Goal: Task Accomplishment & Management: Manage account settings

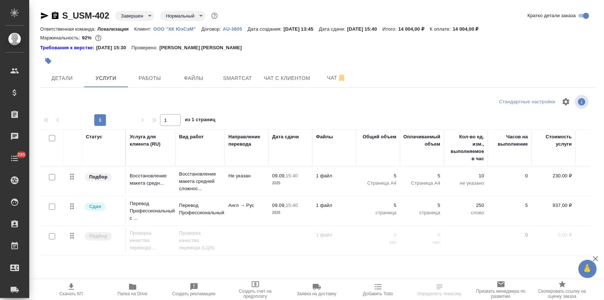
click at [190, 30] on p "ООО "ХК ЮэСэМ"" at bounding box center [177, 28] width 48 height 5
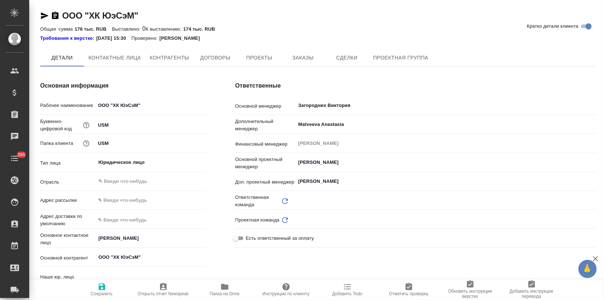
type input "(AU) Общество с ограниченной ответственностью "АЛС""
type textarea "x"
type input "Локализация"
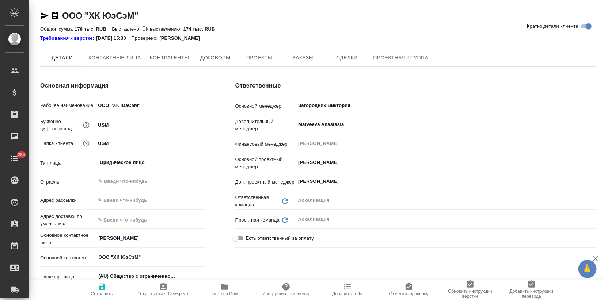
type textarea "x"
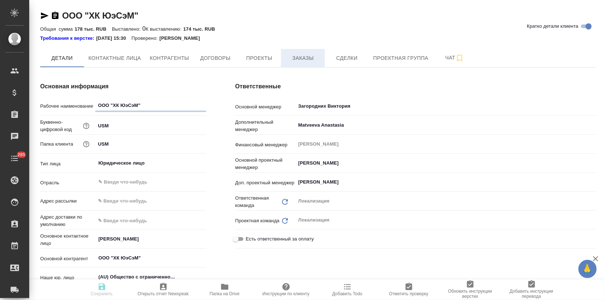
type textarea "x"
click at [301, 66] on button "Заказы" at bounding box center [303, 58] width 44 height 18
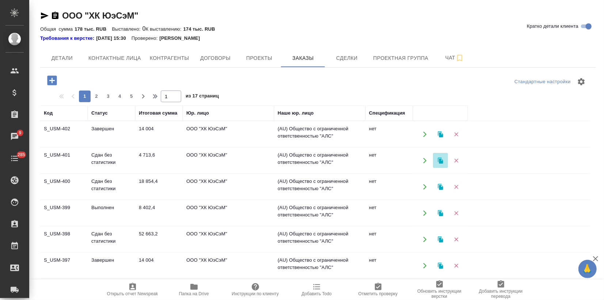
click at [438, 161] on icon "button" at bounding box center [440, 160] width 7 height 7
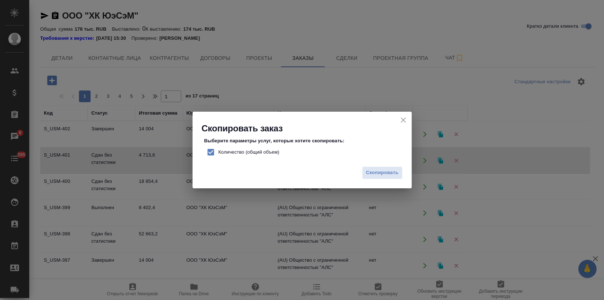
click at [211, 151] on input "Количество (общий объем)" at bounding box center [210, 152] width 15 height 15
checkbox input "false"
click at [378, 172] on span "Скопировать" at bounding box center [382, 173] width 33 height 8
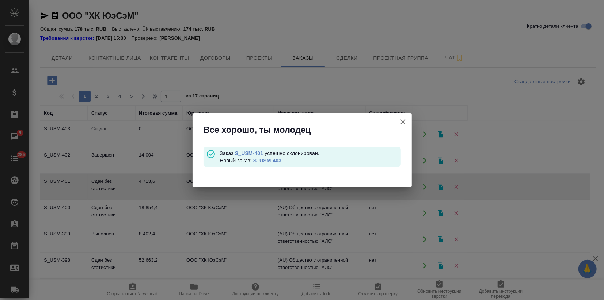
click at [274, 160] on link "S_USM-403" at bounding box center [267, 161] width 28 height 6
click at [403, 120] on icon "button" at bounding box center [403, 122] width 9 height 9
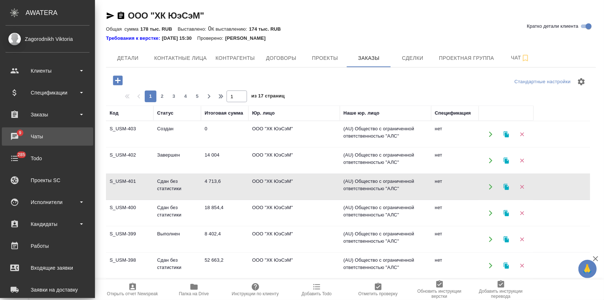
click at [13, 134] on div "Чаты" at bounding box center [47, 136] width 84 height 11
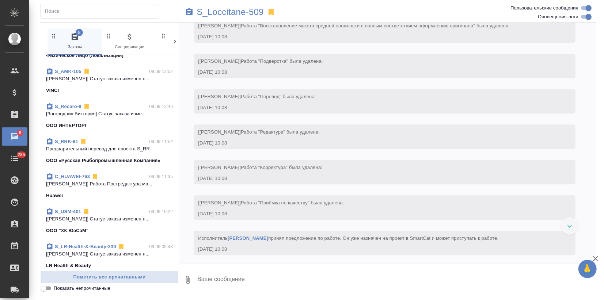
scroll to position [810, 0]
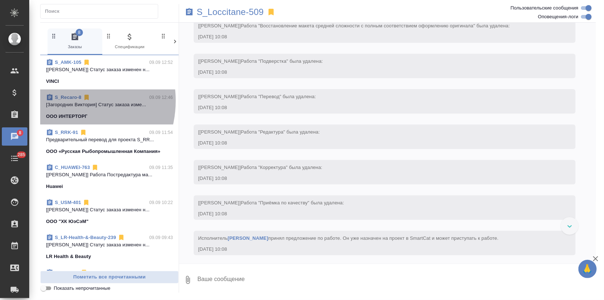
click at [66, 101] on p "[Загородних Виктория] Статус заказа изме..." at bounding box center [109, 104] width 127 height 7
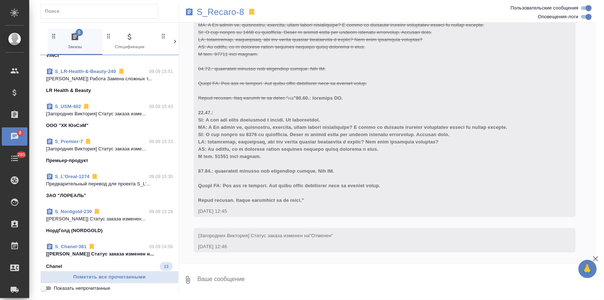
scroll to position [404, 0]
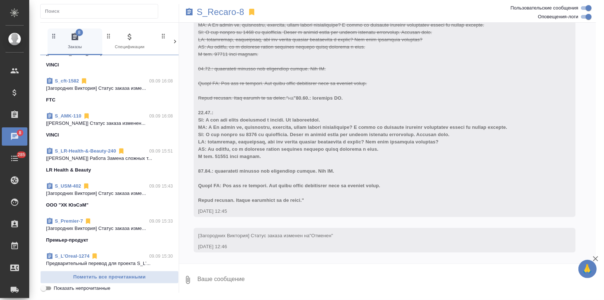
click at [73, 152] on link "S_LR-Health-&-Beauty-240" at bounding box center [85, 150] width 61 height 5
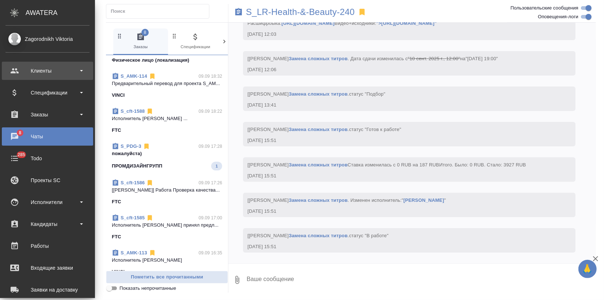
scroll to position [184, 0]
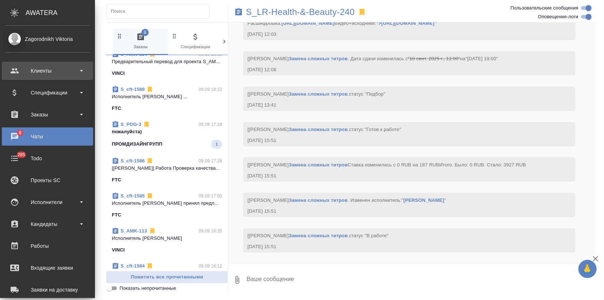
click at [26, 69] on div "Клиенты" at bounding box center [47, 70] width 84 height 11
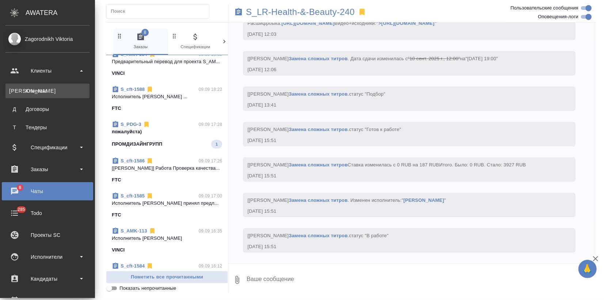
click at [26, 91] on div "Клиенты" at bounding box center [47, 90] width 77 height 7
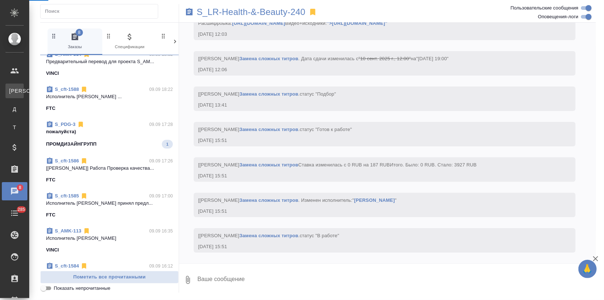
scroll to position [162, 0]
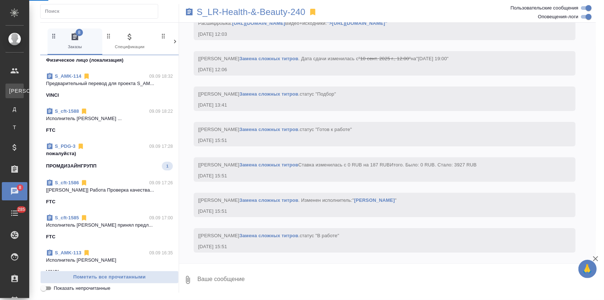
select select "RU"
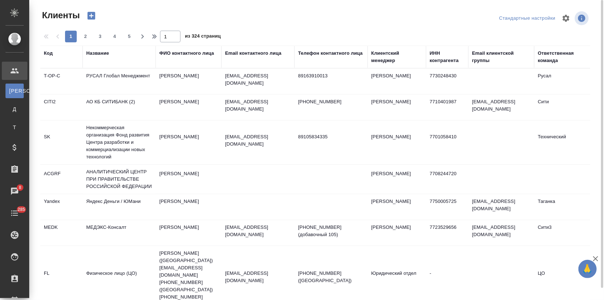
click at [101, 51] on div "Название" at bounding box center [97, 53] width 23 height 7
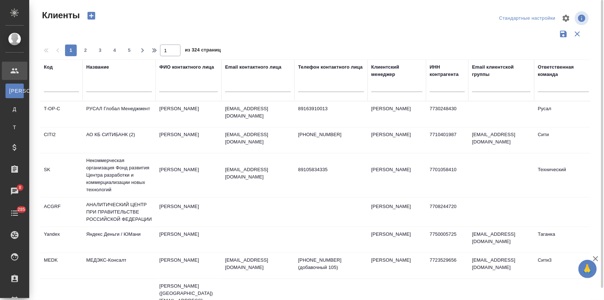
click at [94, 90] on input "text" at bounding box center [119, 87] width 66 height 9
type input "unisaw"
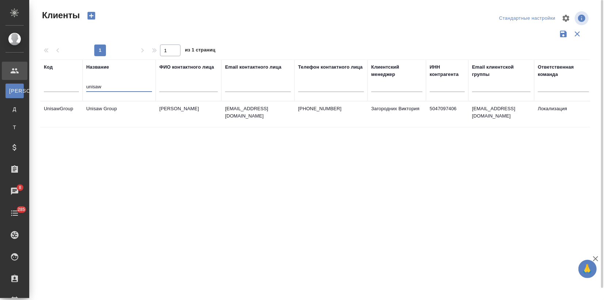
click at [132, 109] on td "Unisaw Group" at bounding box center [119, 115] width 73 height 26
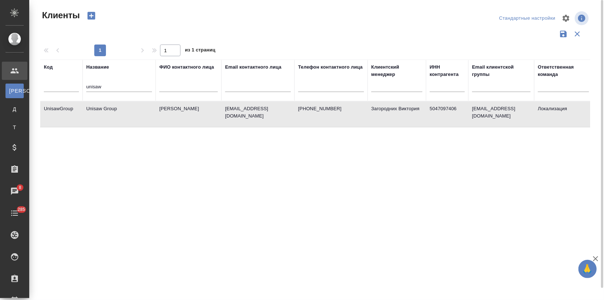
click at [132, 109] on td "Unisaw Group" at bounding box center [119, 115] width 73 height 26
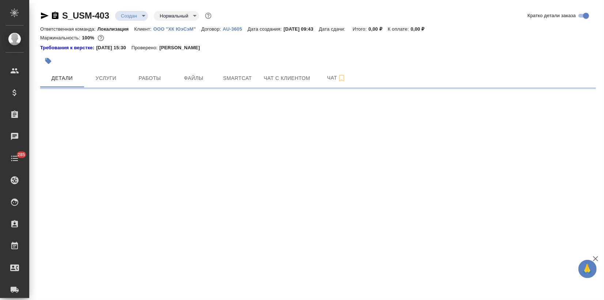
select select "RU"
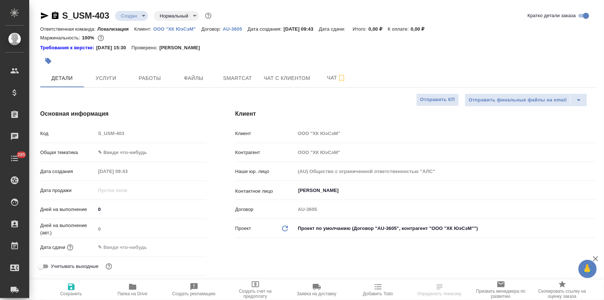
type textarea "x"
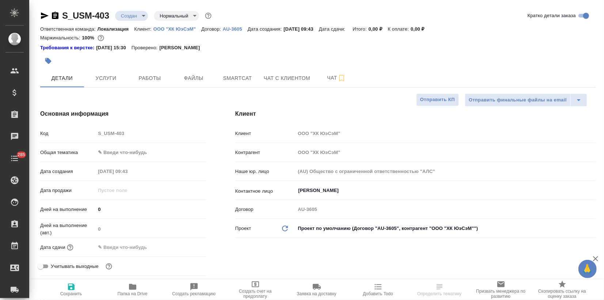
type textarea "x"
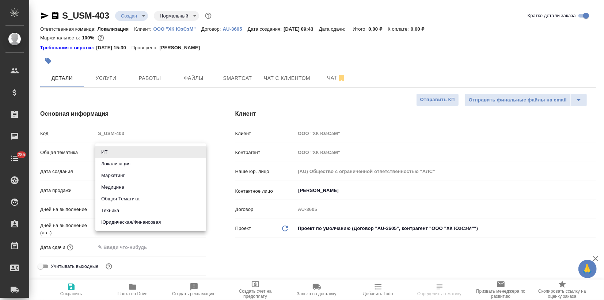
click at [114, 156] on body "🙏 .cls-1 fill:#fff; AWATERA Zagorodnikh Viktoria Клиенты Спецификации Заказы Ча…" at bounding box center [302, 150] width 604 height 300
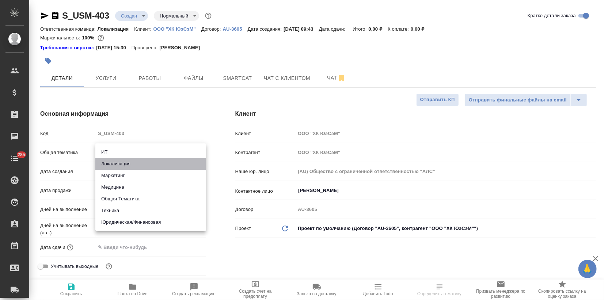
click at [113, 165] on li "Локализация" at bounding box center [150, 164] width 111 height 12
type input "local"
type textarea "x"
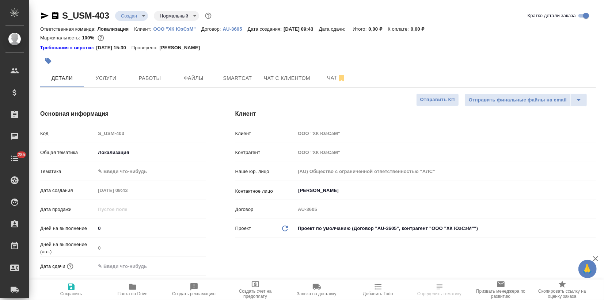
click at [112, 153] on body "🙏 .cls-1 fill:#fff; AWATERA Zagorodnikh Viktoria Клиенты Спецификации Заказы Ча…" at bounding box center [302, 150] width 604 height 300
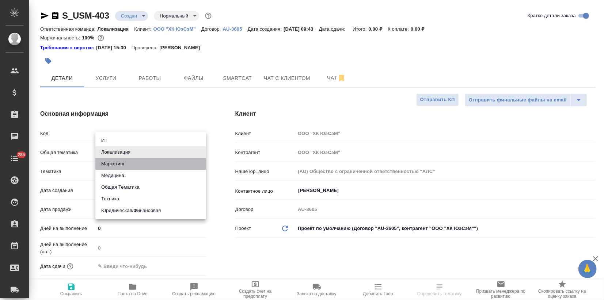
click at [114, 167] on li "Маркетинг" at bounding box center [150, 164] width 111 height 12
type input "marketing"
type textarea "x"
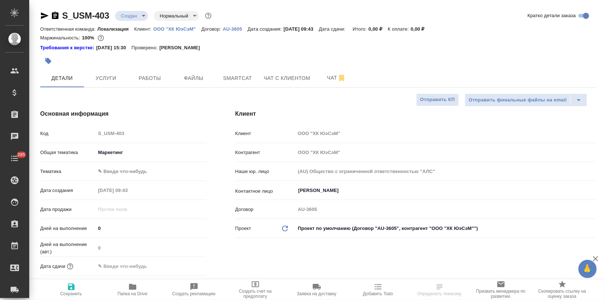
click at [114, 167] on body "🙏 .cls-1 fill:#fff; AWATERA Zagorodnikh Viktoria Клиенты Спецификации Заказы Ча…" at bounding box center [302, 150] width 604 height 300
click at [112, 182] on li "Маркетинг" at bounding box center [150, 183] width 111 height 12
type textarea "x"
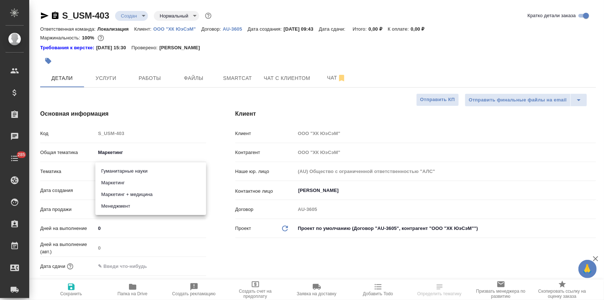
type input "5a8b8b956a9677013d343d63"
click at [64, 294] on span "Сохранить" at bounding box center [71, 294] width 22 height 5
type textarea "x"
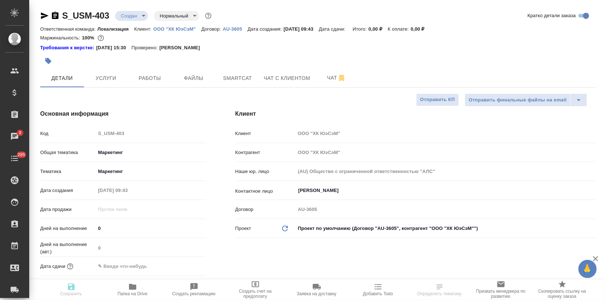
type textarea "x"
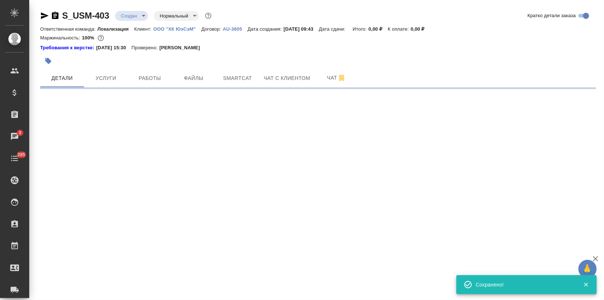
select select "RU"
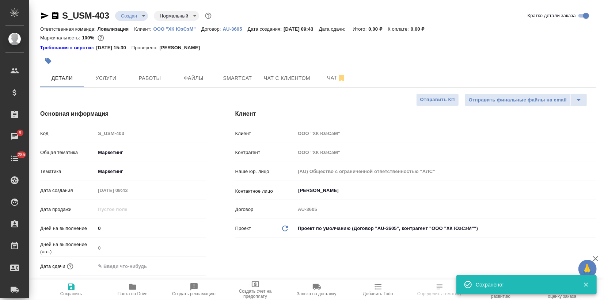
type textarea "x"
click at [209, 76] on span "Файлы" at bounding box center [193, 78] width 35 height 9
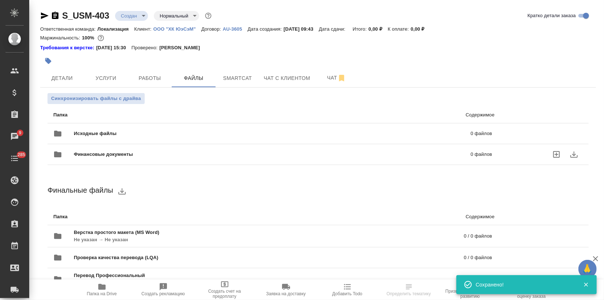
click at [100, 137] on div "Исходные файлы 0 файлов" at bounding box center [272, 134] width 439 height 18
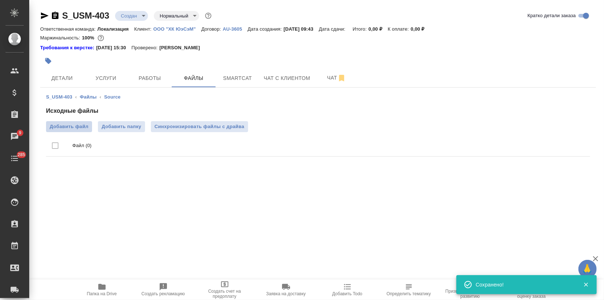
click at [82, 125] on span "Добавить файл" at bounding box center [69, 126] width 39 height 7
click at [0, 0] on input "Добавить файл" at bounding box center [0, 0] width 0 height 0
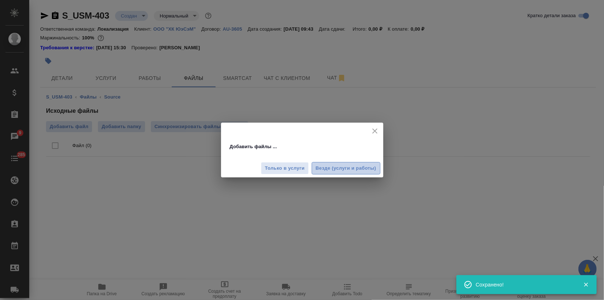
click at [329, 167] on span "Везде (услуги и работы)" at bounding box center [346, 168] width 61 height 8
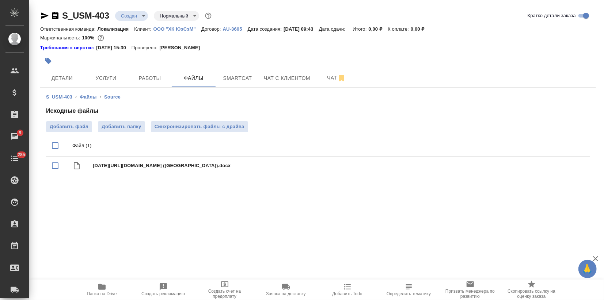
click at [111, 74] on span "Услуги" at bounding box center [105, 78] width 35 height 9
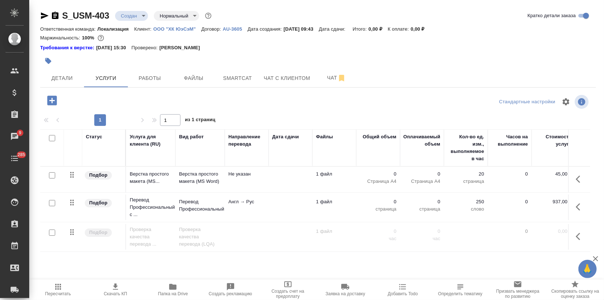
click at [50, 203] on input "checkbox" at bounding box center [52, 203] width 6 height 6
checkbox input "true"
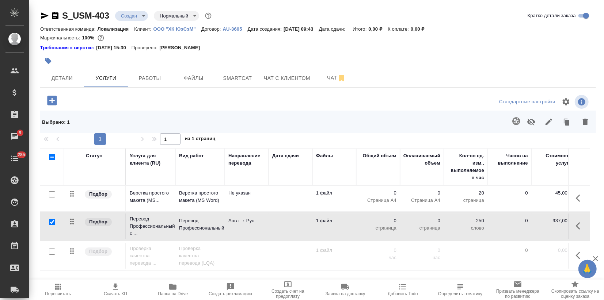
click at [519, 121] on icon "button" at bounding box center [516, 121] width 8 height 8
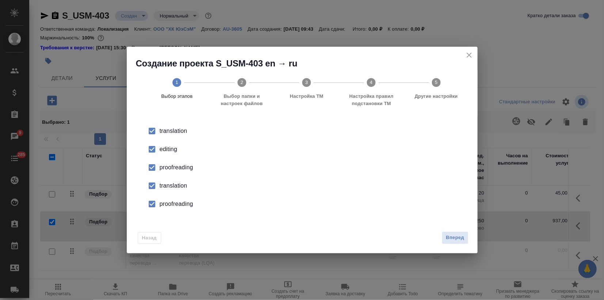
click at [176, 152] on div "editing" at bounding box center [310, 149] width 300 height 9
click at [170, 170] on div "proofreading" at bounding box center [310, 167] width 300 height 9
click at [163, 202] on div "proofreading" at bounding box center [310, 204] width 300 height 9
click at [453, 233] on button "Вперед" at bounding box center [455, 238] width 26 height 13
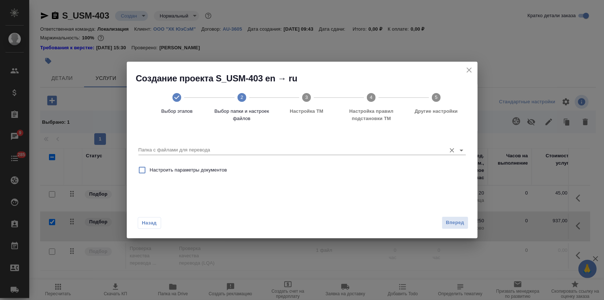
click at [312, 148] on input "Папка с файлами для перевода" at bounding box center [290, 150] width 304 height 9
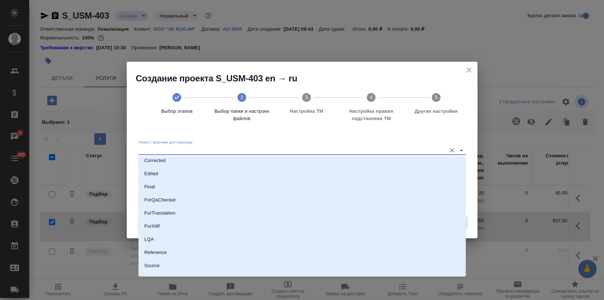
scroll to position [66, 0]
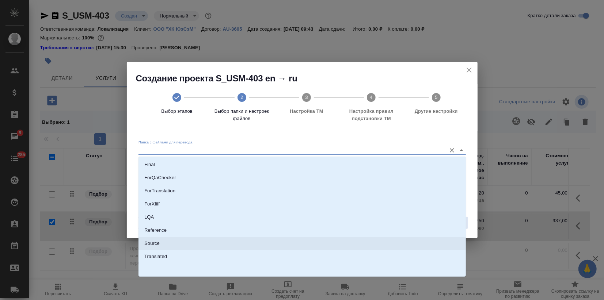
click at [188, 237] on li "Source" at bounding box center [301, 243] width 327 height 13
type input "Source"
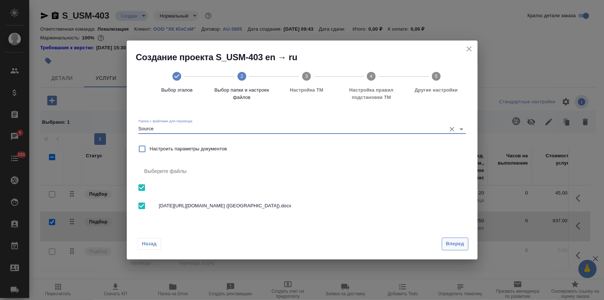
click at [460, 240] on span "Вперед" at bounding box center [455, 244] width 18 height 8
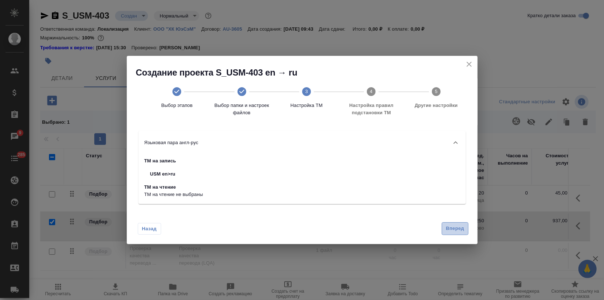
click at [453, 228] on span "Вперед" at bounding box center [455, 229] width 18 height 8
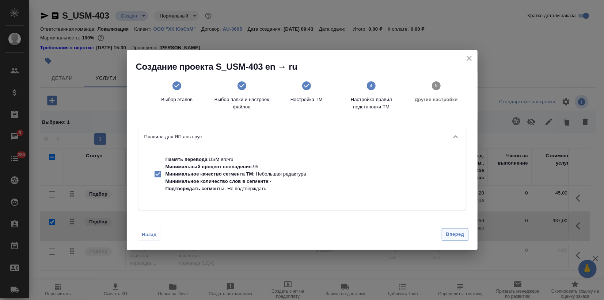
click at [452, 233] on span "Вперед" at bounding box center [455, 235] width 18 height 8
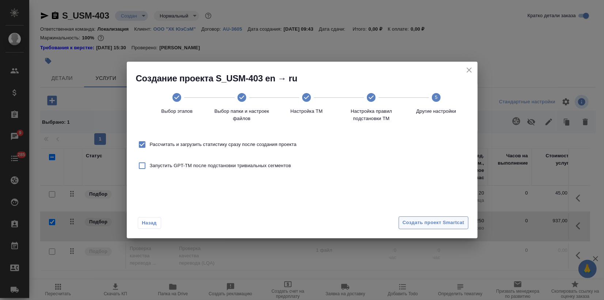
click at [449, 219] on span "Создать проект Smartcat" at bounding box center [434, 223] width 62 height 8
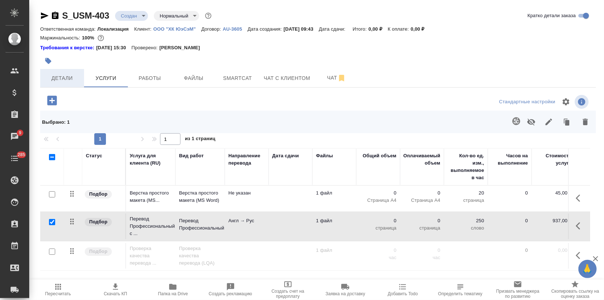
click at [60, 76] on span "Детали" at bounding box center [62, 78] width 35 height 9
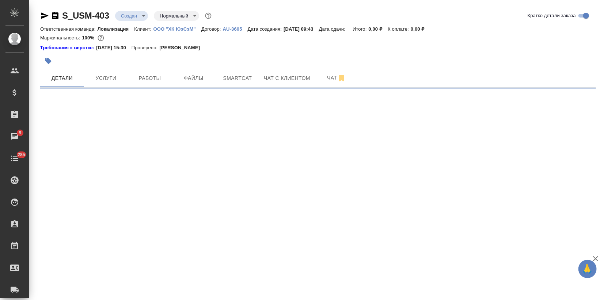
select select "RU"
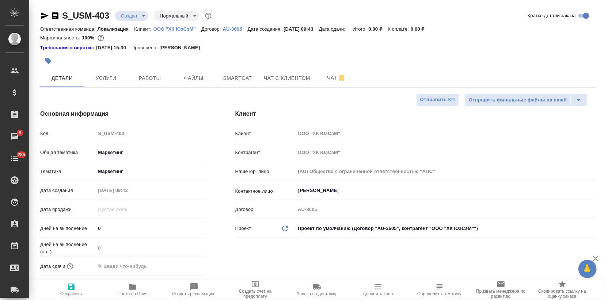
type textarea "x"
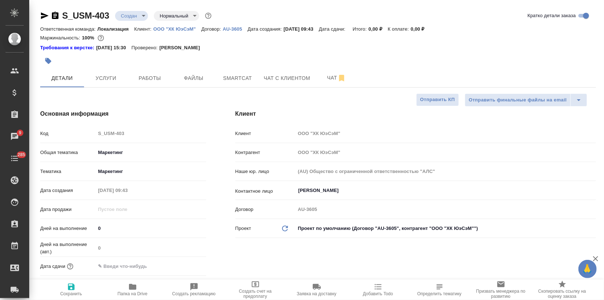
type textarea "x"
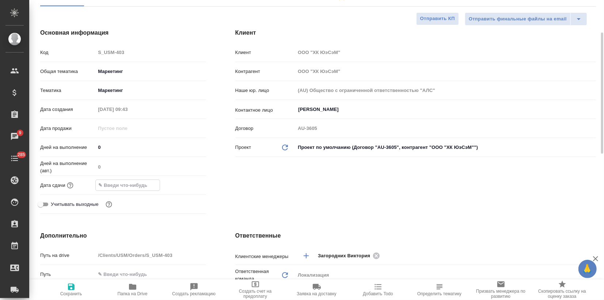
click at [121, 183] on input "text" at bounding box center [128, 185] width 64 height 11
click at [183, 184] on icon "button" at bounding box center [184, 185] width 9 height 9
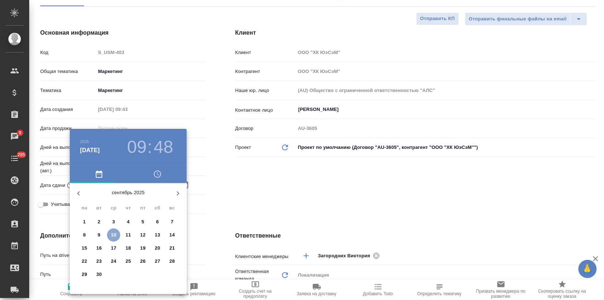
click at [110, 235] on span "10" at bounding box center [113, 235] width 13 height 7
type input "10.09.2025 09:48"
type textarea "x"
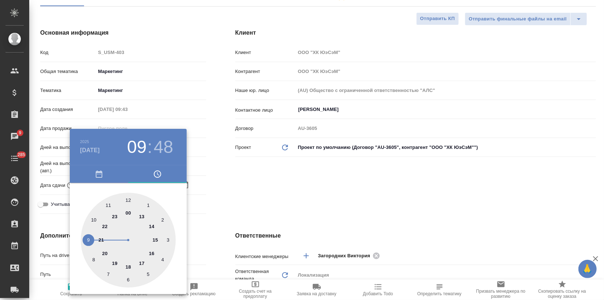
click at [108, 205] on div at bounding box center [128, 240] width 95 height 95
type input "10.09.2025 11:48"
type textarea "x"
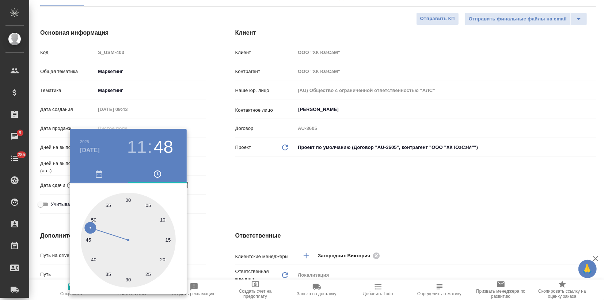
type input "10.09.2025 11:30"
type textarea "x"
click at [128, 278] on div at bounding box center [128, 240] width 95 height 95
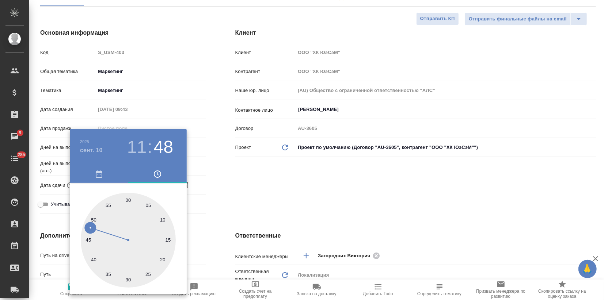
type textarea "x"
drag, startPoint x: 227, startPoint y: 194, endPoint x: 191, endPoint y: 213, distance: 41.5
click at [227, 193] on div at bounding box center [302, 150] width 604 height 300
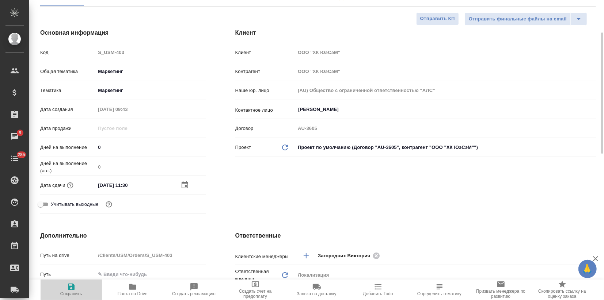
click at [73, 286] on icon "button" at bounding box center [71, 287] width 7 height 7
type textarea "x"
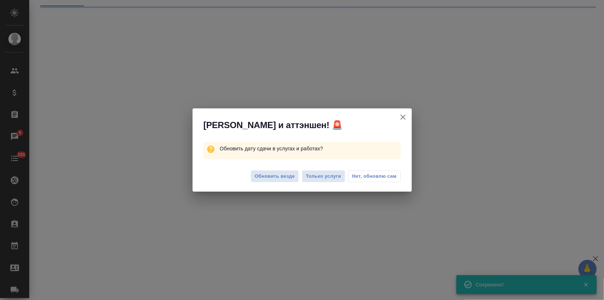
select select "RU"
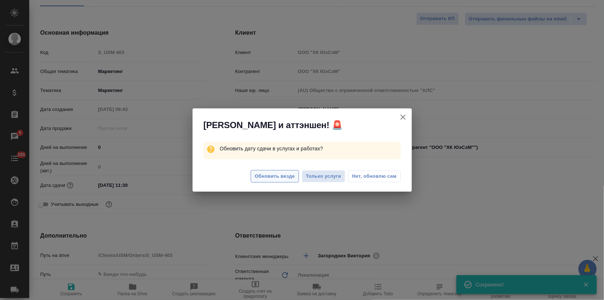
type textarea "x"
click at [257, 183] on div "Обновить везде Только услуги Нет, обновлю сам" at bounding box center [302, 177] width 219 height 29
click at [261, 178] on span "Обновить везде" at bounding box center [275, 176] width 40 height 8
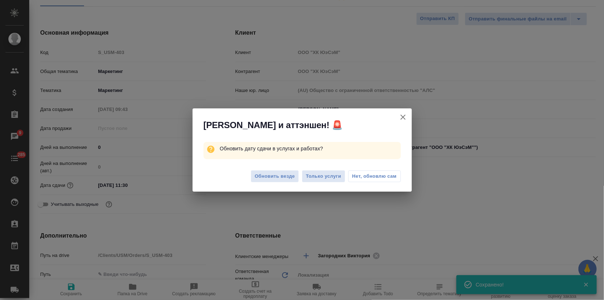
type textarea "x"
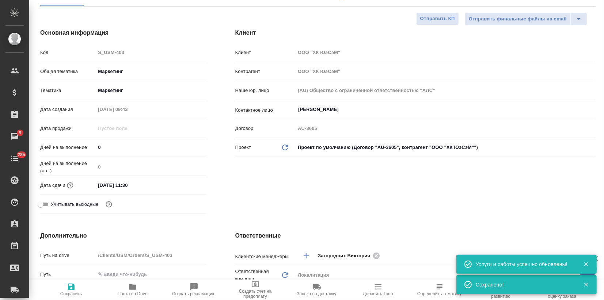
scroll to position [0, 0]
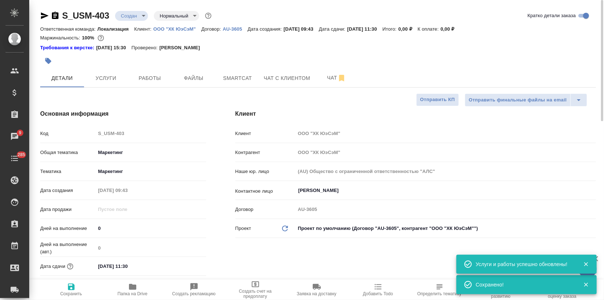
click at [132, 19] on body "🙏 .cls-1 fill:#fff; AWATERA Zagorodnikh Viktoria Клиенты Спецификации Заказы 9 …" at bounding box center [302, 150] width 604 height 300
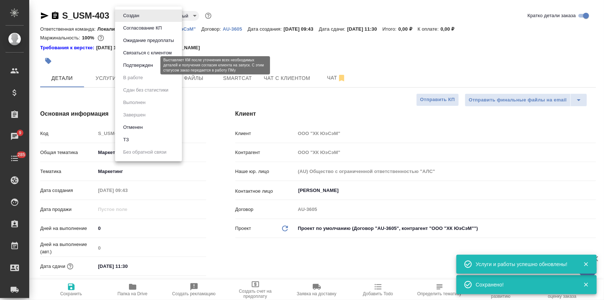
click at [144, 66] on button "Подтвержден" at bounding box center [138, 65] width 34 height 8
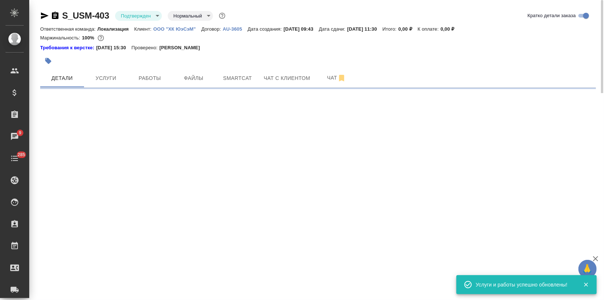
select select "RU"
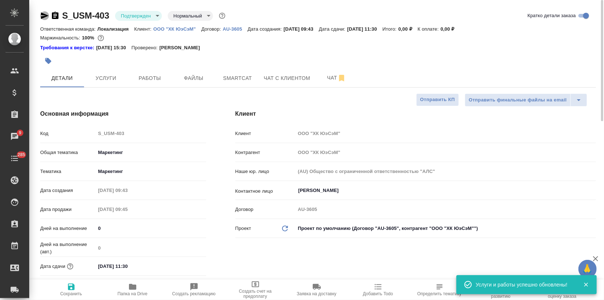
click at [44, 16] on icon "button" at bounding box center [44, 15] width 9 height 9
type textarea "x"
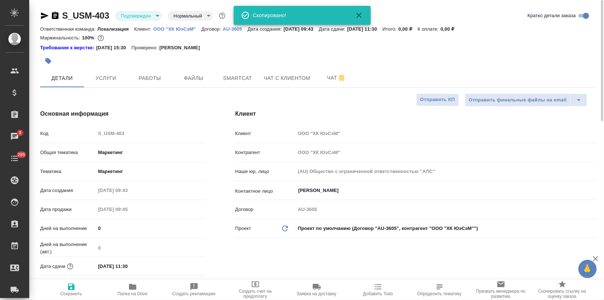
type textarea "x"
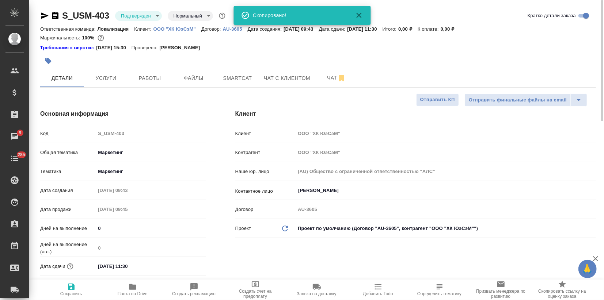
type textarea "x"
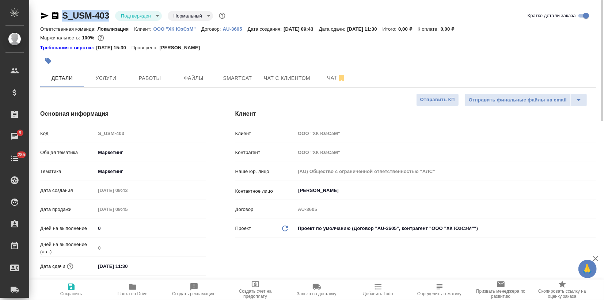
drag, startPoint x: 108, startPoint y: 14, endPoint x: 59, endPoint y: 15, distance: 49.0
click at [59, 15] on div "S_USM-403 Подтвержден confirmed Нормальный normal" at bounding box center [133, 16] width 187 height 12
copy link "S_USM-403"
click at [99, 83] on button "Услуги" at bounding box center [106, 78] width 44 height 18
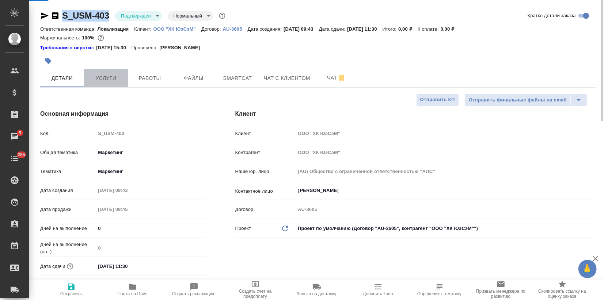
click at [99, 83] on button "Услуги" at bounding box center [106, 78] width 44 height 18
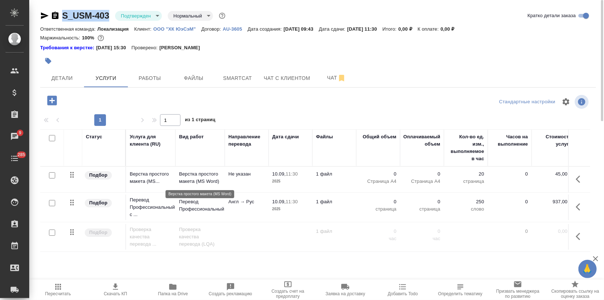
click at [213, 177] on p "Верстка простого макета (MS Word)" at bounding box center [200, 178] width 42 height 15
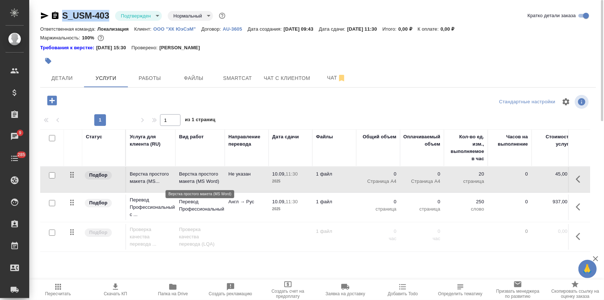
click at [213, 177] on p "Верстка простого макета (MS Word)" at bounding box center [200, 178] width 42 height 15
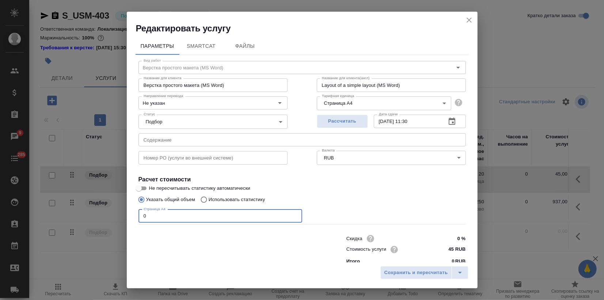
click at [145, 218] on input "0" at bounding box center [220, 216] width 164 height 13
type input "5"
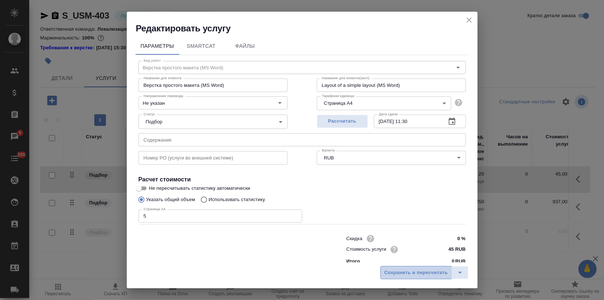
click at [405, 278] on button "Сохранить и пересчитать" at bounding box center [416, 272] width 72 height 13
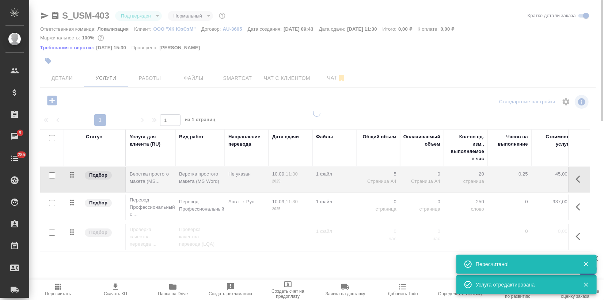
type input "inProgress"
type input "urgent"
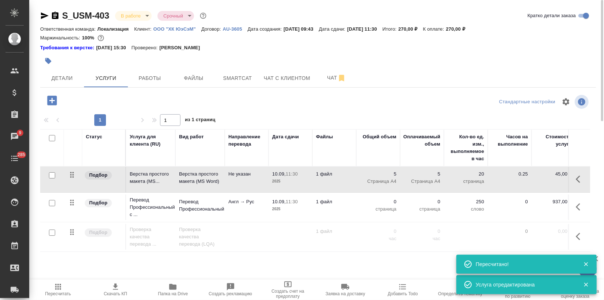
click at [240, 213] on td "Англ → Рус" at bounding box center [247, 208] width 44 height 26
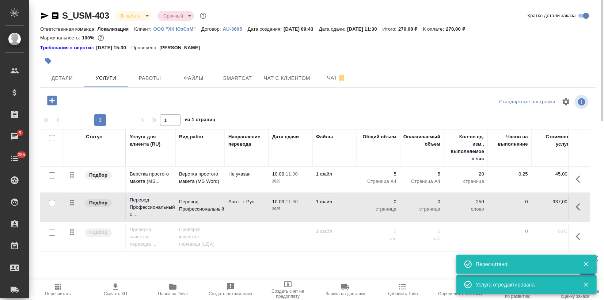
click at [240, 213] on td "Англ → Рус" at bounding box center [247, 208] width 44 height 26
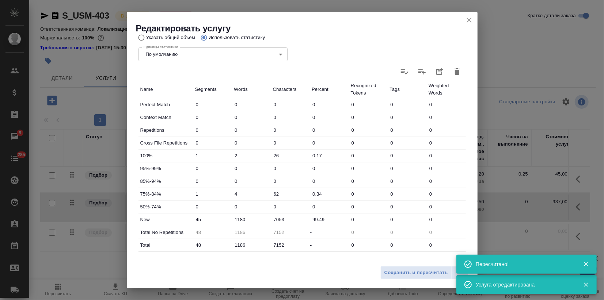
scroll to position [41, 0]
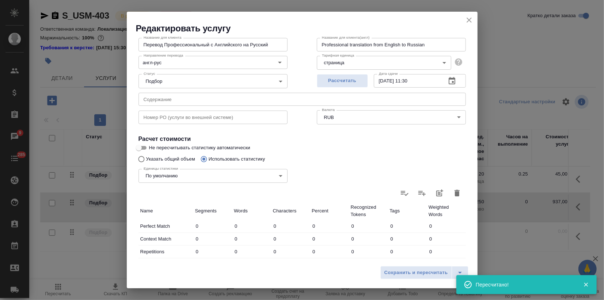
click at [455, 192] on icon "button" at bounding box center [457, 193] width 5 height 7
type input "0"
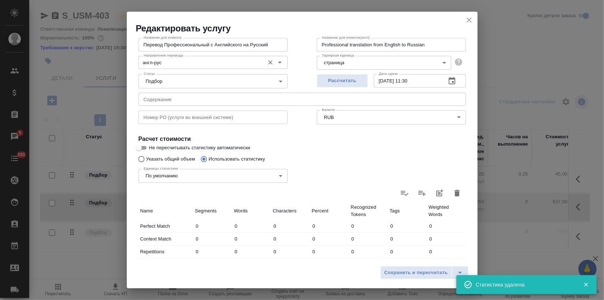
type input "0"
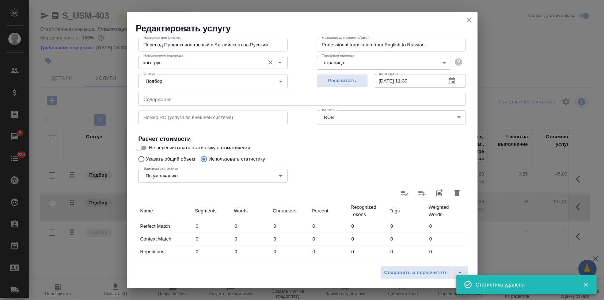
type input "0"
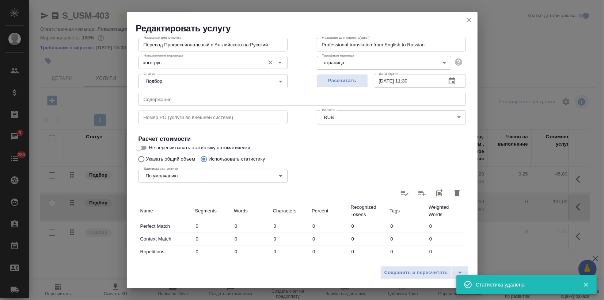
type input "0"
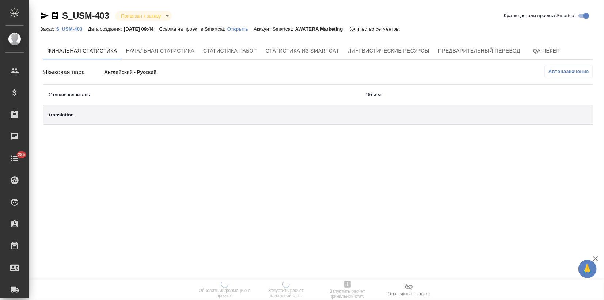
click at [242, 29] on p "Открыть" at bounding box center [240, 28] width 26 height 5
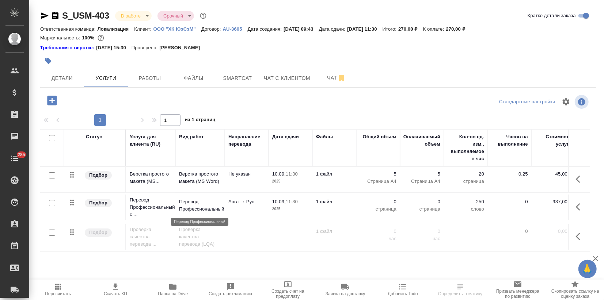
click at [209, 210] on p "Перевод Профессиональный" at bounding box center [200, 205] width 42 height 15
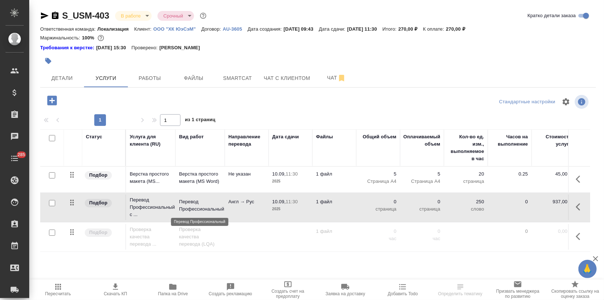
click at [209, 210] on p "Перевод Профессиональный" at bounding box center [200, 205] width 42 height 15
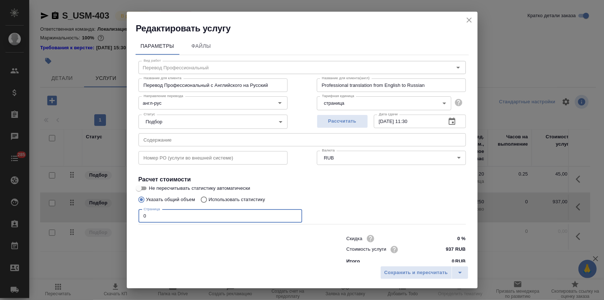
drag, startPoint x: 169, startPoint y: 217, endPoint x: 72, endPoint y: 224, distance: 97.1
click at [87, 221] on div "Редактировать услугу Параметры Файлы Вид работ Перевод Профессиональный Вид раб…" at bounding box center [302, 150] width 604 height 300
type input "5"
click at [415, 261] on div "Итого 0 RUB" at bounding box center [405, 261] width 119 height 7
click at [141, 186] on input "Не пересчитывать статистику автоматически" at bounding box center [139, 188] width 26 height 9
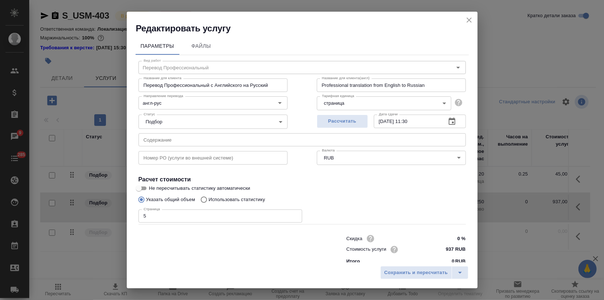
checkbox input "true"
click at [379, 264] on div "Сохранить и пересчитать" at bounding box center [302, 276] width 351 height 26
click at [387, 271] on span "Сохранить и пересчитать" at bounding box center [416, 273] width 64 height 8
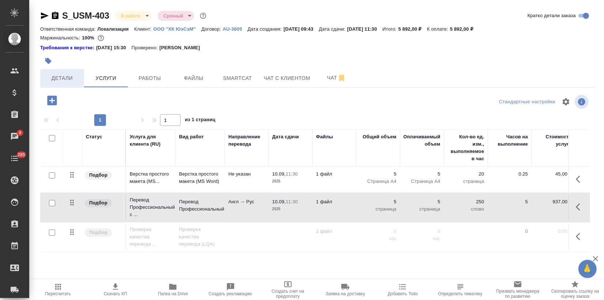
click at [66, 80] on span "Детали" at bounding box center [62, 78] width 35 height 9
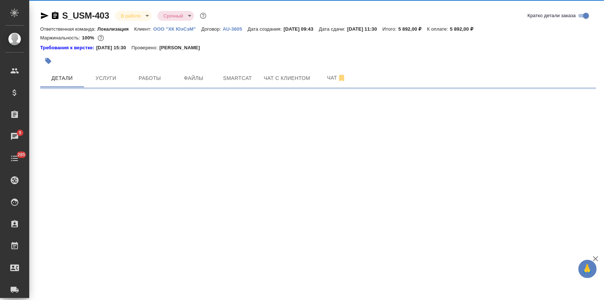
select select "RU"
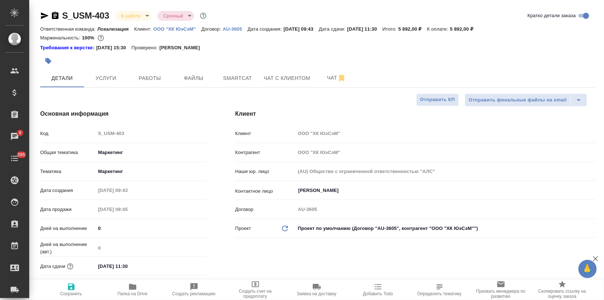
type textarea "x"
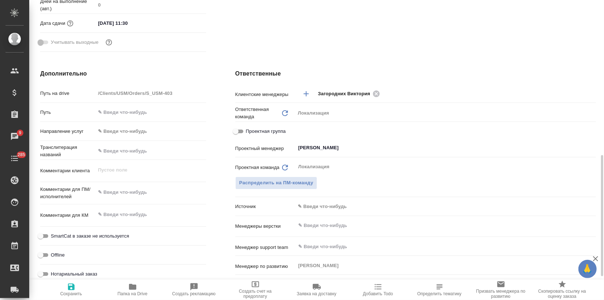
scroll to position [406, 0]
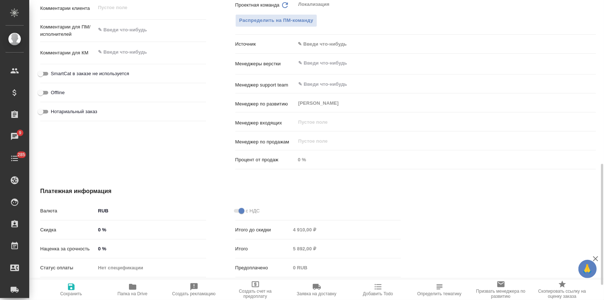
click at [95, 249] on div "0 %" at bounding box center [150, 249] width 110 height 11
type input "10 %"
type textarea "x"
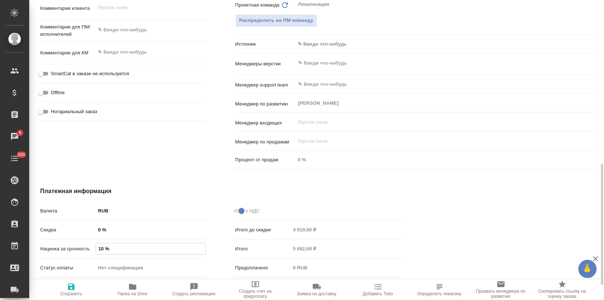
type textarea "x"
type input "100 %"
click at [66, 289] on span "Сохранить и пересчитать" at bounding box center [71, 290] width 53 height 14
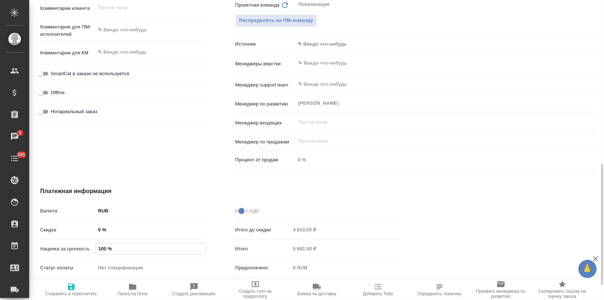
type textarea "x"
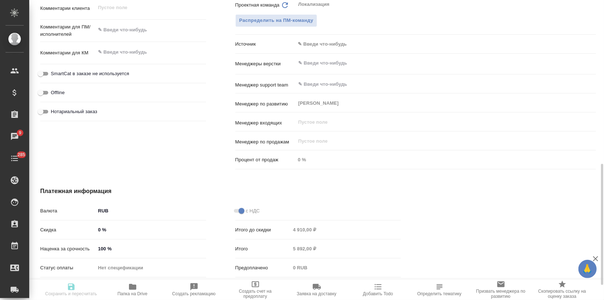
type textarea "x"
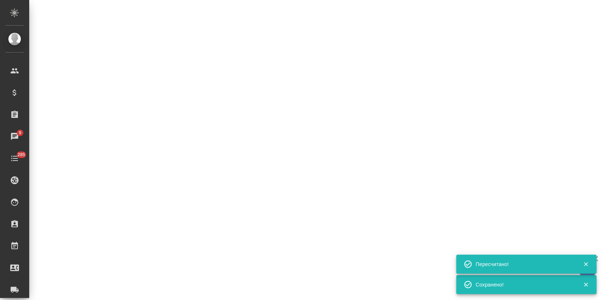
select select "RU"
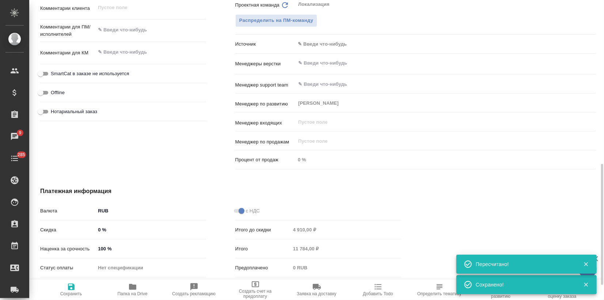
type textarea "x"
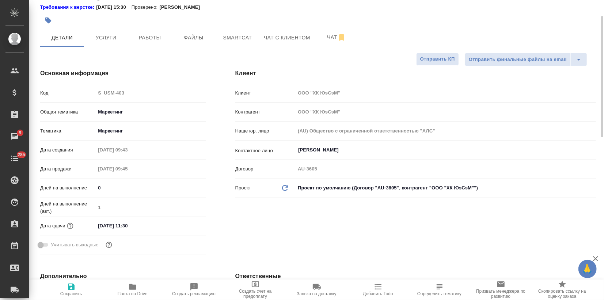
scroll to position [0, 0]
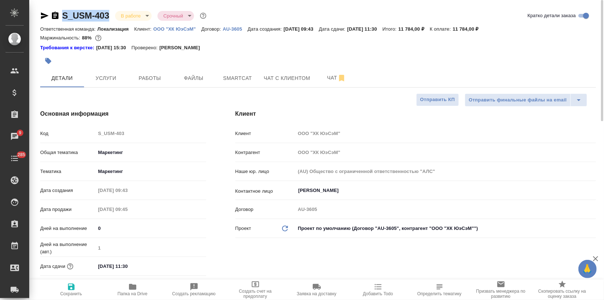
drag, startPoint x: 110, startPoint y: 13, endPoint x: 64, endPoint y: 15, distance: 46.1
click at [64, 15] on div "S_USM-403 В работе inProgress Срочный urgent" at bounding box center [124, 16] width 168 height 12
copy link "S_USM-403"
type textarea "x"
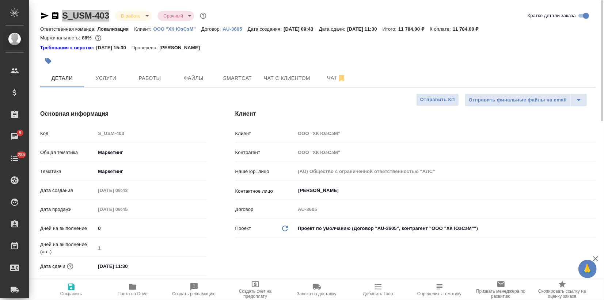
type textarea "x"
drag, startPoint x: 472, startPoint y: 27, endPoint x: 491, endPoint y: 28, distance: 19.4
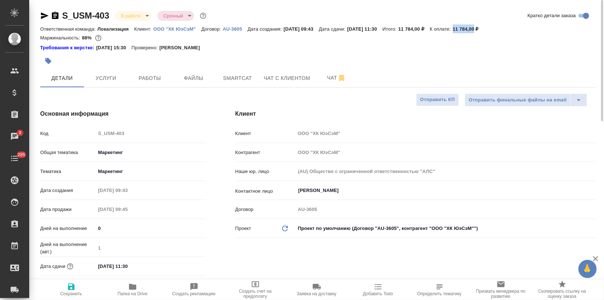
click at [484, 28] on p "11 784,00 ₽" at bounding box center [468, 28] width 31 height 5
copy p "11 784,00"
type textarea "x"
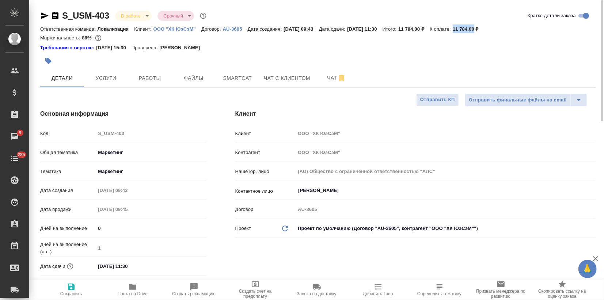
type textarea "x"
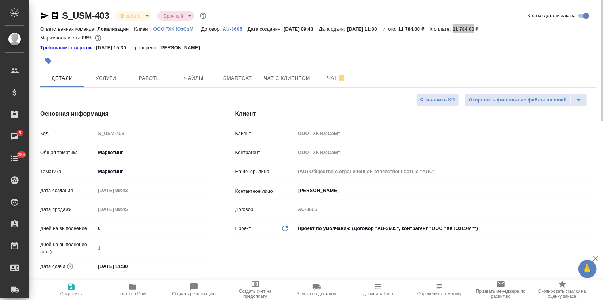
type textarea "x"
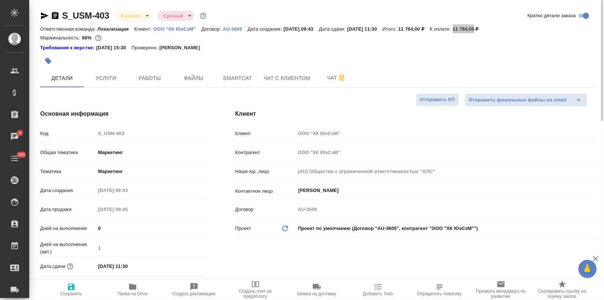
type textarea "x"
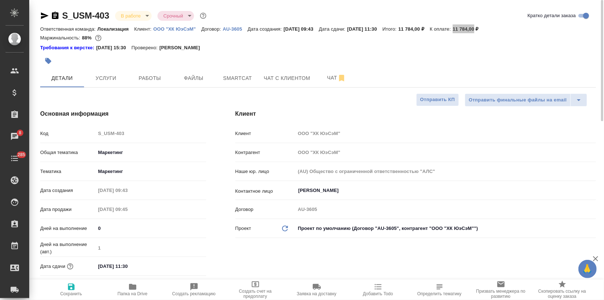
type textarea "x"
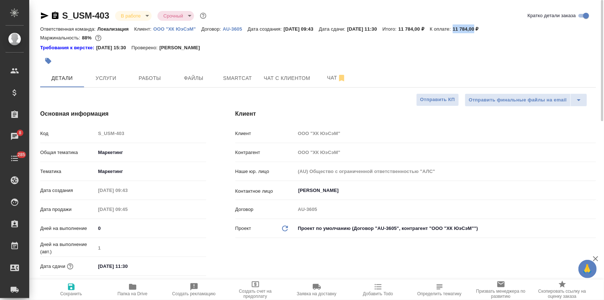
type textarea "x"
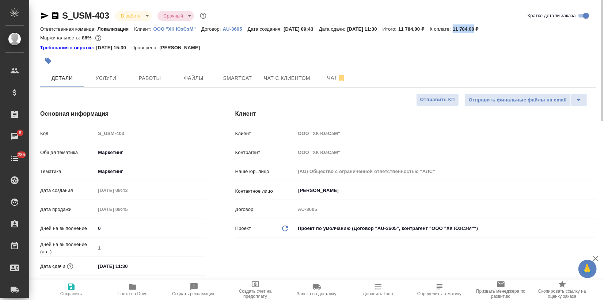
type textarea "x"
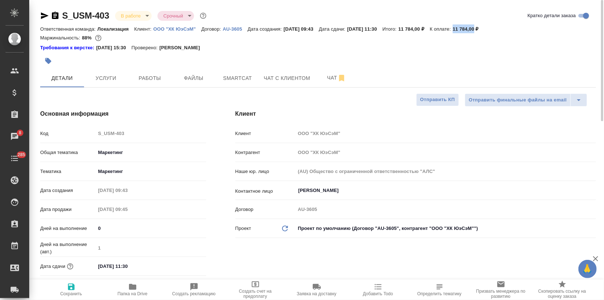
type textarea "x"
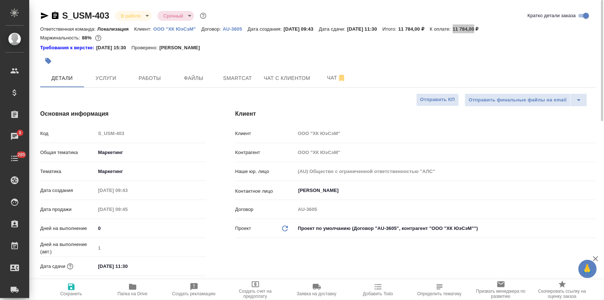
type textarea "x"
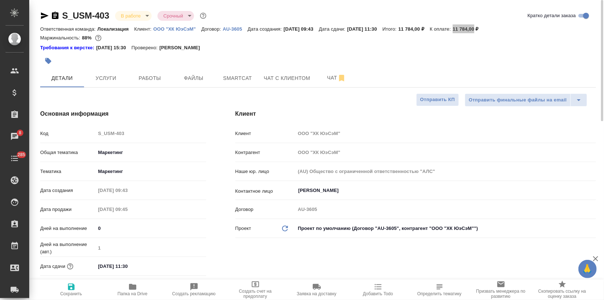
type textarea "x"
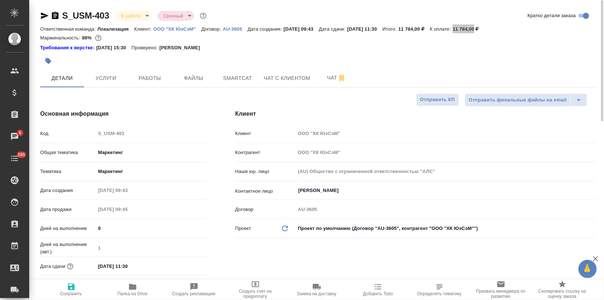
type textarea "x"
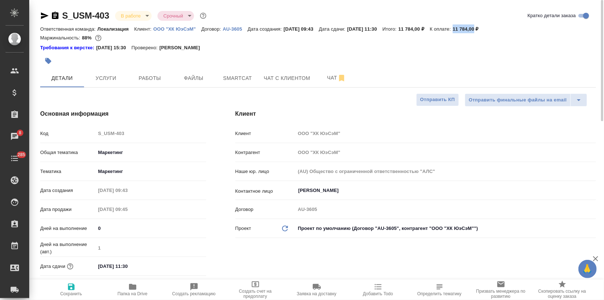
type textarea "x"
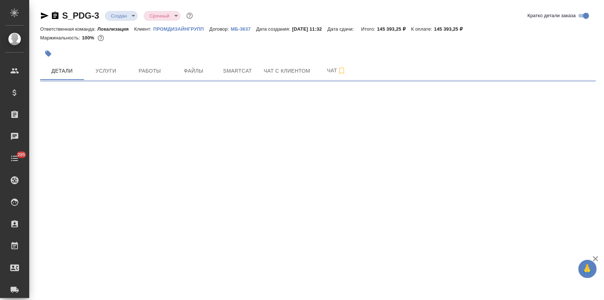
select select "RU"
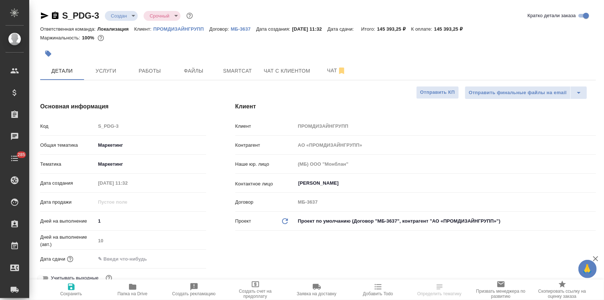
type textarea "x"
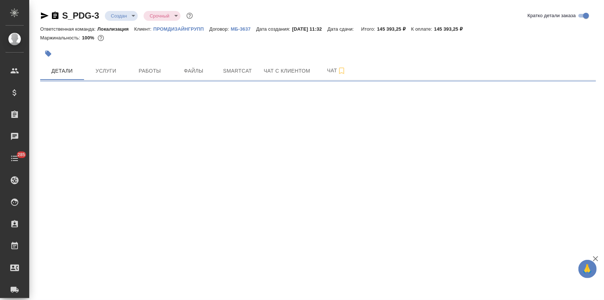
select select "RU"
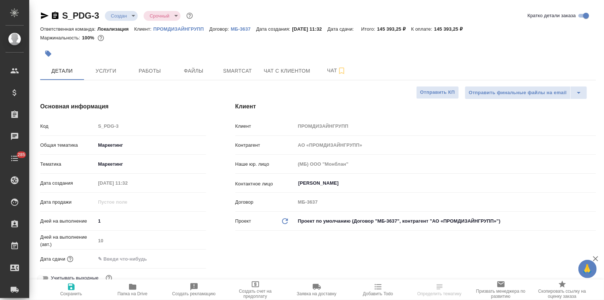
type textarea "x"
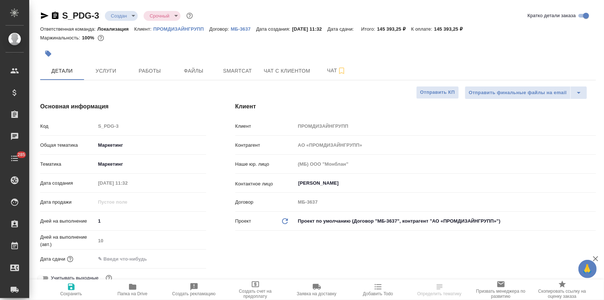
type textarea "x"
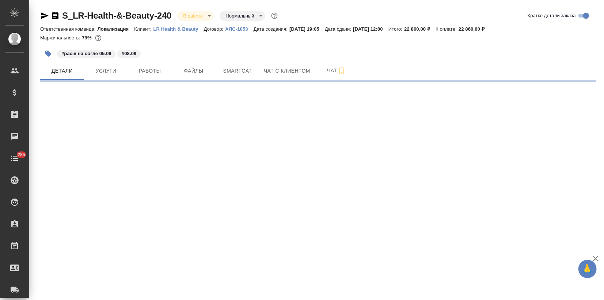
select select "RU"
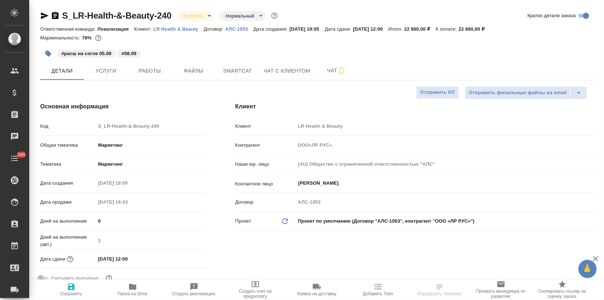
type textarea "x"
type input "ООО«ЛР РУС»"
type textarea "x"
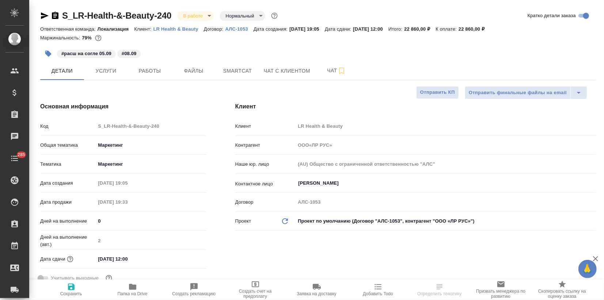
type textarea "x"
type input "ООО«ЛР РУС»"
type textarea "x"
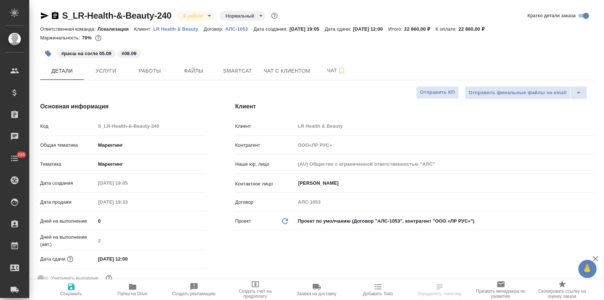
type textarea "x"
click p "LR Health & Beauty"
type input "ООО«ЛР РУС»"
type textarea "x"
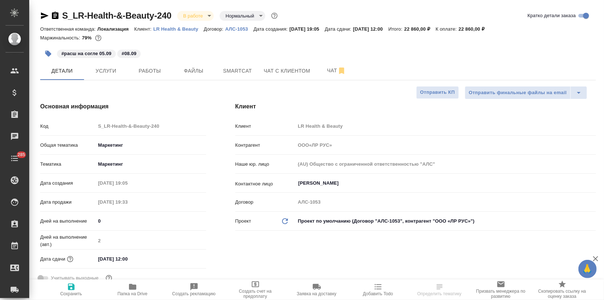
type textarea "x"
type input "ООО«ЛР РУС»"
type textarea "x"
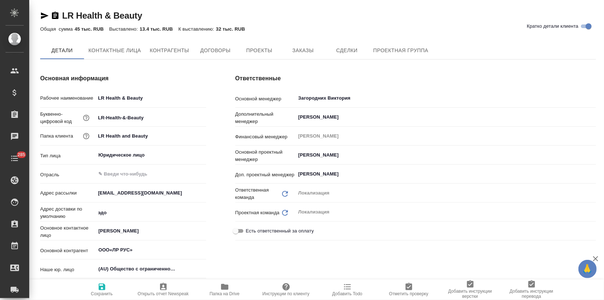
type input "ООО«ЛР РУС»"
type textarea "x"
type input "ООО«ЛР РУС»"
type textarea "x"
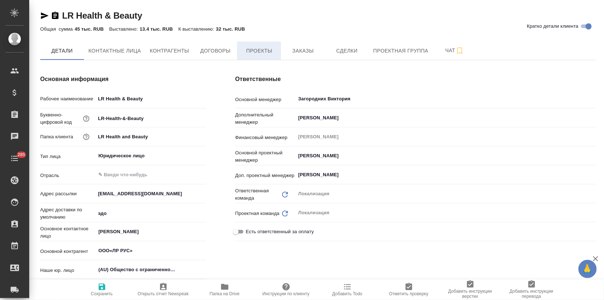
type textarea "x"
type input "ООО«ЛР РУС»"
type textarea "x"
click at [288, 47] on button "Заказы" at bounding box center [303, 51] width 44 height 18
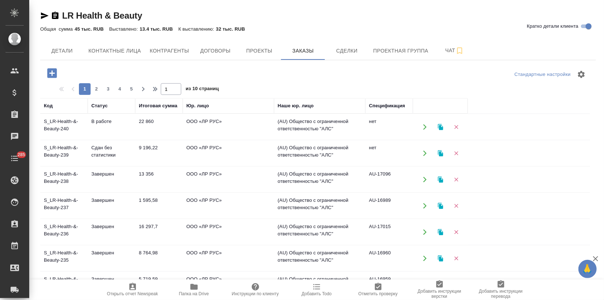
click at [120, 152] on td "Сдан без статистики" at bounding box center [111, 154] width 47 height 26
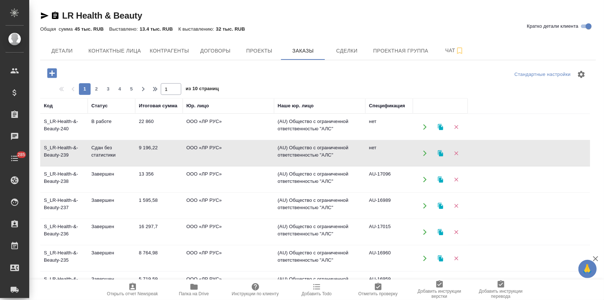
click at [120, 152] on td "Сдан без статистики" at bounding box center [111, 154] width 47 height 26
click at [127, 154] on td "Сдан без статистики" at bounding box center [111, 154] width 47 height 26
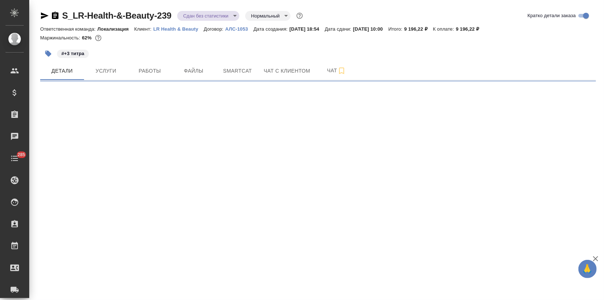
select select "RU"
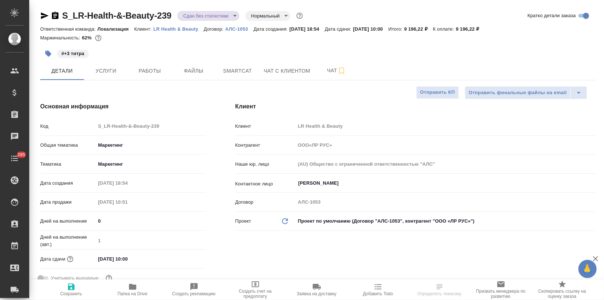
type textarea "x"
type input "ООО«ЛР РУС»"
type textarea "x"
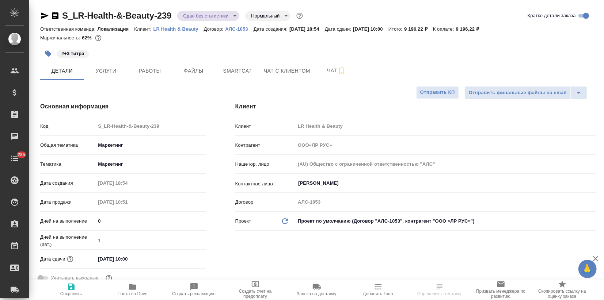
type textarea "x"
type input "ООО«ЛР РУС»"
type textarea "x"
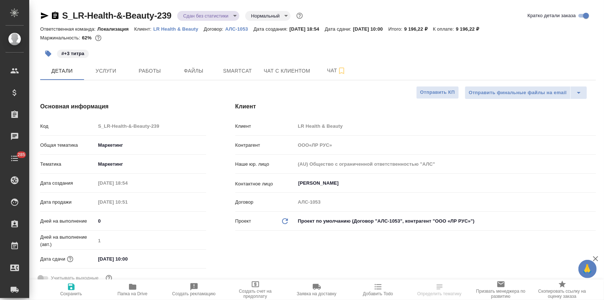
type textarea "x"
click at [112, 74] on span "Услуги" at bounding box center [105, 70] width 35 height 9
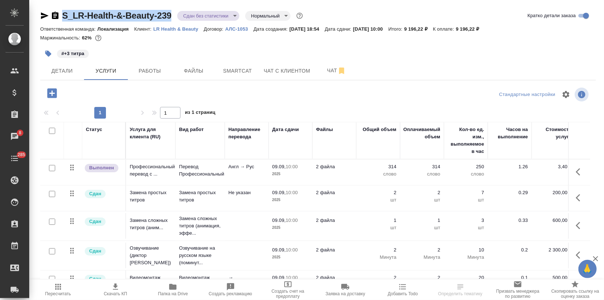
drag, startPoint x: 172, startPoint y: 16, endPoint x: 63, endPoint y: 19, distance: 108.9
click at [63, 19] on div "S_LR-Health-&-Beauty-239 Сдан без статистики distributed Нормальный normal" at bounding box center [172, 16] width 264 height 12
copy link "S_LR-Health-&-Beauty-239"
click at [173, 287] on icon "button" at bounding box center [172, 287] width 7 height 6
click at [159, 70] on span "Работы" at bounding box center [149, 70] width 35 height 9
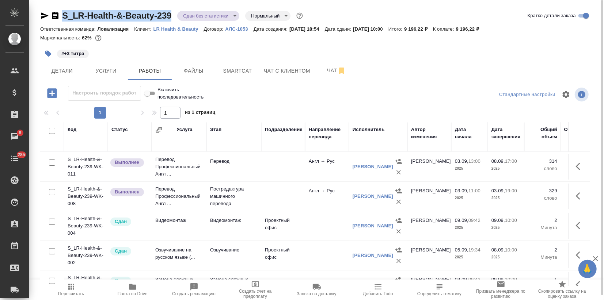
click at [596, 259] on icon "button" at bounding box center [595, 259] width 9 height 9
click at [195, 30] on p "LR Health & Beauty" at bounding box center [178, 28] width 50 height 5
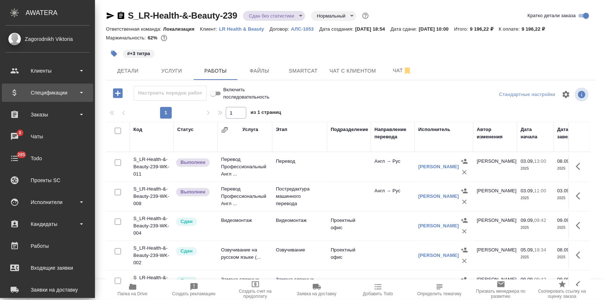
click at [16, 96] on div "Спецификации" at bounding box center [47, 92] width 84 height 11
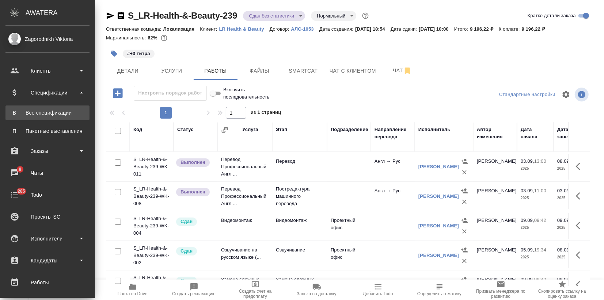
click at [23, 116] on div "Все спецификации" at bounding box center [47, 112] width 77 height 7
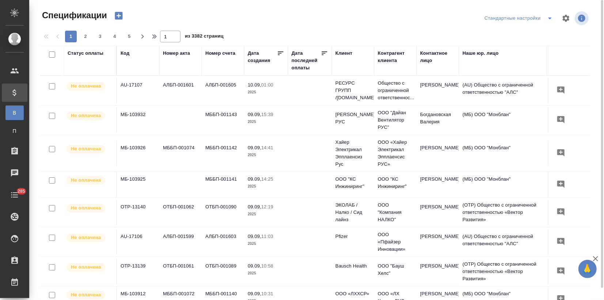
click at [122, 17] on icon "button" at bounding box center [119, 16] width 8 height 8
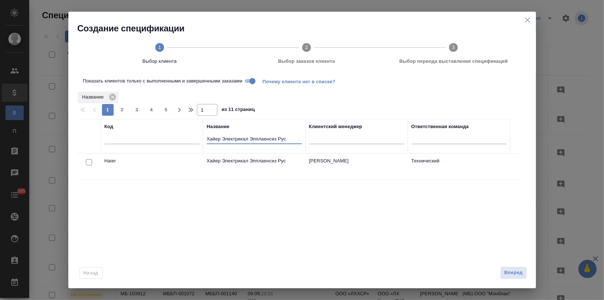
drag, startPoint x: 292, startPoint y: 138, endPoint x: 186, endPoint y: 141, distance: 106.4
click at [186, 141] on tr "Код Название Хайер Электрикал Эпплаенсиз Рус Клиентский менеджер Ответственная …" at bounding box center [293, 136] width 433 height 34
paste input "S_LR-Health-&-Beauty-239"
drag, startPoint x: 161, startPoint y: 135, endPoint x: 148, endPoint y: 134, distance: 13.2
click at [148, 134] on tr "Код Название S_LR-Health-&-Beauty-239 Клиентский менеджер Ответственная команда" at bounding box center [293, 136] width 433 height 34
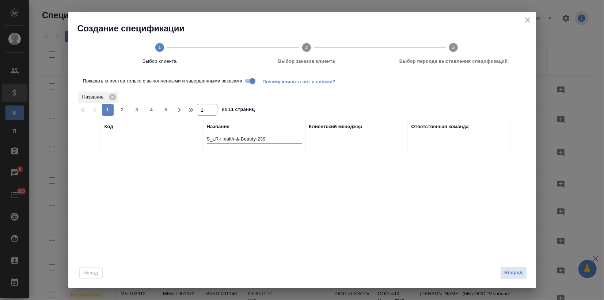
click at [217, 137] on input "S_LR-Health-&-Beauty-239" at bounding box center [254, 139] width 95 height 9
click at [221, 140] on input "S_LR-Health-&-Beauty-239" at bounding box center [254, 139] width 95 height 9
click at [220, 140] on input "S_LR-Health-&-Beauty-239" at bounding box center [254, 139] width 95 height 9
click at [271, 139] on input "S_LR-Health-&-Beauty-239" at bounding box center [254, 139] width 95 height 9
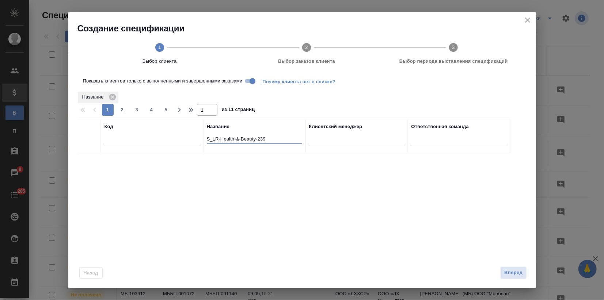
drag, startPoint x: 267, startPoint y: 140, endPoint x: 218, endPoint y: 140, distance: 48.6
click at [218, 140] on input "S_LR-Health-&-Beauty-239" at bounding box center [254, 139] width 95 height 9
drag, startPoint x: 212, startPoint y: 139, endPoint x: 193, endPoint y: 139, distance: 19.0
click at [193, 139] on tr "Код Название S_LR Клиентский менеджер Ответственная команда" at bounding box center [293, 136] width 433 height 34
type input "LR"
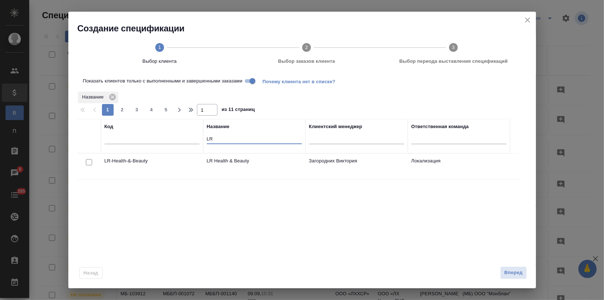
click at [88, 161] on input "checkbox" at bounding box center [89, 162] width 6 height 6
checkbox input "true"
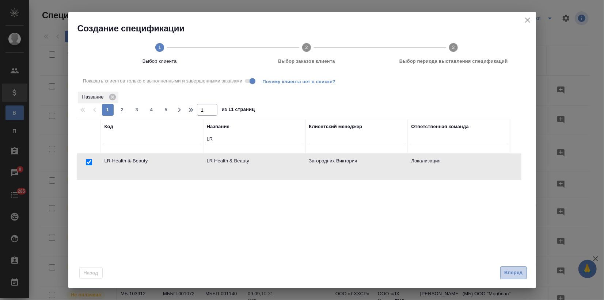
click at [503, 271] on button "Вперед" at bounding box center [513, 273] width 26 height 13
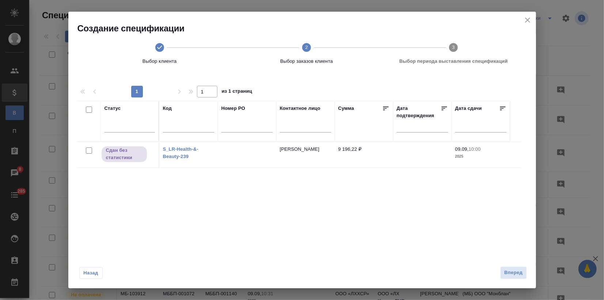
click at [88, 154] on div at bounding box center [89, 151] width 16 height 10
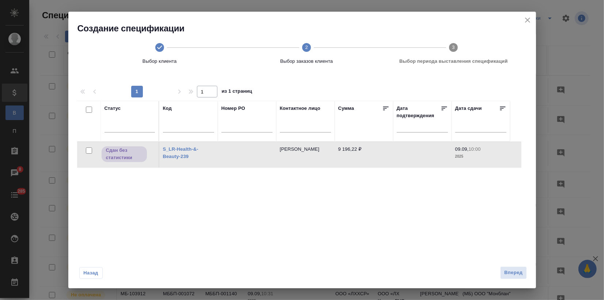
click at [86, 149] on input "checkbox" at bounding box center [89, 151] width 6 height 6
checkbox input "true"
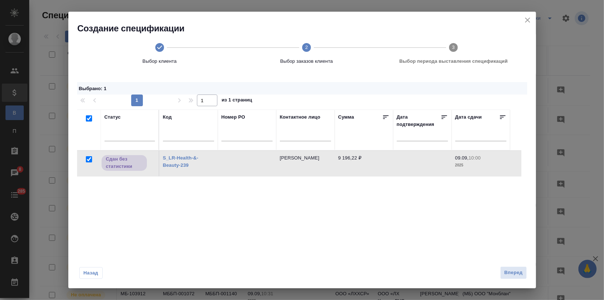
drag, startPoint x: 512, startPoint y: 272, endPoint x: 438, endPoint y: 270, distance: 74.2
click at [512, 272] on span "Вперед" at bounding box center [513, 273] width 18 height 8
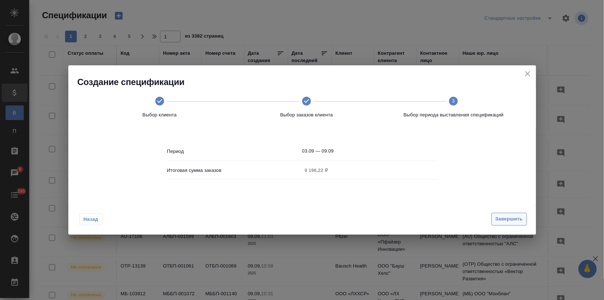
click at [514, 219] on span "Завершить" at bounding box center [508, 219] width 27 height 8
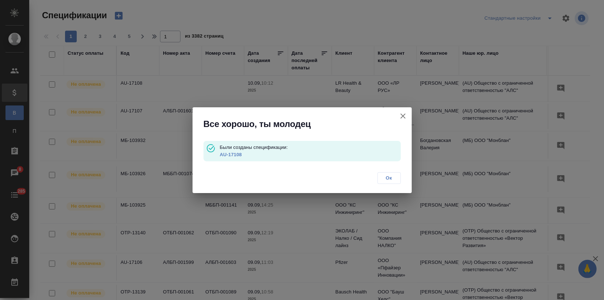
click at [232, 155] on link "AU-17108" at bounding box center [231, 154] width 22 height 5
click at [402, 116] on icon "button" at bounding box center [403, 116] width 9 height 9
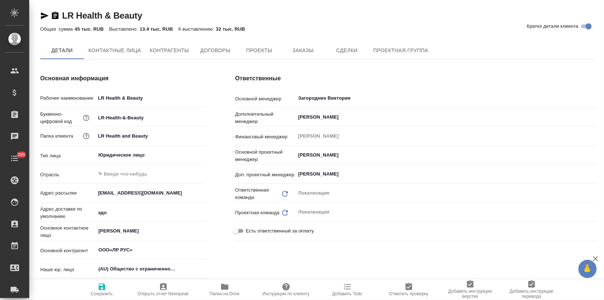
type input "ООО«ЛР РУС»"
type textarea "x"
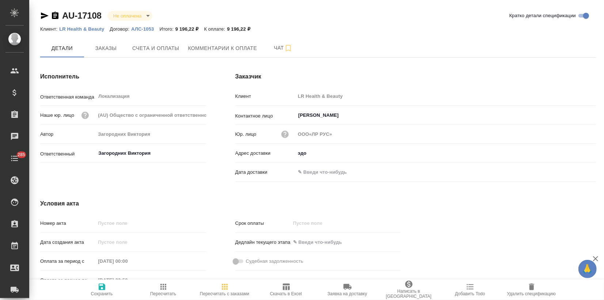
type input "ООО«ЛР РУС»"
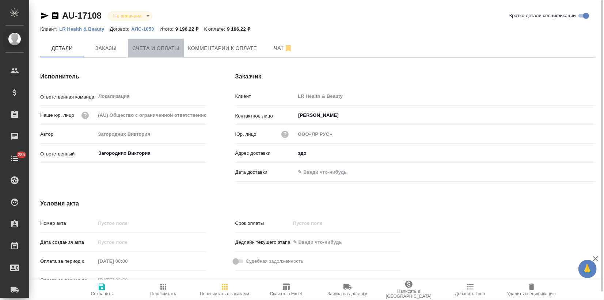
click at [150, 50] on span "Счета и оплаты" at bounding box center [155, 48] width 47 height 9
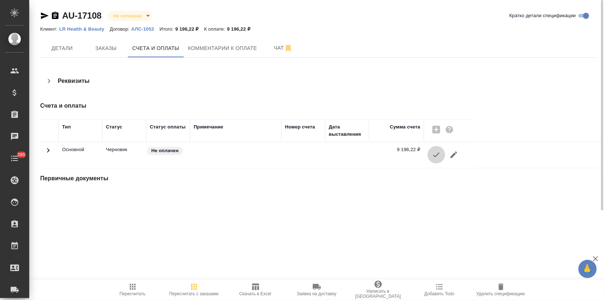
click at [432, 155] on icon "button" at bounding box center [436, 155] width 9 height 9
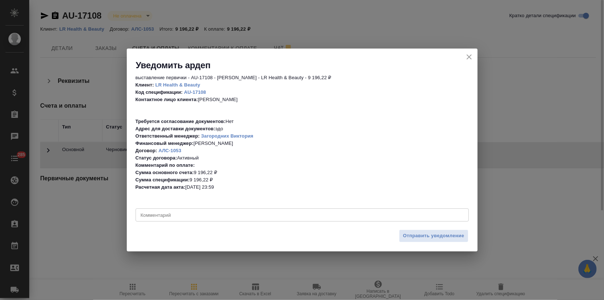
click at [410, 238] on span "Отправить уведомление" at bounding box center [433, 236] width 61 height 8
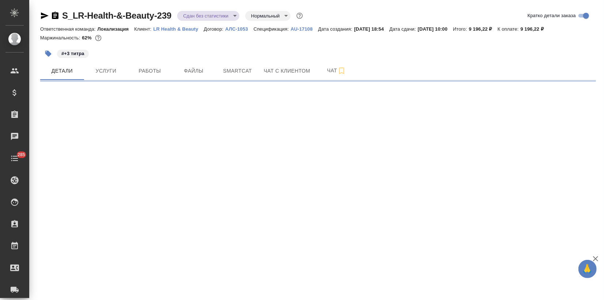
select select "RU"
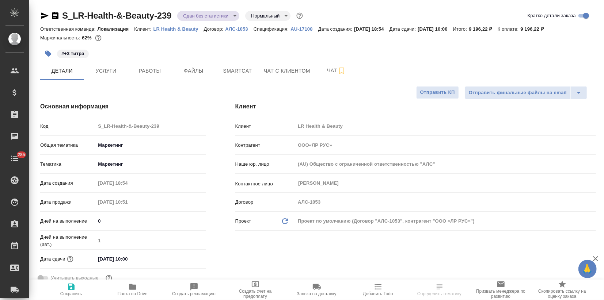
type textarea "x"
click at [45, 14] on icon "button" at bounding box center [44, 15] width 9 height 9
type input "ООО«ЛР РУС»"
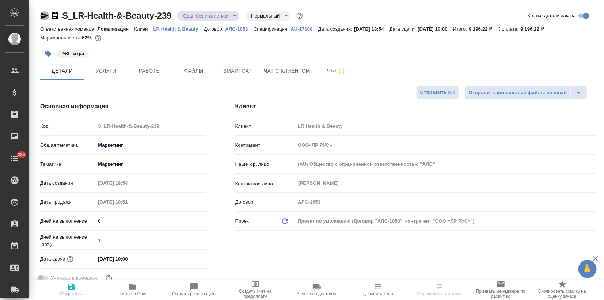
type textarea "x"
type input "ООО«ЛР РУС»"
type textarea "x"
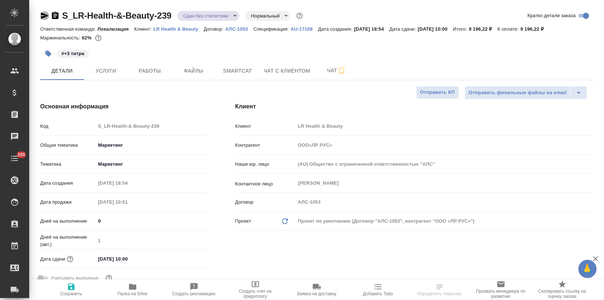
type textarea "x"
type input "ООО«ЛР РУС»"
type textarea "x"
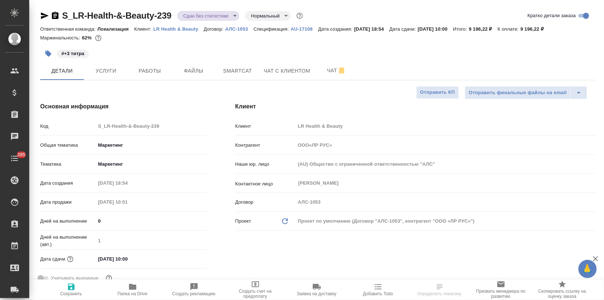
type textarea "x"
select select "RU"
type textarea "x"
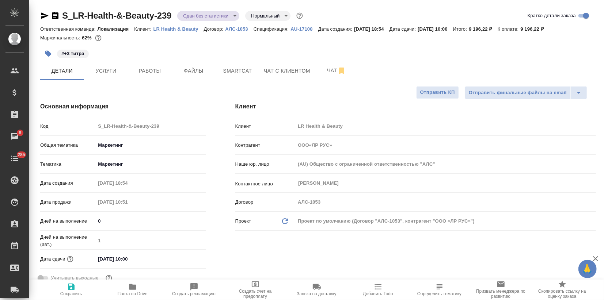
type input "ООО«ЛР РУС»"
type textarea "x"
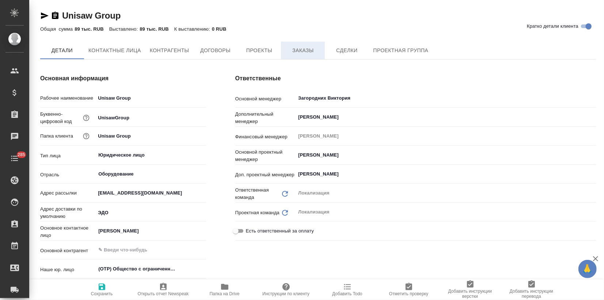
type textarea "x"
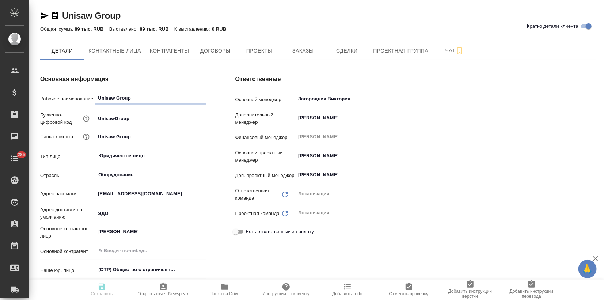
type textarea "x"
click at [319, 43] on button "Заказы" at bounding box center [303, 51] width 44 height 18
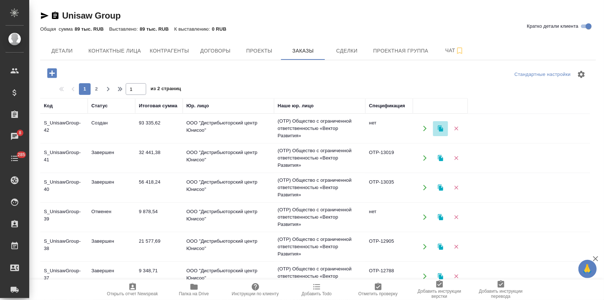
click at [445, 130] on button "button" at bounding box center [440, 128] width 15 height 15
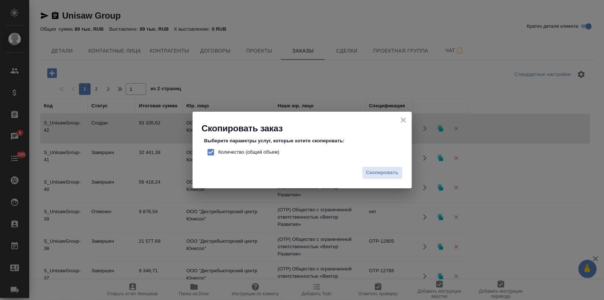
click at [213, 150] on input "Количество (общий объем)" at bounding box center [210, 152] width 15 height 15
checkbox input "false"
click at [384, 170] on span "Скопировать" at bounding box center [382, 173] width 33 height 8
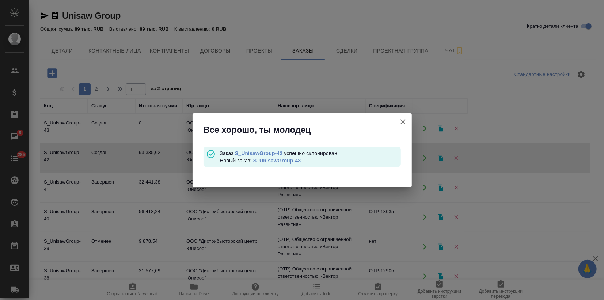
click at [275, 157] on div "Заказ S_UnisawGroup-42 успешно склонирован. Новый заказ: S_UnisawGroup-43" at bounding box center [310, 157] width 181 height 15
click at [274, 161] on link "S_UnisawGroup-43" at bounding box center [276, 161] width 47 height 6
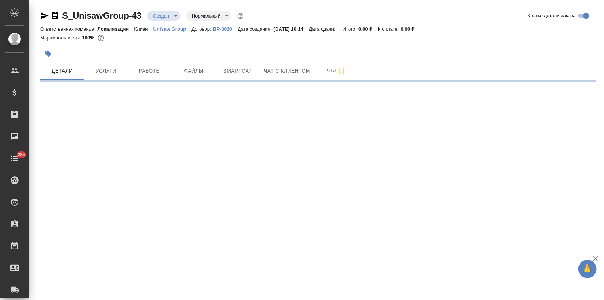
select select "RU"
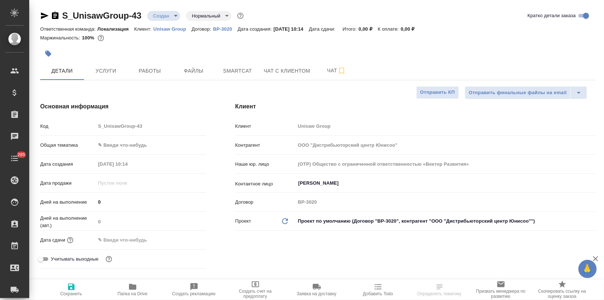
type textarea "x"
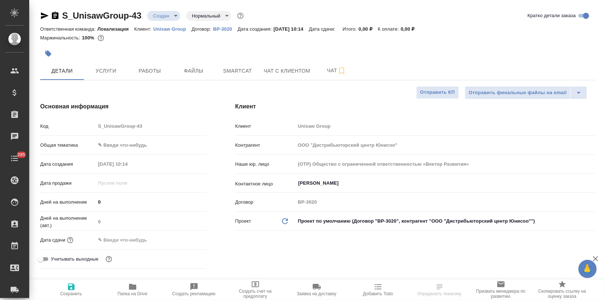
type textarea "x"
click at [119, 152] on div "Общая тематика ✎ Введи что-нибудь" at bounding box center [123, 148] width 166 height 19
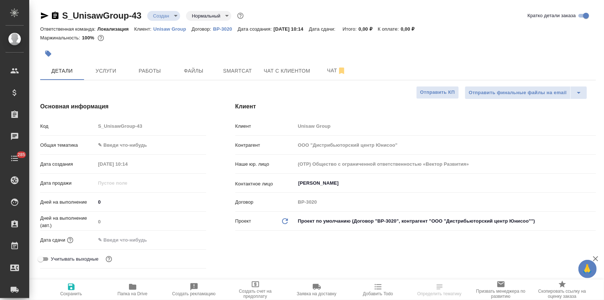
click at [119, 145] on body "🙏 .cls-1 fill:#fff; AWATERA Zagorodnikh [PERSON_NAME] Спецификации Заказы Чаты …" at bounding box center [302, 150] width 604 height 300
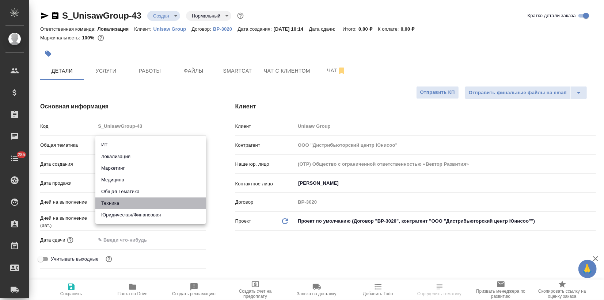
click at [113, 205] on li "Техника" at bounding box center [150, 204] width 111 height 12
type input "tech"
type textarea "x"
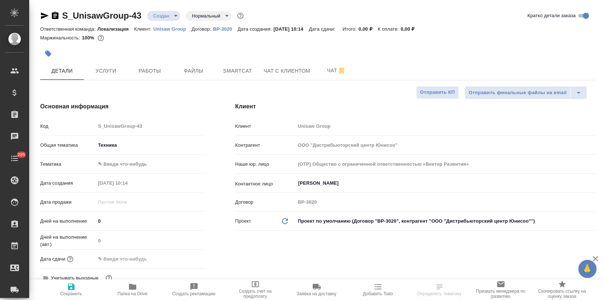
click at [73, 281] on button "Сохранить" at bounding box center [71, 290] width 61 height 20
type textarea "x"
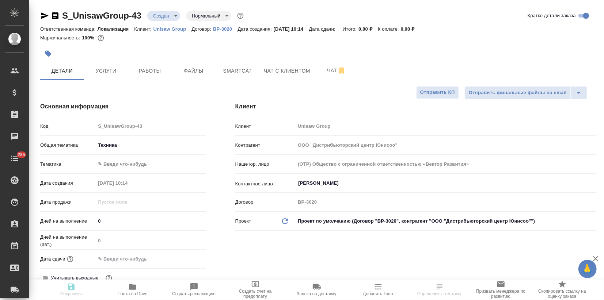
type textarea "x"
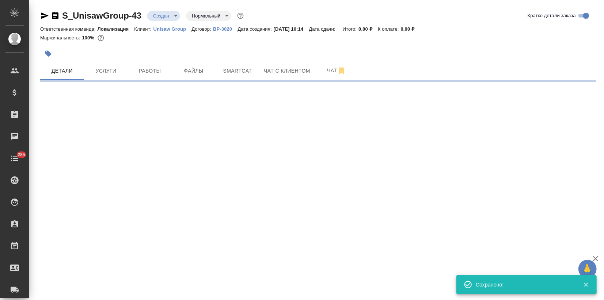
select select "RU"
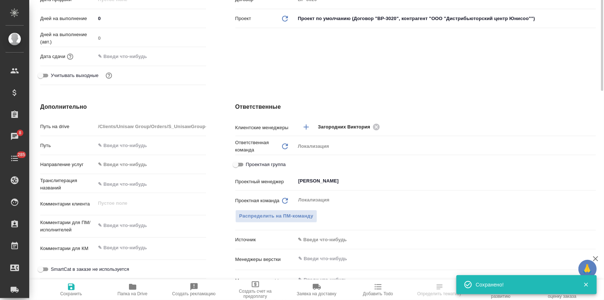
scroll to position [284, 0]
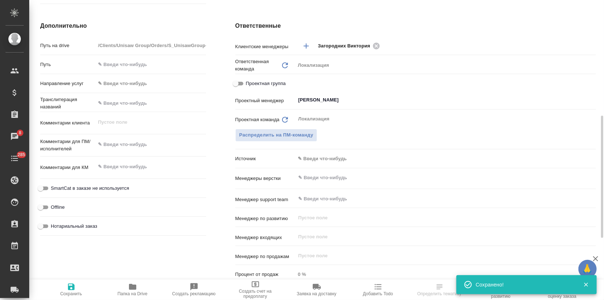
type textarea "x"
click at [125, 146] on textarea at bounding box center [150, 144] width 110 height 12
paste textarea "инструкция во вложении. С сохранением макета и с переводом картинок. Инструкция…"
type textarea "инструкция во вложении. С сохранением макета и с переводом картинок. Инструкция…"
type textarea "x"
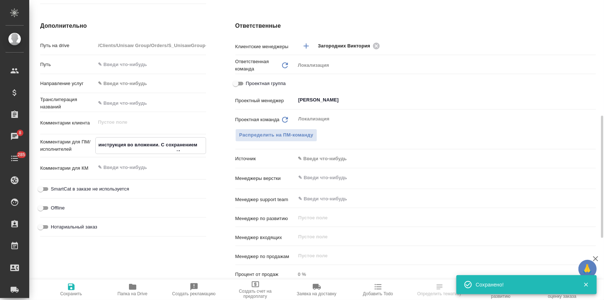
type textarea "x"
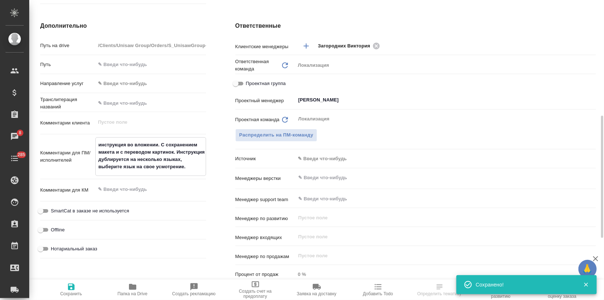
drag, startPoint x: 101, startPoint y: 143, endPoint x: 94, endPoint y: 143, distance: 7.3
click at [94, 143] on div "Комментарии для ПМ/исполнителей инструкция во вложении. С сохранением макета и …" at bounding box center [123, 156] width 166 height 39
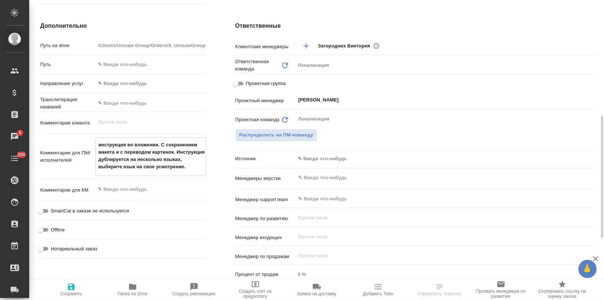
type textarea "x"
type textarea "Gнструкция во вложении. С сохранением макета и с переводом картинок. Инструкция…"
type textarea "x"
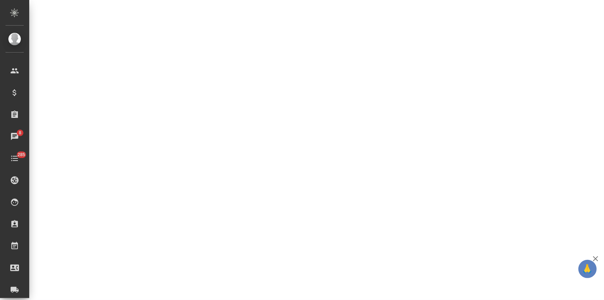
select select "RU"
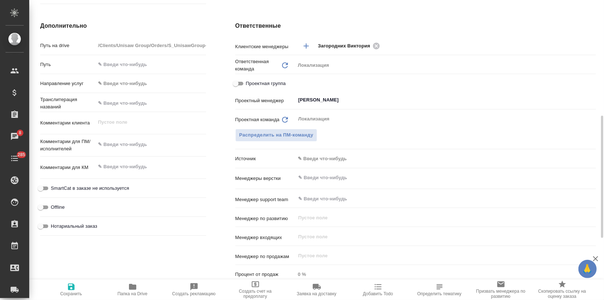
type textarea "x"
click at [125, 148] on textarea at bounding box center [151, 145] width 110 height 12
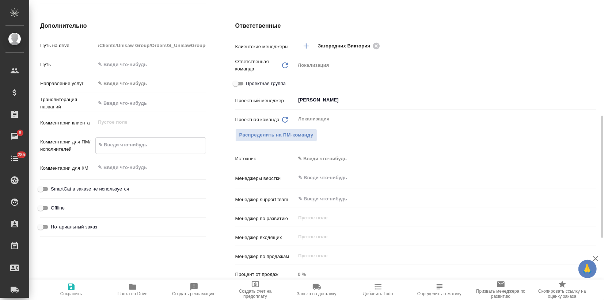
paste textarea "инструкция во вложении. С сохранением макета и с переводом картинок. Инструкция…"
type textarea "x"
type textarea "инструкция во вложении. С сохранением макета и с переводом картинок. Инструкция…"
type textarea "x"
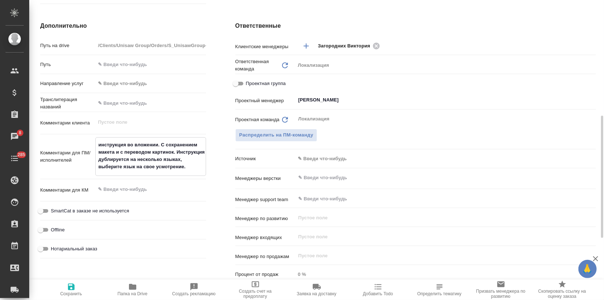
click at [96, 146] on textarea "инструкция во вложении. С сохранением макета и с переводом картинок. Инструкция…" at bounding box center [151, 156] width 110 height 34
type textarea "x"
type textarea "Gинструкция во вложении. С сохранением макета и с переводом картинок. Инструкци…"
type textarea "x"
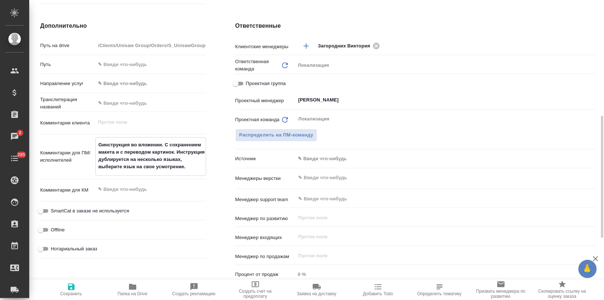
type textarea "x"
type textarea "Gtинструкция во вложении. С сохранением макета и с переводом картинок. Инструкц…"
type textarea "x"
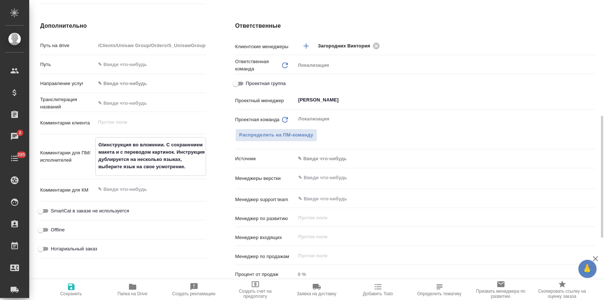
type textarea "Gthинструкция во вложении. С сохранением макета и с переводом картинок. Инструк…"
type textarea "x"
type textarea "Gthtинструкция во вложении. С сохранением макета и с переводом картинок. Инстру…"
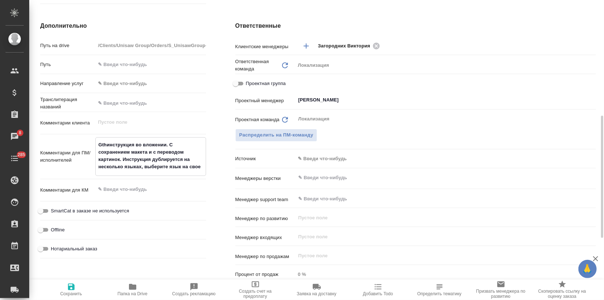
type textarea "x"
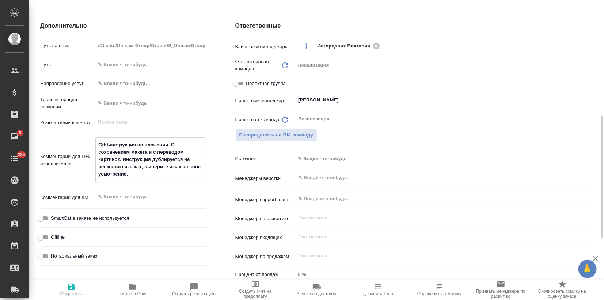
type textarea "x"
type textarea "Gthtdинструкция во вложении. С сохранением макета и с переводом картинок. Инстр…"
type textarea "x"
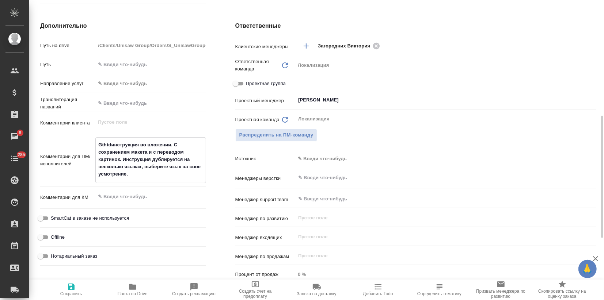
type textarea "Gthtdjинструкция во вложении. С сохранением макета и с переводом картинок. Инст…"
type textarea "x"
type textarea "Gthtdjlинструкция во вложении. С сохранением макета и с переводом картинок. Инс…"
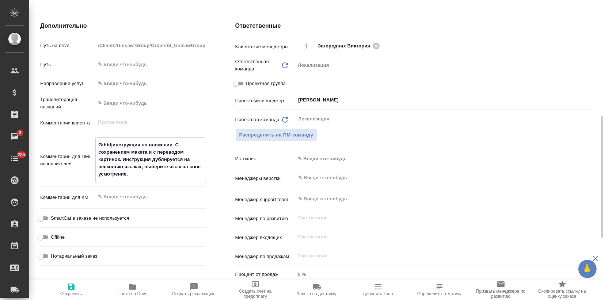
type textarea "x"
type textarea "Gthtdjl инструкция во вложении. С сохранением макета и с переводом картинок. Ин…"
type textarea "x"
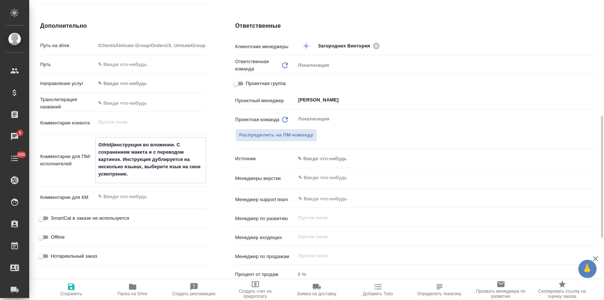
type textarea "x"
type textarea "Gthtdjlинструкция во вложении. С сохранением макета и с переводом картинок. Инс…"
type textarea "x"
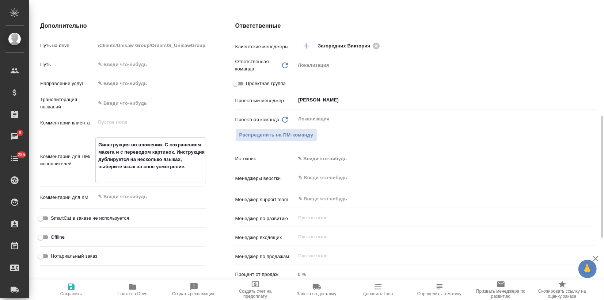
type textarea "инструкция во вложении. С сохранением макета и с переводом картинок. Инструкция…"
type textarea "x"
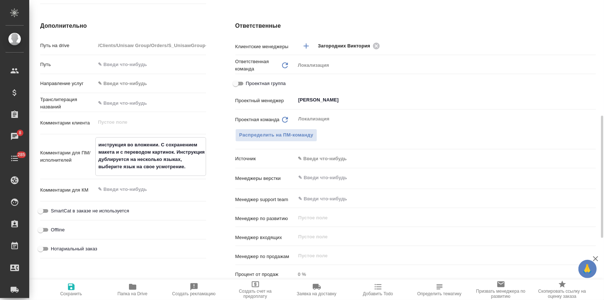
type textarea "x"
type textarea "Пинструкция во вложении. С сохранением макета и с переводом картинок. Инструкци…"
type textarea "x"
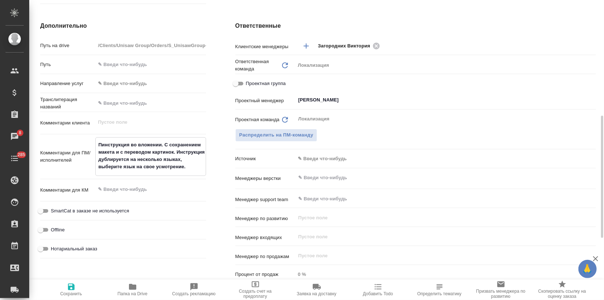
type textarea "Пеинструкция во вложении. С сохранением макета и с переводом картинок. Инструкц…"
type textarea "x"
type textarea "Перинструкция во вложении. С сохранением макета и с переводом картинок. Инструк…"
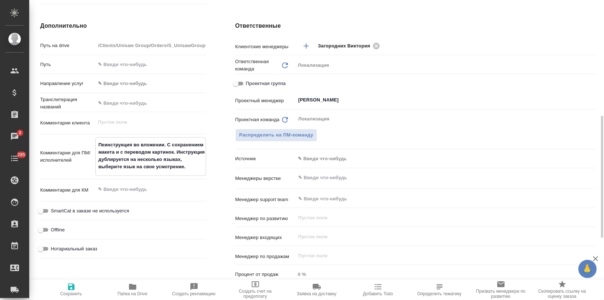
type textarea "x"
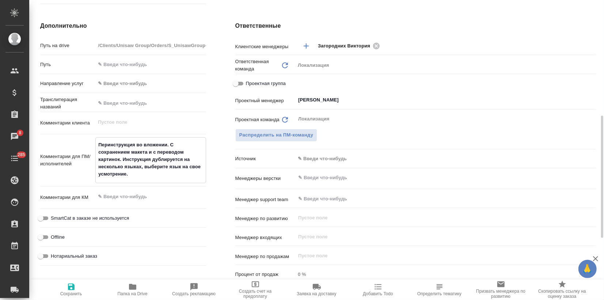
type textarea "x"
type textarea "Переинструкция во вложении. С сохранением макета и с переводом картинок. Инстру…"
type textarea "x"
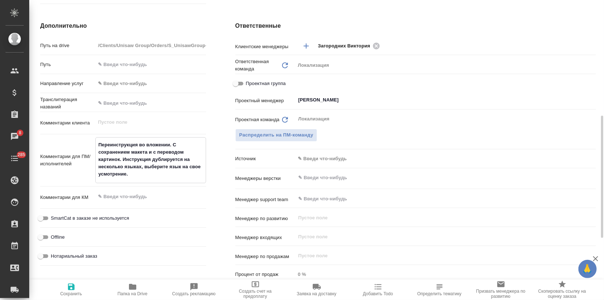
type textarea "Перевинструкция во вложении. С сохранением макета и с переводом картинок. Инстр…"
type textarea "x"
type textarea "Перевоинструкция во вложении. С сохранением макета и с переводом картинок. Инст…"
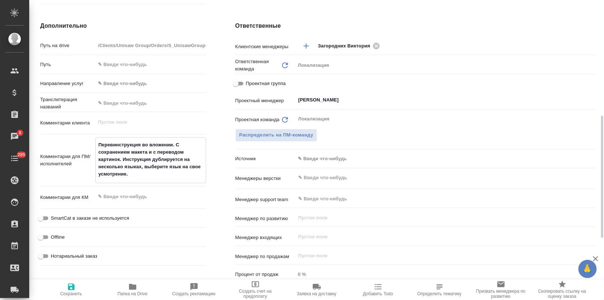
type textarea "x"
type textarea "Переводинструкция во вложении. С сохранением макета и с переводом картинок. Инс…"
type textarea "x"
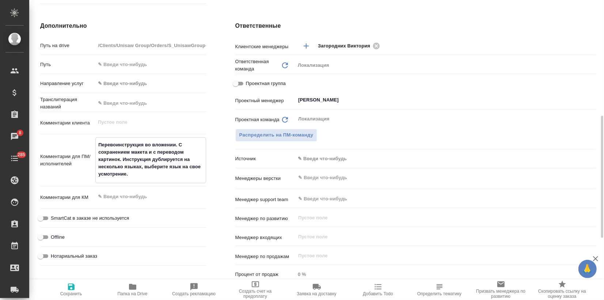
type textarea "x"
type textarea "Перевод инструкция во вложении. С сохранением макета и с переводом картинок. Ин…"
type textarea "x"
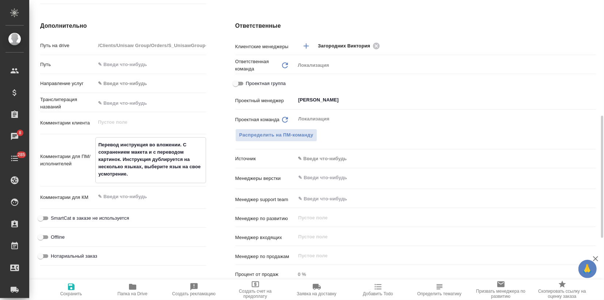
drag, startPoint x: 146, startPoint y: 144, endPoint x: 178, endPoint y: 144, distance: 32.2
click at [178, 144] on textarea "Перевод инструкция во вложении. С сохранением макета и с переводом картинок. Ин…" at bounding box center [151, 160] width 110 height 42
type textarea "Перевод инструкции. С сохранением макета и с переводом картинок. Инструкция дуб…"
type textarea "x"
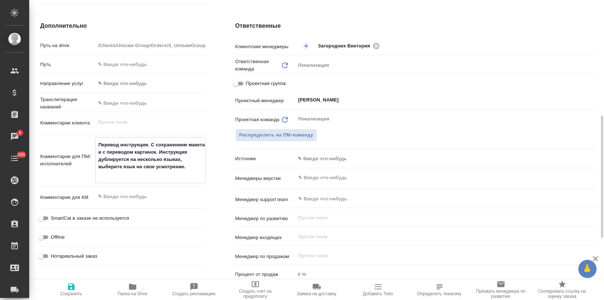
type textarea "x"
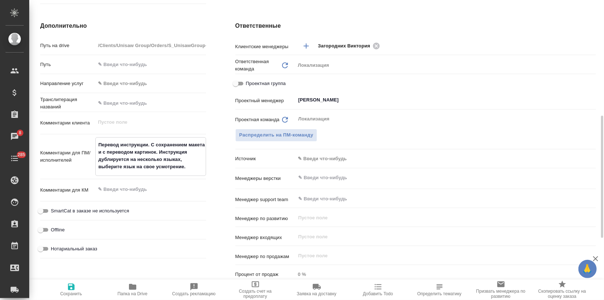
type textarea "Перевод инструкции. С сохранением макета и с переводом картинок. Инструкция дуб…"
type textarea "x"
click at [72, 288] on icon "button" at bounding box center [71, 287] width 9 height 9
type textarea "x"
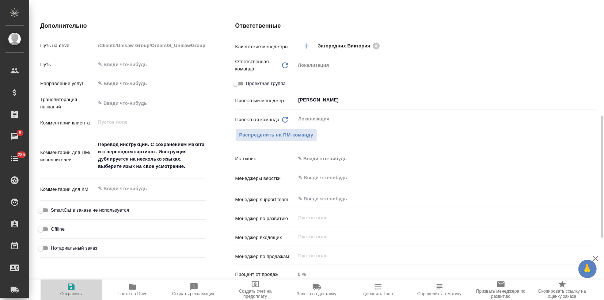
type textarea "x"
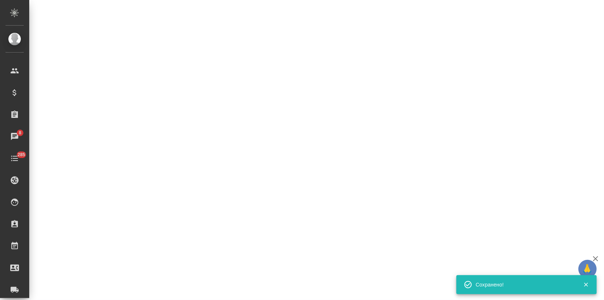
select select "RU"
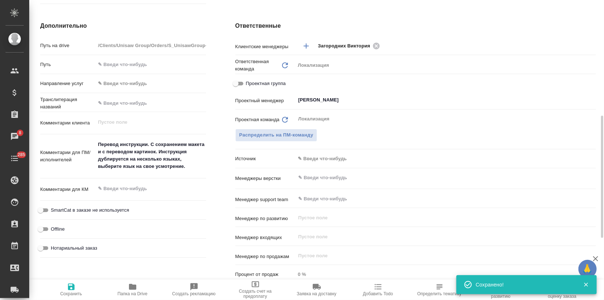
type textarea "x"
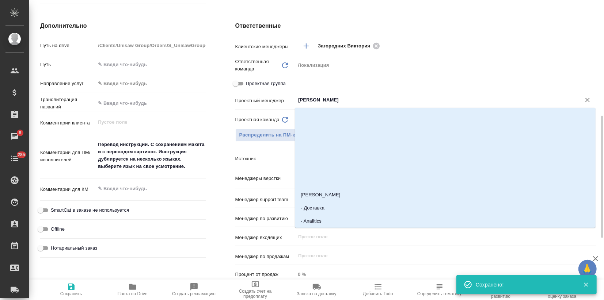
drag, startPoint x: 345, startPoint y: 100, endPoint x: 257, endPoint y: 102, distance: 87.7
click at [257, 102] on div "Проектный менеджер Муталимов Марк ​" at bounding box center [415, 100] width 361 height 13
type textarea "x"
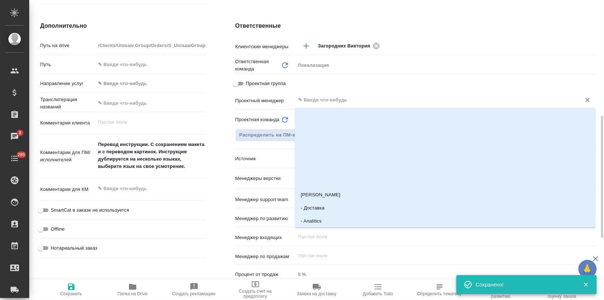
click at [65, 294] on span "Сохранить" at bounding box center [71, 294] width 22 height 5
type textarea "x"
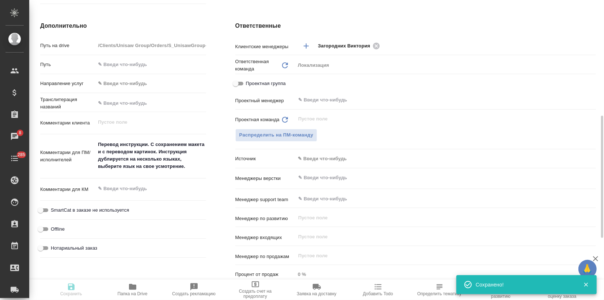
type textarea "x"
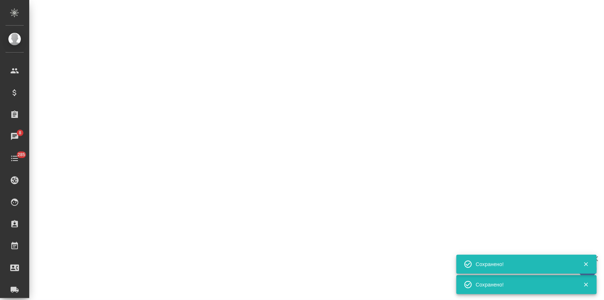
select select "RU"
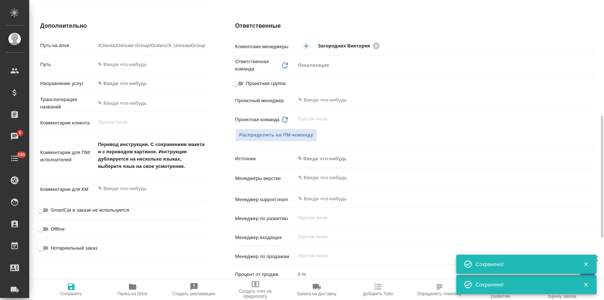
type textarea "x"
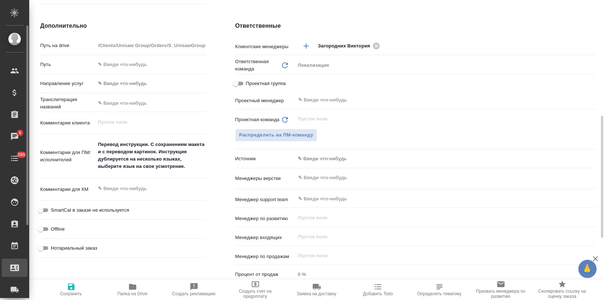
type textarea "x"
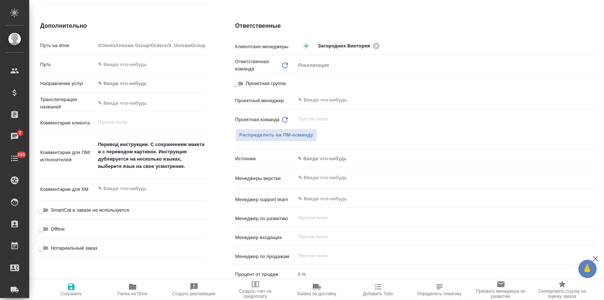
type textarea "x"
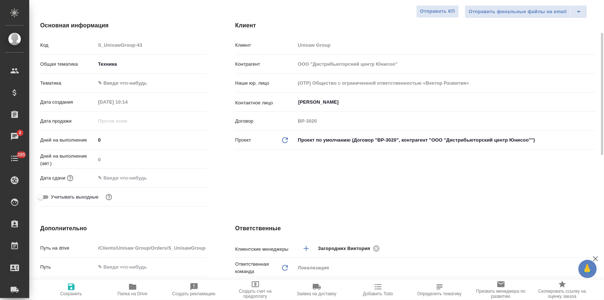
scroll to position [0, 0]
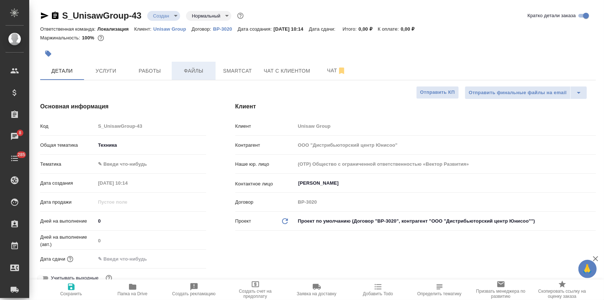
click at [208, 70] on span "Файлы" at bounding box center [193, 70] width 35 height 9
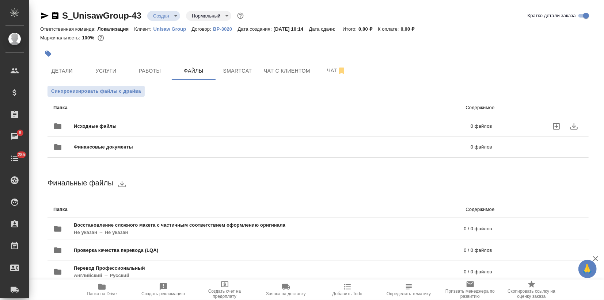
click at [99, 124] on span "Исходные файлы" at bounding box center [184, 126] width 220 height 7
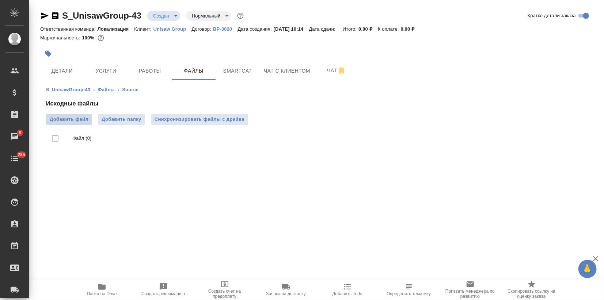
click at [75, 120] on span "Добавить файл" at bounding box center [69, 119] width 39 height 7
click at [0, 0] on input "Добавить файл" at bounding box center [0, 0] width 0 height 0
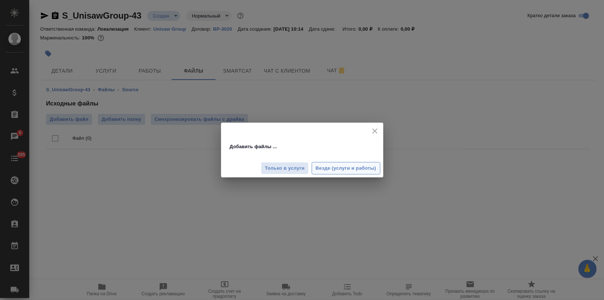
click at [349, 167] on span "Везде (услуги и работы)" at bounding box center [346, 168] width 61 height 8
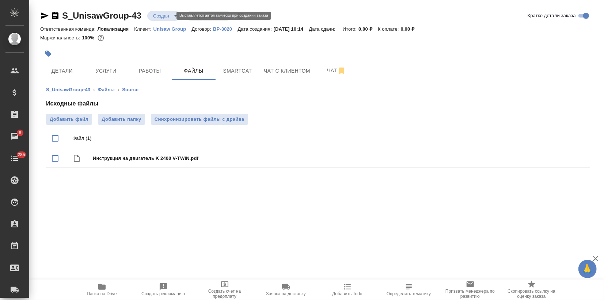
click at [164, 14] on body "🙏 .cls-1 fill:#fff; AWATERA Zagorodnikh Viktoria Клиенты Спецификации Заказы 8 …" at bounding box center [302, 150] width 604 height 300
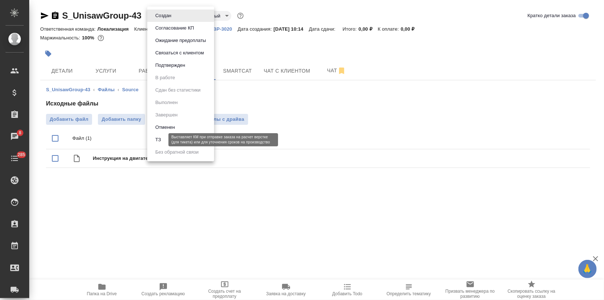
click at [155, 139] on button "ТЗ" at bounding box center [158, 140] width 10 height 8
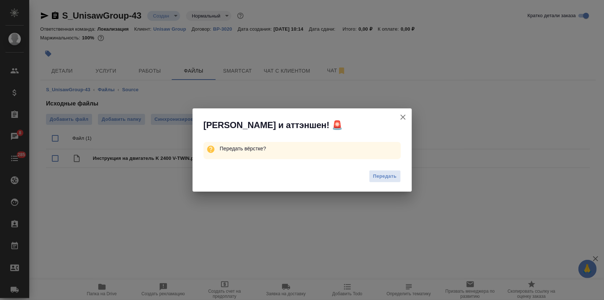
drag, startPoint x: 384, startPoint y: 180, endPoint x: 372, endPoint y: 179, distance: 12.5
click at [383, 180] on span "Передать" at bounding box center [385, 176] width 24 height 8
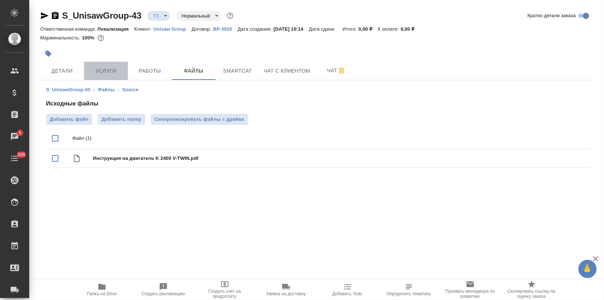
click at [104, 72] on span "Услуги" at bounding box center [105, 70] width 35 height 9
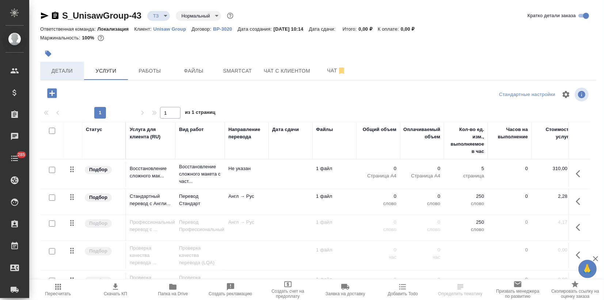
click at [69, 74] on span "Детали" at bounding box center [62, 70] width 35 height 9
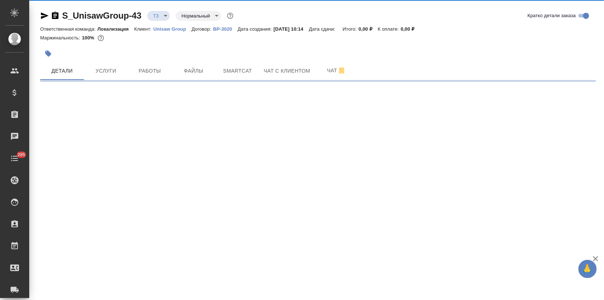
select select "RU"
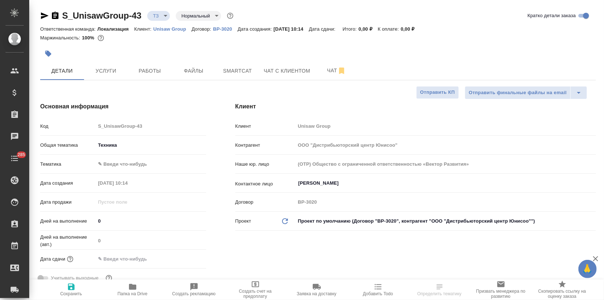
type textarea "x"
click at [118, 70] on span "Услуги" at bounding box center [105, 70] width 35 height 9
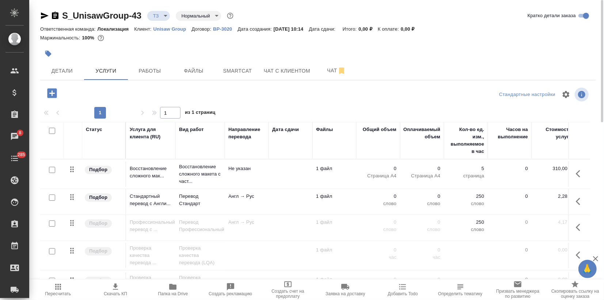
click at [54, 198] on input "checkbox" at bounding box center [52, 198] width 6 height 6
checkbox input "true"
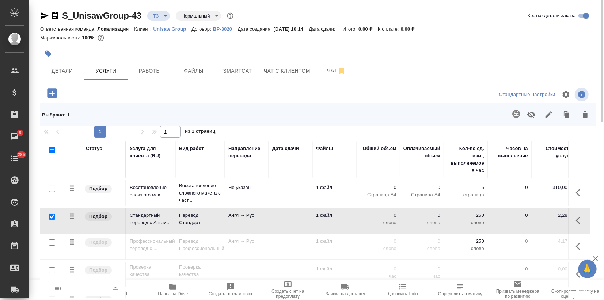
click at [516, 116] on icon "button" at bounding box center [516, 114] width 9 height 9
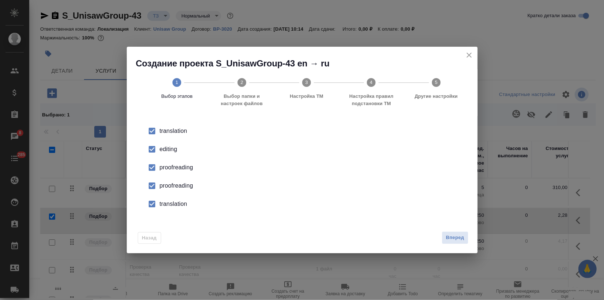
drag, startPoint x: 172, startPoint y: 156, endPoint x: 172, endPoint y: 167, distance: 10.6
click at [172, 159] on ul "translation editing proofreading proofreading translation" at bounding box center [301, 167] width 327 height 91
click at [171, 155] on li "editing" at bounding box center [301, 149] width 327 height 18
click at [165, 170] on div "proofreading" at bounding box center [310, 167] width 300 height 9
click at [166, 189] on div "proofreading" at bounding box center [310, 186] width 300 height 9
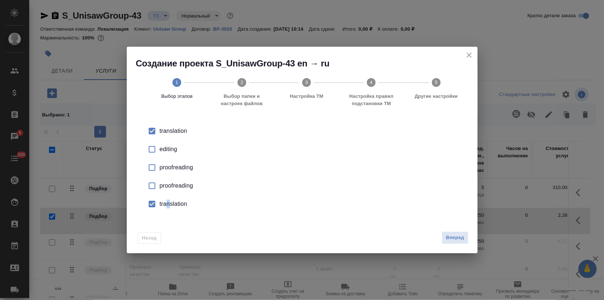
click at [168, 207] on div "translation" at bounding box center [310, 204] width 300 height 9
click at [446, 239] on span "Вперед" at bounding box center [455, 238] width 18 height 8
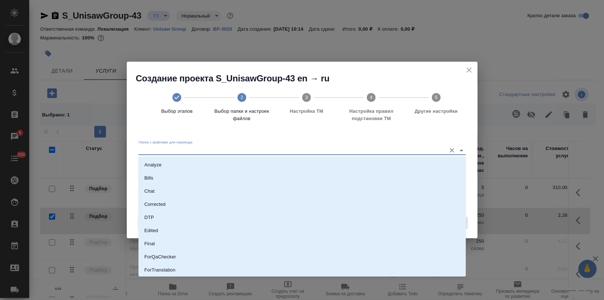
click at [279, 153] on input "Папка с файлами для перевода" at bounding box center [290, 150] width 304 height 9
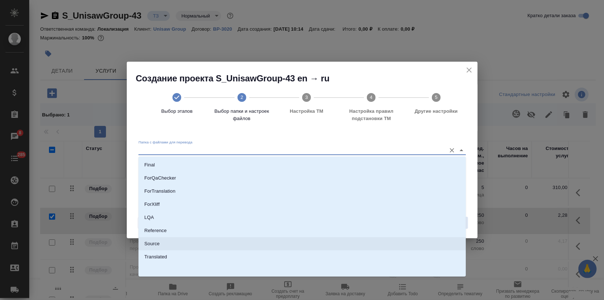
click at [199, 243] on li "Source" at bounding box center [301, 243] width 327 height 13
type input "Source"
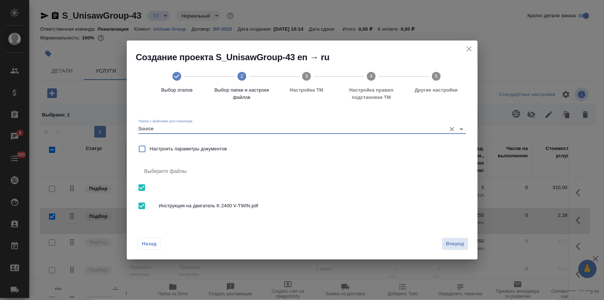
click at [461, 250] on button "Вперед" at bounding box center [455, 244] width 26 height 13
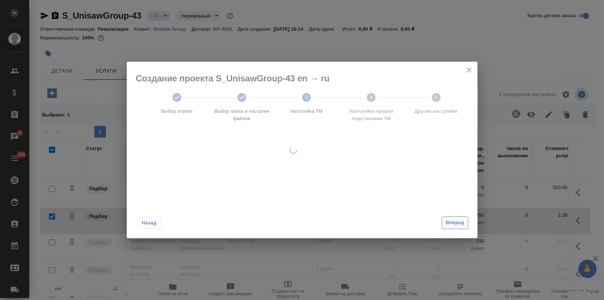
click at [456, 227] on button "Вперед" at bounding box center [455, 223] width 26 height 13
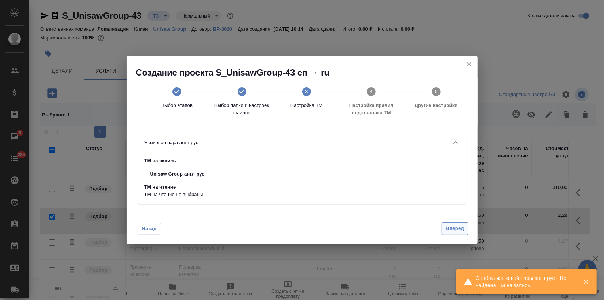
click at [456, 227] on span "Вперед" at bounding box center [455, 229] width 18 height 8
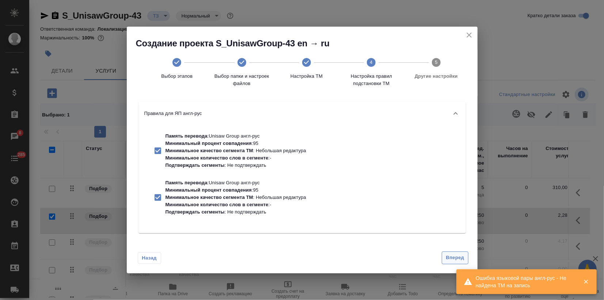
click at [450, 260] on span "Вперед" at bounding box center [455, 258] width 18 height 8
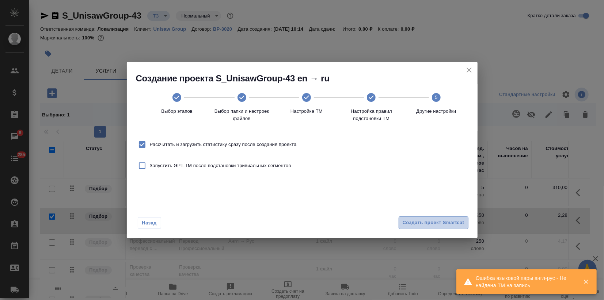
click at [453, 223] on span "Создать проект Smartcat" at bounding box center [434, 223] width 62 height 8
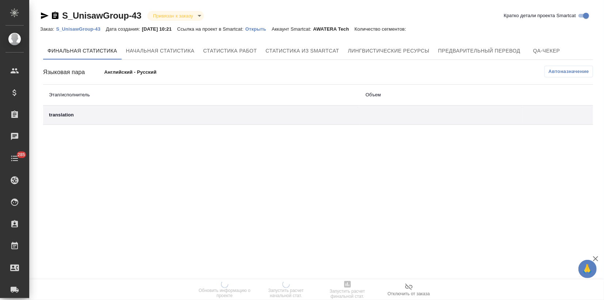
click at [269, 28] on p "Открыть" at bounding box center [258, 28] width 26 height 5
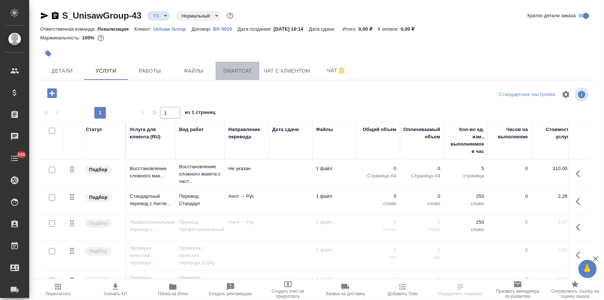
click at [226, 70] on span "Smartcat" at bounding box center [237, 70] width 35 height 9
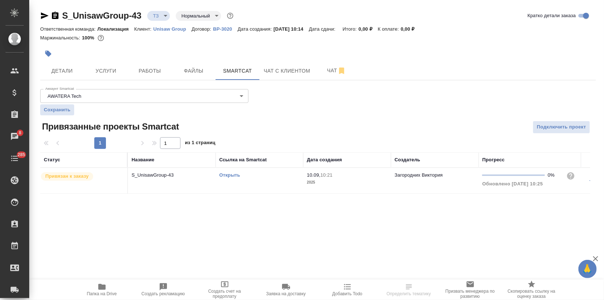
click at [223, 173] on link "Открыть" at bounding box center [229, 174] width 21 height 5
click at [123, 74] on span "Услуги" at bounding box center [105, 70] width 35 height 9
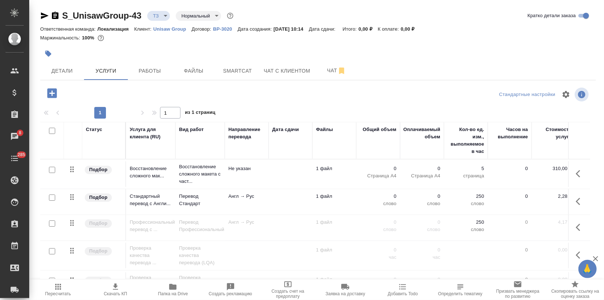
click at [197, 195] on p "Перевод Стандарт" at bounding box center [200, 200] width 42 height 15
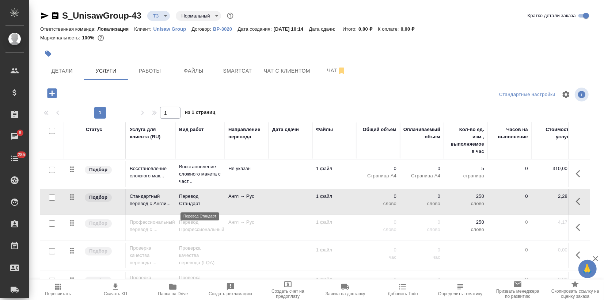
click at [197, 195] on p "Перевод Стандарт" at bounding box center [200, 200] width 42 height 15
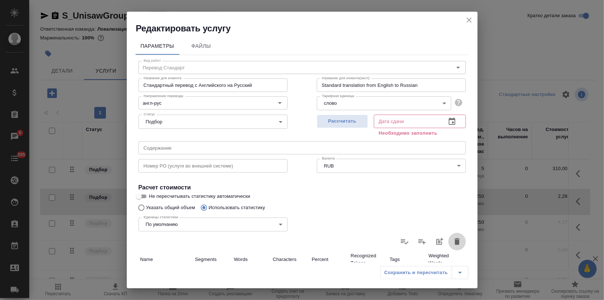
click at [448, 244] on button "button" at bounding box center [457, 242] width 18 height 18
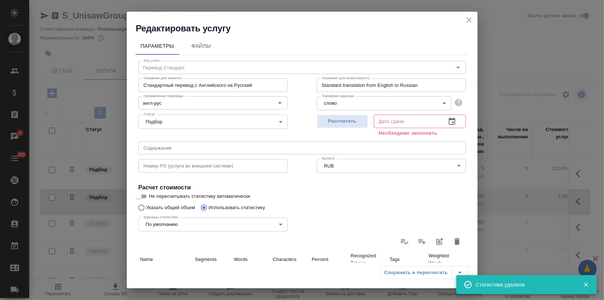
type input "0"
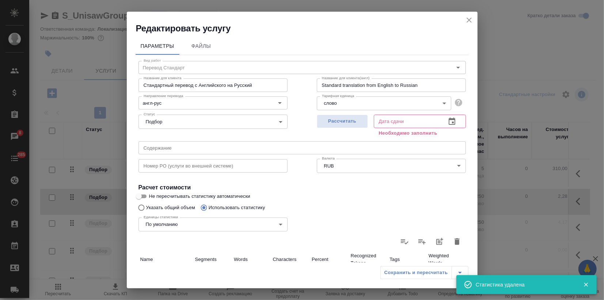
type input "0"
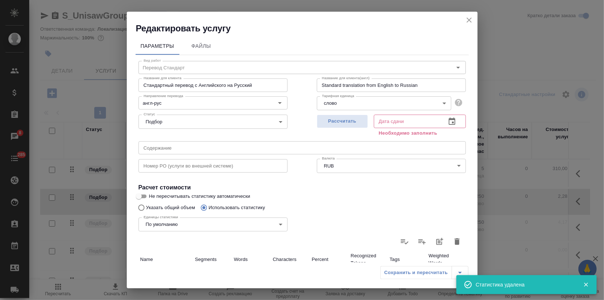
type input "0"
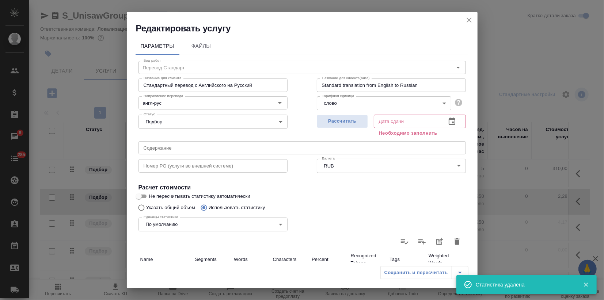
type input "0"
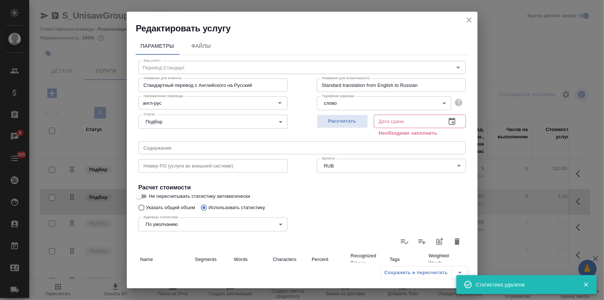
type input "0"
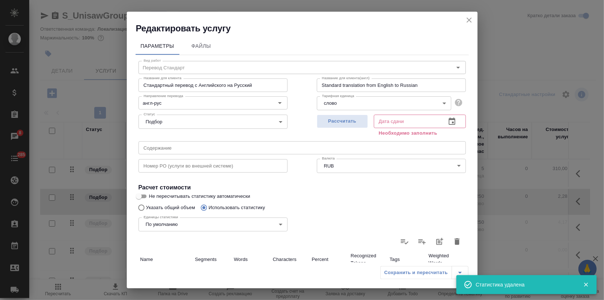
type input "0"
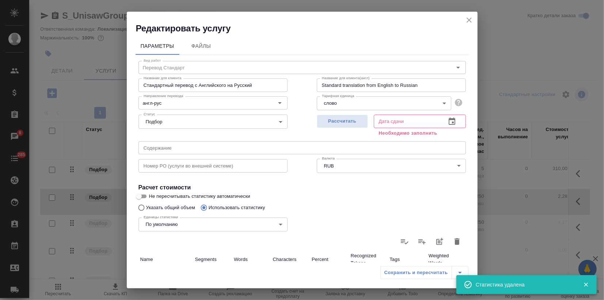
type input "0"
click at [467, 19] on icon "close" at bounding box center [469, 20] width 5 height 5
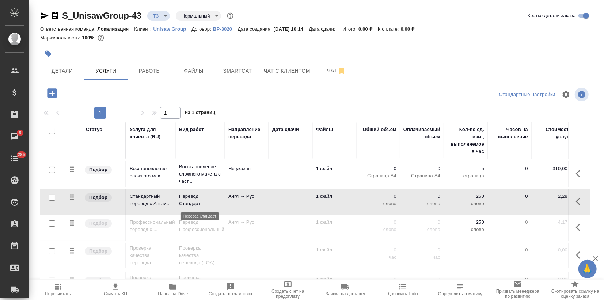
click at [213, 202] on p "Перевод Стандарт" at bounding box center [200, 200] width 42 height 15
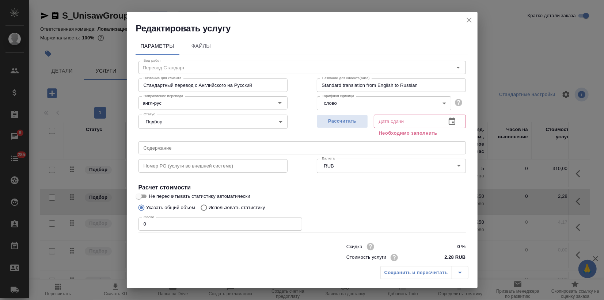
click at [225, 208] on p "Использовать статистику" at bounding box center [237, 207] width 57 height 7
click at [209, 208] on input "Использовать статистику" at bounding box center [203, 208] width 12 height 14
radio input "true"
radio input "false"
click at [326, 125] on span "Рассчитать" at bounding box center [342, 121] width 43 height 8
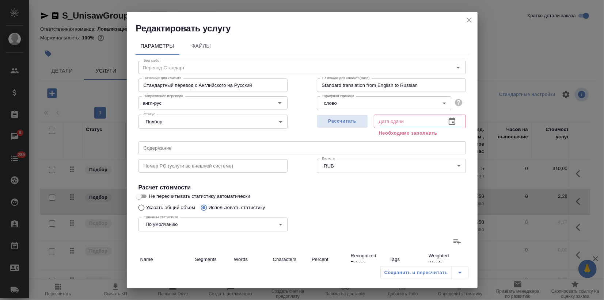
type input "10.09.2025 10:42"
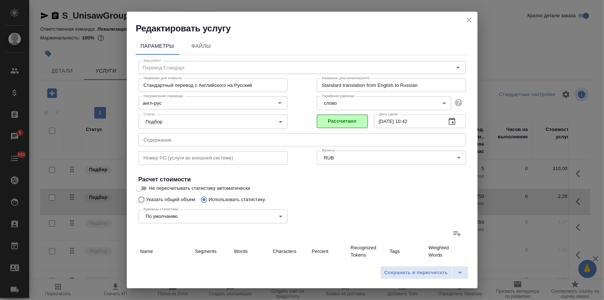
click at [453, 234] on icon at bounding box center [457, 233] width 9 height 9
click at [0, 0] on input "file" at bounding box center [0, 0] width 0 height 0
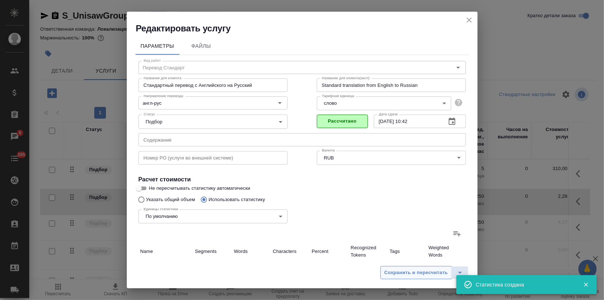
click at [408, 276] on span "Сохранить и пересчитать" at bounding box center [416, 273] width 64 height 8
type input "1"
type input "7"
type input "18"
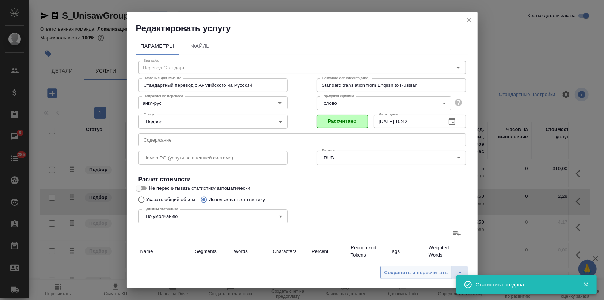
type input "96"
type input "567"
type input "34"
type input "64"
type input "371"
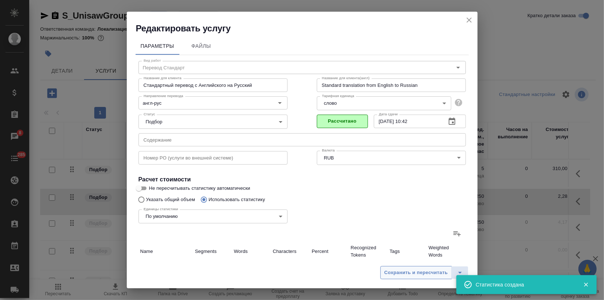
type input "13"
type input "51"
type input "307"
type input "7"
type input "68"
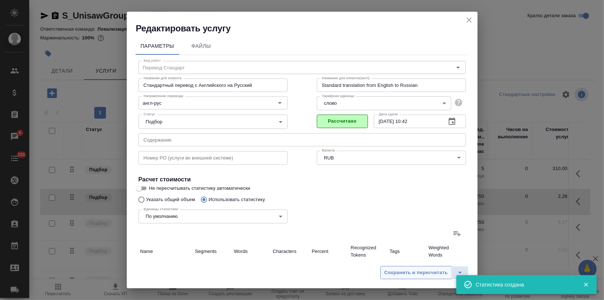
type input "350"
type input "21"
type input "130"
type input "758"
type input "260"
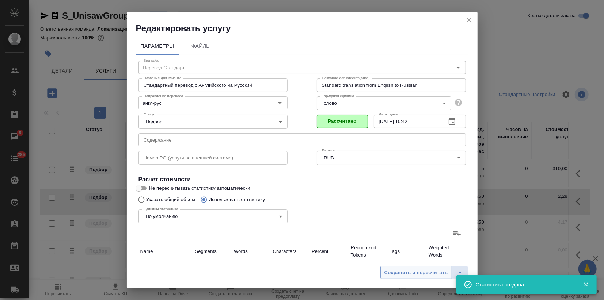
type input "2753"
type input "16078"
type input "336"
type input "3067"
type input "17871"
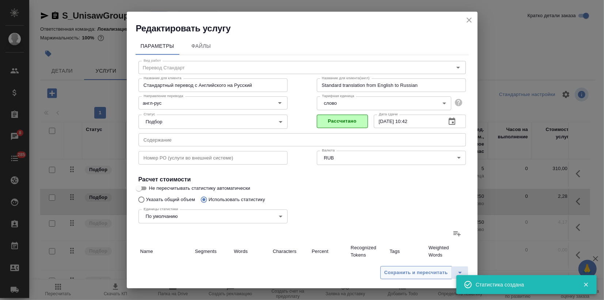
type input "354"
type input "3163"
type input "18438"
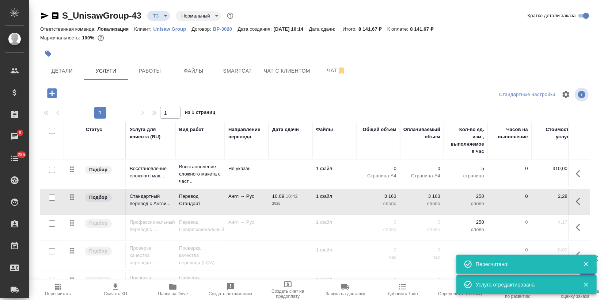
click at [265, 195] on p "Англ → Рус" at bounding box center [246, 196] width 37 height 7
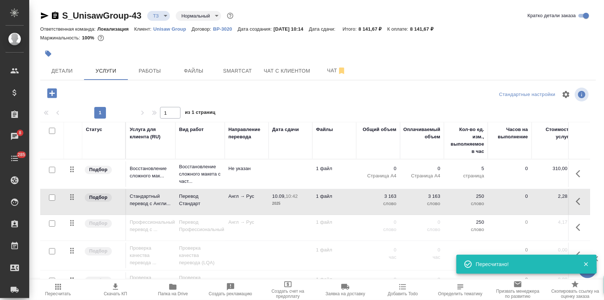
click at [265, 195] on p "Англ → Рус" at bounding box center [246, 196] width 37 height 7
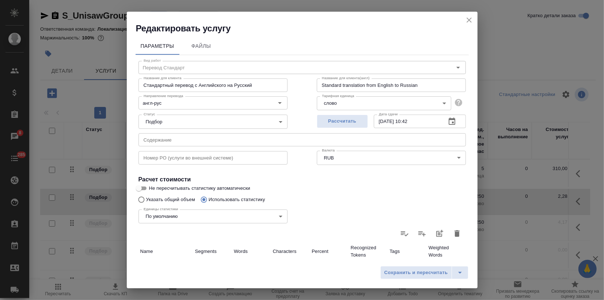
click at [143, 189] on input "Не пересчитывать статистику автоматически" at bounding box center [139, 188] width 26 height 9
checkbox input "true"
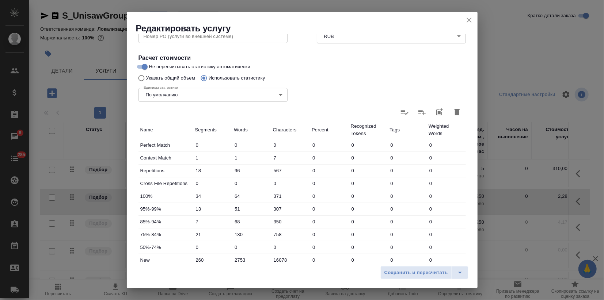
scroll to position [197, 0]
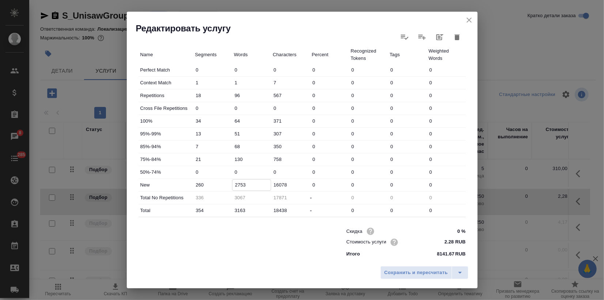
drag, startPoint x: 246, startPoint y: 184, endPoint x: 225, endPoint y: 181, distance: 20.6
click at [225, 181] on div "New 260 2753 16078 0 0 0 0" at bounding box center [301, 185] width 327 height 12
type input "3228"
click at [414, 271] on span "Сохранить и пересчитать" at bounding box center [416, 273] width 64 height 8
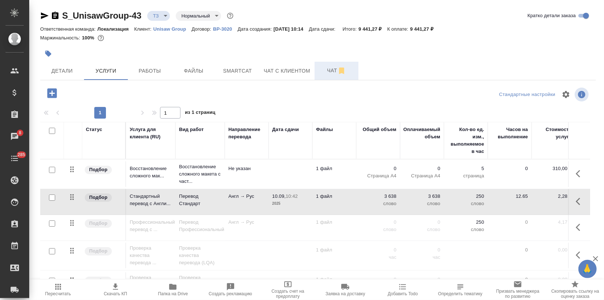
click at [333, 67] on span "Чат" at bounding box center [336, 70] width 35 height 9
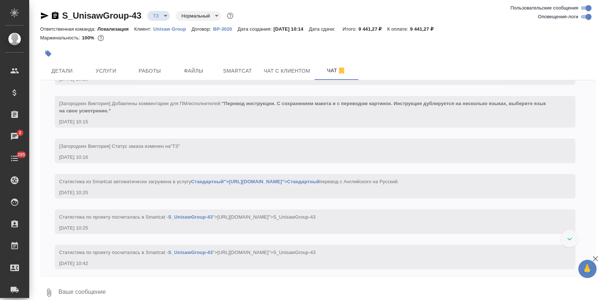
scroll to position [410, 0]
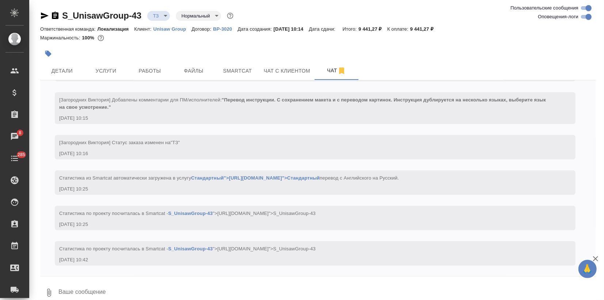
click at [583, 18] on input "Оповещения-логи" at bounding box center [588, 16] width 26 height 9
checkbox input "false"
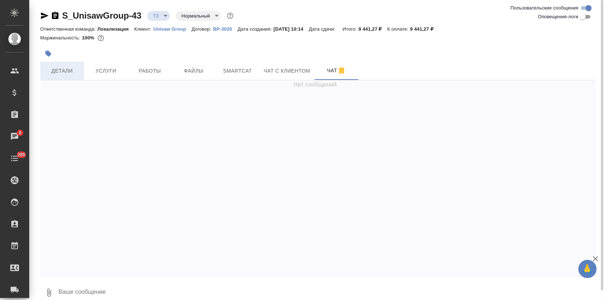
click at [74, 71] on span "Детали" at bounding box center [62, 70] width 35 height 9
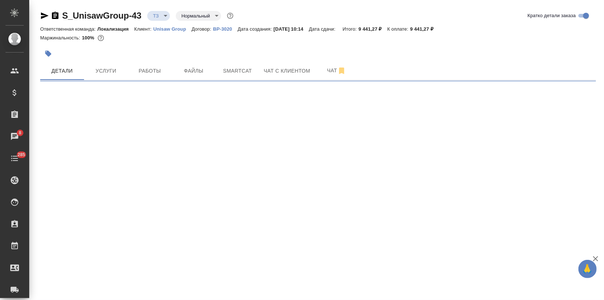
select select "RU"
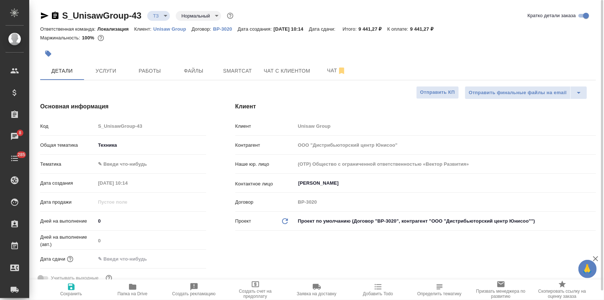
type textarea "x"
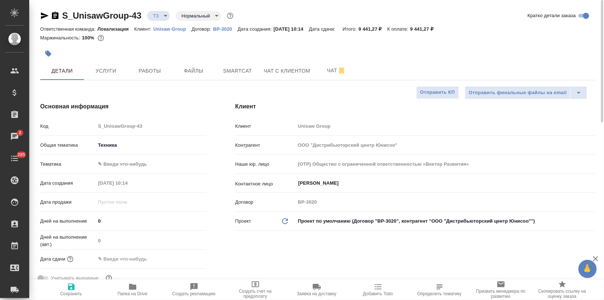
type textarea "x"
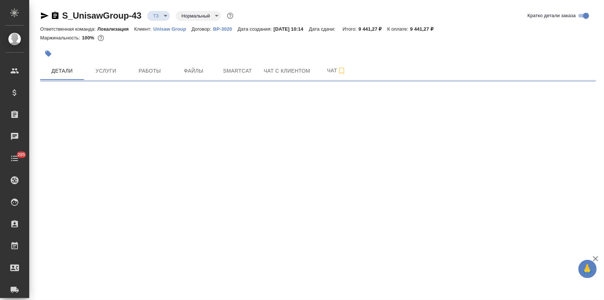
select select "RU"
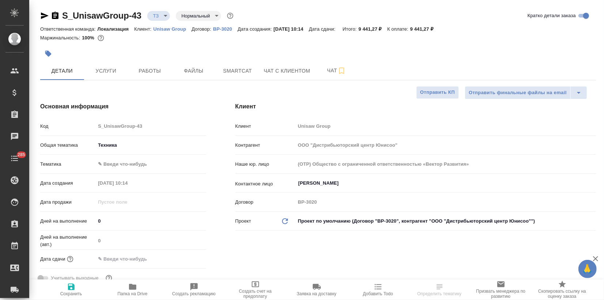
type textarea "x"
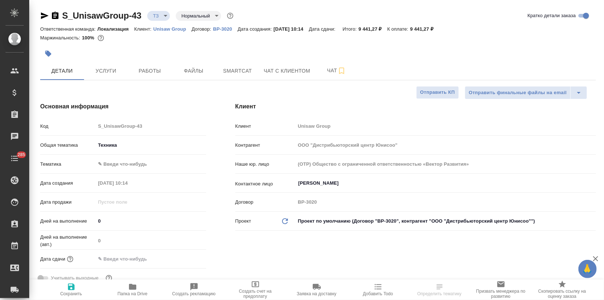
type textarea "x"
click at [42, 18] on icon "button" at bounding box center [44, 15] width 9 height 9
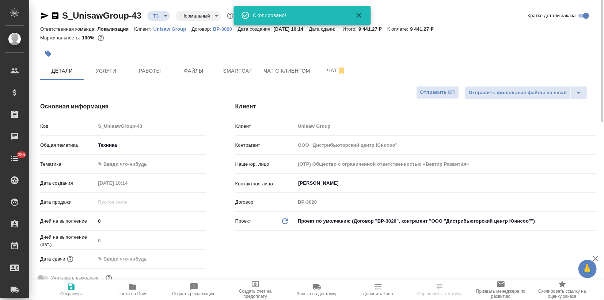
type textarea "x"
select select "RU"
type textarea "x"
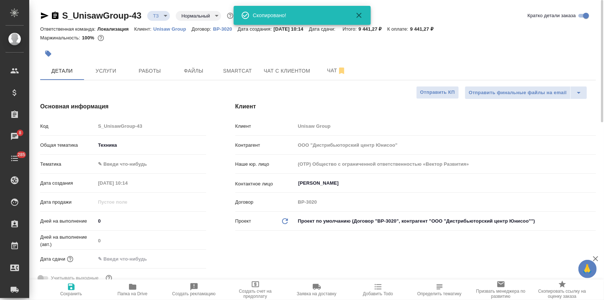
type textarea "x"
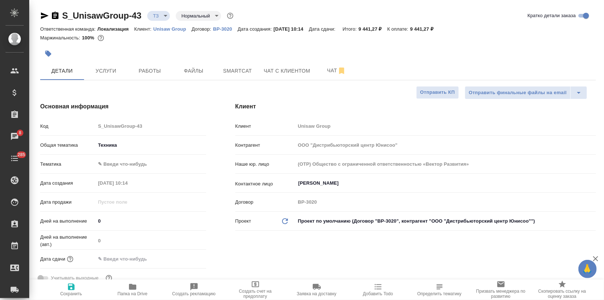
type textarea "x"
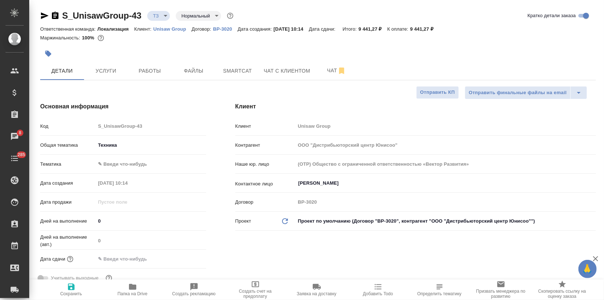
type textarea "x"
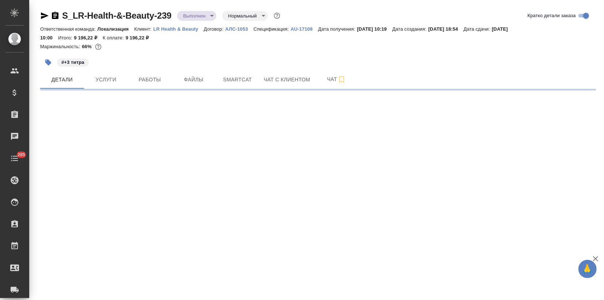
select select "RU"
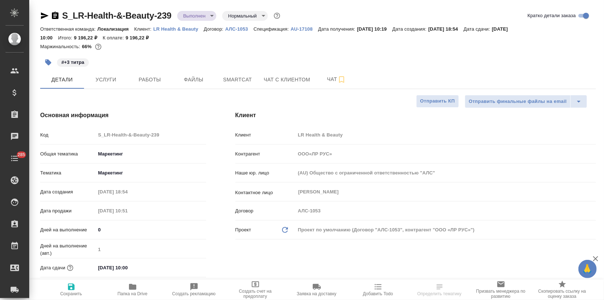
type textarea "x"
type input "ООО«ЛР РУС»"
type textarea "x"
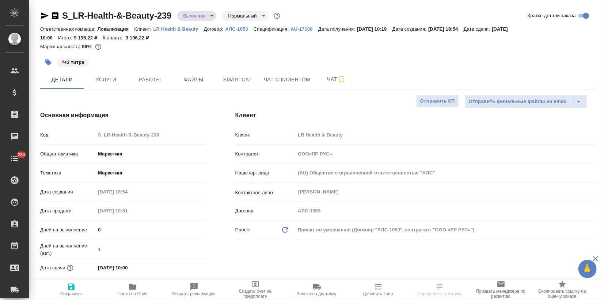
type textarea "x"
type input "ООО«ЛР РУС»"
type textarea "x"
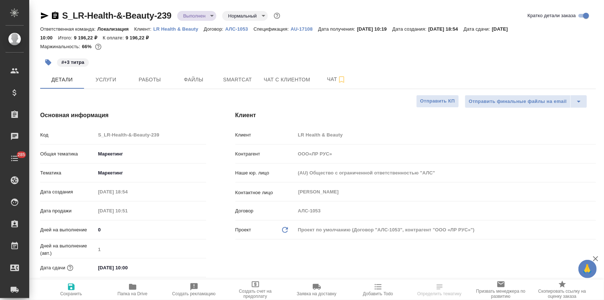
type textarea "x"
click at [158, 76] on span "Работы" at bounding box center [149, 79] width 35 height 9
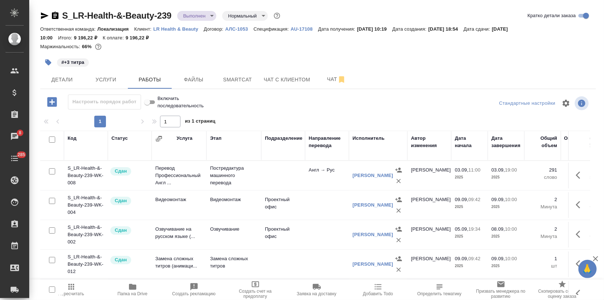
scroll to position [13, 0]
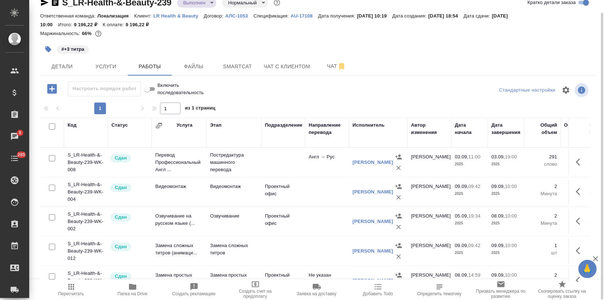
click at [205, 4] on body "🙏 .cls-1 fill:#fff; AWATERA Zagorodnikh [PERSON_NAME] Спецификации Заказы 8 Чат…" at bounding box center [302, 150] width 604 height 300
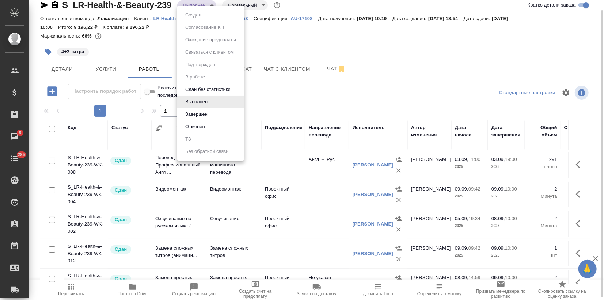
click at [196, 119] on li "Завершен" at bounding box center [210, 114] width 67 height 12
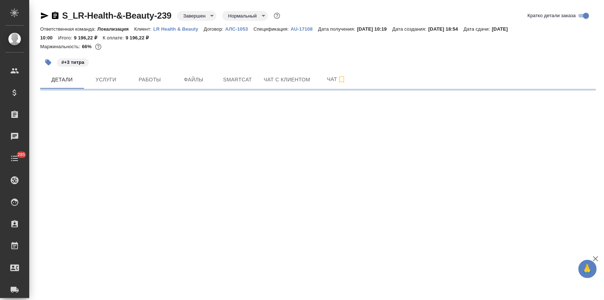
select select "RU"
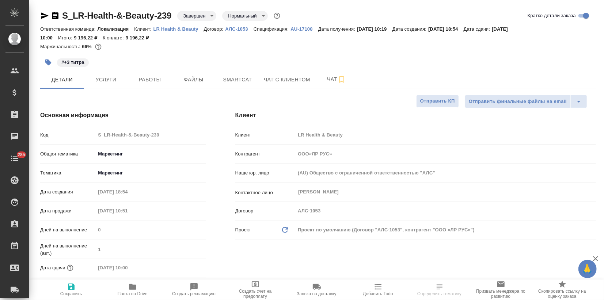
type textarea "x"
type input "ООО«ЛР РУС»"
type textarea "x"
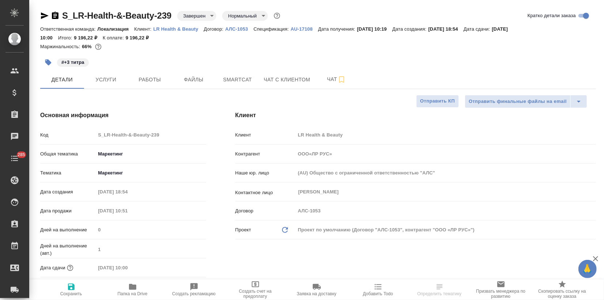
type textarea "x"
type input "ООО«ЛР РУС»"
type textarea "x"
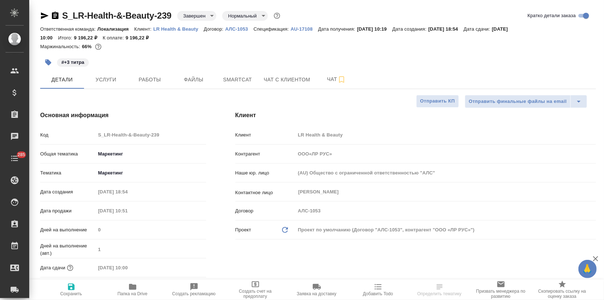
type textarea "x"
click at [137, 288] on span "Папка на Drive" at bounding box center [132, 290] width 53 height 14
select select "RU"
type input "ООО«ЛР РУС»"
type textarea "x"
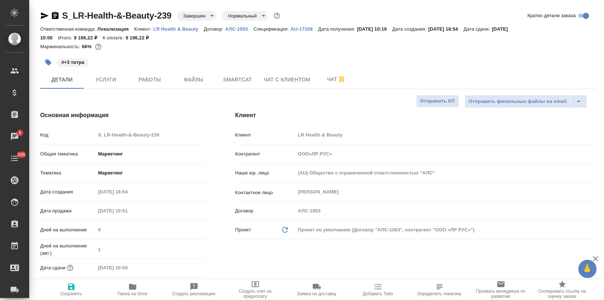
type textarea "x"
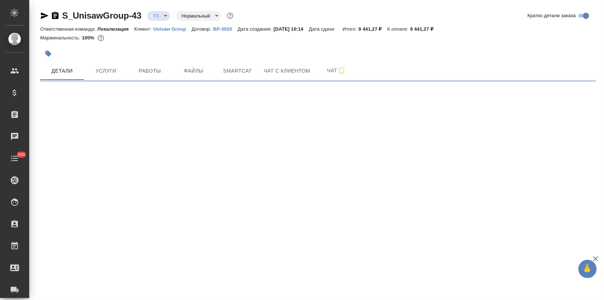
select select "RU"
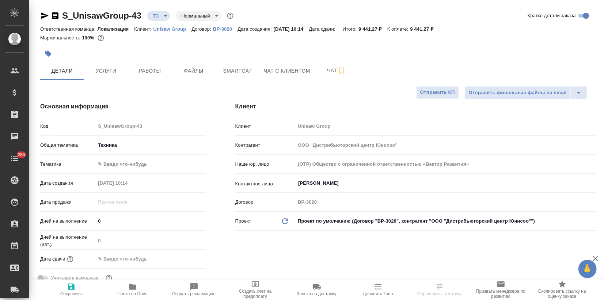
type textarea "x"
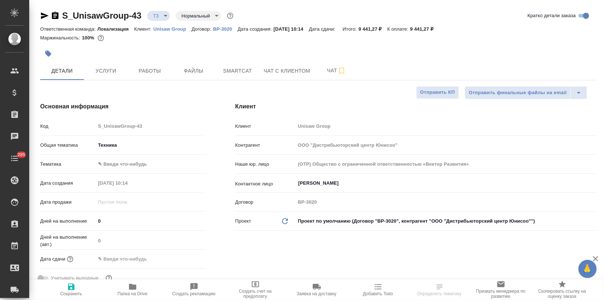
type textarea "x"
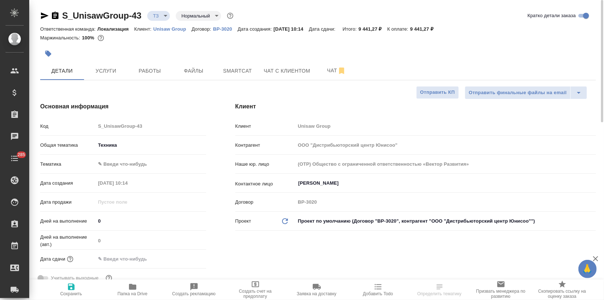
type textarea "x"
select select "RU"
type textarea "x"
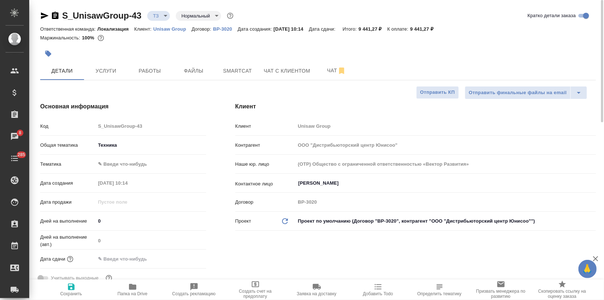
type textarea "x"
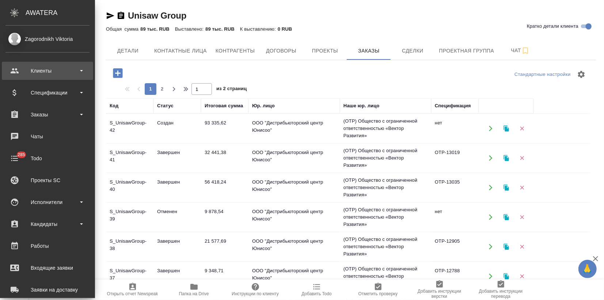
click at [31, 68] on div "Клиенты" at bounding box center [47, 70] width 84 height 11
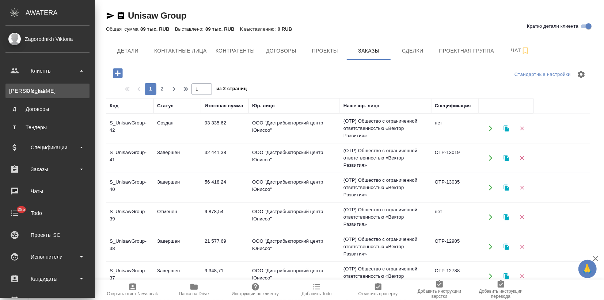
click at [35, 90] on div "Клиенты" at bounding box center [47, 90] width 77 height 7
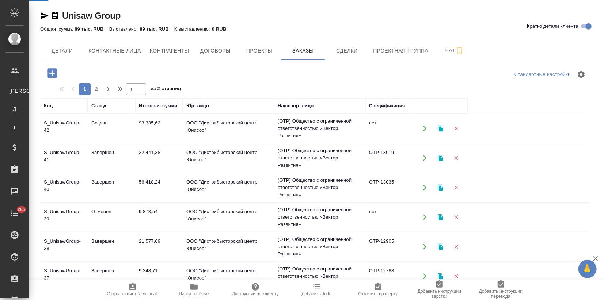
select select "RU"
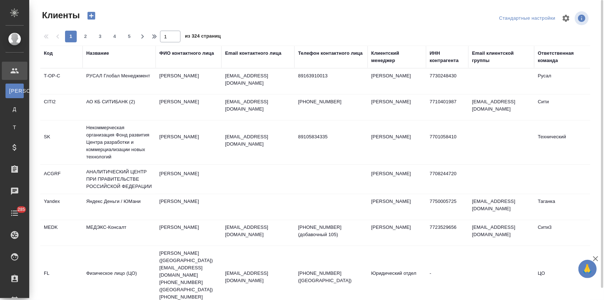
click at [92, 57] on div "Название" at bounding box center [119, 57] width 66 height 15
click at [92, 55] on div "Название" at bounding box center [97, 53] width 23 height 7
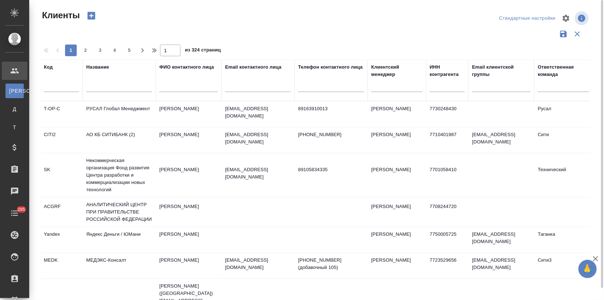
click at [97, 89] on input "text" at bounding box center [119, 87] width 66 height 9
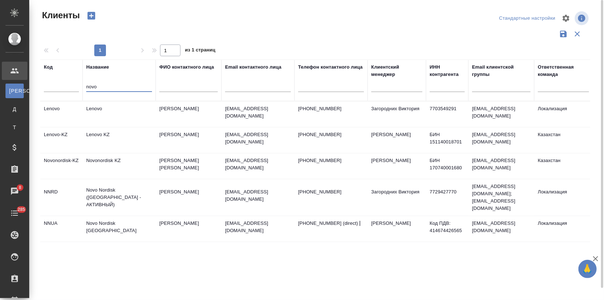
type input "novo"
click at [146, 190] on td "Novo Nordisk ([GEOGRAPHIC_DATA] - АКТИВНЫЙ)" at bounding box center [119, 197] width 73 height 29
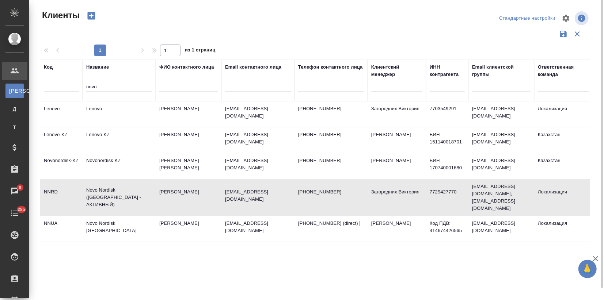
click at [146, 190] on td "Novo Nordisk ([GEOGRAPHIC_DATA] - АКТИВНЫЙ)" at bounding box center [119, 197] width 73 height 29
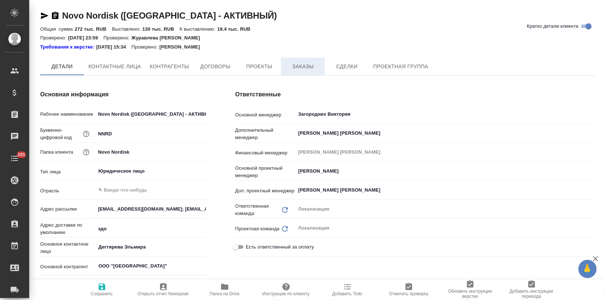
click at [287, 67] on span "Заказы" at bounding box center [302, 66] width 35 height 9
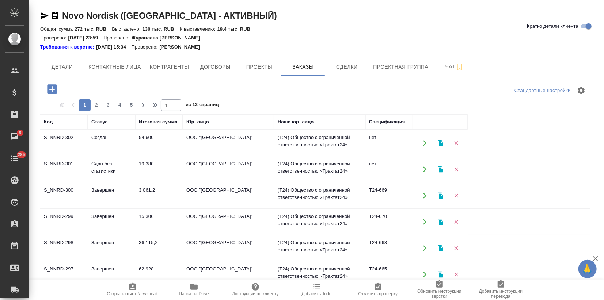
click at [134, 246] on td "Завершен" at bounding box center [111, 249] width 47 height 26
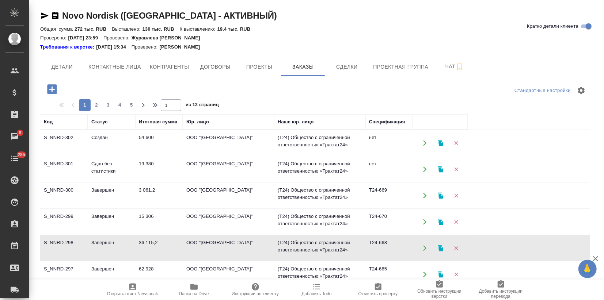
click at [134, 246] on td "Завершен" at bounding box center [111, 249] width 47 height 26
click at [442, 248] on icon "button" at bounding box center [440, 248] width 5 height 6
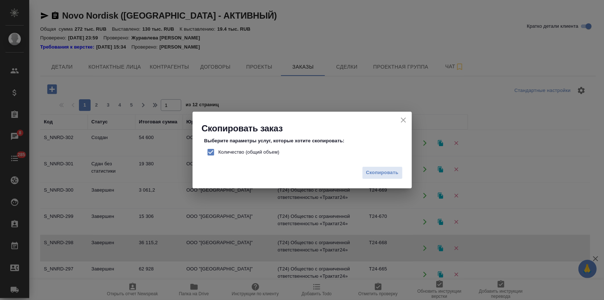
click at [212, 149] on input "Количество (общий объем)" at bounding box center [210, 152] width 15 height 15
checkbox input "false"
click at [376, 172] on span "Скопировать" at bounding box center [382, 173] width 33 height 8
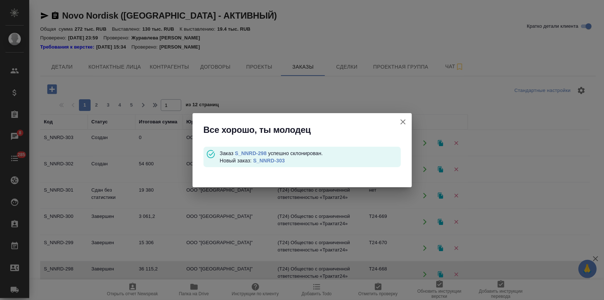
click at [282, 161] on link "S_NNRD-303" at bounding box center [269, 161] width 32 height 6
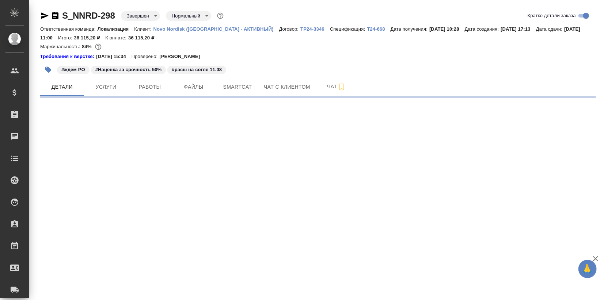
select select "RU"
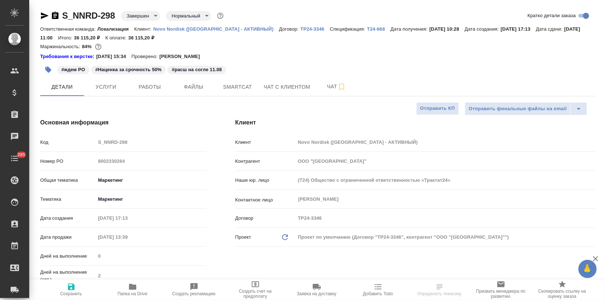
type textarea "x"
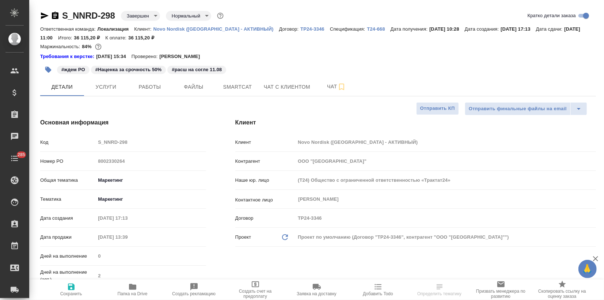
type textarea "x"
click at [108, 90] on span "Услуги" at bounding box center [105, 87] width 35 height 9
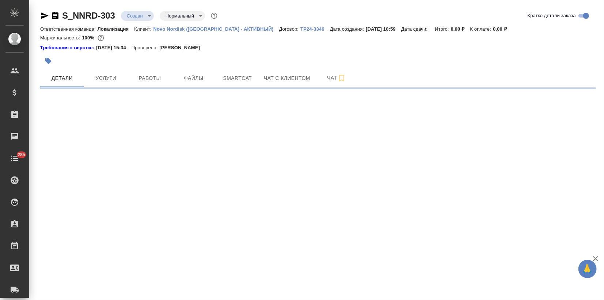
select select "RU"
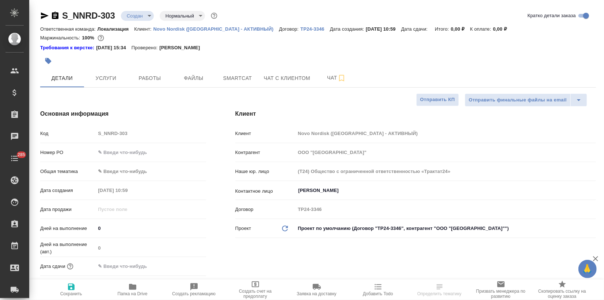
type textarea "x"
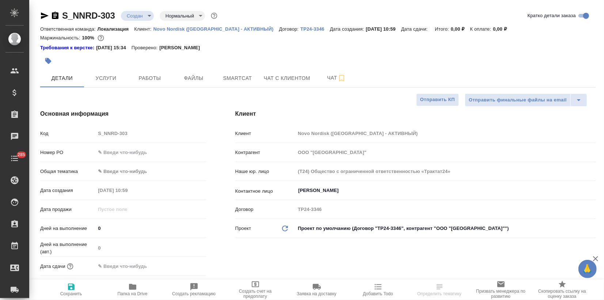
type textarea "x"
click at [99, 150] on input "text" at bounding box center [150, 152] width 110 height 11
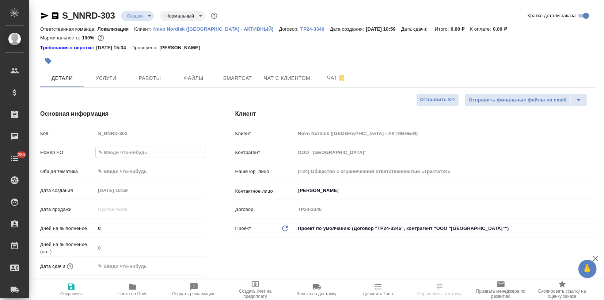
type input "?"
type textarea "x"
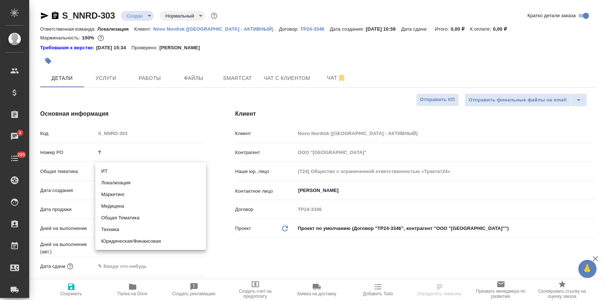
click at [130, 173] on body "🙏 .cls-1 fill:#fff; AWATERA Zagorodnikh Viktoria Клиенты Спецификации Заказы 8 …" at bounding box center [302, 150] width 604 height 300
click at [123, 196] on li "Маркетинг" at bounding box center [150, 195] width 111 height 12
type input "marketing"
type textarea "x"
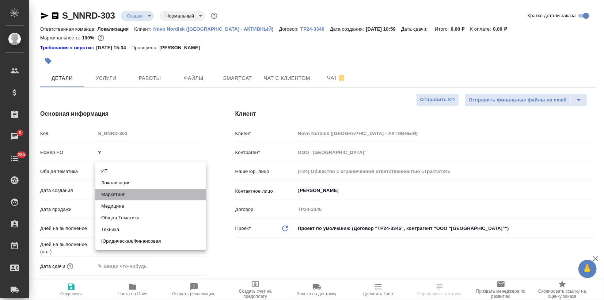
type textarea "x"
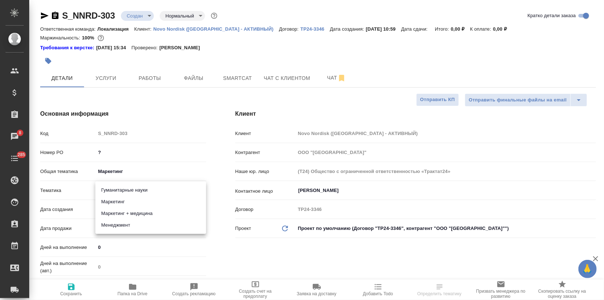
click at [123, 196] on body "🙏 .cls-1 fill:#fff; AWATERA Zagorodnikh Viktoria Клиенты Спецификации Заказы 8 …" at bounding box center [302, 150] width 604 height 300
click at [123, 200] on li "Маркетинг" at bounding box center [150, 202] width 111 height 12
type textarea "x"
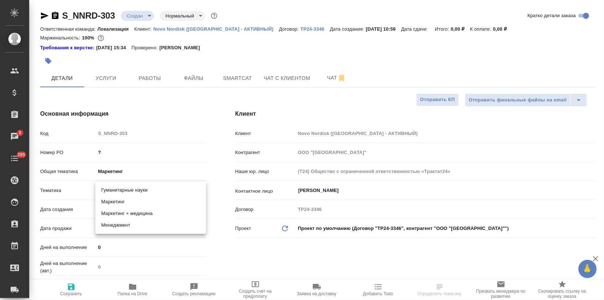
type input "5a8b8b956a9677013d343d63"
click at [71, 289] on icon "button" at bounding box center [71, 287] width 9 height 9
type textarea "x"
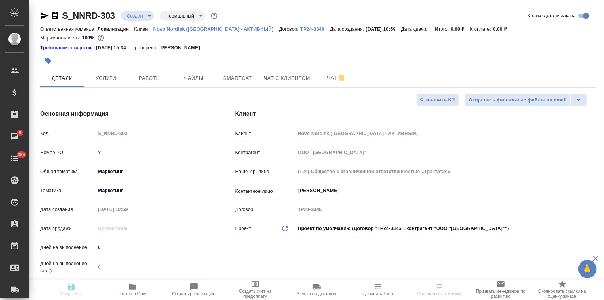
type textarea "x"
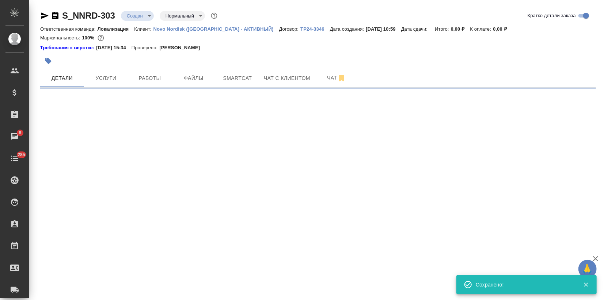
select select "RU"
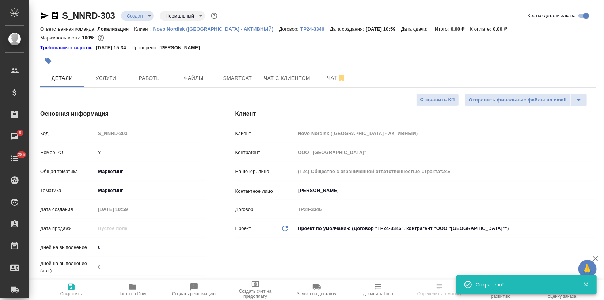
type textarea "x"
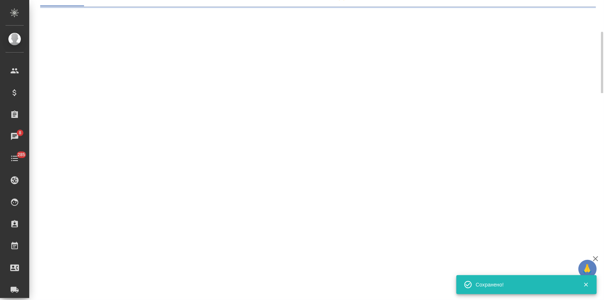
select select "RU"
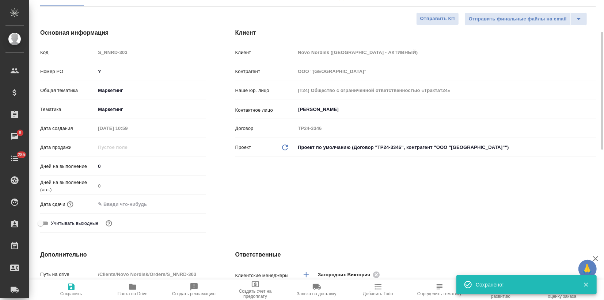
type textarea "x"
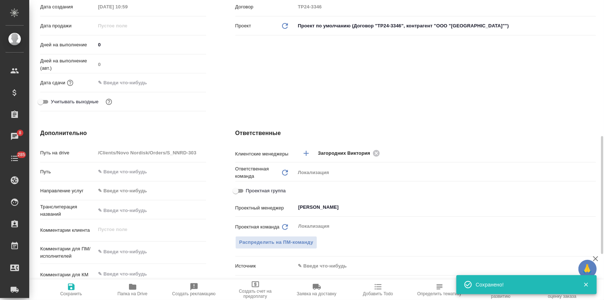
scroll to position [243, 0]
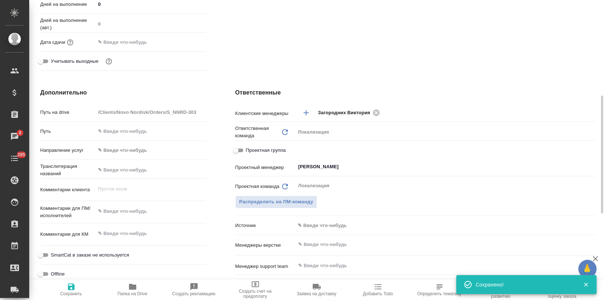
type textarea "x"
click at [111, 212] on textarea at bounding box center [150, 211] width 110 height 12
paste textarea "vesh@novonordisk.com"
type textarea "vesh@novonordisk.com"
type textarea "x"
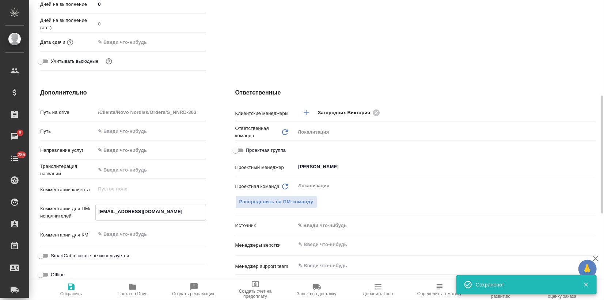
type textarea "x"
drag, startPoint x: 105, startPoint y: 209, endPoint x: 84, endPoint y: 210, distance: 21.6
click at [84, 210] on div "Комментарии для ПМ/исполнителей vesh@novonordisk.com x" at bounding box center [123, 212] width 166 height 17
type textarea "x"
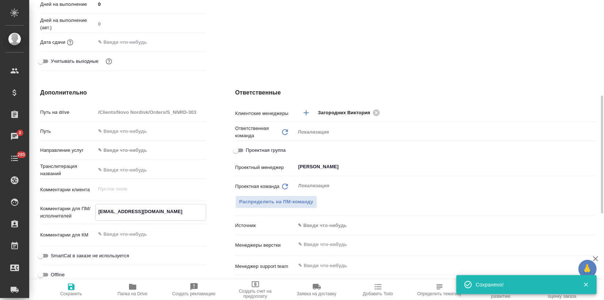
type textarea "x"
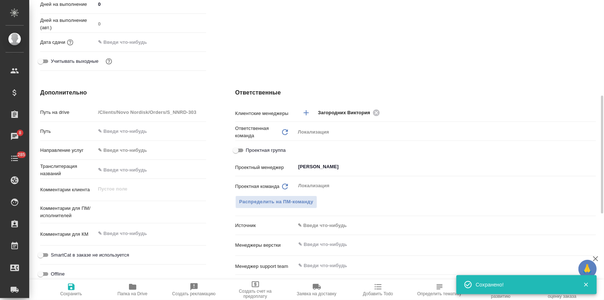
type textarea "x"
paste textarea "[PERSON_NAME] взять в работу перевод видео – делаем только субтитры. Прилагаю с…"
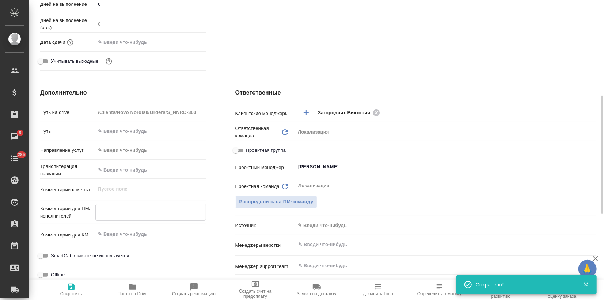
type textarea "[PERSON_NAME] взять в работу перевод видео – делаем только субтитры. Прилагаю с…"
type textarea "x"
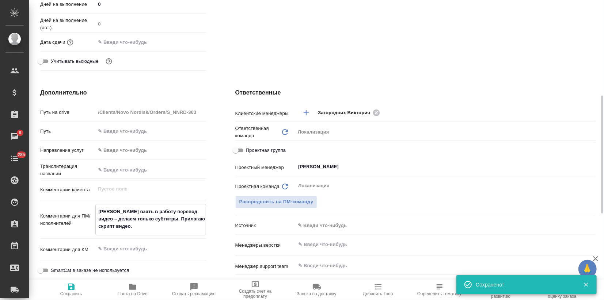
type textarea "[PERSON_NAME] взять в работу перевод видео – делаем только субтитры. Прилагаю с…"
type textarea "x"
click at [75, 289] on span "Сохранить" at bounding box center [71, 290] width 53 height 14
type textarea "x"
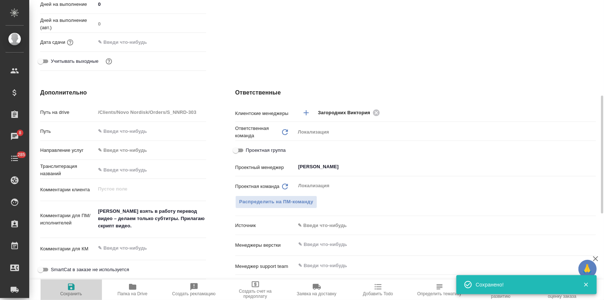
type textarea "x"
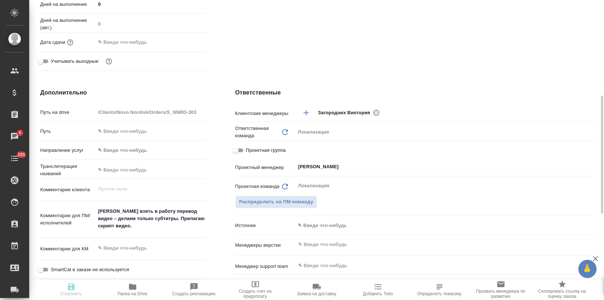
type textarea "x"
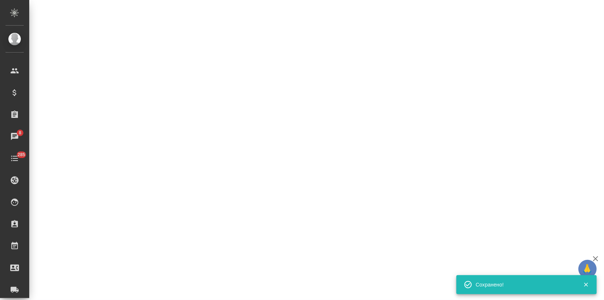
select select "RU"
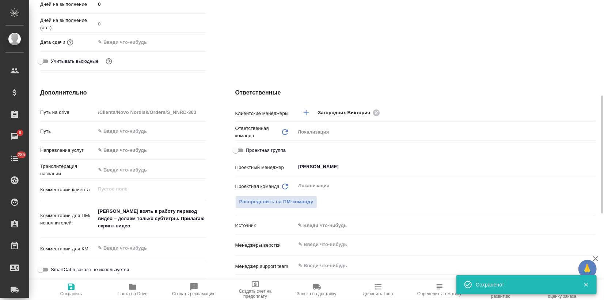
type textarea "x"
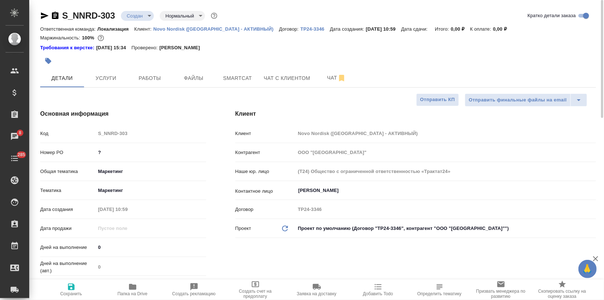
type textarea "x"
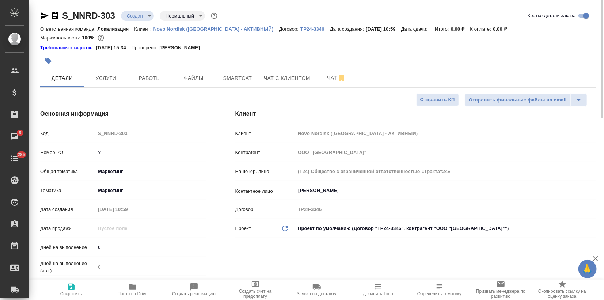
type textarea "x"
click at [199, 82] on span "Файлы" at bounding box center [193, 78] width 35 height 9
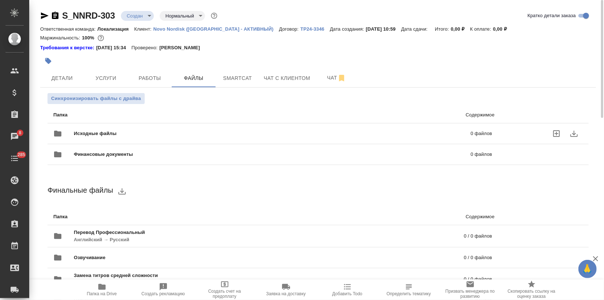
click at [115, 135] on span "Исходные файлы" at bounding box center [184, 133] width 220 height 7
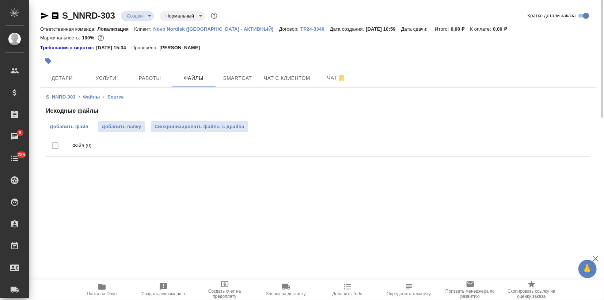
click at [81, 129] on span "Добавить файл" at bounding box center [69, 126] width 39 height 7
click at [0, 0] on input "Добавить файл" at bounding box center [0, 0] width 0 height 0
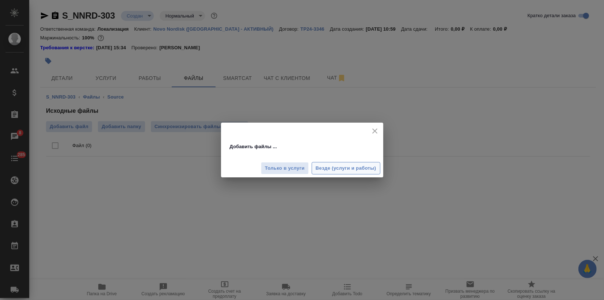
click at [351, 171] on span "Везде (услуги и работы)" at bounding box center [346, 168] width 61 height 8
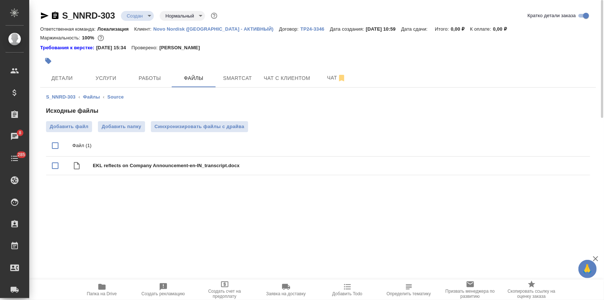
click at [122, 197] on div "S_NNRD-303 Создан new Нормальный normal Кратко детали заказа Ответственная кома…" at bounding box center [318, 98] width 564 height 197
click at [56, 167] on input "checkbox" at bounding box center [54, 165] width 15 height 15
checkbox input "true"
click at [253, 78] on span "Smartcat" at bounding box center [237, 78] width 35 height 9
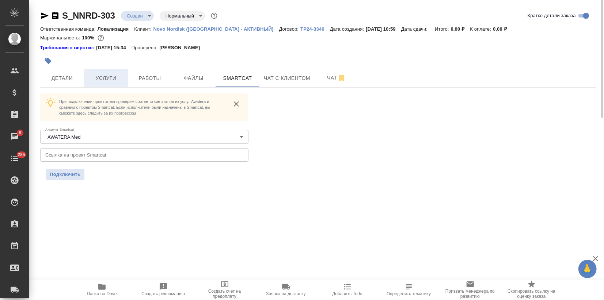
click at [124, 79] on button "Услуги" at bounding box center [106, 78] width 44 height 18
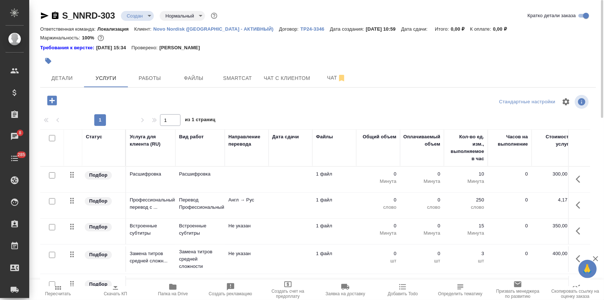
click at [50, 202] on input "checkbox" at bounding box center [52, 201] width 6 height 6
checkbox input "true"
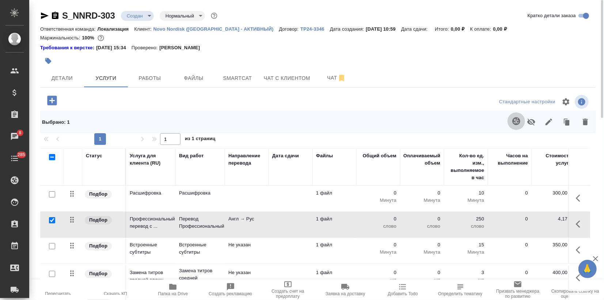
click at [510, 125] on button "button" at bounding box center [516, 122] width 18 height 18
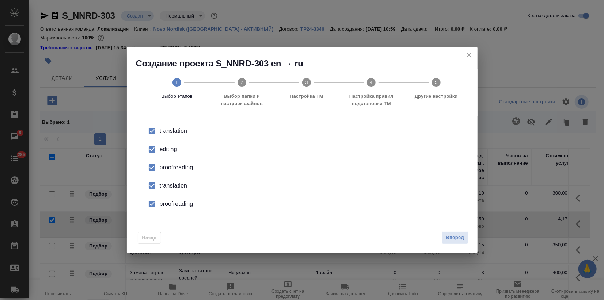
click at [162, 152] on div "editing" at bounding box center [310, 149] width 300 height 9
click at [158, 161] on input "checkbox" at bounding box center [151, 167] width 15 height 15
click at [152, 184] on input "checkbox" at bounding box center [151, 185] width 15 height 15
click at [156, 206] on input "checkbox" at bounding box center [151, 204] width 15 height 15
click at [464, 238] on button "Вперед" at bounding box center [455, 238] width 26 height 13
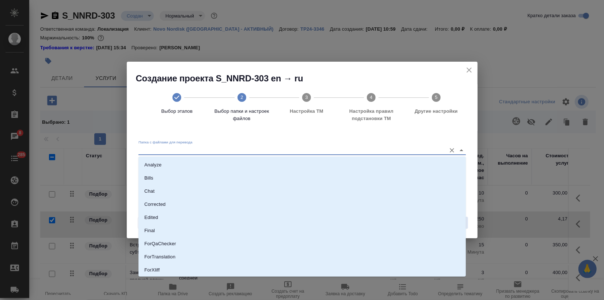
click at [331, 152] on input "Папка с файлами для перевода" at bounding box center [290, 150] width 304 height 9
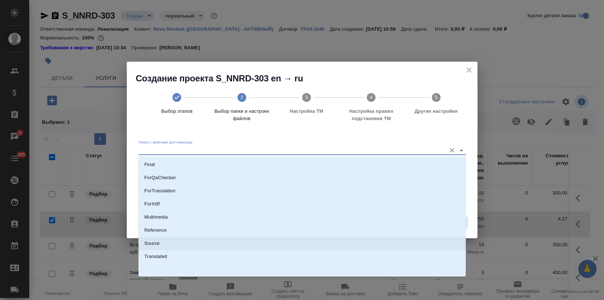
click at [207, 242] on li "Source" at bounding box center [301, 243] width 327 height 13
type input "Source"
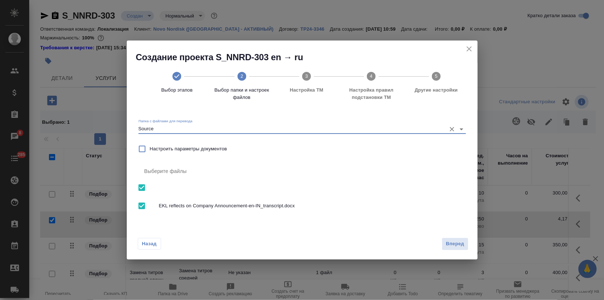
click at [461, 244] on span "Вперед" at bounding box center [455, 244] width 18 height 8
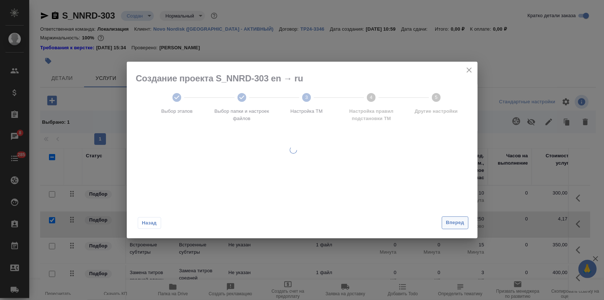
click at [455, 222] on span "Вперед" at bounding box center [455, 223] width 18 height 8
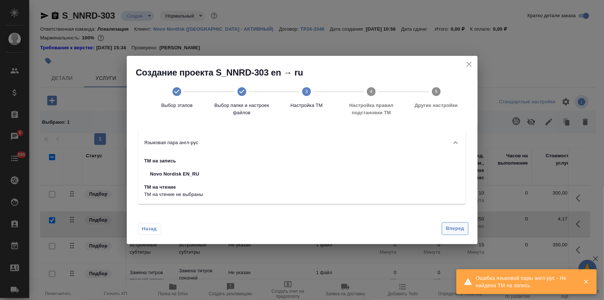
click at [452, 228] on span "Вперед" at bounding box center [455, 229] width 18 height 8
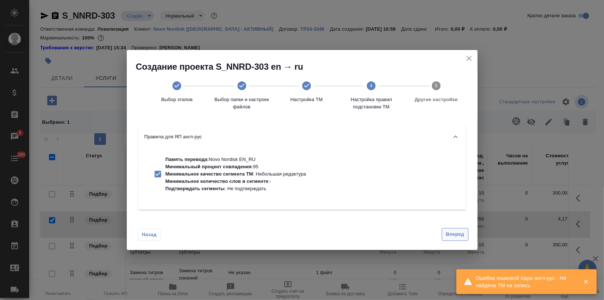
click at [450, 231] on span "Вперед" at bounding box center [455, 235] width 18 height 8
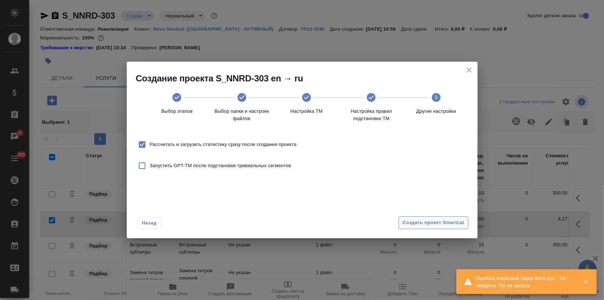
click at [450, 228] on button "Создать проект Smartcat" at bounding box center [434, 223] width 70 height 13
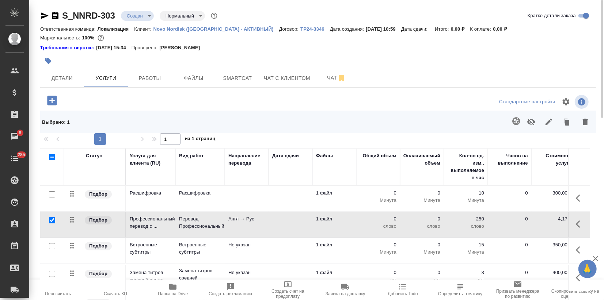
click at [172, 289] on icon "button" at bounding box center [172, 287] width 7 height 6
drag, startPoint x: 71, startPoint y: 71, endPoint x: 74, endPoint y: 81, distance: 10.9
click at [71, 71] on button "Детали" at bounding box center [62, 78] width 44 height 18
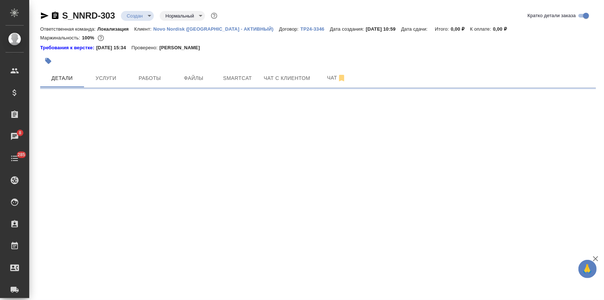
select select "RU"
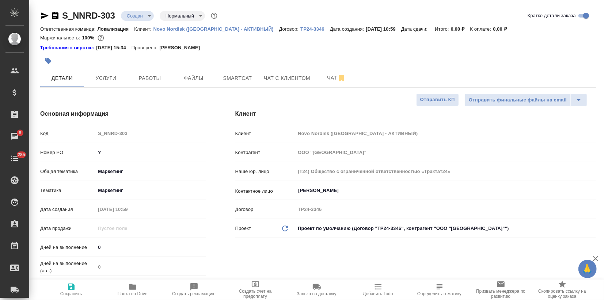
type textarea "x"
click at [115, 75] on span "Услуги" at bounding box center [105, 78] width 35 height 9
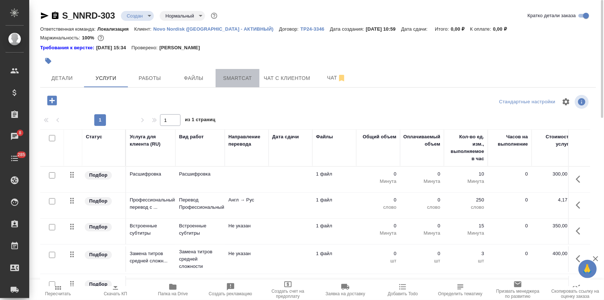
click at [232, 83] on button "Smartcat" at bounding box center [238, 78] width 44 height 18
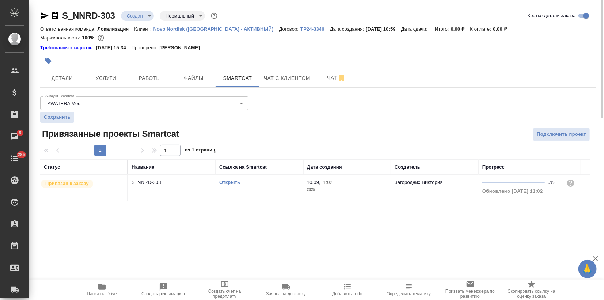
click at [228, 180] on link "Открыть" at bounding box center [229, 182] width 21 height 5
click at [98, 76] on span "Услуги" at bounding box center [105, 78] width 35 height 9
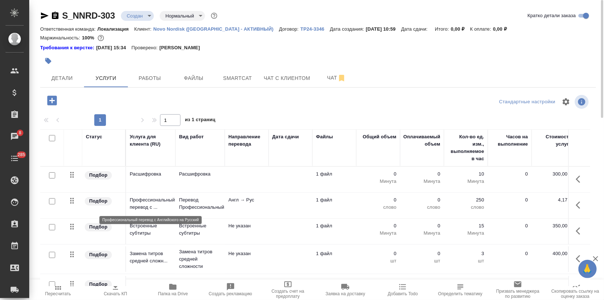
click at [150, 204] on p "Профессиональный перевод с ..." at bounding box center [151, 204] width 42 height 15
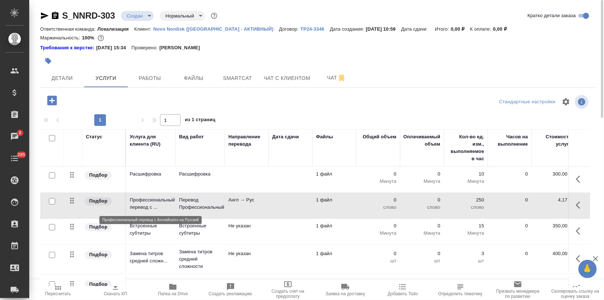
click at [150, 204] on p "Профессиональный перевод с ..." at bounding box center [151, 204] width 42 height 15
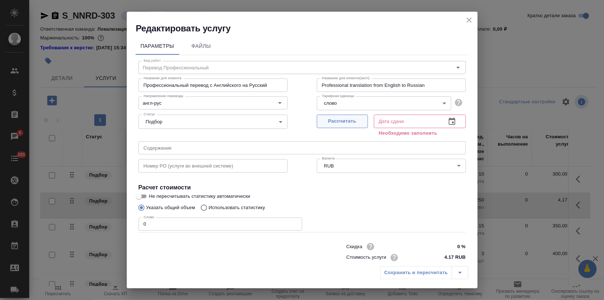
click at [357, 120] on span "Рассчитать" at bounding box center [342, 121] width 43 height 8
type input "10.09.2025 11:03"
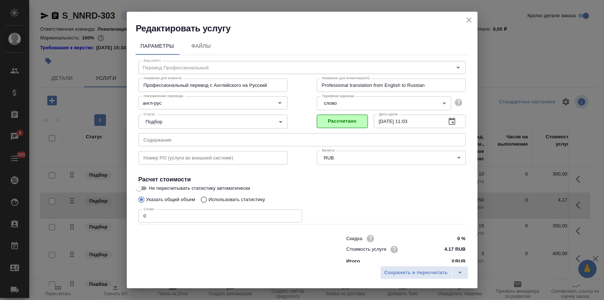
click at [126, 217] on div "Редактировать услугу Параметры Файлы Вид работ Перевод Профессиональный Вид раб…" at bounding box center [302, 150] width 604 height 300
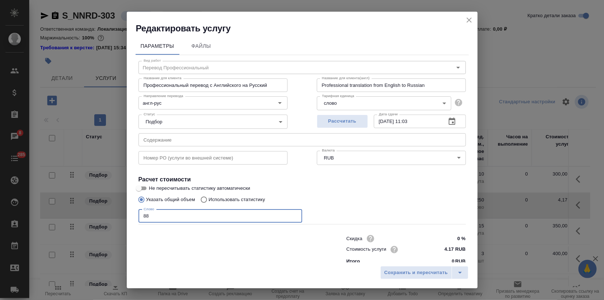
type input "883"
drag, startPoint x: 152, startPoint y: 212, endPoint x: 127, endPoint y: 213, distance: 24.9
click at [128, 212] on div "Параметры Файлы Вид работ Перевод Профессиональный Вид работ Название для клиен…" at bounding box center [302, 148] width 351 height 228
click at [218, 194] on label "Использовать статистику" at bounding box center [231, 200] width 68 height 14
click at [209, 194] on input "Использовать статистику" at bounding box center [203, 200] width 12 height 14
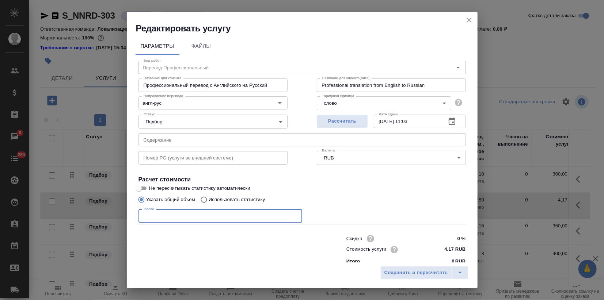
radio input "true"
radio input "false"
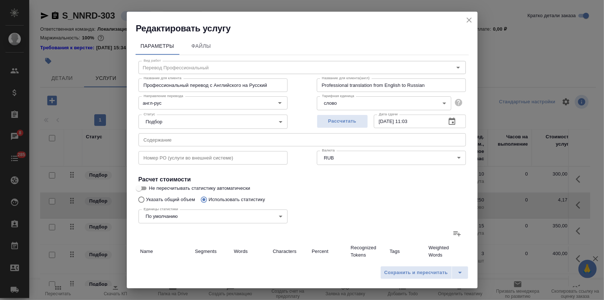
click at [453, 236] on icon at bounding box center [457, 233] width 9 height 9
click at [0, 0] on input "file" at bounding box center [0, 0] width 0 height 0
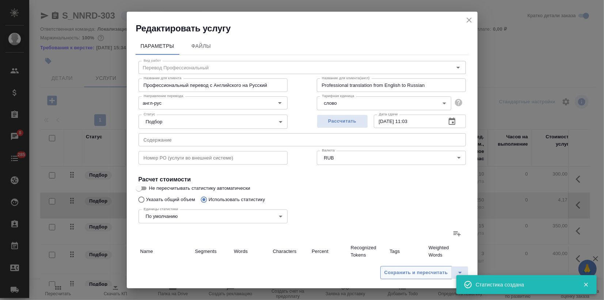
type input "51"
type input "883"
type input "4596"
type input "51"
type input "883"
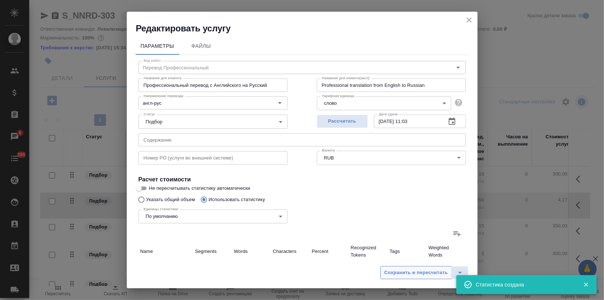
type input "4596"
type input "51"
type input "883"
type input "4596"
click at [409, 273] on span "Сохранить и пересчитать" at bounding box center [416, 273] width 64 height 8
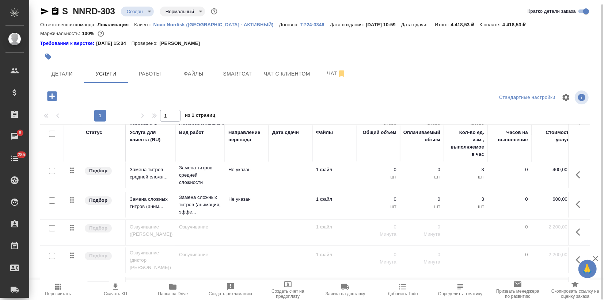
scroll to position [85, 0]
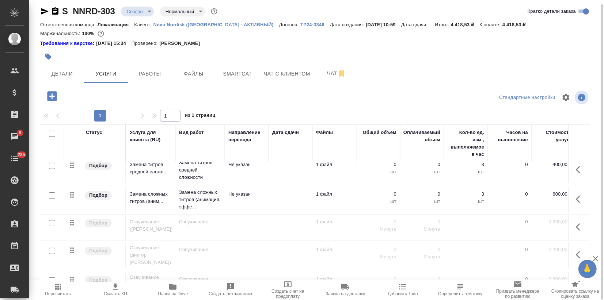
click at [49, 194] on input "checkbox" at bounding box center [52, 196] width 6 height 6
checkbox input "true"
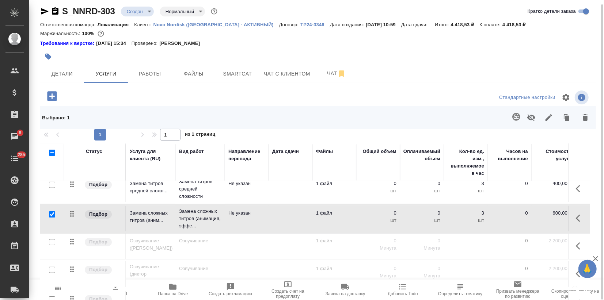
click at [51, 241] on input "checkbox" at bounding box center [52, 242] width 6 height 6
checkbox input "true"
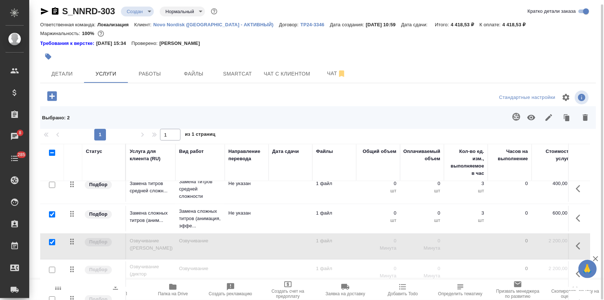
click at [52, 267] on input "checkbox" at bounding box center [52, 270] width 6 height 6
checkbox input "true"
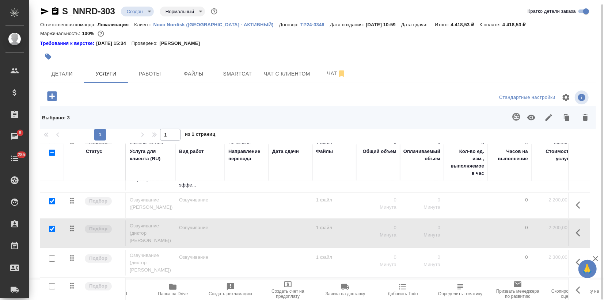
scroll to position [127, 0]
click at [52, 253] on div at bounding box center [52, 258] width 16 height 10
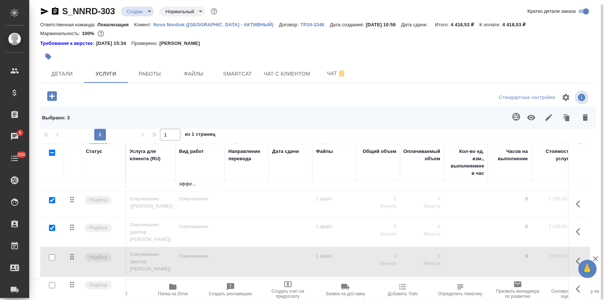
click at [50, 255] on input "checkbox" at bounding box center [52, 258] width 6 height 6
checkbox input "true"
click at [52, 282] on input "checkbox" at bounding box center [52, 285] width 6 height 6
checkbox input "true"
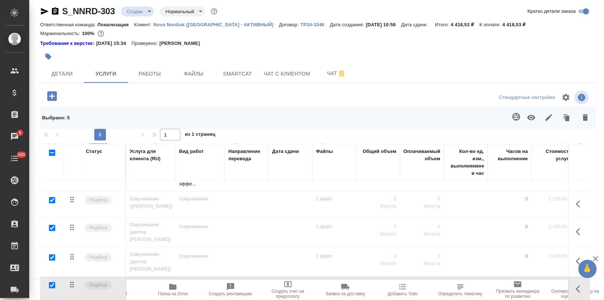
click at [598, 258] on icon "button" at bounding box center [595, 259] width 9 height 9
click at [587, 118] on icon "button" at bounding box center [585, 117] width 5 height 7
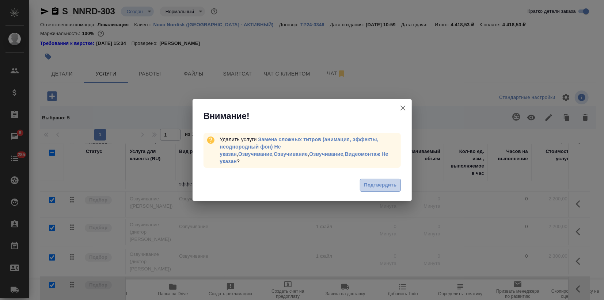
click at [386, 181] on span "Подтвердить" at bounding box center [380, 185] width 33 height 8
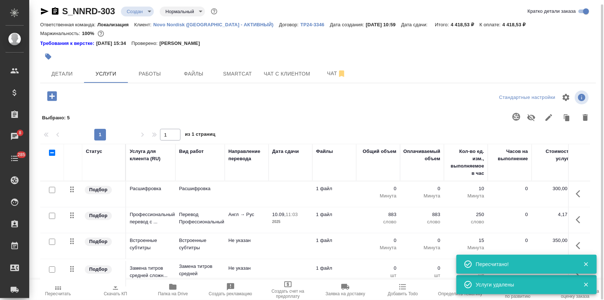
scroll to position [0, 0]
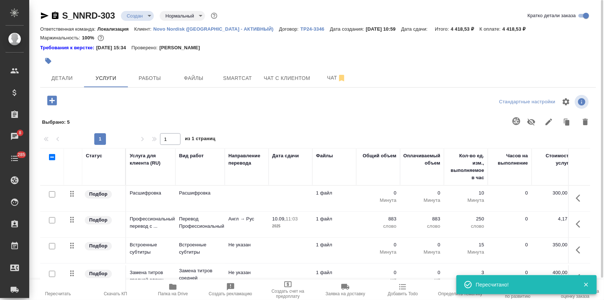
click at [51, 192] on input "checkbox" at bounding box center [52, 194] width 6 height 6
checkbox input "true"
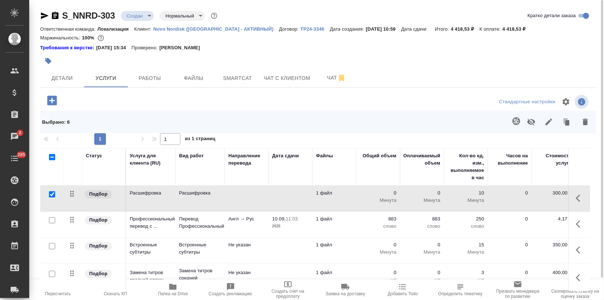
click at [174, 229] on td "Профессиональный перевод с ..." at bounding box center [150, 225] width 49 height 26
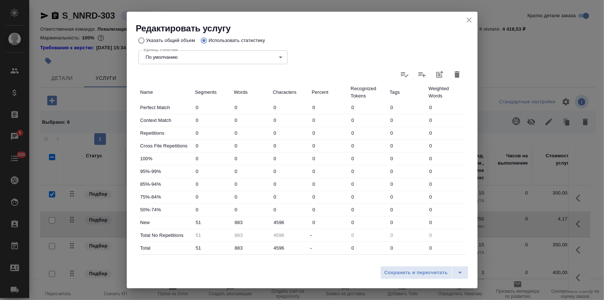
scroll to position [162, 0]
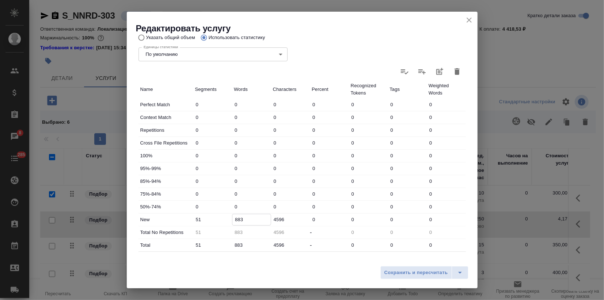
drag, startPoint x: 237, startPoint y: 219, endPoint x: 241, endPoint y: 219, distance: 4.4
click at [241, 219] on input "883" at bounding box center [251, 219] width 38 height 11
type input "898"
click at [385, 270] on span "Сохранить и пересчитать" at bounding box center [416, 273] width 64 height 8
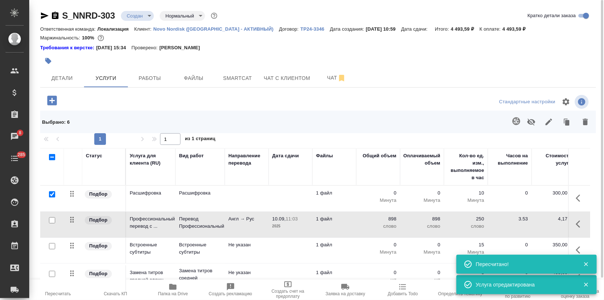
click at [290, 252] on td at bounding box center [291, 251] width 44 height 26
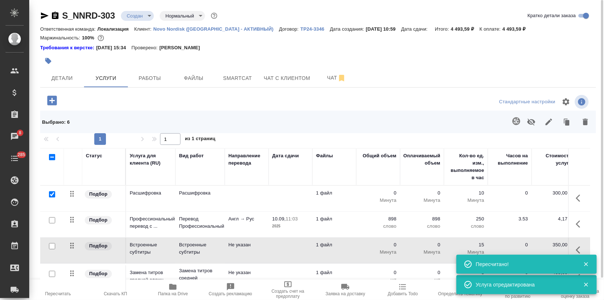
click at [290, 252] on td at bounding box center [291, 251] width 44 height 26
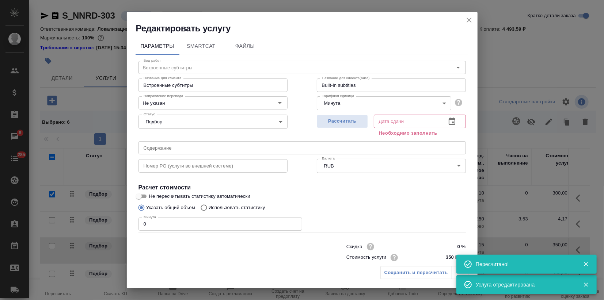
drag, startPoint x: 157, startPoint y: 225, endPoint x: 86, endPoint y: 226, distance: 70.5
click at [89, 227] on div "Редактировать услугу Параметры SmartCat Файлы Вид работ Встроенные субтитры Вид…" at bounding box center [302, 150] width 604 height 300
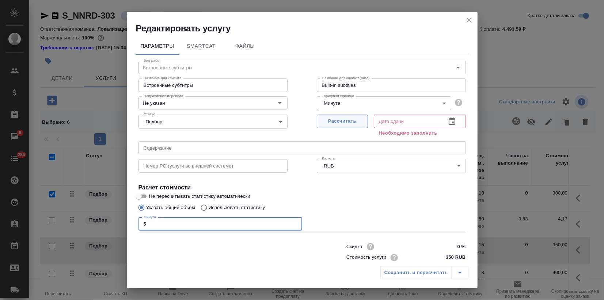
type input "5"
click at [333, 123] on span "Рассчитать" at bounding box center [342, 121] width 43 height 8
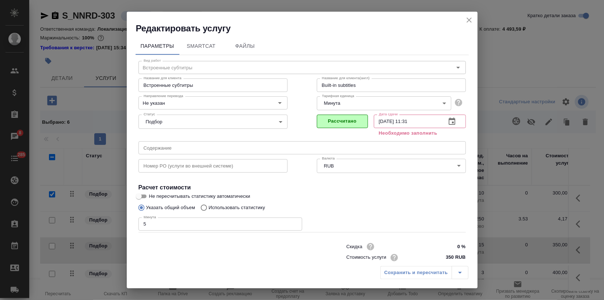
type input "10.09.2025 11:31"
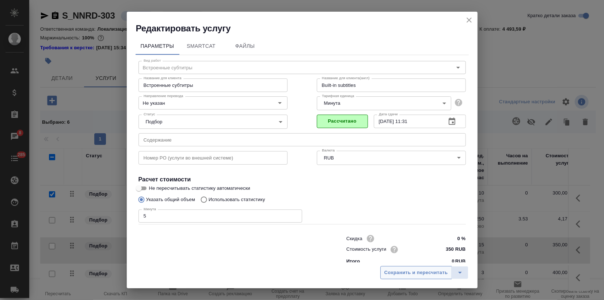
click at [436, 276] on span "Сохранить и пересчитать" at bounding box center [416, 273] width 64 height 8
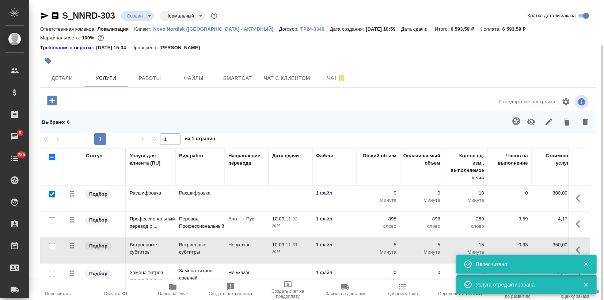
scroll to position [23, 0]
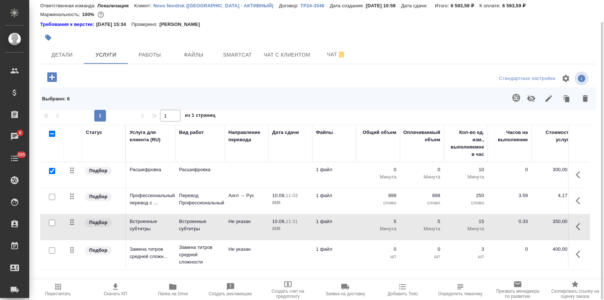
click at [163, 263] on td "Замена титров средней сложн..." at bounding box center [150, 255] width 49 height 26
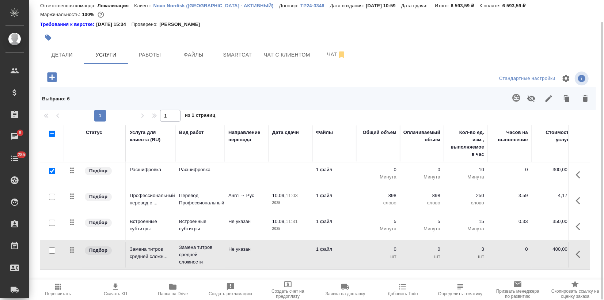
click at [163, 263] on td "Замена титров средней сложн..." at bounding box center [150, 255] width 49 height 26
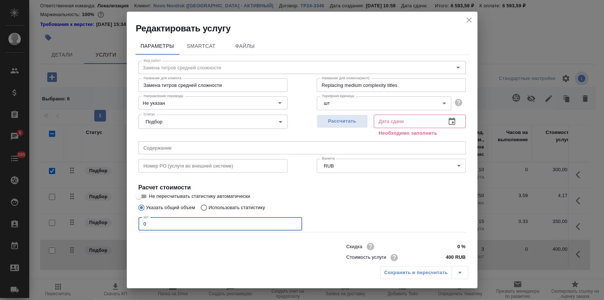
drag, startPoint x: 153, startPoint y: 226, endPoint x: 129, endPoint y: 220, distance: 24.1
click at [134, 221] on div "Параметры SmartCat Файлы Вид работ Замена титров средней сложности Вид работ На…" at bounding box center [302, 148] width 351 height 228
type input "5"
click at [338, 124] on span "Рассчитать" at bounding box center [342, 121] width 43 height 8
type input "10.09.2025 12:52"
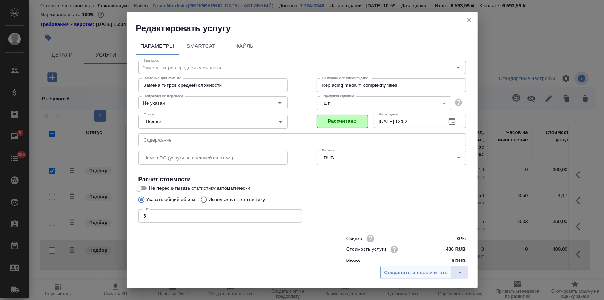
click at [396, 278] on button "Сохранить и пересчитать" at bounding box center [416, 272] width 72 height 13
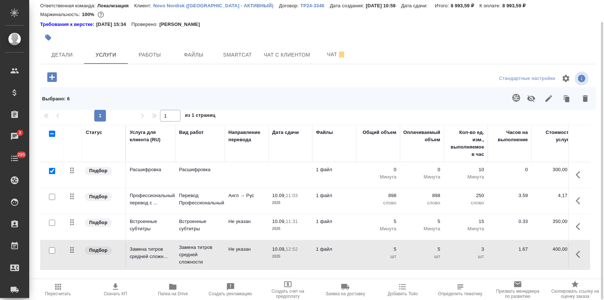
scroll to position [0, 0]
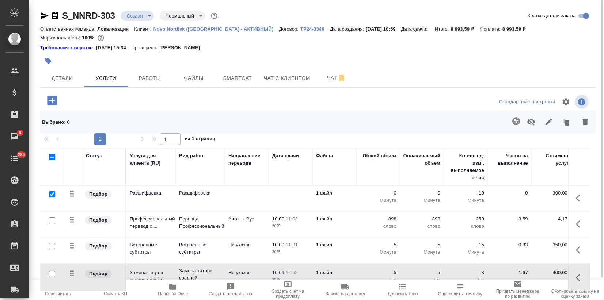
click at [530, 124] on icon "button" at bounding box center [531, 122] width 8 height 7
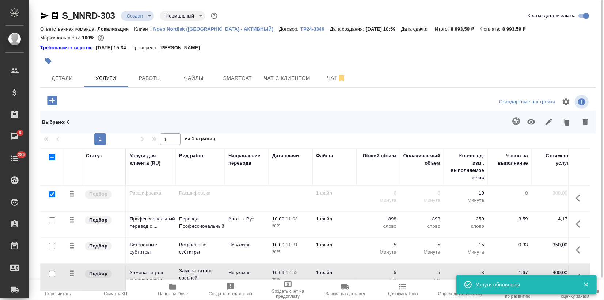
click at [51, 195] on input "checkbox" at bounding box center [52, 194] width 6 height 6
checkbox input "false"
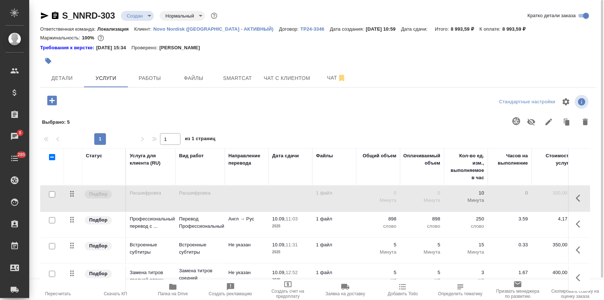
click at [46, 56] on button "button" at bounding box center [48, 61] width 16 height 16
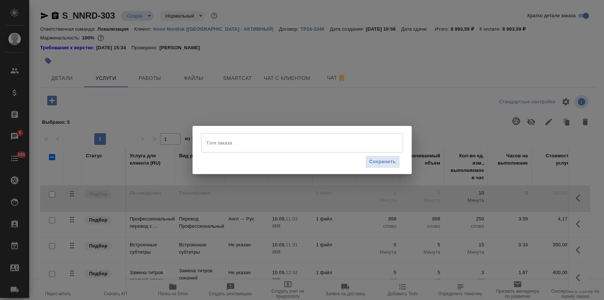
click at [223, 152] on div "Тэги заказа" at bounding box center [302, 142] width 202 height 19
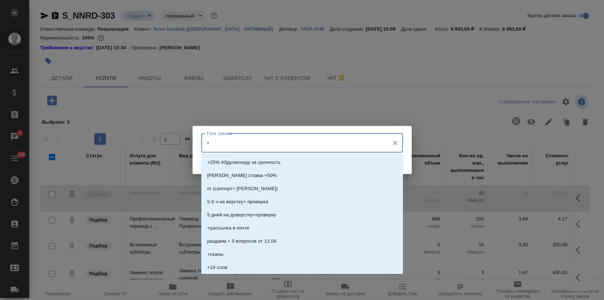
type input "+3"
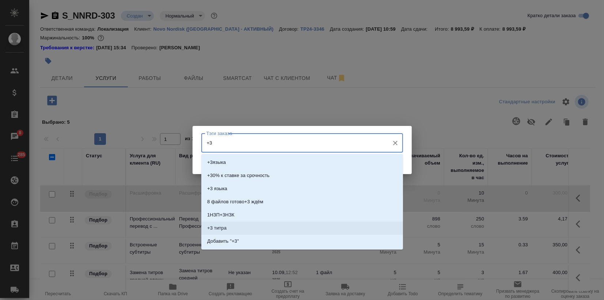
click at [223, 228] on p "+3 титра" at bounding box center [216, 228] width 19 height 7
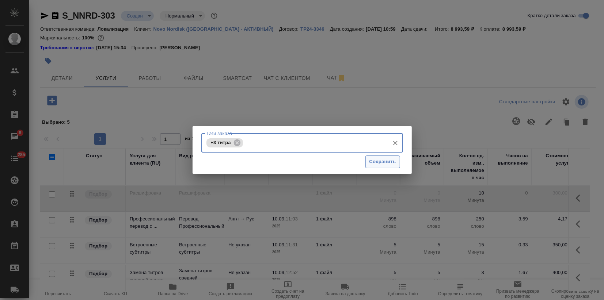
click at [375, 159] on span "Сохранить" at bounding box center [382, 162] width 27 height 8
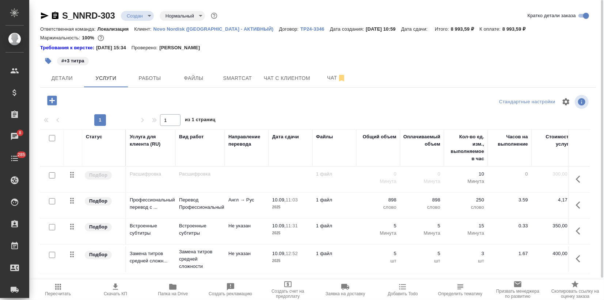
click at [122, 289] on span "Скачать КП" at bounding box center [115, 290] width 49 height 14
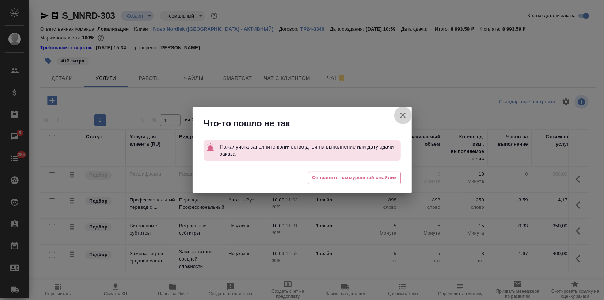
click at [402, 112] on icon "button" at bounding box center [403, 115] width 9 height 9
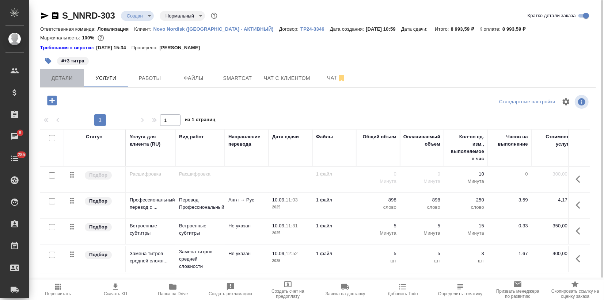
click at [68, 83] on button "Детали" at bounding box center [62, 78] width 44 height 18
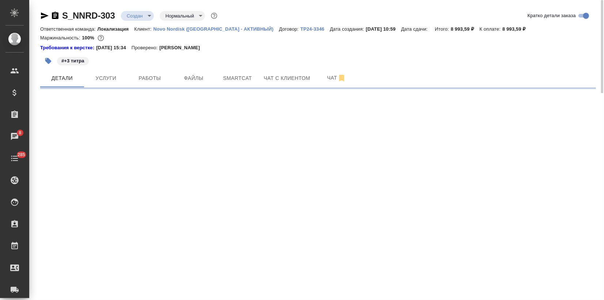
select select "RU"
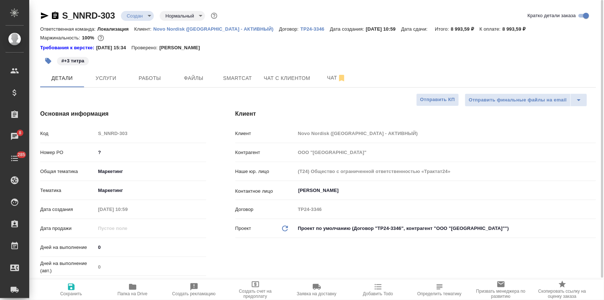
scroll to position [81, 0]
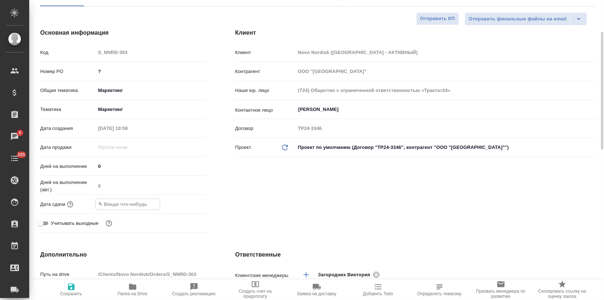
click at [128, 204] on input "text" at bounding box center [128, 204] width 64 height 11
click at [185, 206] on icon "button" at bounding box center [184, 203] width 9 height 9
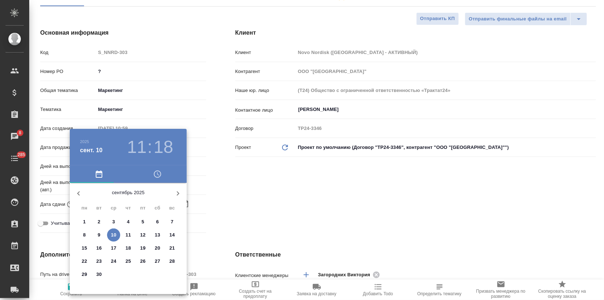
click at [100, 247] on p "16" at bounding box center [98, 248] width 5 height 7
type input "16.09.2025 11:18"
type textarea "x"
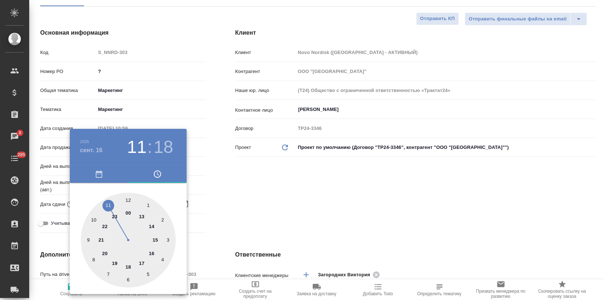
click at [151, 252] on div at bounding box center [128, 240] width 95 height 95
type input "16.09.2025 16:18"
type textarea "x"
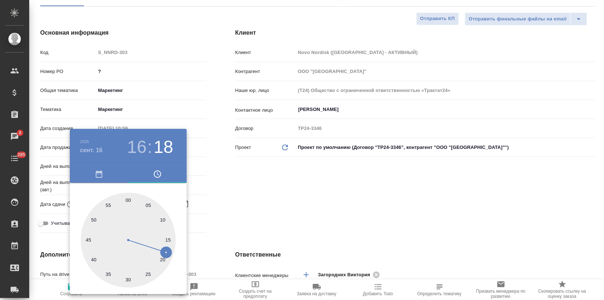
click at [124, 201] on div at bounding box center [128, 240] width 95 height 95
type input "16.09.2025 16:59"
type textarea "x"
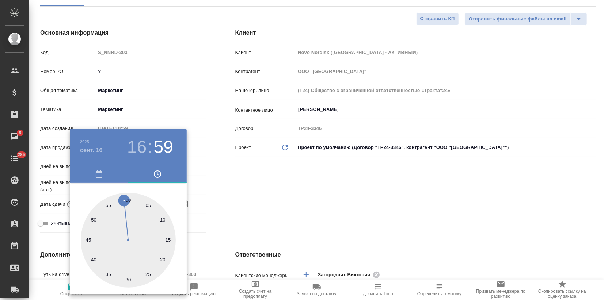
click at [128, 199] on div at bounding box center [128, 240] width 95 height 95
type input "16.09.2025 16:00"
type textarea "x"
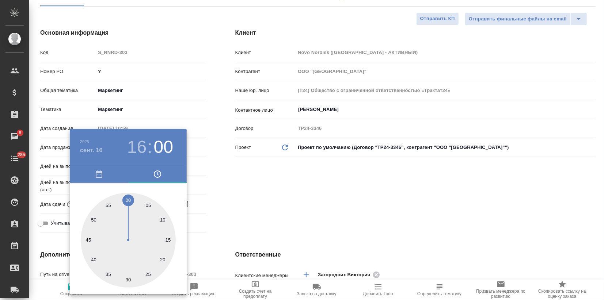
click at [235, 189] on div at bounding box center [302, 150] width 604 height 300
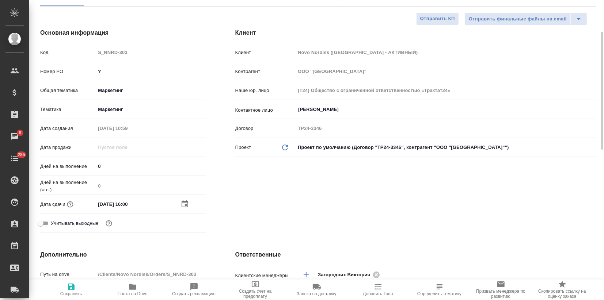
click at [70, 289] on icon "button" at bounding box center [71, 287] width 9 height 9
type textarea "x"
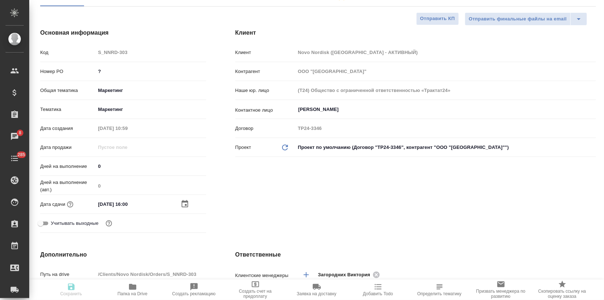
type textarea "x"
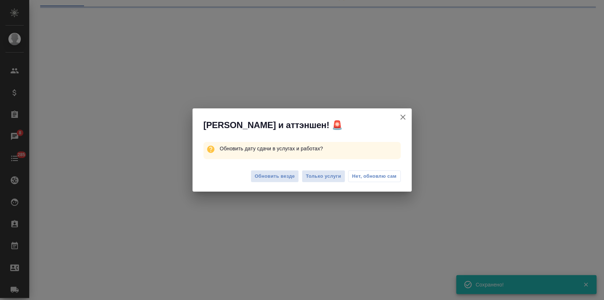
select select "RU"
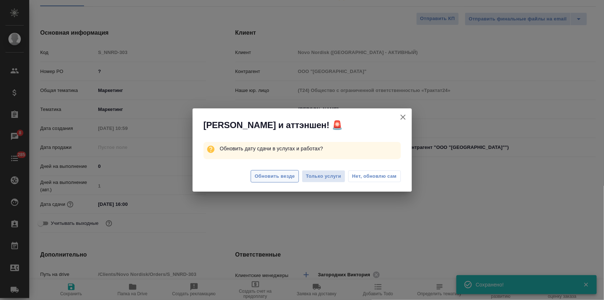
type textarea "x"
click at [270, 175] on span "Обновить везде" at bounding box center [275, 176] width 40 height 8
type textarea "x"
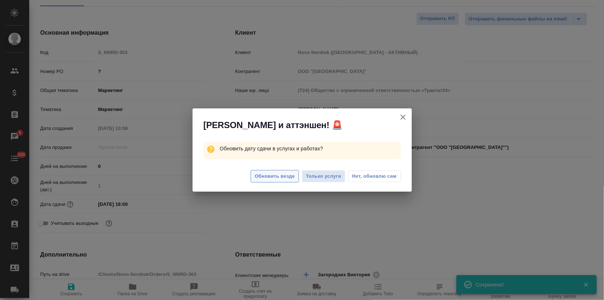
type textarea "x"
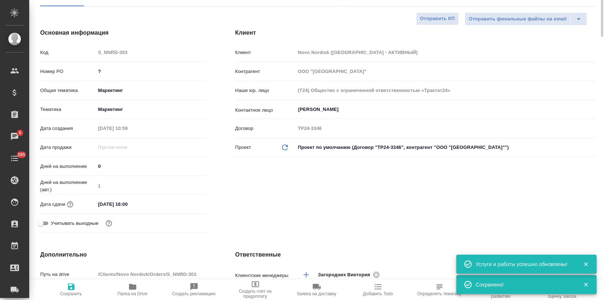
scroll to position [0, 0]
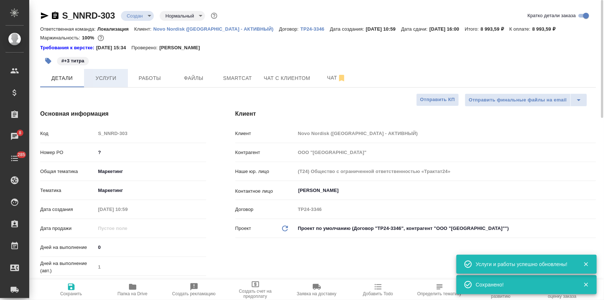
click at [104, 85] on button "Услуги" at bounding box center [106, 78] width 44 height 18
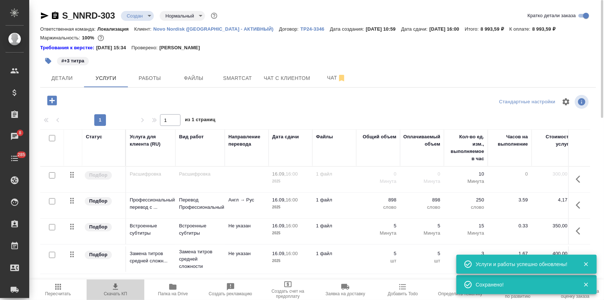
click at [117, 298] on button "Скачать КП" at bounding box center [115, 290] width 57 height 20
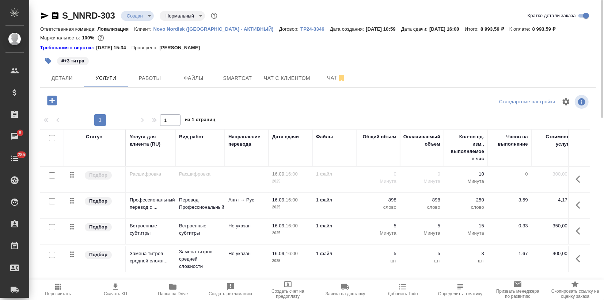
click at [268, 57] on div "#+3 титра" at bounding box center [225, 61] width 370 height 16
drag, startPoint x: 507, startPoint y: 28, endPoint x: 525, endPoint y: 29, distance: 17.9
click at [532, 29] on p "8 993,59 ₽" at bounding box center [546, 28] width 29 height 5
copy p "8 993,59"
click at [396, 67] on div "#+3 титра" at bounding box center [225, 61] width 370 height 16
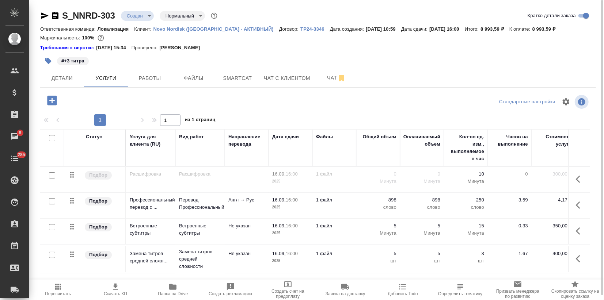
click at [148, 16] on body ".cls-1 fill:#fff; AWATERA Zagorodnikh Viktoria Клиенты Спецификации Заказы 8 Ча…" at bounding box center [302, 150] width 604 height 300
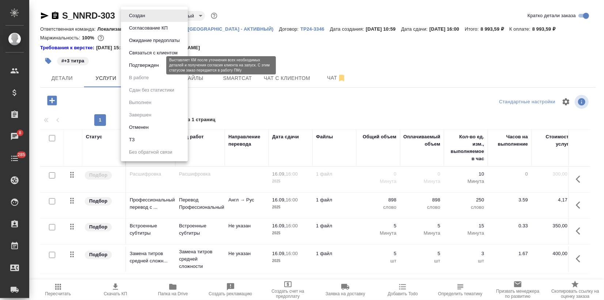
click at [147, 66] on button "Подтвержден" at bounding box center [144, 65] width 34 height 8
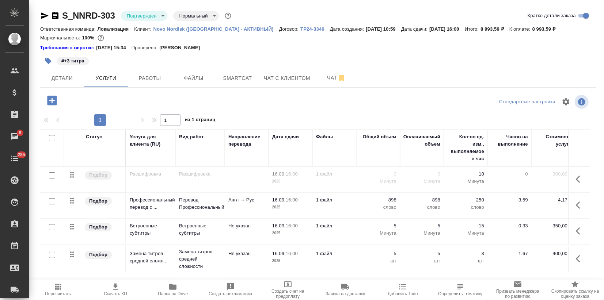
click at [47, 16] on icon "button" at bounding box center [44, 15] width 9 height 9
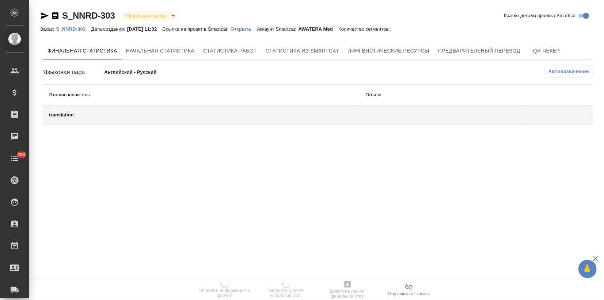
click at [254, 27] on p "Открыть" at bounding box center [244, 28] width 26 height 5
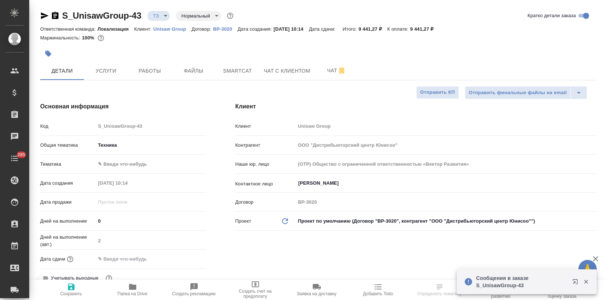
select select "RU"
click at [330, 73] on span "Чат" at bounding box center [336, 70] width 35 height 9
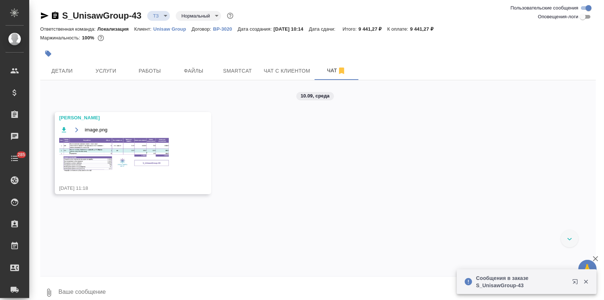
click at [93, 151] on img at bounding box center [114, 155] width 110 height 34
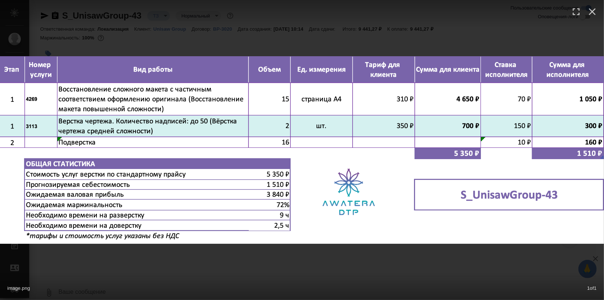
click at [225, 271] on div "image.png 1 of 1" at bounding box center [302, 150] width 604 height 300
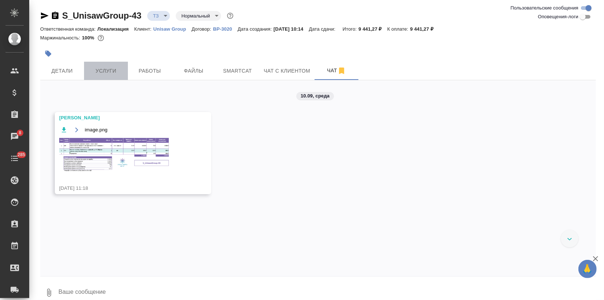
click at [96, 72] on span "Услуги" at bounding box center [105, 70] width 35 height 9
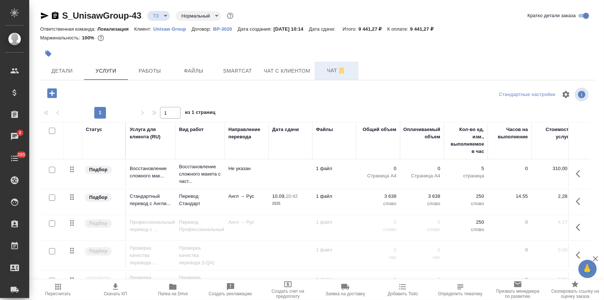
click at [327, 74] on span "Чат" at bounding box center [336, 70] width 35 height 9
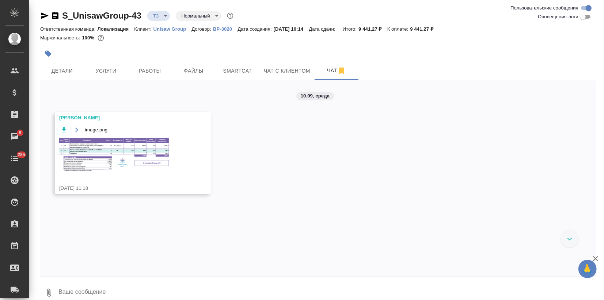
click at [155, 148] on img at bounding box center [114, 155] width 110 height 34
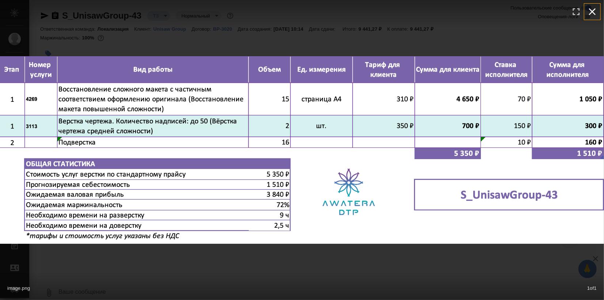
click at [593, 14] on icon "button" at bounding box center [592, 12] width 12 height 12
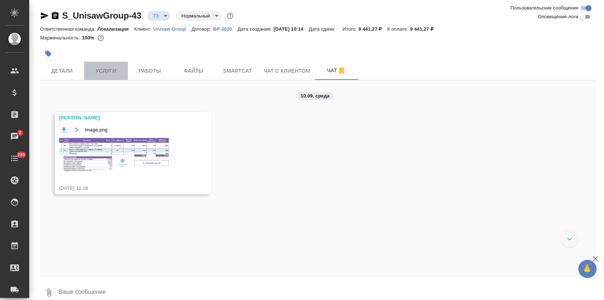
click at [117, 75] on span "Услуги" at bounding box center [105, 70] width 35 height 9
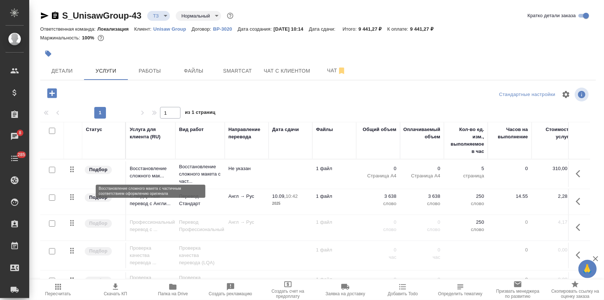
click at [140, 177] on p "Восстановление сложного мак..." at bounding box center [151, 172] width 42 height 15
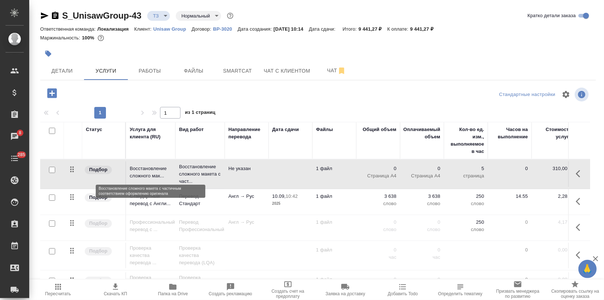
click at [140, 177] on p "Восстановление сложного мак..." at bounding box center [151, 172] width 42 height 15
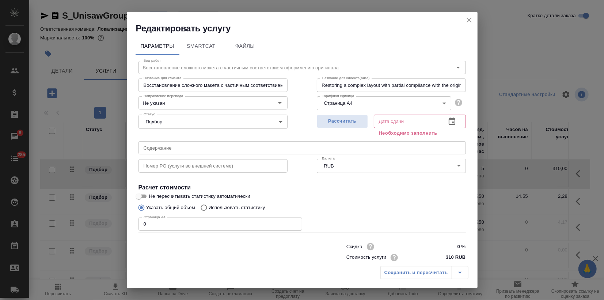
drag, startPoint x: 150, startPoint y: 224, endPoint x: 122, endPoint y: 218, distance: 28.5
click at [122, 218] on div "Редактировать услугу Параметры SmartCat Файлы Вид работ Восстановление сложного…" at bounding box center [302, 150] width 604 height 300
type input "15"
click at [340, 123] on span "Рассчитать" at bounding box center [342, 121] width 43 height 8
type input "10.09.2025 14:21"
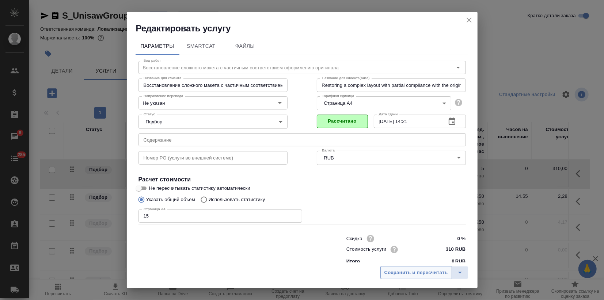
click at [412, 278] on button "Сохранить и пересчитать" at bounding box center [416, 272] width 72 height 13
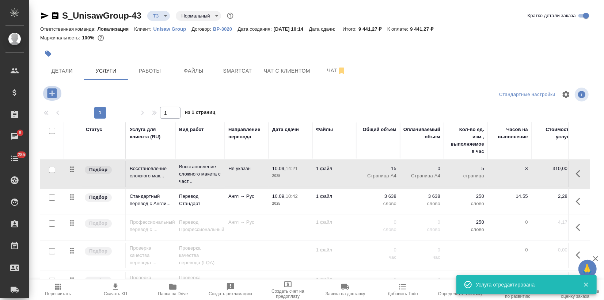
click at [56, 93] on icon "button" at bounding box center [51, 92] width 9 height 9
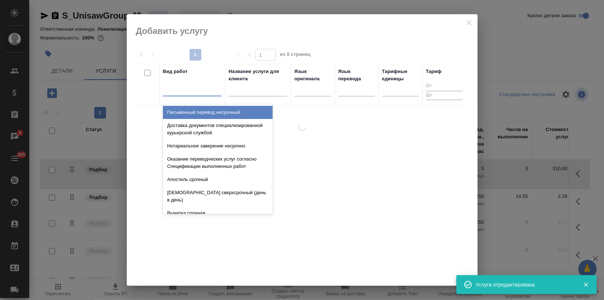
click at [177, 90] on div at bounding box center [192, 89] width 58 height 11
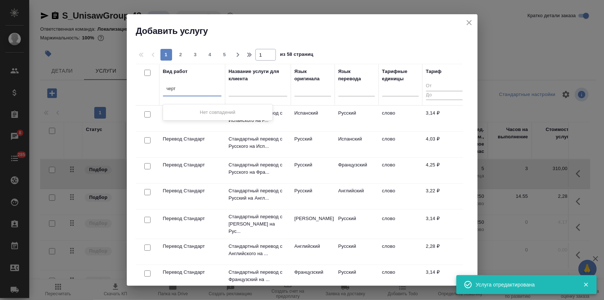
type input "черте"
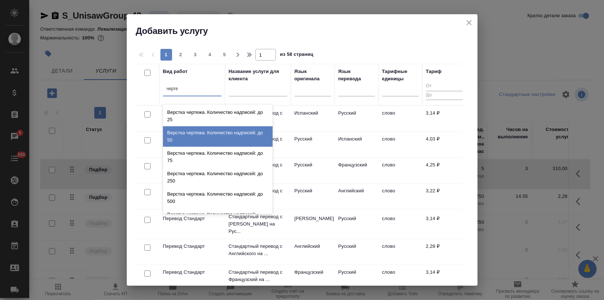
click at [183, 130] on div "Верстка чертежа. Количество надписей: до 50" at bounding box center [218, 136] width 110 height 20
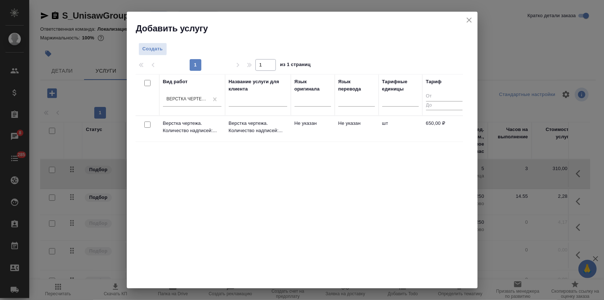
drag, startPoint x: 190, startPoint y: 201, endPoint x: 191, endPoint y: 196, distance: 4.8
click at [190, 201] on div "Вид работ Верстка чертежа. Количество надписей: до 50 Название услуги для клиен…" at bounding box center [299, 183] width 327 height 219
click at [201, 132] on p "Верстка чертежа. Количество надписей:..." at bounding box center [192, 127] width 58 height 15
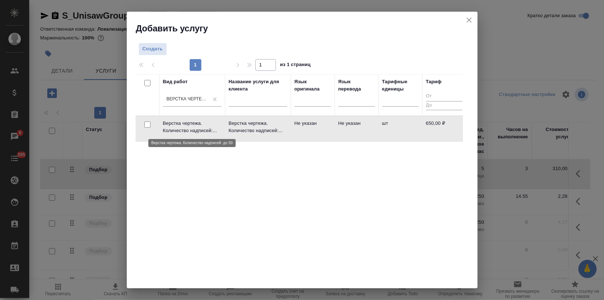
click at [201, 132] on p "Верстка чертежа. Количество надписей:..." at bounding box center [192, 127] width 58 height 15
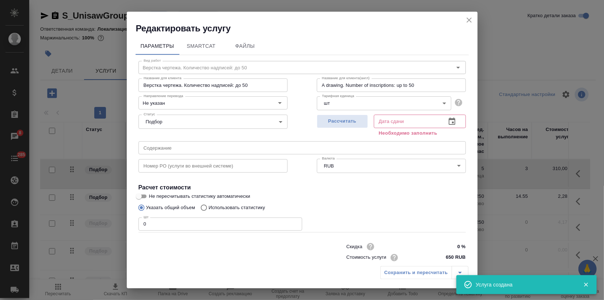
drag, startPoint x: 140, startPoint y: 218, endPoint x: 123, endPoint y: 219, distance: 16.8
click at [123, 219] on div "Редактировать услугу Параметры SmartCat Файлы Вид работ Верстка чертежа. Количе…" at bounding box center [302, 150] width 604 height 300
type input "2"
click at [341, 119] on span "Рассчитать" at bounding box center [342, 121] width 43 height 8
type input "10.09.2025 12:01"
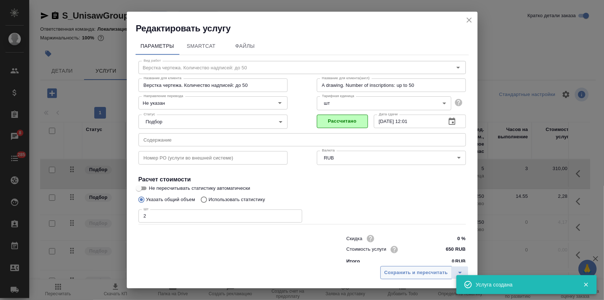
click at [416, 274] on span "Сохранить и пересчитать" at bounding box center [416, 273] width 64 height 8
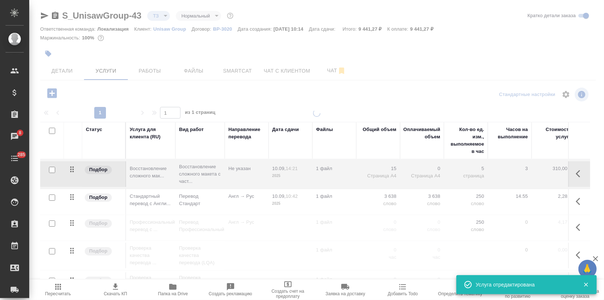
type input "new"
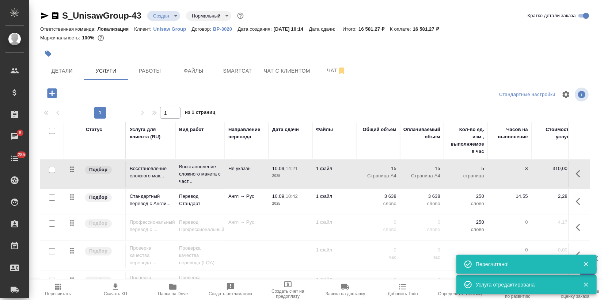
click at [269, 198] on td "10.09, 10:42 2025" at bounding box center [291, 202] width 44 height 26
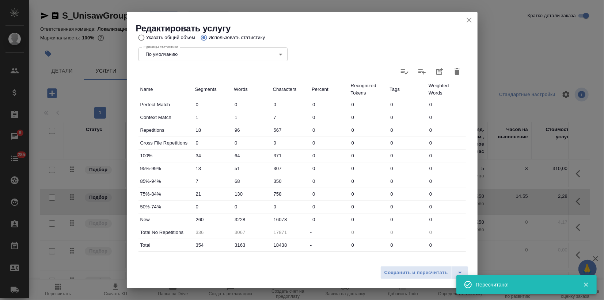
scroll to position [197, 0]
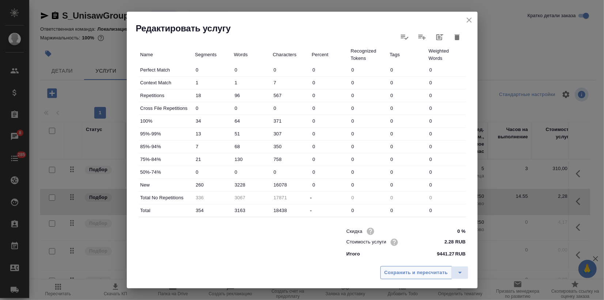
click at [397, 275] on span "Сохранить и пересчитать" at bounding box center [416, 273] width 64 height 8
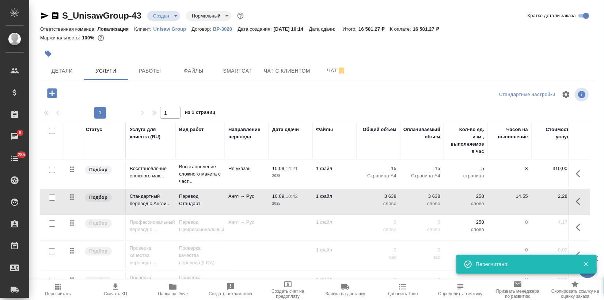
click at [223, 203] on td "Перевод Стандарт" at bounding box center [199, 202] width 49 height 26
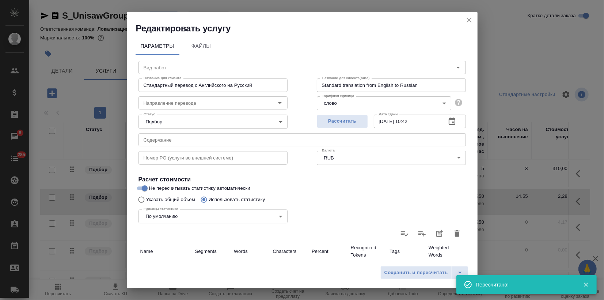
type input "Перевод Стандарт"
type input "англ-рус"
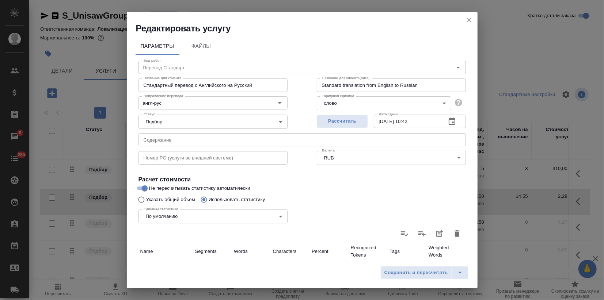
click at [468, 23] on icon "close" at bounding box center [469, 20] width 9 height 9
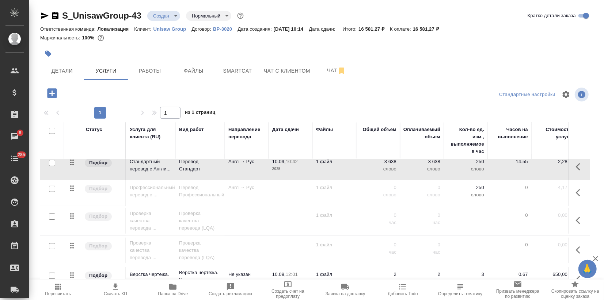
scroll to position [16, 0]
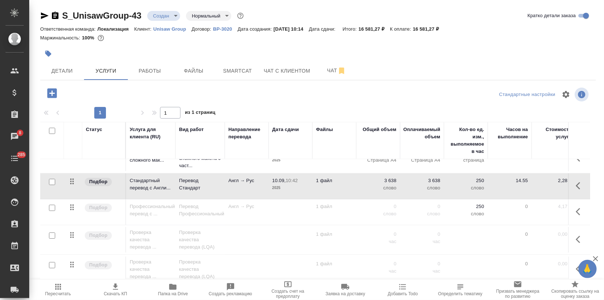
click at [54, 263] on input "checkbox" at bounding box center [52, 265] width 6 height 6
checkbox input "true"
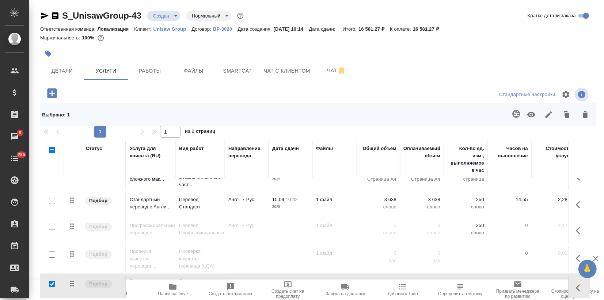
click at [54, 225] on input "checkbox" at bounding box center [52, 227] width 6 height 6
checkbox input "true"
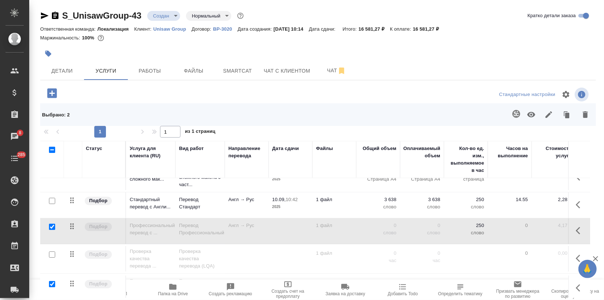
click at [584, 115] on icon "button" at bounding box center [585, 114] width 5 height 7
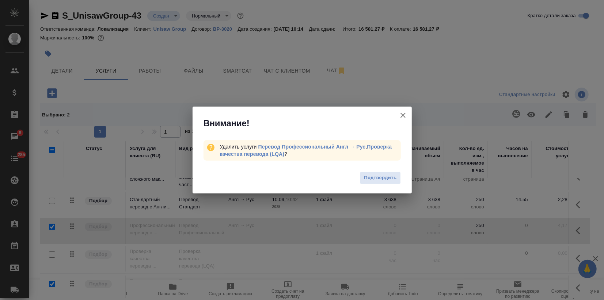
click at [366, 181] on span "Подтвердить" at bounding box center [380, 178] width 33 height 8
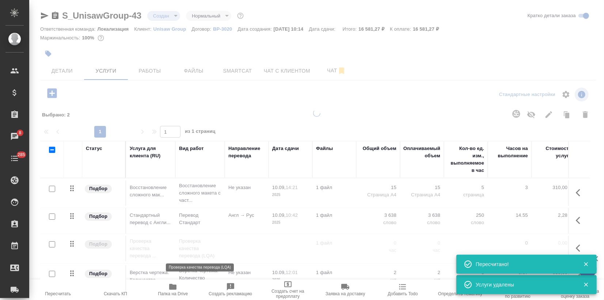
scroll to position [1, 0]
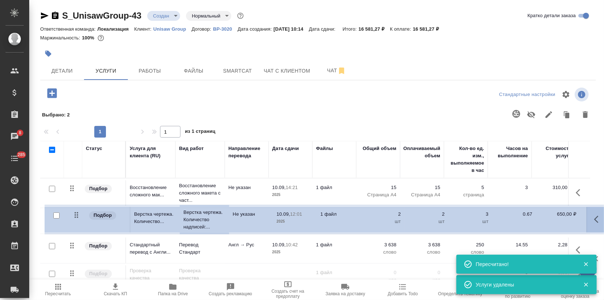
drag, startPoint x: 71, startPoint y: 276, endPoint x: 76, endPoint y: 212, distance: 64.5
click at [76, 212] on table "Статус Услуга для клиента (RU) Вид работ Направление перевода Дата сдачи Файлы …" at bounding box center [384, 217] width 689 height 152
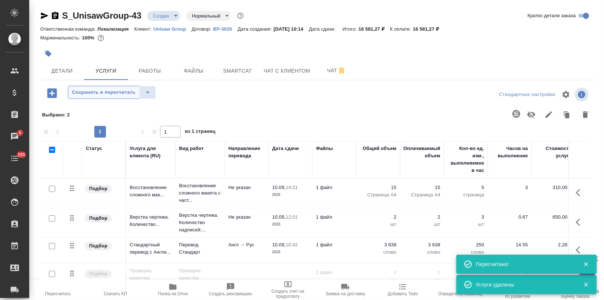
click at [98, 92] on span "Сохранить и пересчитать" at bounding box center [104, 92] width 64 height 8
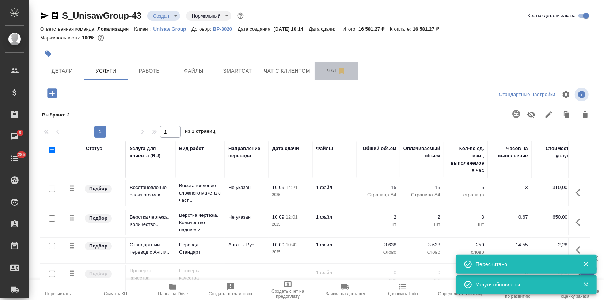
click at [322, 71] on span "Чат" at bounding box center [336, 70] width 35 height 9
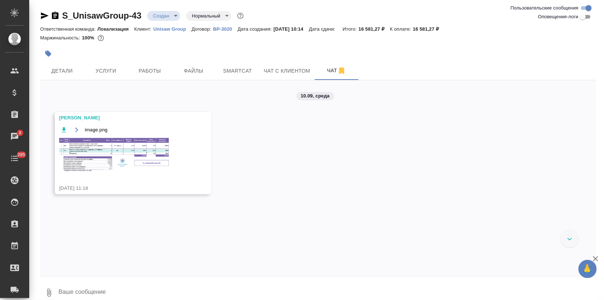
click at [95, 153] on img at bounding box center [114, 155] width 110 height 34
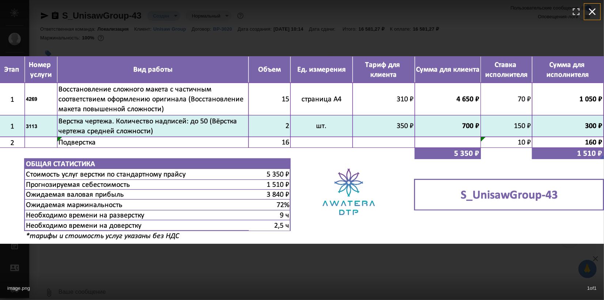
click at [599, 7] on button "button" at bounding box center [592, 12] width 16 height 16
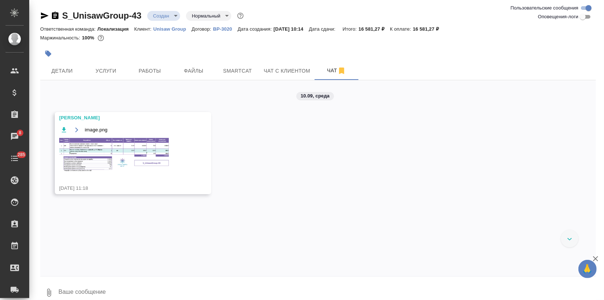
click at [142, 148] on img at bounding box center [114, 155] width 110 height 34
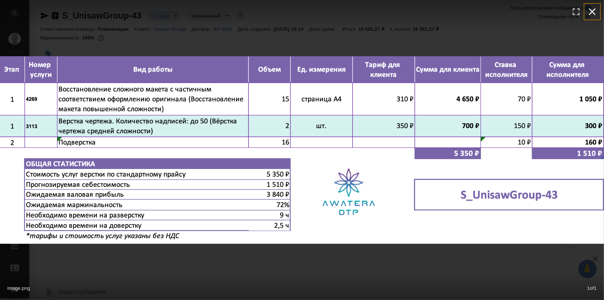
click at [592, 12] on icon "button" at bounding box center [592, 11] width 7 height 7
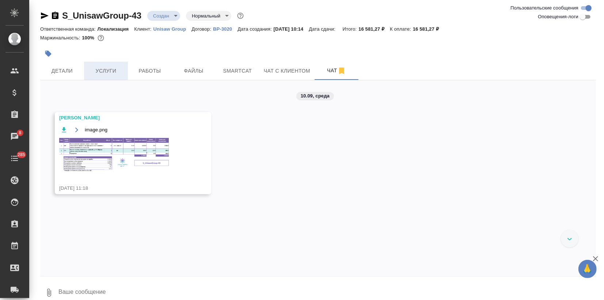
click at [113, 73] on span "Услуги" at bounding box center [105, 70] width 35 height 9
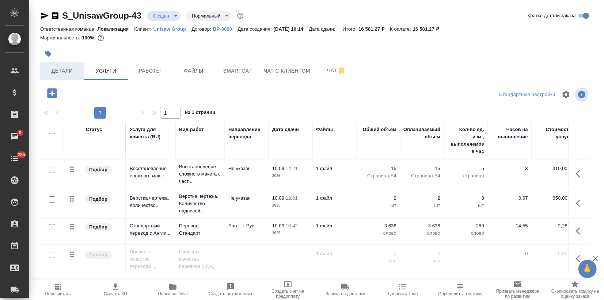
click at [67, 76] on button "Детали" at bounding box center [62, 71] width 44 height 18
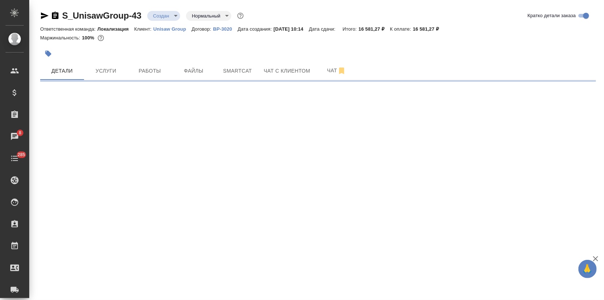
select select "RU"
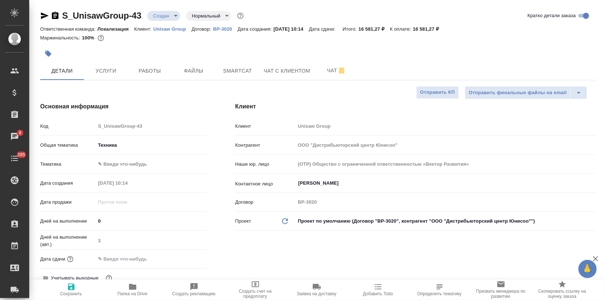
type textarea "x"
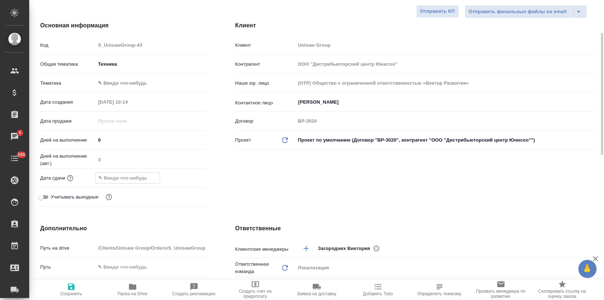
click at [121, 179] on input "text" at bounding box center [128, 178] width 64 height 11
click at [183, 178] on icon "button" at bounding box center [184, 177] width 9 height 9
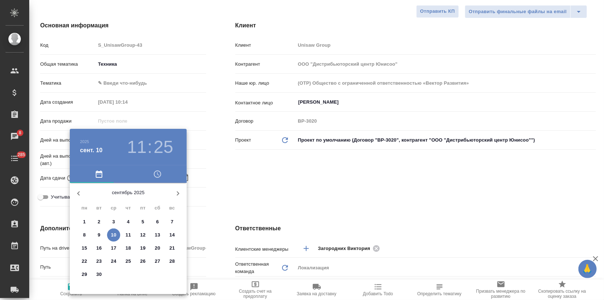
click at [99, 249] on p "16" at bounding box center [98, 248] width 5 height 7
type input "16.09.2025 11:25"
type textarea "x"
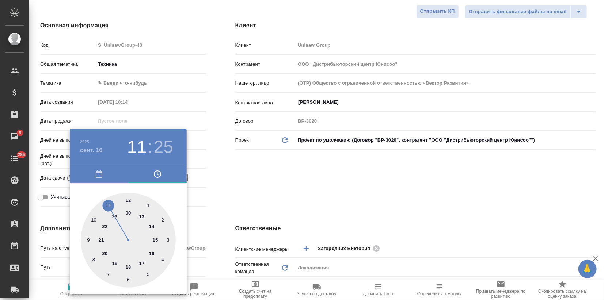
drag, startPoint x: 140, startPoint y: 262, endPoint x: 137, endPoint y: 251, distance: 10.7
click at [141, 262] on div at bounding box center [128, 240] width 95 height 95
type input "16.09.2025 17:25"
type textarea "x"
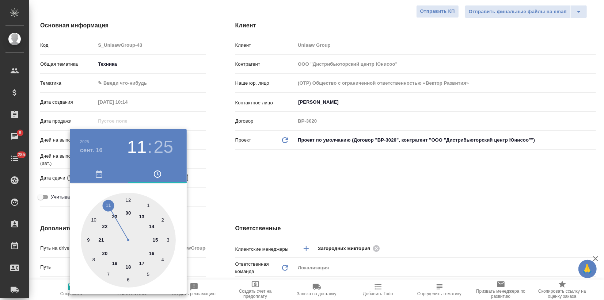
type textarea "x"
click at [129, 198] on div at bounding box center [128, 240] width 95 height 95
type input "16.09.2025 17:00"
type textarea "x"
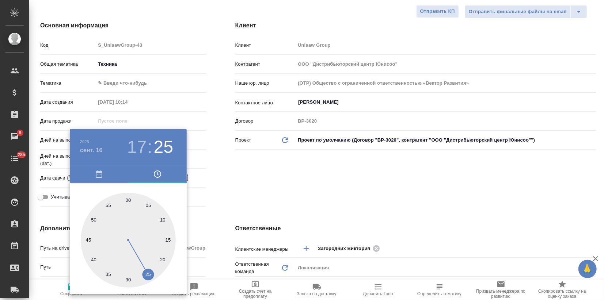
type textarea "x"
click at [248, 186] on div at bounding box center [302, 150] width 604 height 300
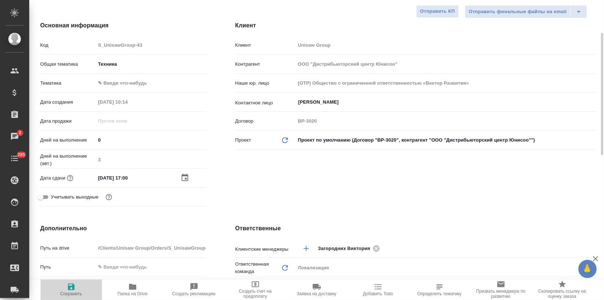
click at [79, 281] on button "Сохранить" at bounding box center [71, 290] width 61 height 20
type textarea "x"
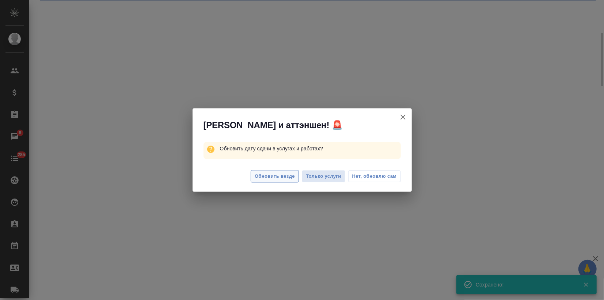
select select "RU"
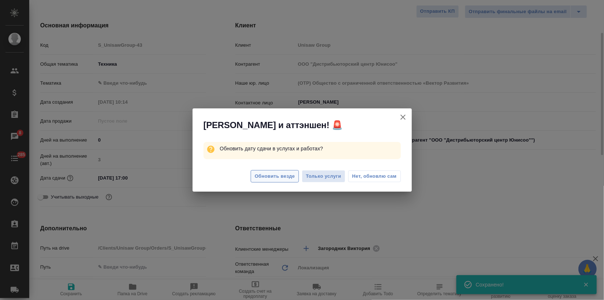
type textarea "x"
click at [256, 177] on span "Обновить везде" at bounding box center [275, 176] width 40 height 8
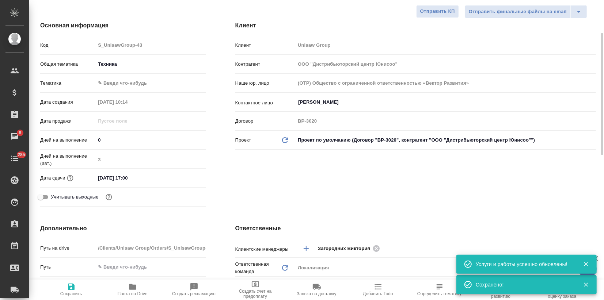
type textarea "x"
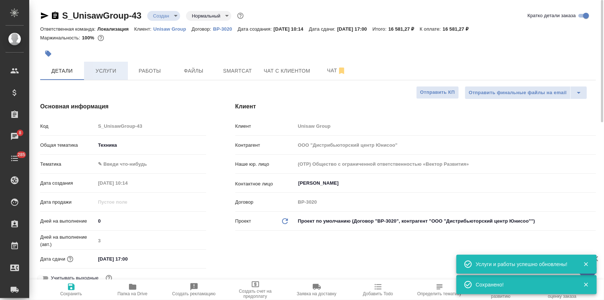
click at [103, 69] on span "Услуги" at bounding box center [105, 70] width 35 height 9
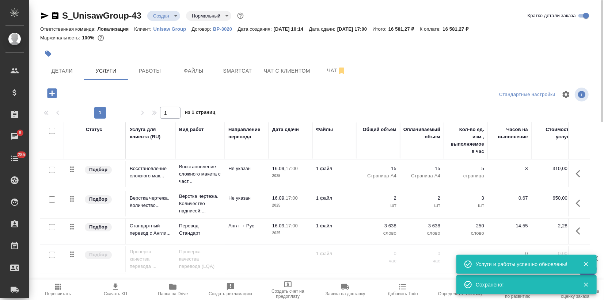
click at [116, 289] on icon "button" at bounding box center [115, 287] width 9 height 9
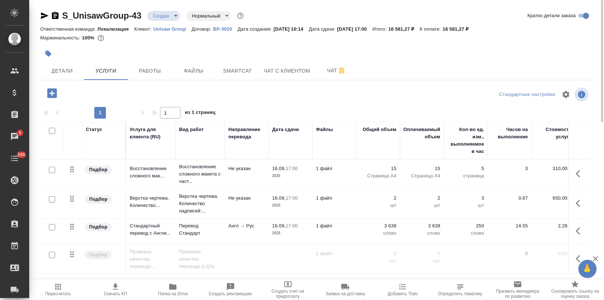
click at [464, 27] on p "16 581,27 ₽" at bounding box center [458, 28] width 31 height 5
drag, startPoint x: 463, startPoint y: 27, endPoint x: 476, endPoint y: 27, distance: 13.5
click at [474, 28] on p "16 581,27 ₽" at bounding box center [458, 28] width 31 height 5
click at [464, 30] on p "16 581,27 ₽" at bounding box center [458, 28] width 31 height 5
click at [465, 29] on p "16 581,27 ₽" at bounding box center [458, 28] width 31 height 5
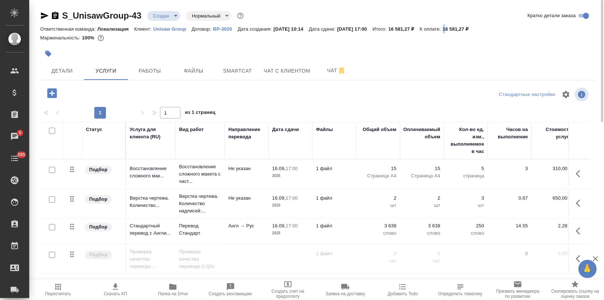
click at [462, 28] on p "16 581,27 ₽" at bounding box center [458, 28] width 31 height 5
drag, startPoint x: 461, startPoint y: 28, endPoint x: 482, endPoint y: 28, distance: 20.8
click at [474, 28] on p "16 581,27 ₽" at bounding box center [458, 28] width 31 height 5
copy p "16 581,27"
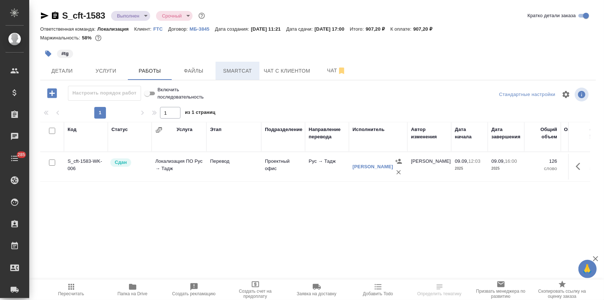
click at [240, 67] on span "Smartcat" at bounding box center [237, 70] width 35 height 9
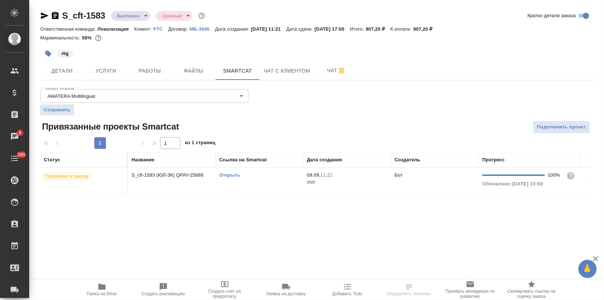
click at [226, 175] on link "Открыть" at bounding box center [229, 174] width 21 height 5
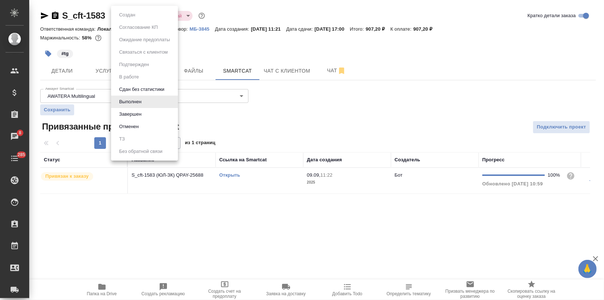
click at [129, 16] on body "🙏 .cls-1 fill:#fff; AWATERA Zagorodnikh Viktoria Клиенты Спецификации Заказы 8 …" at bounding box center [302, 150] width 604 height 300
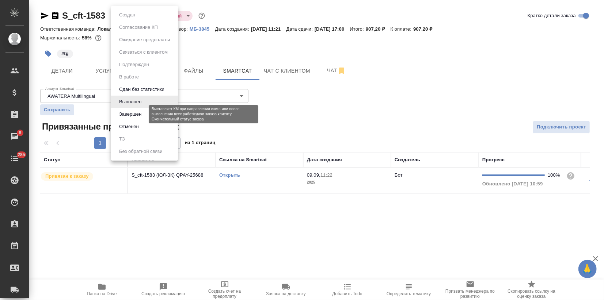
click at [123, 115] on button "Завершен" at bounding box center [130, 114] width 27 height 8
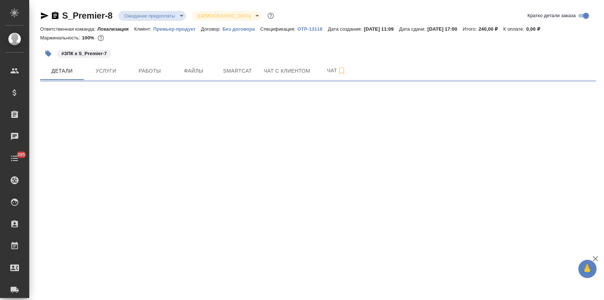
select select "RU"
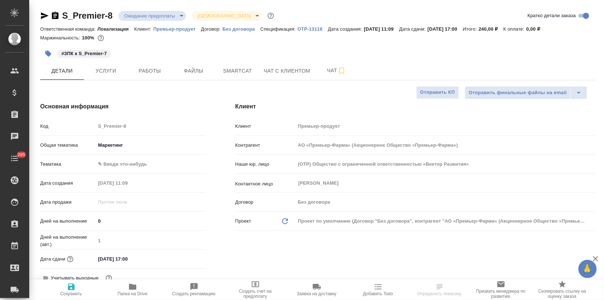
type textarea "x"
type input "АО «Премьер-Фарма» (Акционерное Общество «Премьер-Фарма»)"
type textarea "x"
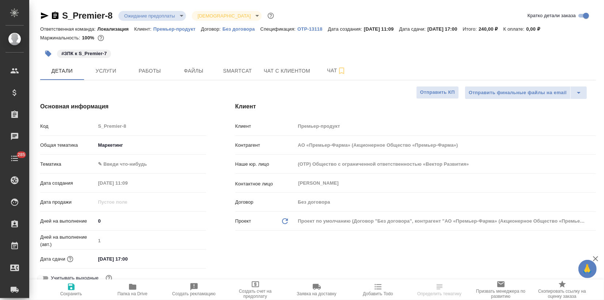
type textarea "x"
type input "АО «Премьер-Фарма» (Акционерное Общество «Премьер-Фарма»)"
type textarea "x"
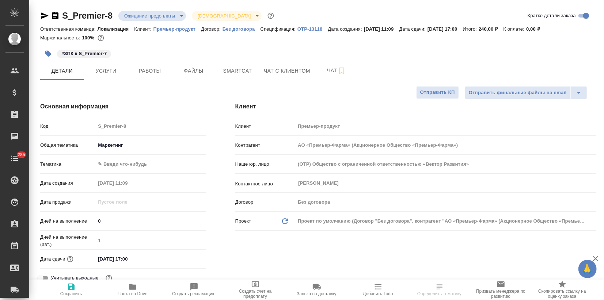
type textarea "x"
type input "АО «Премьер-Фарма» (Акционерное Общество «Премьер-Фарма»)"
type textarea "x"
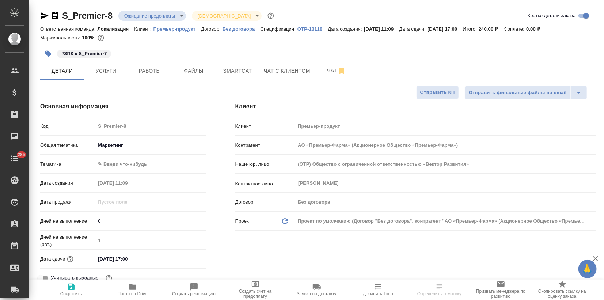
type input "АО «Премьер-Фарма» (Акционерное Общество «Премьер-Фарма»)"
type textarea "x"
click at [162, 13] on body "🙏 .cls-1 fill:#fff; AWATERA Zagorodnikh Viktoria Клиенты Спецификации Заказы Ча…" at bounding box center [302, 150] width 604 height 300
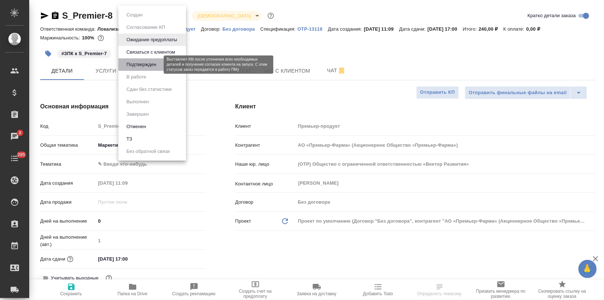
click at [145, 66] on button "Подтвержден" at bounding box center [141, 65] width 34 height 8
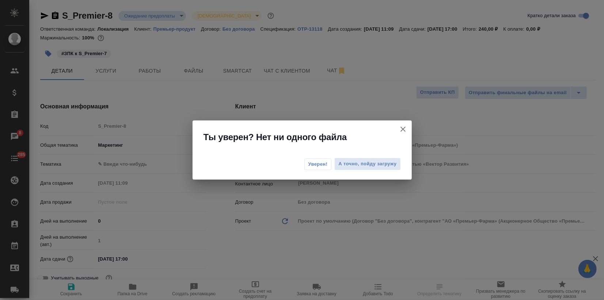
click at [310, 164] on span "Уверен!" at bounding box center [317, 164] width 19 height 7
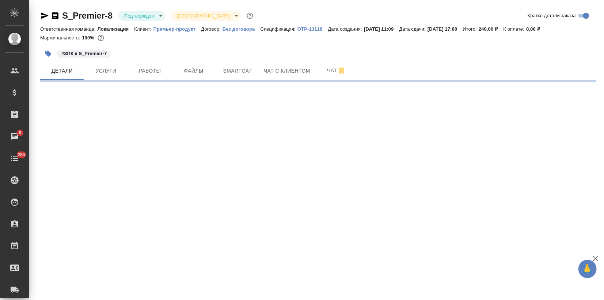
select select "RU"
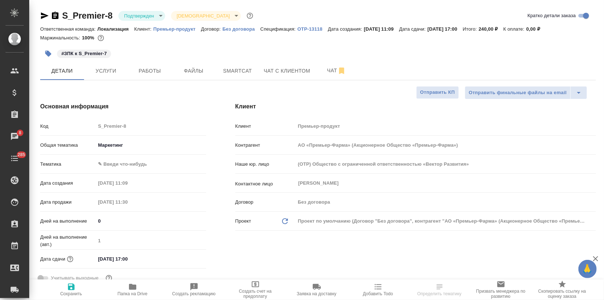
type textarea "x"
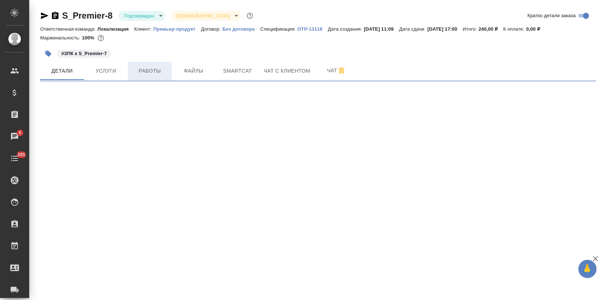
select select "RU"
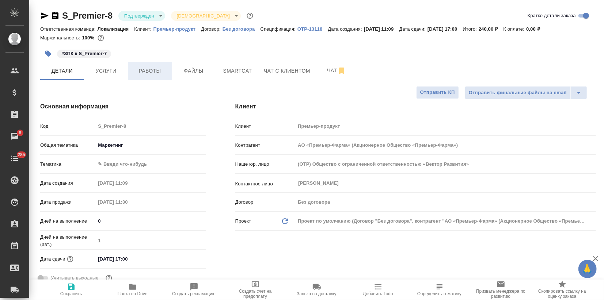
type textarea "x"
type input "АО «Премьер-Фарма» (Акционерное Общество «Премьер-Фарма»)"
type textarea "x"
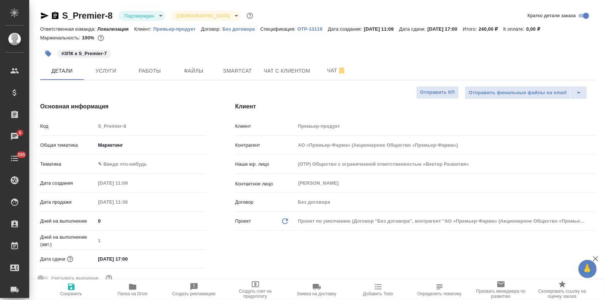
type textarea "x"
type input "АО «Премьер-Фарма» (Акционерное Общество «Премьер-Фарма»)"
type textarea "x"
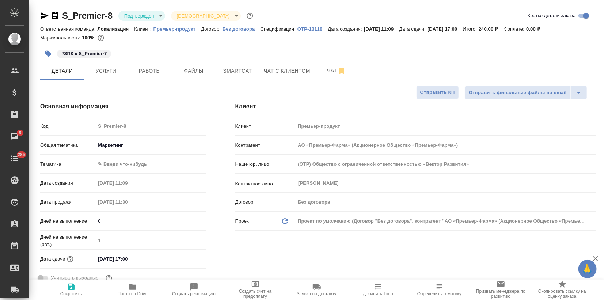
type textarea "x"
type input "АО «Премьер-Фарма» (Акционерное Общество «Премьер-Фарма»)"
type textarea "x"
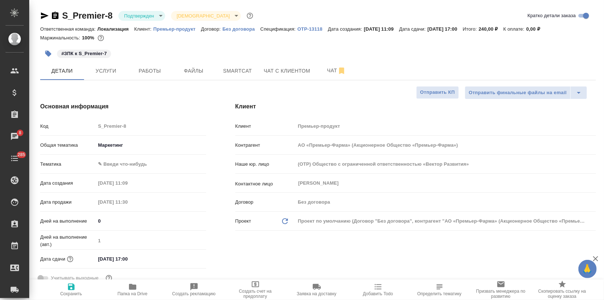
type input "АО «Премьер-Фарма» (Акционерное Общество «Премьер-Фарма»)"
type textarea "x"
click at [148, 63] on button "Работы" at bounding box center [150, 71] width 44 height 18
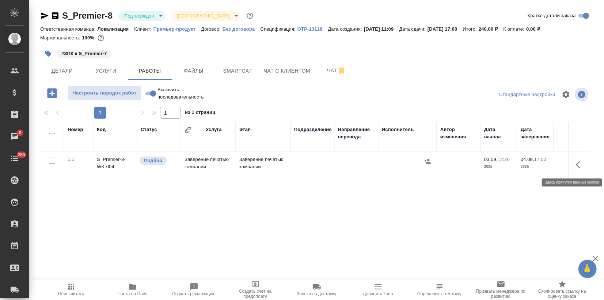
click at [576, 166] on icon "button" at bounding box center [580, 164] width 9 height 9
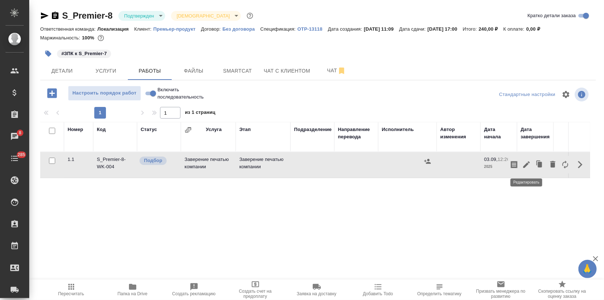
click at [524, 164] on icon "button" at bounding box center [526, 164] width 9 height 9
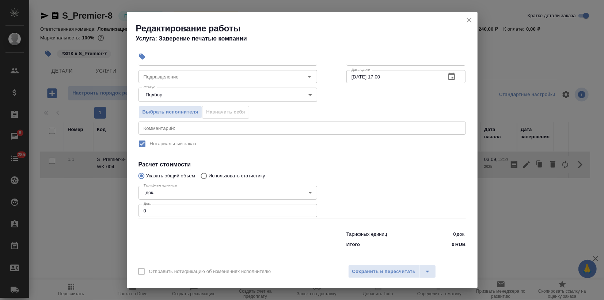
scroll to position [59, 0]
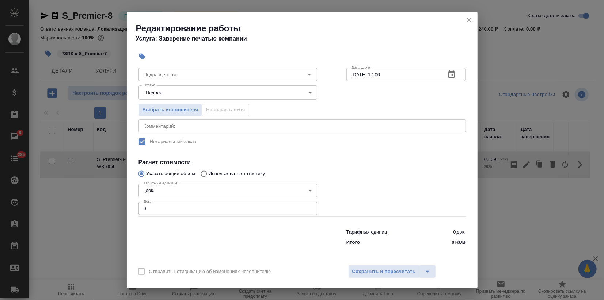
drag, startPoint x: 144, startPoint y: 208, endPoint x: 137, endPoint y: 208, distance: 6.2
click at [137, 208] on div "Тарифные единицы док. 5a8b1489cc6b4906c91bfd8b Тарифные единицы Док. 0 Док." at bounding box center [228, 198] width 208 height 65
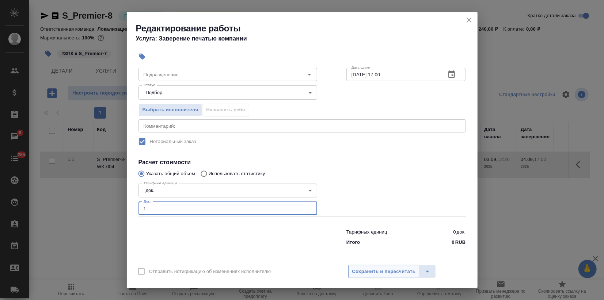
type input "1"
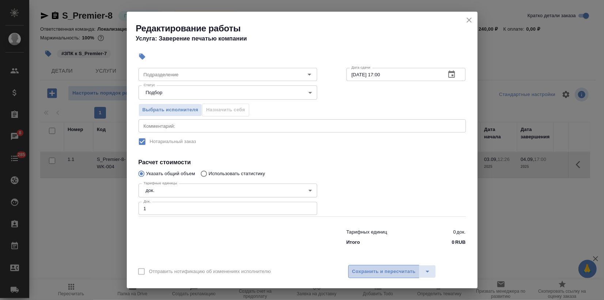
click at [369, 273] on span "Сохранить и пересчитать" at bounding box center [384, 272] width 64 height 8
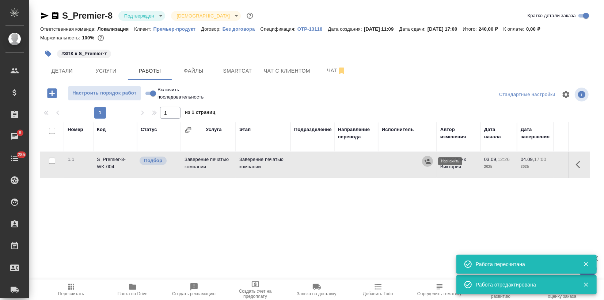
click at [427, 158] on icon "button" at bounding box center [427, 161] width 7 height 7
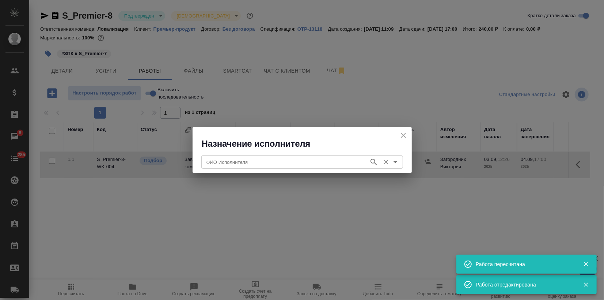
click at [275, 161] on input "ФИО Исполнителя" at bounding box center [285, 162] width 162 height 9
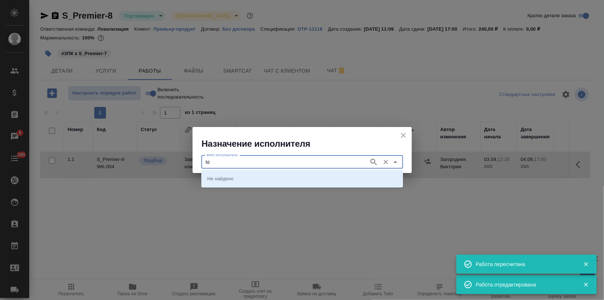
drag, startPoint x: 214, startPoint y: 164, endPoint x: 200, endPoint y: 163, distance: 14.3
click at [200, 163] on div "ФИО Исполнителя fd ФИО Исполнителя" at bounding box center [302, 161] width 219 height 23
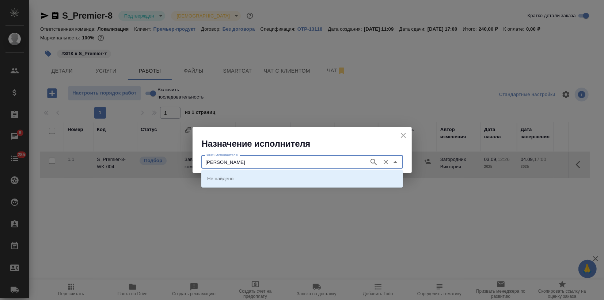
type input "авдеев"
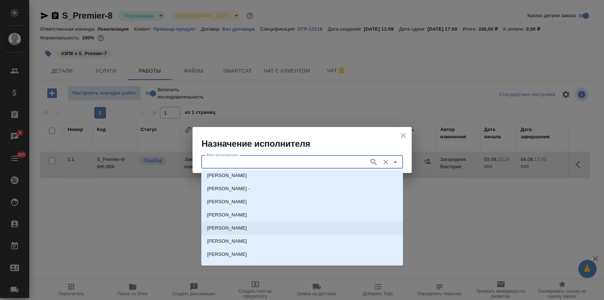
scroll to position [0, 0]
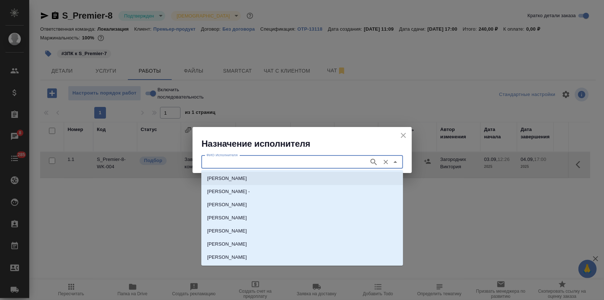
click at [404, 136] on icon "close" at bounding box center [403, 135] width 9 height 9
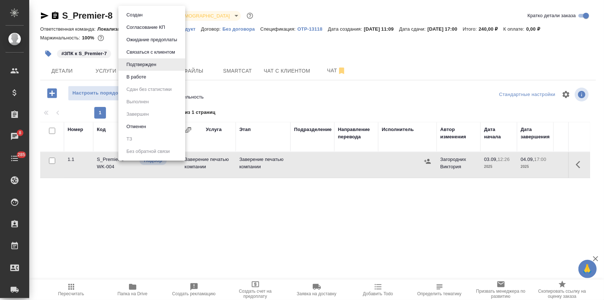
click at [160, 19] on body "🙏 .cls-1 fill:#fff; AWATERA Zagorodnikh Viktoria Клиенты Спецификации Заказы 8 …" at bounding box center [302, 150] width 604 height 300
click at [146, 80] on button "В работе" at bounding box center [136, 77] width 24 height 8
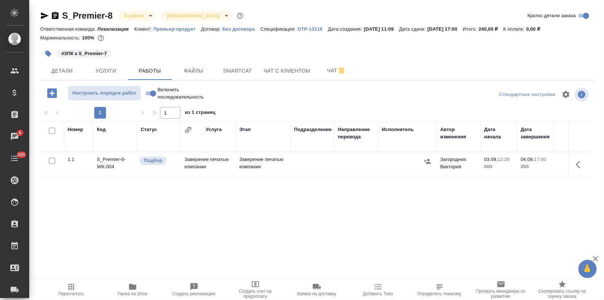
click at [149, 15] on body "🙏 .cls-1 fill:#fff; AWATERA Zagorodnikh Viktoria Клиенты Спецификации Заказы 8 …" at bounding box center [302, 150] width 604 height 300
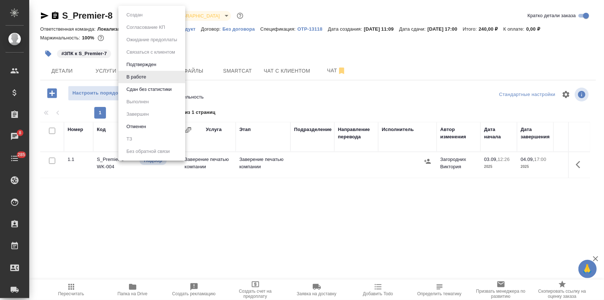
click at [138, 87] on button "Сдан без статистики" at bounding box center [149, 89] width 50 height 8
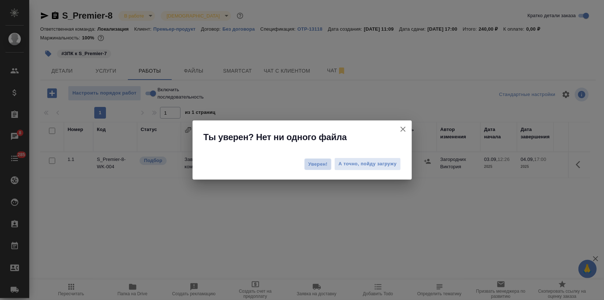
click at [313, 165] on span "Уверен!" at bounding box center [317, 164] width 19 height 7
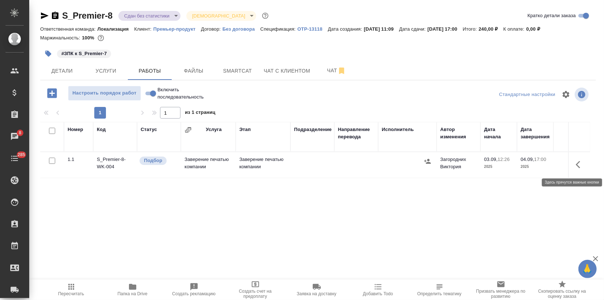
click at [578, 164] on icon "button" at bounding box center [580, 164] width 9 height 9
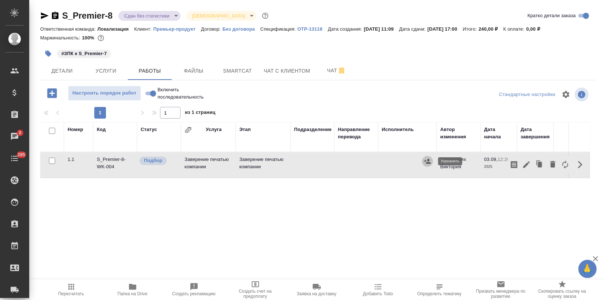
click at [426, 161] on icon "button" at bounding box center [427, 161] width 7 height 7
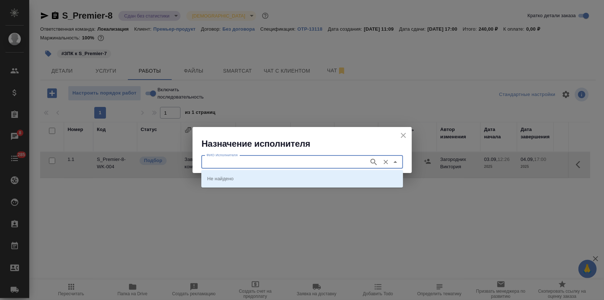
click at [345, 165] on input "ФИО Исполнителя" at bounding box center [285, 162] width 162 height 9
type input "алексей авдеев"
click at [384, 161] on icon "Очистить" at bounding box center [385, 162] width 7 height 7
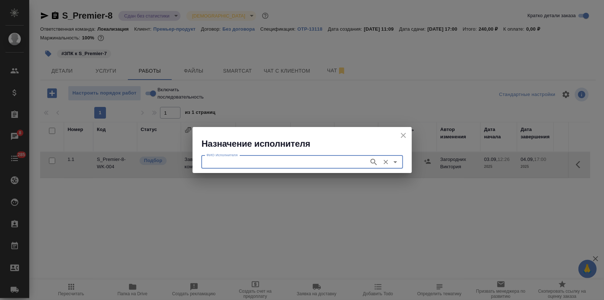
click at [238, 164] on input "ФИО Исполнителя" at bounding box center [285, 162] width 162 height 9
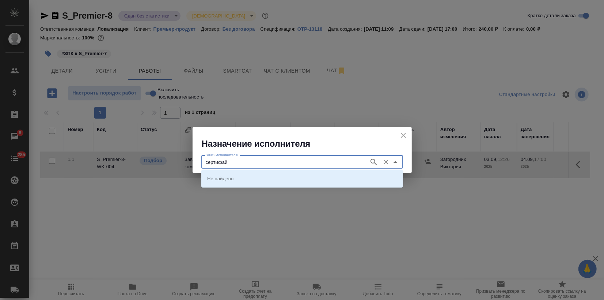
type input "сертифай"
click at [387, 161] on icon "Очистить" at bounding box center [385, 162] width 7 height 7
click at [386, 159] on icon "Очистить" at bounding box center [385, 162] width 7 height 7
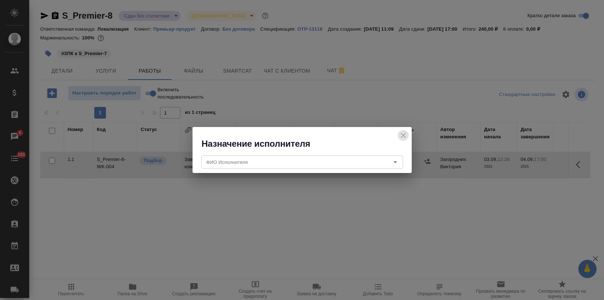
click at [401, 133] on icon "close" at bounding box center [403, 135] width 9 height 9
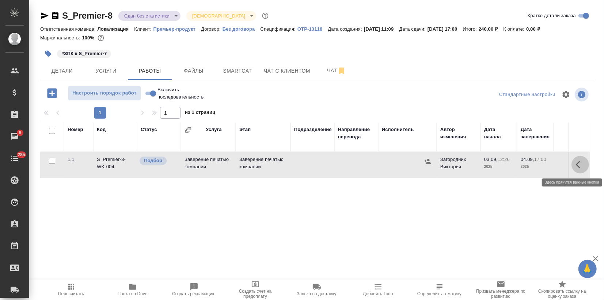
click at [582, 161] on icon "button" at bounding box center [580, 164] width 9 height 9
click at [528, 164] on icon "button" at bounding box center [526, 164] width 7 height 7
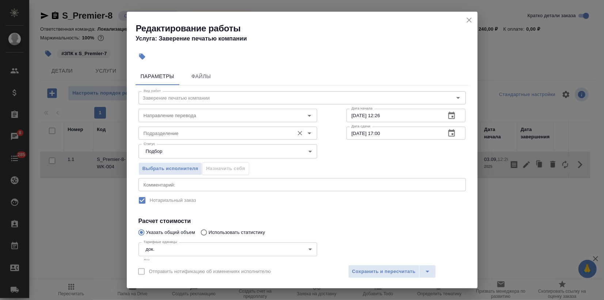
click at [203, 134] on input "Подразделение" at bounding box center [216, 133] width 150 height 9
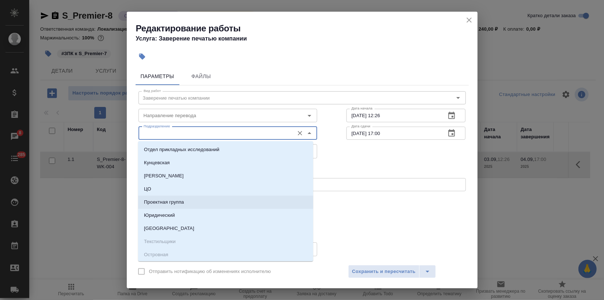
click at [380, 228] on div at bounding box center [406, 257] width 149 height 65
click at [184, 132] on input "Подразделение" at bounding box center [216, 133] width 150 height 9
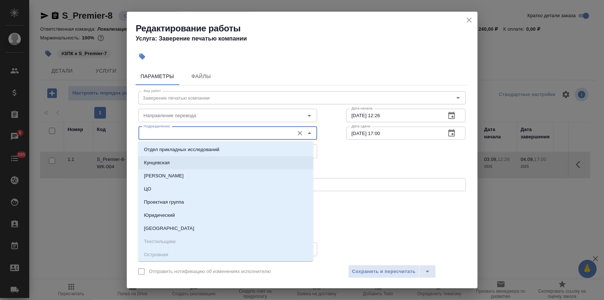
click at [333, 161] on div "Выбрать исполнителя Назначить себя" at bounding box center [302, 167] width 357 height 45
click at [227, 132] on input "Подразделение" at bounding box center [216, 133] width 150 height 9
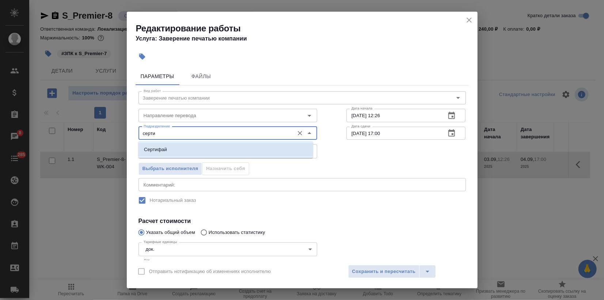
click at [221, 146] on li "Сертифай" at bounding box center [225, 149] width 175 height 13
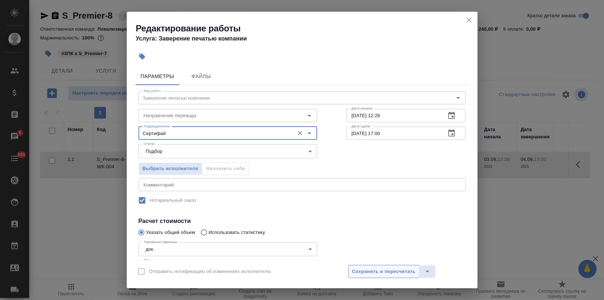
type input "Сертифай"
click at [369, 269] on span "Сохранить и пересчитать" at bounding box center [384, 272] width 64 height 8
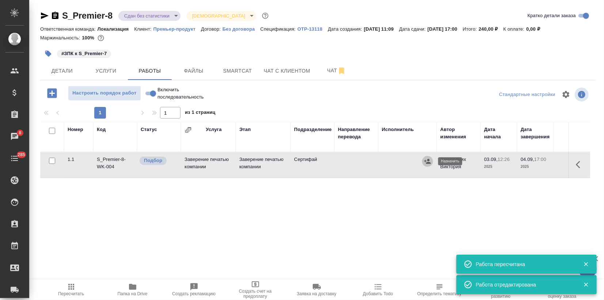
click at [424, 161] on icon "button" at bounding box center [427, 161] width 7 height 5
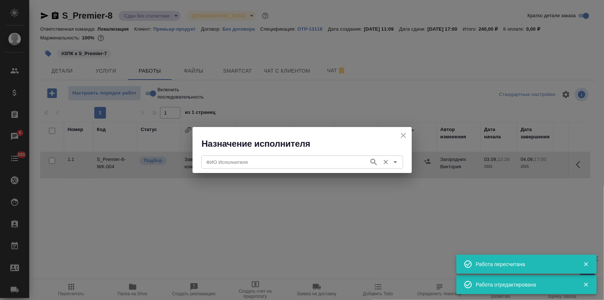
click at [311, 163] on input "ФИО Исполнителя" at bounding box center [285, 162] width 162 height 9
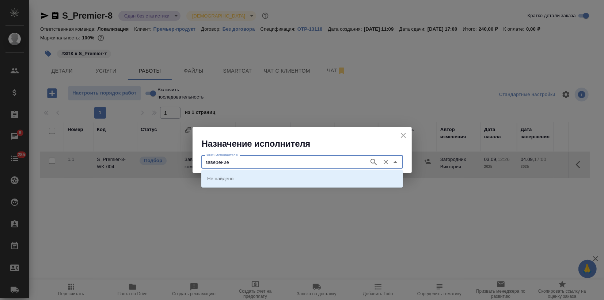
type input "заверение"
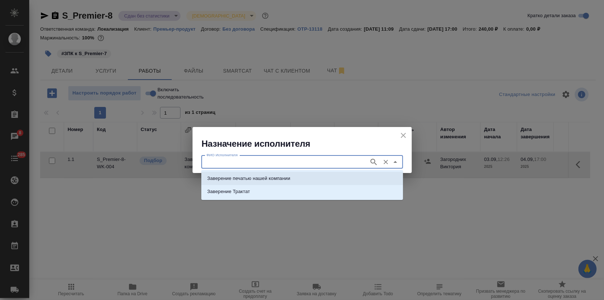
click at [331, 178] on li "Заверение печатью нашей компании" at bounding box center [302, 178] width 202 height 13
type input "Заверение печатью нашей компании"
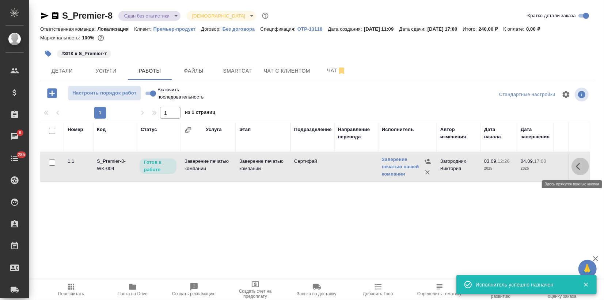
click at [585, 166] on button "button" at bounding box center [580, 167] width 18 height 18
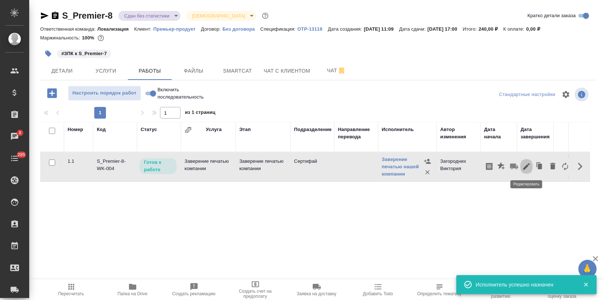
click at [529, 166] on icon "button" at bounding box center [526, 166] width 9 height 9
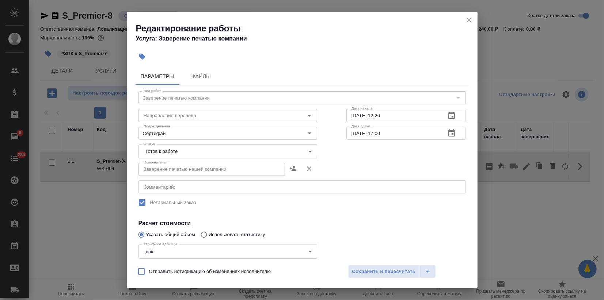
click at [209, 155] on body "🙏 .cls-1 fill:#fff; AWATERA Zagorodnikh Viktoria Клиенты Спецификации Заказы 8 …" at bounding box center [302, 150] width 604 height 300
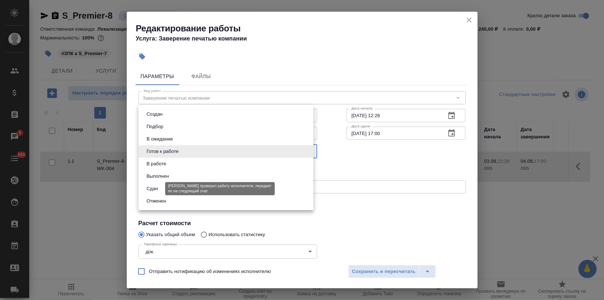
click at [159, 186] on button "Сдан" at bounding box center [152, 189] width 16 height 8
type input "closed"
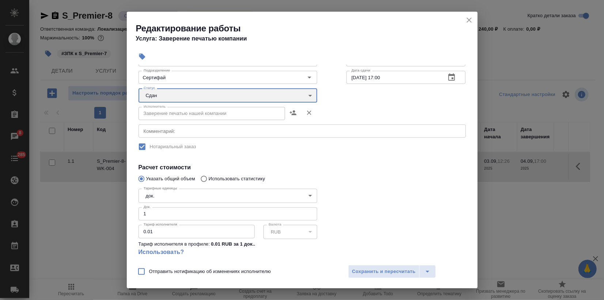
scroll to position [105, 0]
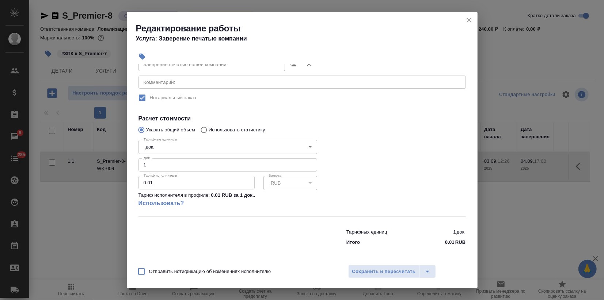
click at [390, 279] on div "Отправить нотификацию об изменениях исполнителю Сохранить и пересчитать" at bounding box center [302, 274] width 351 height 28
click at [389, 266] on button "Сохранить и пересчитать" at bounding box center [384, 271] width 72 height 13
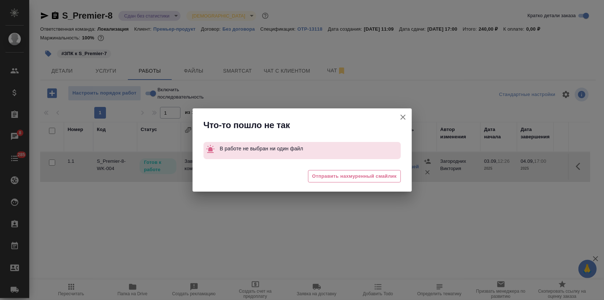
click at [402, 118] on icon "button" at bounding box center [403, 117] width 9 height 9
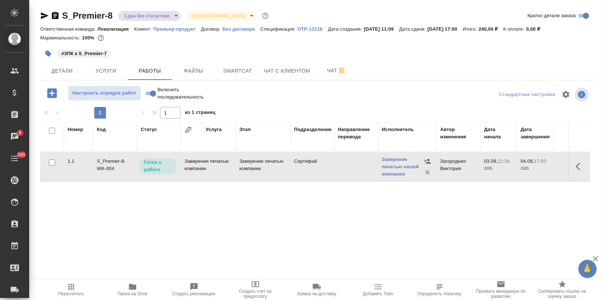
click at [148, 95] on input "Включить последовательность" at bounding box center [153, 93] width 26 height 9
checkbox input "true"
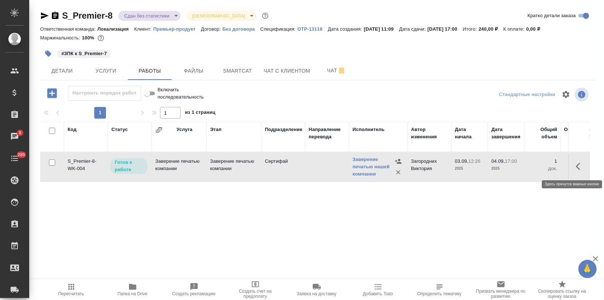
click at [579, 167] on icon "button" at bounding box center [580, 166] width 9 height 9
click at [522, 166] on button "button" at bounding box center [526, 167] width 12 height 18
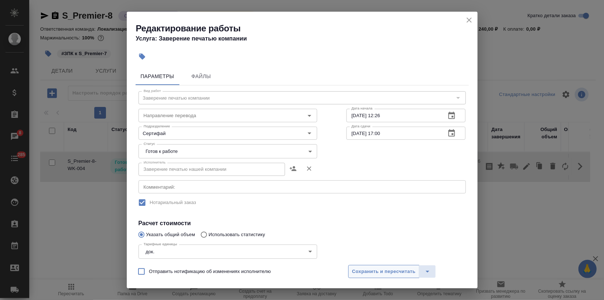
click at [372, 268] on span "Сохранить и пересчитать" at bounding box center [384, 272] width 64 height 8
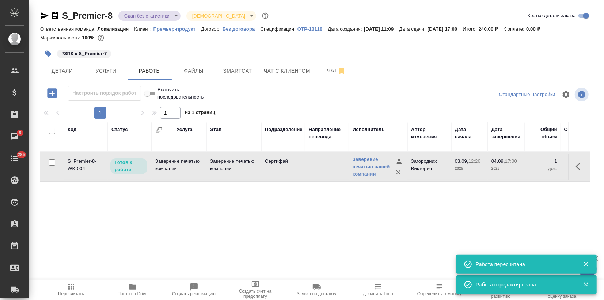
click at [583, 167] on icon "button" at bounding box center [580, 166] width 9 height 9
click at [525, 167] on icon "button" at bounding box center [526, 166] width 7 height 7
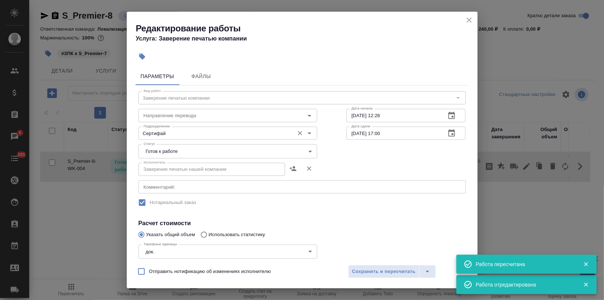
click at [175, 136] on input "Сертифай" at bounding box center [216, 133] width 150 height 9
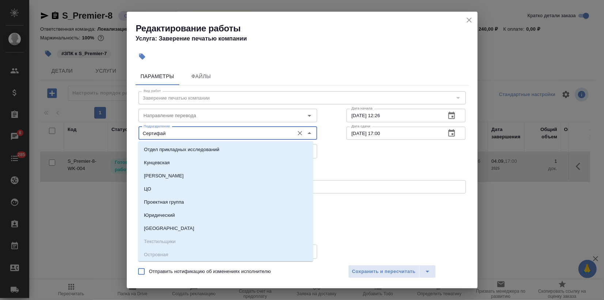
click at [385, 165] on div "Исполнитель Заверение печатью нашей компании Исполнитель" at bounding box center [302, 168] width 357 height 47
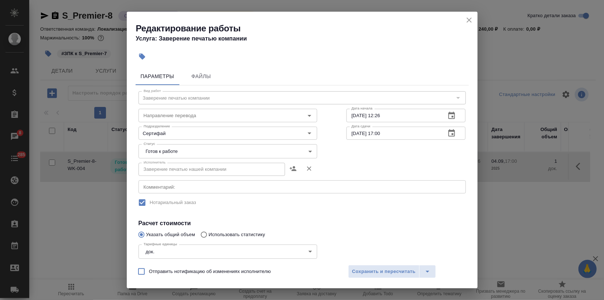
click at [225, 154] on body "🙏 .cls-1 fill:#fff; AWATERA Zagorodnikh Viktoria Клиенты Спецификации Заказы 8 …" at bounding box center [302, 150] width 604 height 300
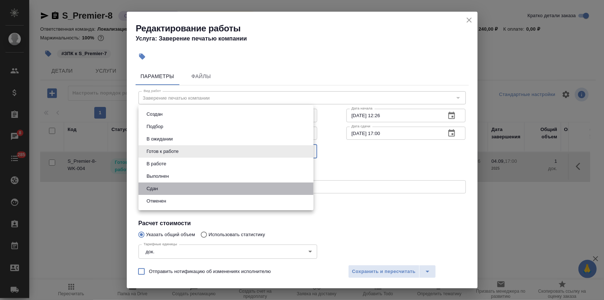
click at [162, 185] on li "Сдан" at bounding box center [225, 189] width 175 height 12
type input "closed"
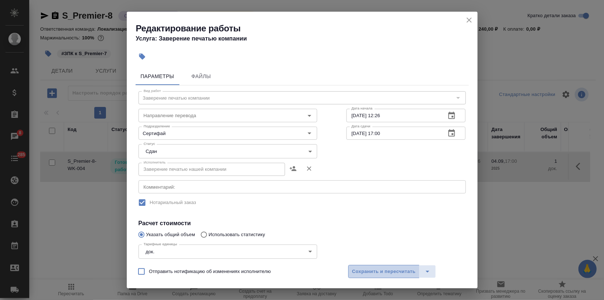
click at [398, 269] on span "Сохранить и пересчитать" at bounding box center [384, 272] width 64 height 8
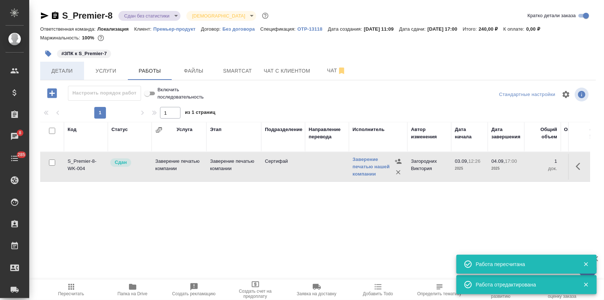
click at [69, 73] on span "Детали" at bounding box center [62, 70] width 35 height 9
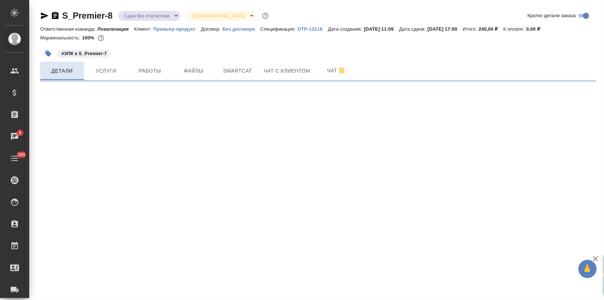
select select "RU"
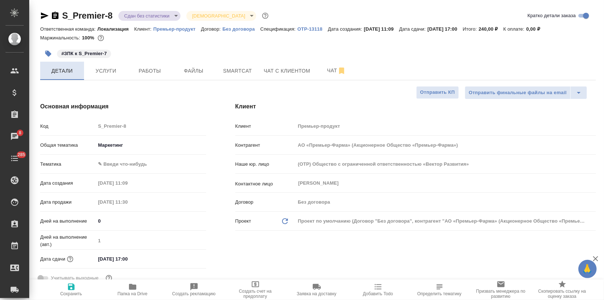
type textarea "x"
click at [113, 167] on body "🙏 .cls-1 fill:#fff; AWATERA Zagorodnikh Viktoria Клиенты Спецификации Заказы 8 …" at bounding box center [302, 150] width 604 height 300
click at [117, 148] on div at bounding box center [302, 150] width 604 height 300
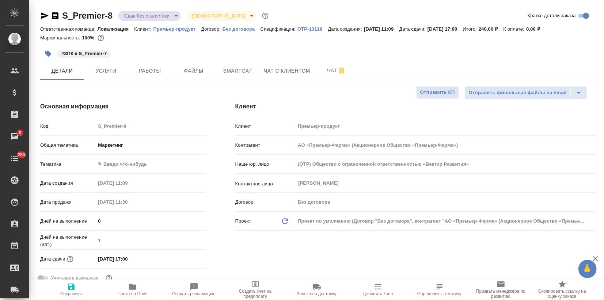
click at [117, 144] on body "🙏 .cls-1 fill:#fff; AWATERA Zagorodnikh Viktoria Клиенты Спецификации Заказы 8 …" at bounding box center [302, 150] width 604 height 300
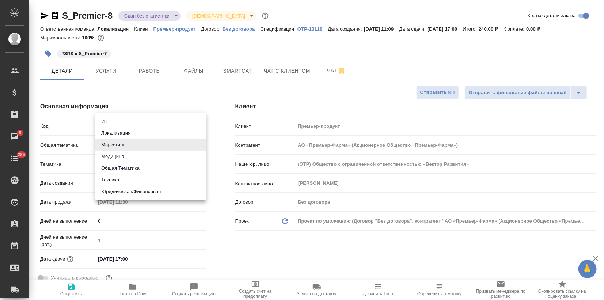
click at [122, 168] on li "Общая Тематика" at bounding box center [150, 169] width 111 height 12
type input "obtem"
type input "АО «Премьер-Фарма» (Акционерное Общество «Премьер-Фарма»)"
type textarea "x"
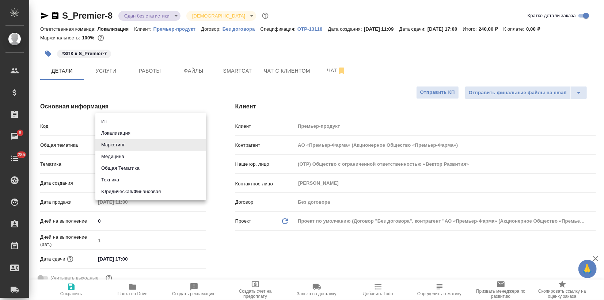
type textarea "x"
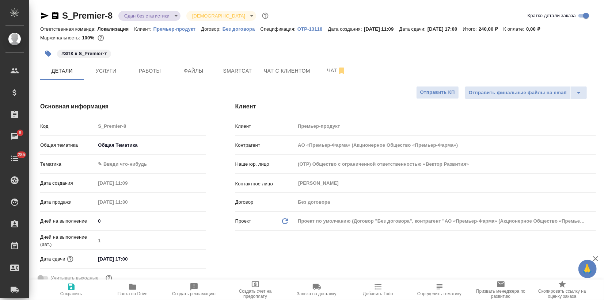
click at [117, 166] on body "🙏 .cls-1 fill:#fff; AWATERA Zagorodnikh Viktoria Клиенты Спецификации Заказы 8 …" at bounding box center [302, 150] width 604 height 300
click at [121, 167] on li "Общая Тематика" at bounding box center [150, 164] width 111 height 12
type input "6012b1ca196b0e5c9229a120"
type input "АО «Премьер-Фарма» (Акционерное Общество «Премьер-Фарма»)"
type textarea "x"
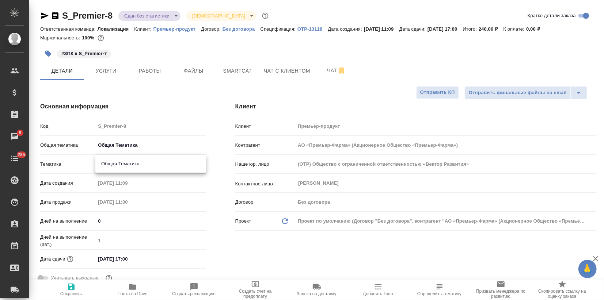
type textarea "x"
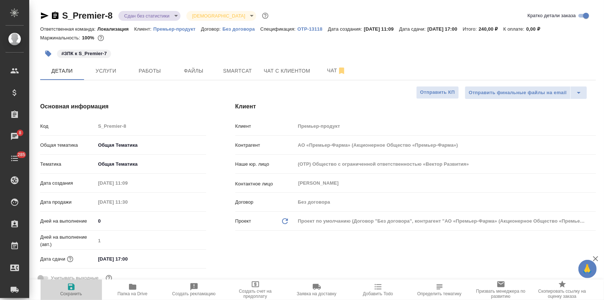
click at [76, 294] on span "Сохранить" at bounding box center [71, 294] width 22 height 5
type input "АО «Премьер-Фарма» (Акционерное Общество «Премьер-Фарма»)"
type textarea "x"
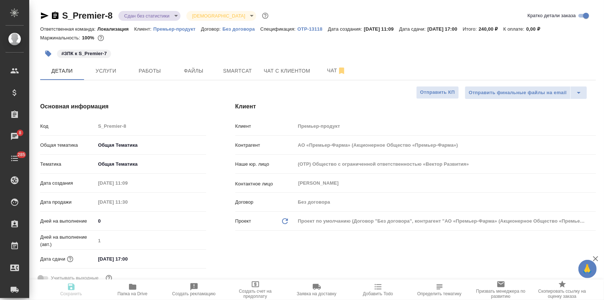
type input "АО «Премьер-Фарма» (Акционерное Общество «Премьер-Фарма»)"
type textarea "x"
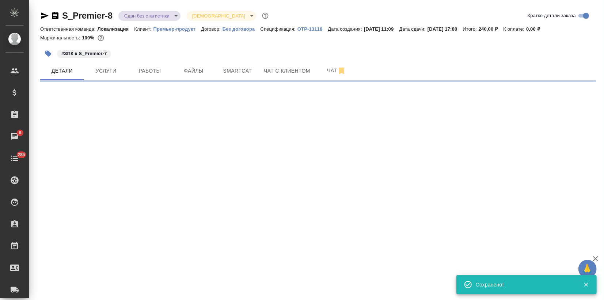
select select "RU"
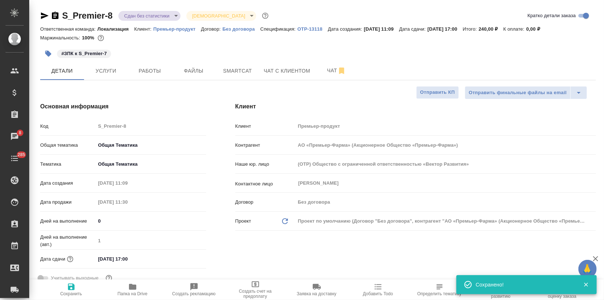
type textarea "x"
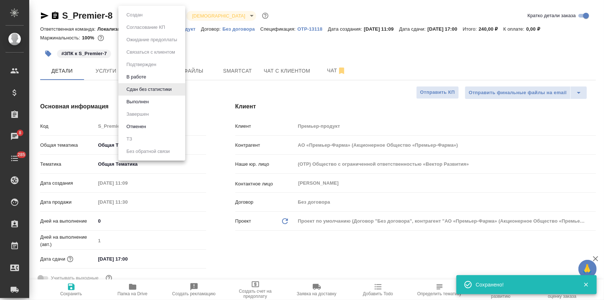
click at [173, 18] on body "🙏 .cls-1 fill:#fff; AWATERA Zagorodnikh Viktoria Клиенты Спецификации Заказы 8 …" at bounding box center [302, 150] width 604 height 300
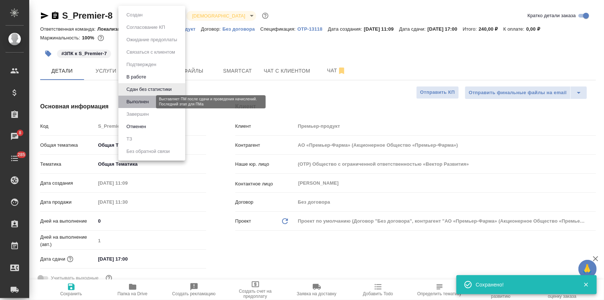
click at [140, 104] on button "Выполнен" at bounding box center [137, 102] width 27 height 8
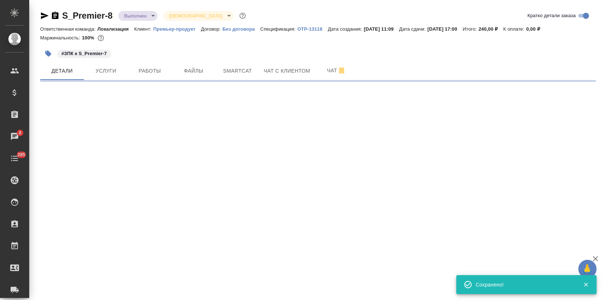
select select "RU"
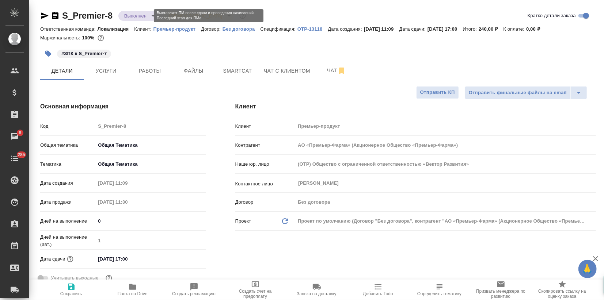
click at [144, 12] on body "🙏 .cls-1 fill:#fff; AWATERA Zagorodnikh Viktoria Клиенты Спецификации Заказы 8 …" at bounding box center [302, 150] width 604 height 300
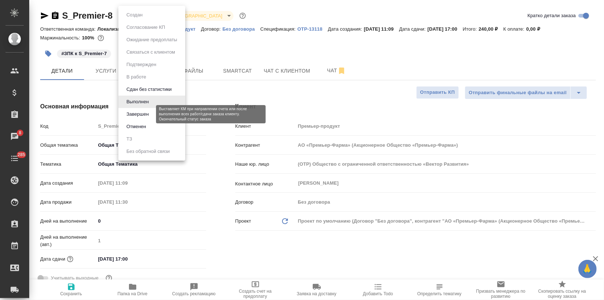
click at [142, 114] on button "Завершен" at bounding box center [137, 114] width 27 height 8
type input "АО «Премьер-Фарма» (Акционерное Общество «Премьер-Фарма»)"
type textarea "x"
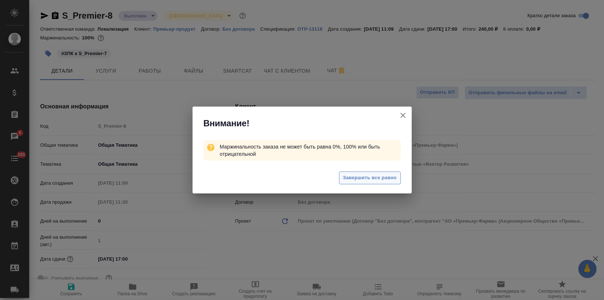
click at [377, 179] on span "Завершить все равно" at bounding box center [370, 178] width 54 height 8
type input "АО «Премьер-Фарма» (Акционерное Общество «Премьер-Фарма»)"
type textarea "x"
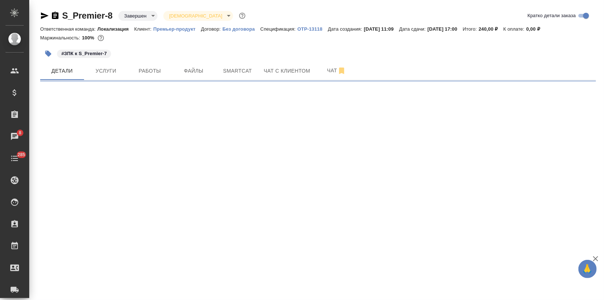
select select "RU"
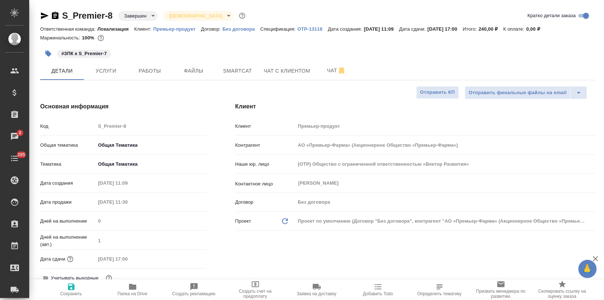
type textarea "x"
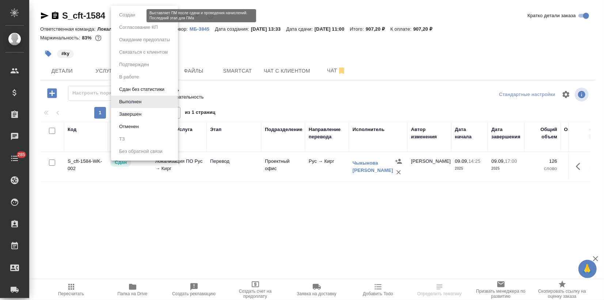
click at [132, 14] on body "🙏 .cls-1 fill:#fff; AWATERA Zagorodnikh [PERSON_NAME] Спецификации Заказы Чаты …" at bounding box center [302, 150] width 604 height 300
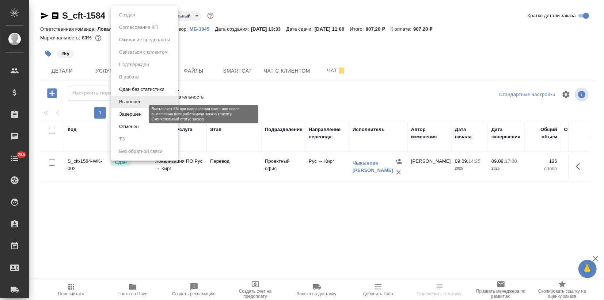
click at [128, 112] on button "Завершен" at bounding box center [130, 114] width 27 height 8
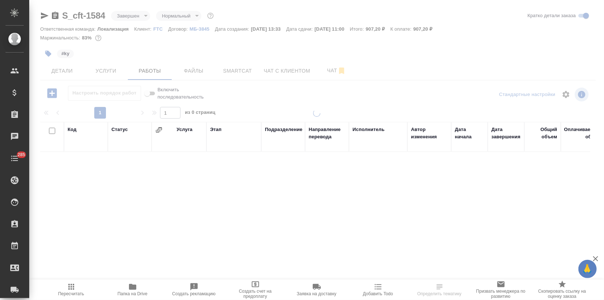
click at [229, 65] on button "Smartcat" at bounding box center [238, 71] width 44 height 18
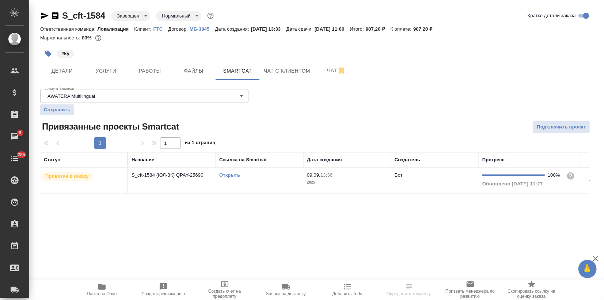
click at [224, 177] on link "Открыть" at bounding box center [229, 174] width 21 height 5
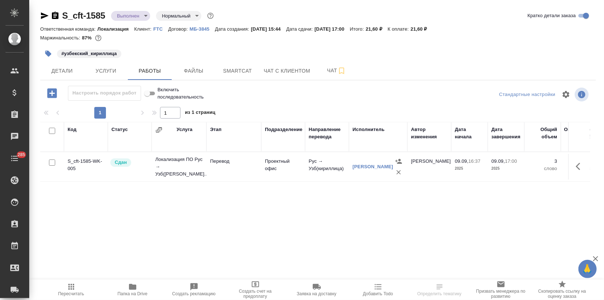
click at [129, 16] on body "🙏 .cls-1 fill:#fff; AWATERA Zagorodnikh [PERSON_NAME] Спецификации Заказы Чаты …" at bounding box center [302, 150] width 604 height 300
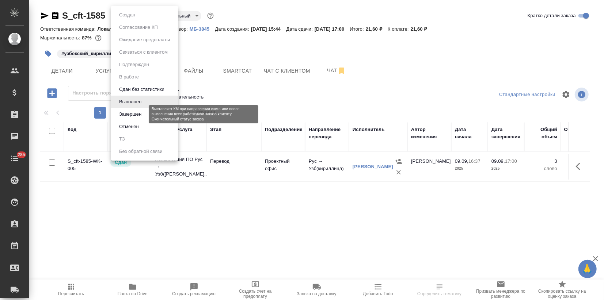
click at [125, 112] on button "Завершен" at bounding box center [130, 114] width 27 height 8
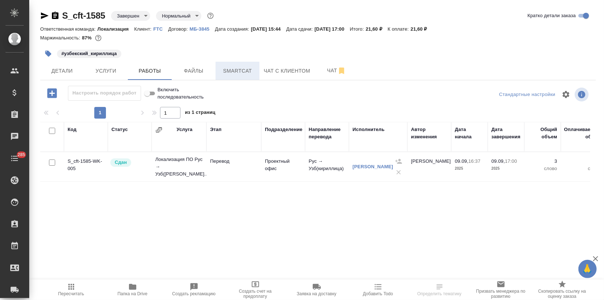
click at [226, 71] on span "Smartcat" at bounding box center [237, 70] width 35 height 9
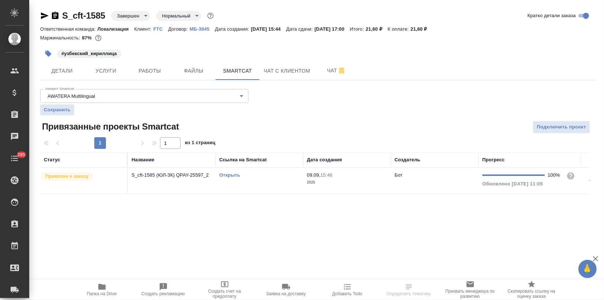
click at [226, 175] on link "Открыть" at bounding box center [229, 174] width 21 height 5
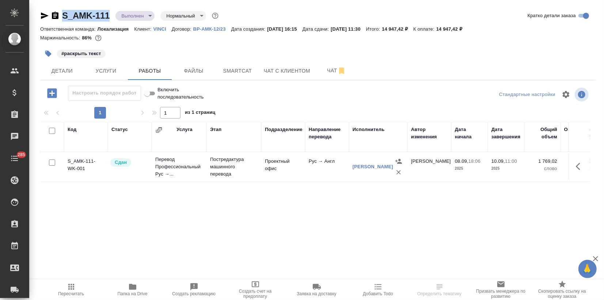
drag, startPoint x: 110, startPoint y: 16, endPoint x: 61, endPoint y: 15, distance: 49.0
click at [61, 15] on div "S_AMK-111 Выполнен completed Нормальный normal" at bounding box center [130, 16] width 180 height 12
copy link "S_AMK-111"
click at [131, 287] on icon "button" at bounding box center [132, 287] width 7 height 6
copy link "S_AMK-111"
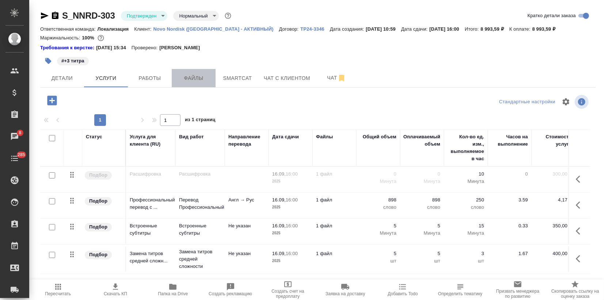
click at [196, 82] on span "Файлы" at bounding box center [193, 78] width 35 height 9
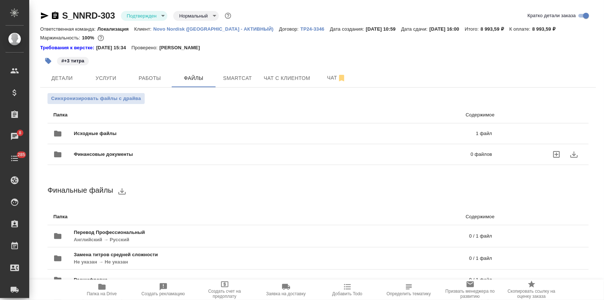
click at [100, 155] on span "Финансовые документы" at bounding box center [188, 154] width 228 height 7
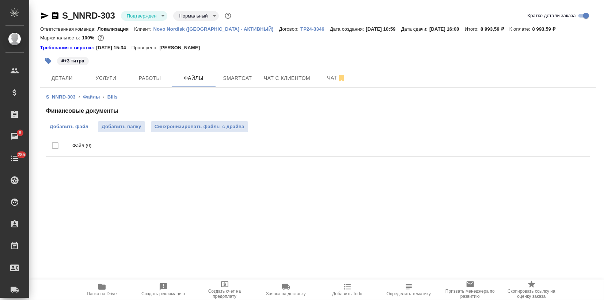
click at [75, 125] on span "Добавить файл" at bounding box center [69, 126] width 39 height 7
click at [0, 0] on input "Добавить файл" at bounding box center [0, 0] width 0 height 0
click at [75, 83] on button "Детали" at bounding box center [62, 78] width 44 height 18
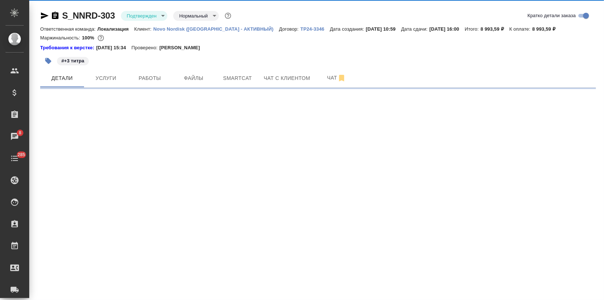
select select "RU"
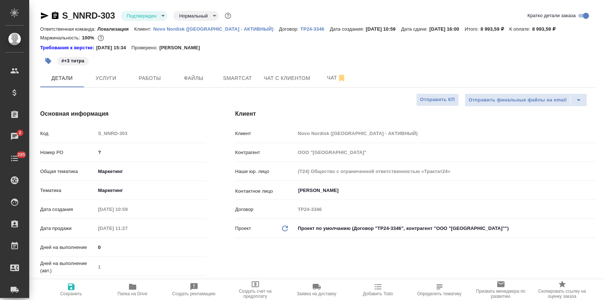
type textarea "x"
click at [90, 154] on div "Номер PO ?" at bounding box center [123, 152] width 166 height 13
type input "З"
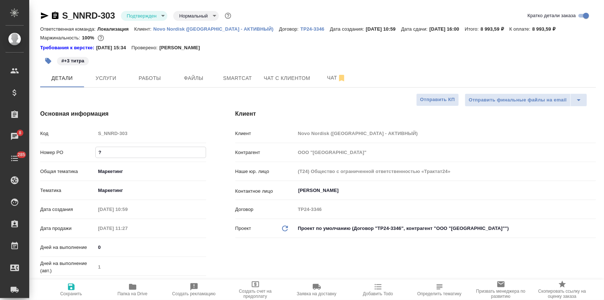
type textarea "x"
type input "ЗЩ"
type textarea "x"
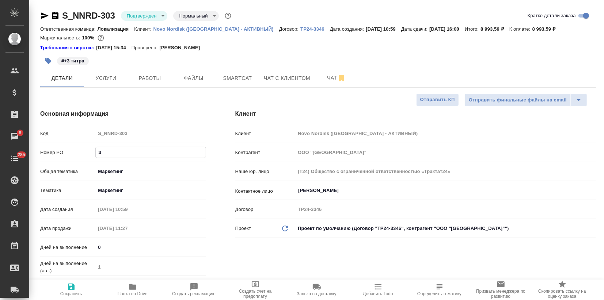
type textarea "x"
type input "З"
type textarea "x"
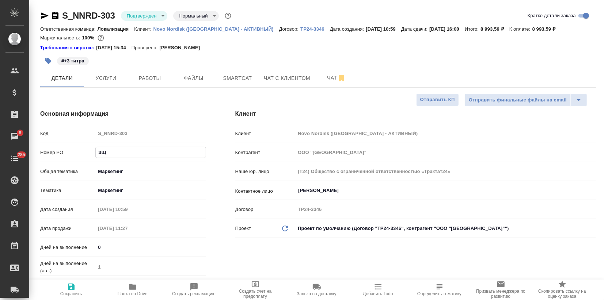
type textarea "x"
type input "P"
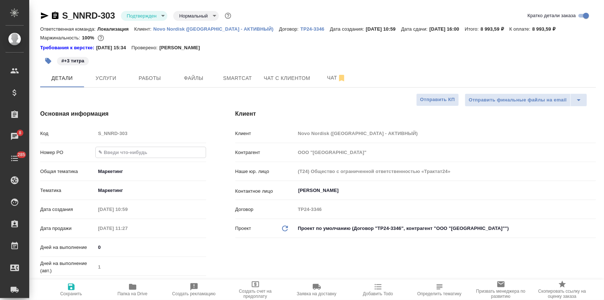
type textarea "x"
type input "PO"
type textarea "x"
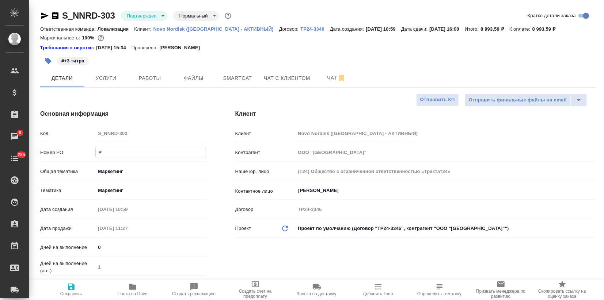
type textarea "x"
type input "PO"
type textarea "x"
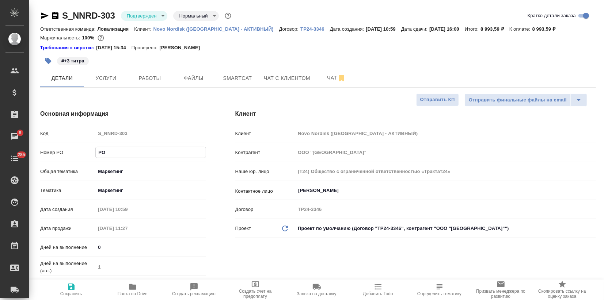
type textarea "x"
paste input "8002369237"
type input "PO 8002369237"
type textarea "x"
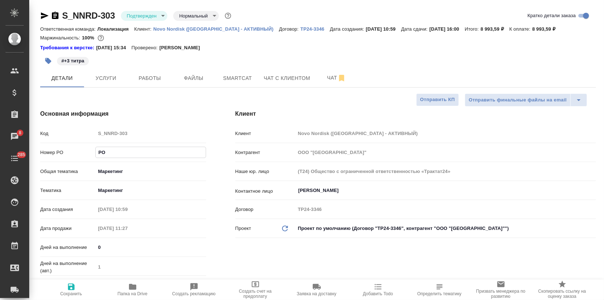
type textarea "x"
type input "PO 8002369237"
click at [76, 284] on span "Сохранить" at bounding box center [71, 290] width 53 height 14
type textarea "x"
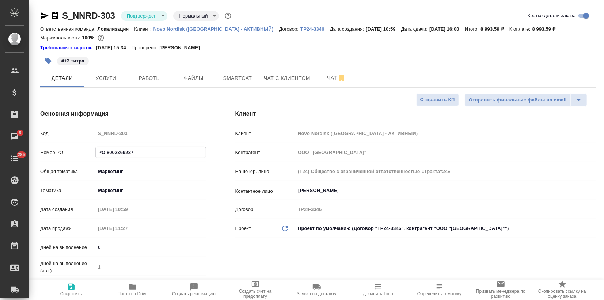
type textarea "x"
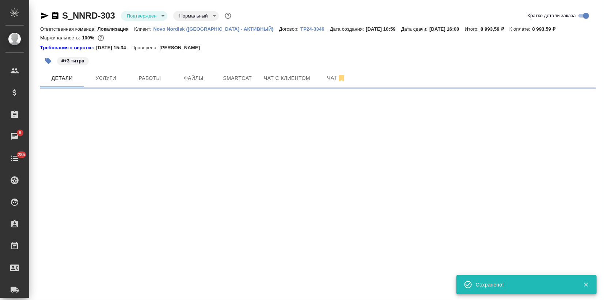
type input "inProgress"
select select "RU"
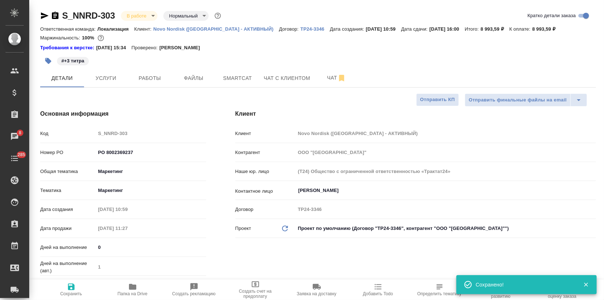
type textarea "x"
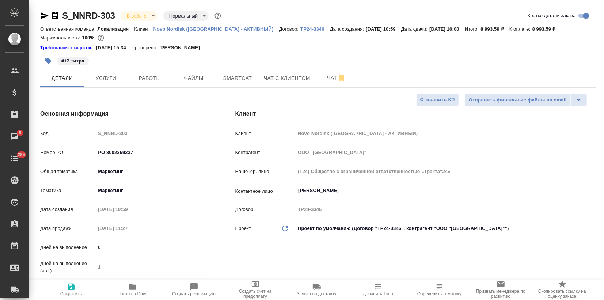
click at [179, 107] on div "Основная информация Код S_NNRD-303 Номер PO PO 8002369237 Общая тематика Маркет…" at bounding box center [123, 213] width 195 height 237
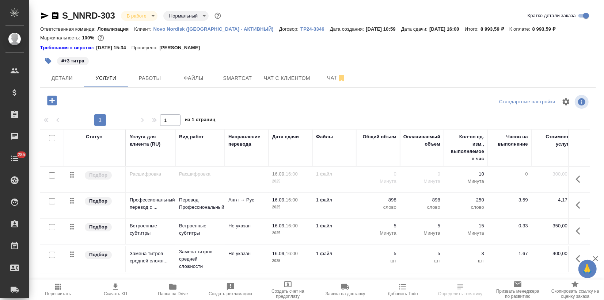
click at [175, 294] on span "Папка на Drive" at bounding box center [173, 294] width 30 height 5
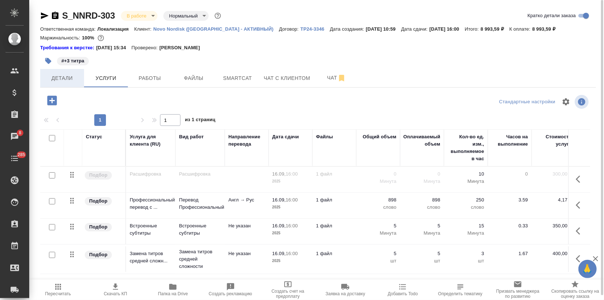
click at [59, 80] on span "Детали" at bounding box center [62, 78] width 35 height 9
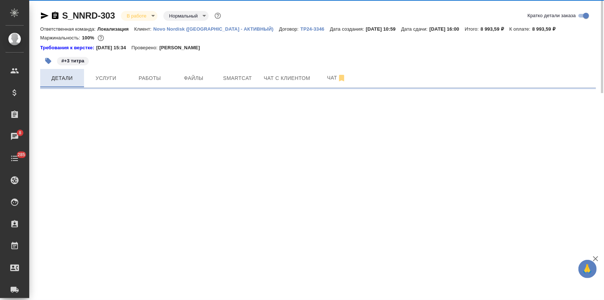
select select "RU"
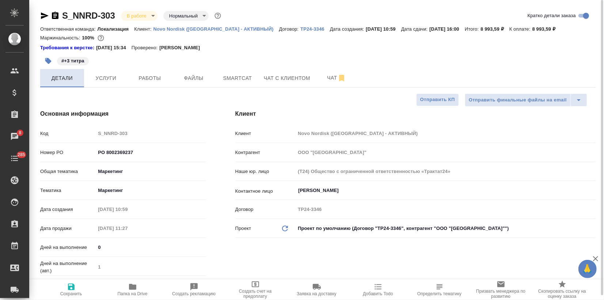
type textarea "x"
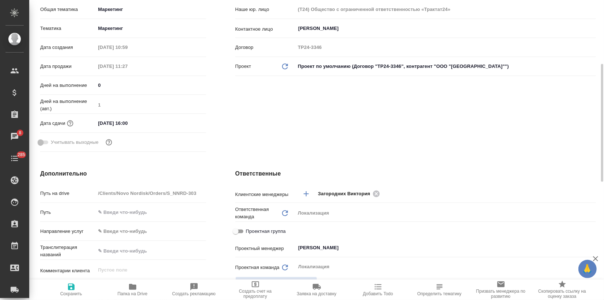
scroll to position [243, 0]
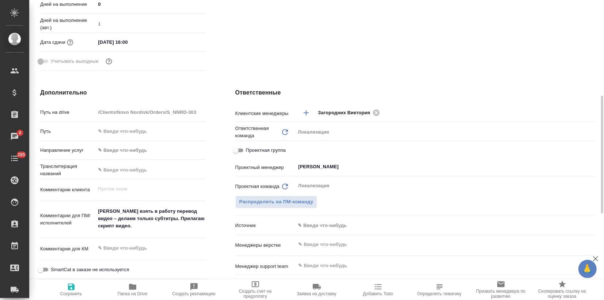
type textarea "x"
click at [101, 210] on textarea "[PERSON_NAME] взять в работу перевод видео – делаем только субтитры. Прилагаю с…" at bounding box center [151, 219] width 110 height 27
click at [117, 223] on textarea "[PERSON_NAME] взять в работу перевод видео – делаем только субтитры. Прилагаю с…" at bounding box center [151, 219] width 110 height 27
type textarea "x"
type textarea "[PERSON_NAME] взять в работу перевод видео – делаем только субтитры. Прилагаю с…"
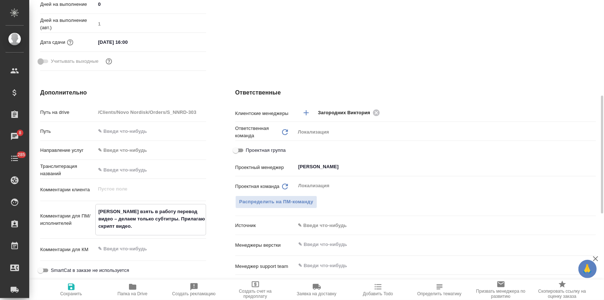
type textarea "x"
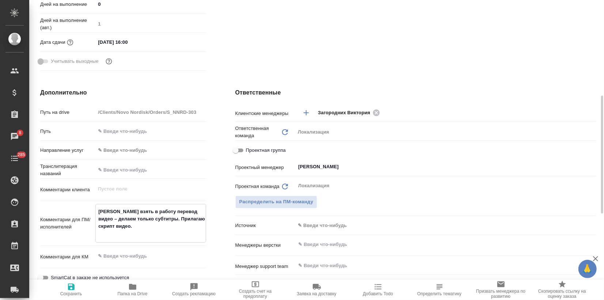
type textarea "x"
type textarea "[PERSON_NAME] взять в работу перевод видео – делаем только субтитры. Прилагаю с…"
type textarea "x"
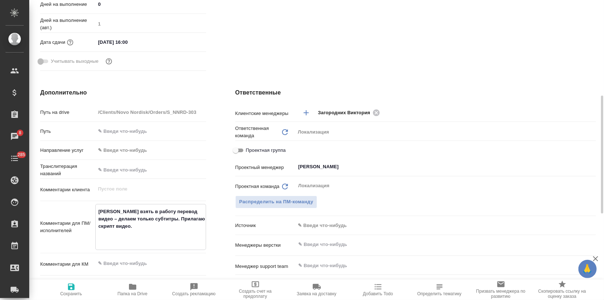
type textarea "[PERSON_NAME] взять в работу перевод видео – делаем только субтитры. Прилагаю с…"
type textarea "x"
type textarea "[PERSON_NAME] взять в работу перевод видео – делаем только субтитры. Прилагаю с…"
type textarea "x"
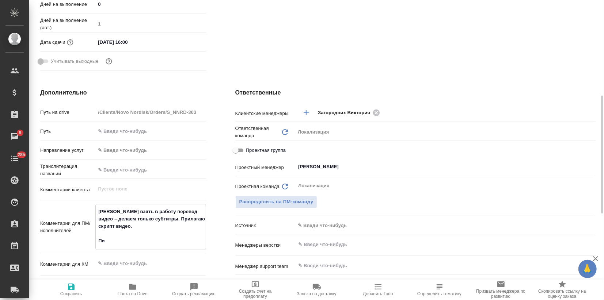
type textarea "x"
type textarea "[PERSON_NAME] взять в работу перевод видео – делаем только субтитры. Прилагаю с…"
type textarea "x"
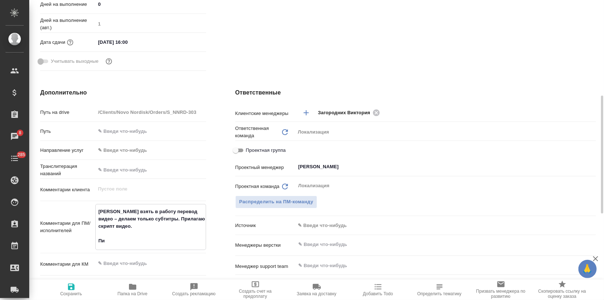
type textarea "x"
type textarea "[PERSON_NAME] взять в работу перевод видео – делаем только субтитры. Прилагаю с…"
type textarea "x"
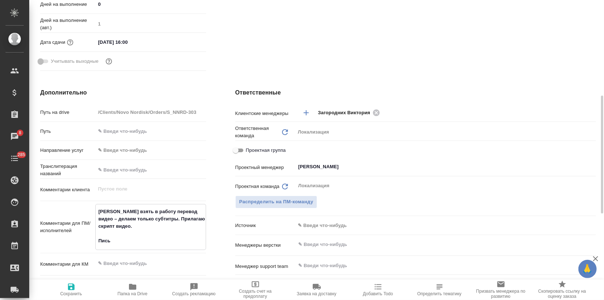
type textarea "x"
type textarea "[PERSON_NAME] взять в работу перевод видео – делаем только субтитры. Прилагаю с…"
type textarea "x"
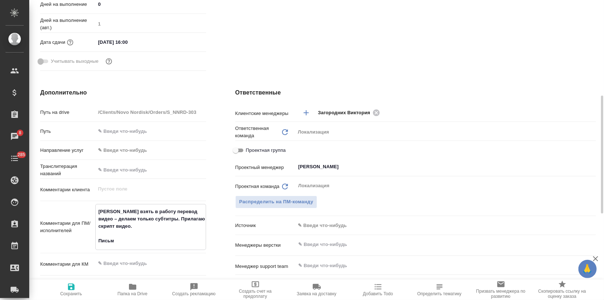
type textarea "[PERSON_NAME] взять в работу перевод видео – делаем только субтитры. Прилагаю с…"
type textarea "x"
type textarea "[PERSON_NAME] взять в работу перевод видео – делаем только субтитры. Прилагаю с…"
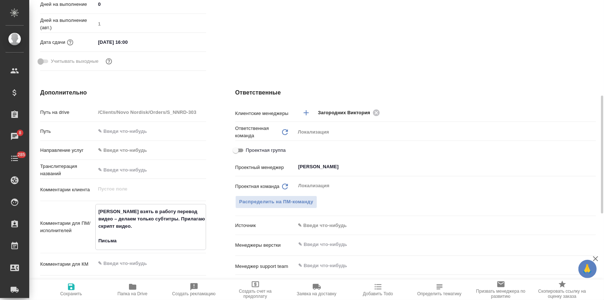
type textarea "x"
type textarea "[PERSON_NAME] взять в работу перевод видео – делаем только субтитры. Прилагаю с…"
type textarea "x"
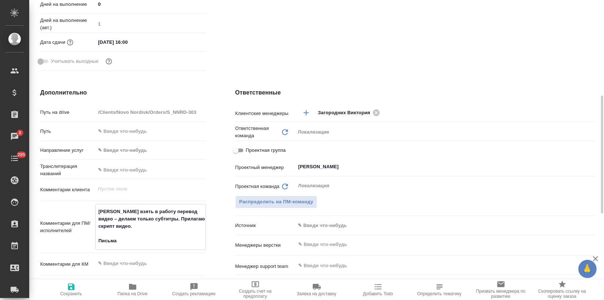
type textarea "x"
type textarea "[PERSON_NAME] взять в работу перевод видео – делаем только субтитры. Прилагаю с…"
type textarea "x"
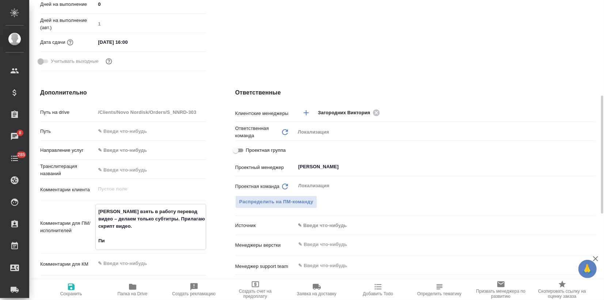
type textarea "x"
type textarea "[PERSON_NAME] взять в работу перевод видео – делаем только субтитры. Прилагаю с…"
type textarea "x"
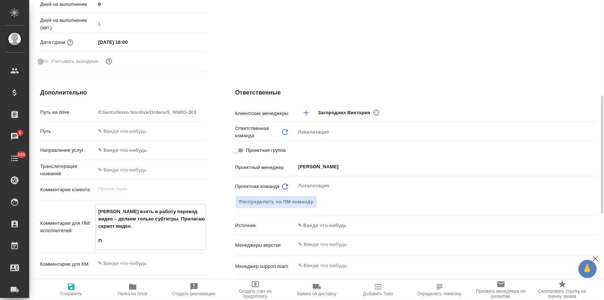
type textarea "[PERSON_NAME] взять в работу перевод видео – делаем только субтитры. Прилагаю с…"
type textarea "x"
type textarea "[PERSON_NAME] взять в работу перевод видео – делаем только субтитры. Прилагаю с…"
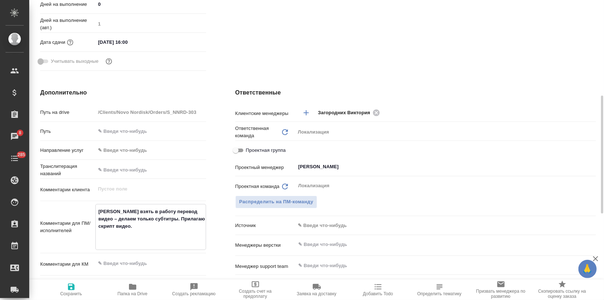
type textarea "x"
type textarea "[PERSON_NAME] взять в работу перевод видео – делаем только субтитры. Прилагаю с…"
type textarea "x"
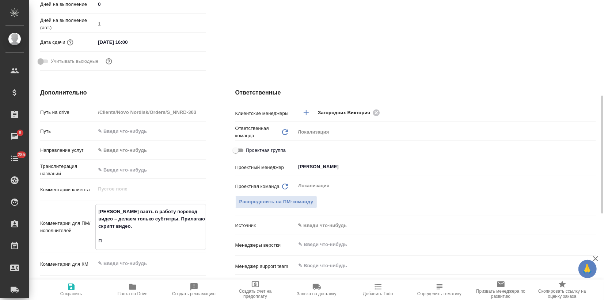
type textarea "x"
type textarea "[PERSON_NAME] взять в работу перевод видео – делаем только субтитры. Прилагаю с…"
type textarea "x"
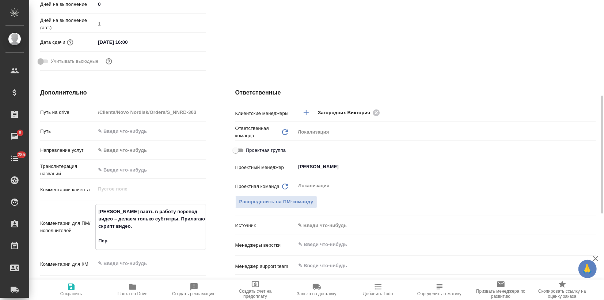
type textarea "x"
type textarea "[PERSON_NAME] взять в работу перевод видео – делаем только субтитры. Прилагаю с…"
type textarea "x"
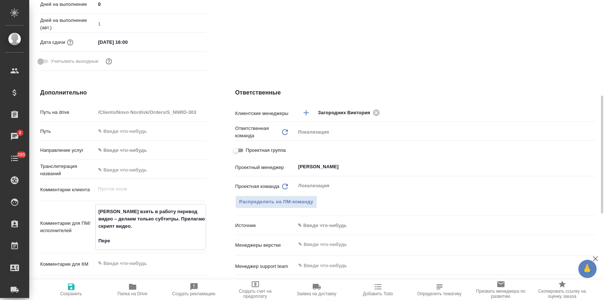
type textarea "[PERSON_NAME] взять в работу перевод видео – делаем только субтитры. Прилагаю с…"
type textarea "x"
type textarea "[PERSON_NAME] взять в работу перевод видео – делаем только субтитры. Прилагаю с…"
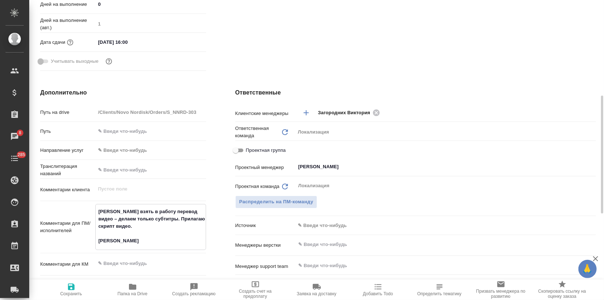
type textarea "x"
type textarea "[PERSON_NAME] взять в работу перевод видео – делаем только субтитры. Прилагаю с…"
type textarea "x"
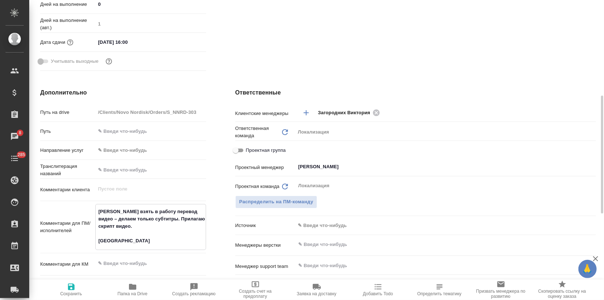
type textarea "x"
type textarea "[PERSON_NAME] взять в работу перевод видео – делаем только субтитры. Прилагаю с…"
type textarea "x"
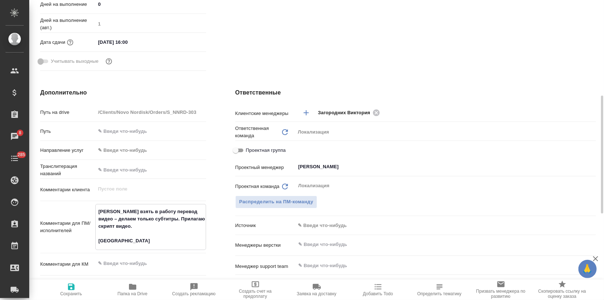
type textarea "x"
type textarea "[PERSON_NAME] взять в работу перевод видео – делаем только субтитры. Прилагаю с…"
type textarea "x"
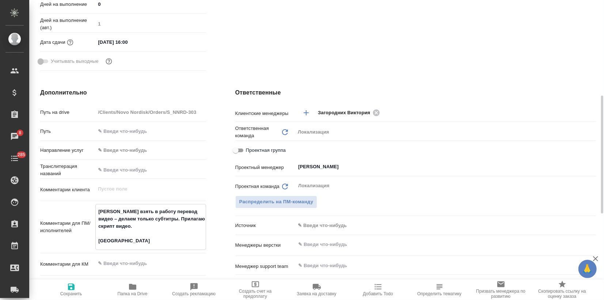
type textarea "[PERSON_NAME] взять в работу перевод видео – делаем только субтитры. Прилагаю с…"
type textarea "x"
type textarea "[PERSON_NAME] взять в работу перевод видео – делаем только субтитры. Прилагаю с…"
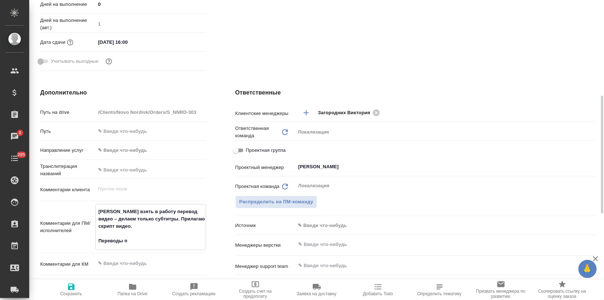
type textarea "x"
type textarea "[PERSON_NAME] взять в работу перевод видео – делаем только субтитры. Прилагаю с…"
type textarea "x"
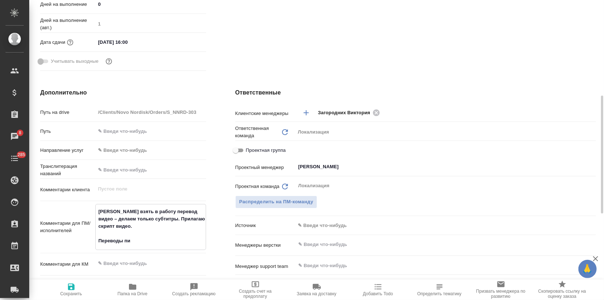
type textarea "x"
type textarea "[PERSON_NAME] взять в работу перевод видео – делаем только субтитры. Прилагаю с…"
type textarea "x"
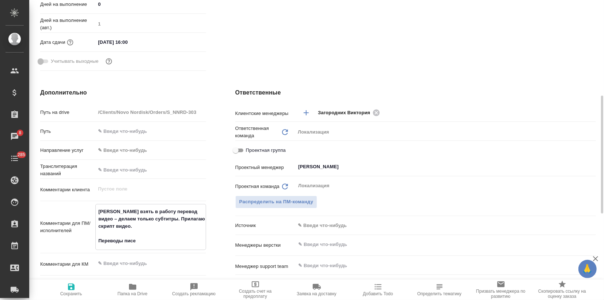
type textarea "x"
type textarea "[PERSON_NAME] взять в работу перевод видео – делаем только субтитры. Прилагаю с…"
type textarea "x"
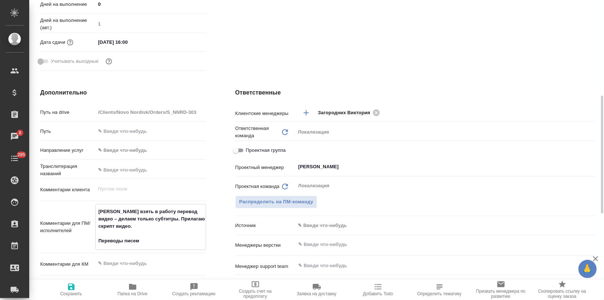
type textarea "[PERSON_NAME] взять в работу перевод видео – делаем только субтитры. Прилагаю с…"
type textarea "x"
type textarea "[PERSON_NAME] взять в работу перевод видео – делаем только субтитры. Прилагаю с…"
type textarea "x"
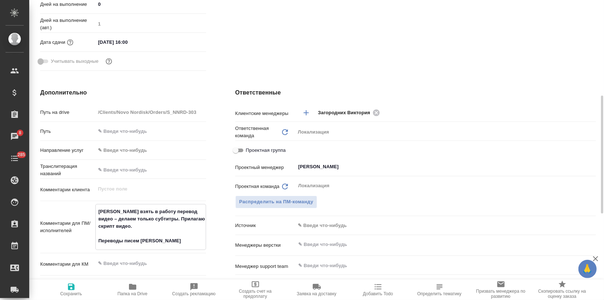
type textarea "x"
type textarea "[PERSON_NAME] взять в работу перевод видео – делаем только субтитры. Прилагаю с…"
type textarea "x"
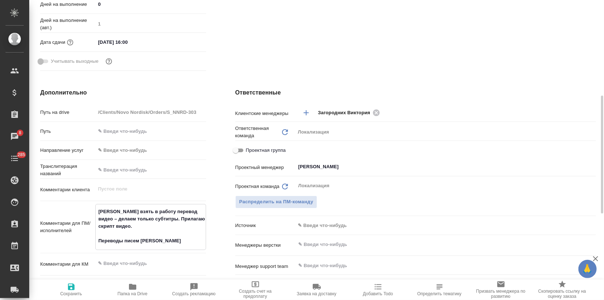
type textarea "x"
type textarea "[PERSON_NAME] взять в работу перевод видео – делаем только субтитры. Прилагаю с…"
type textarea "x"
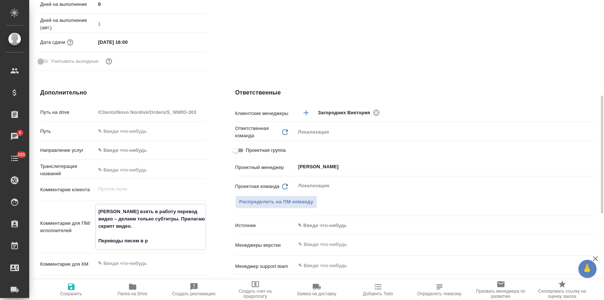
type textarea "x"
type textarea "[PERSON_NAME] взять в работу перевод видео – делаем только субтитры. Прилагаю с…"
type textarea "x"
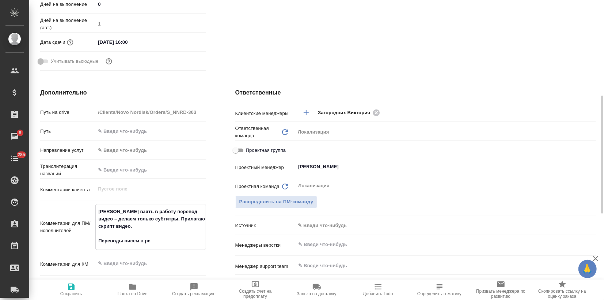
type textarea "[PERSON_NAME] взять в работу перевод видео – делаем только субтитры. Прилагаю с…"
type textarea "x"
type textarea "[PERSON_NAME] взять в работу перевод видео – делаем только субтитры. Прилагаю с…"
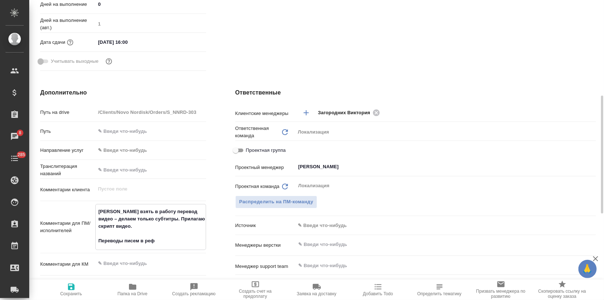
type textarea "x"
type textarea "[PERSON_NAME] взять в работу перевод видео – делаем только субтитры. Прилагаю с…"
type textarea "x"
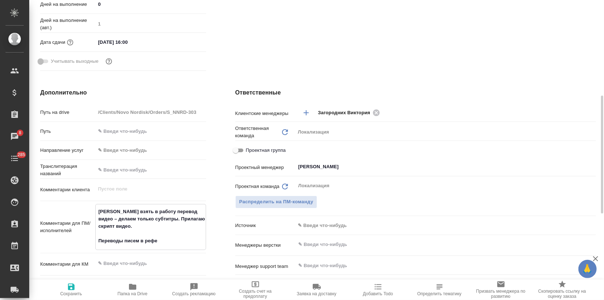
type textarea "x"
type textarea "[PERSON_NAME] взять в работу перевод видео – делаем только субтитры. Прилагаю с…"
type textarea "x"
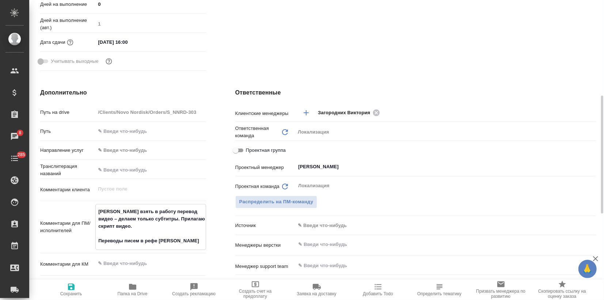
type textarea "x"
type textarea "[PERSON_NAME] взять в работу перевод видео – делаем только субтитры. Прилагаю с…"
type textarea "x"
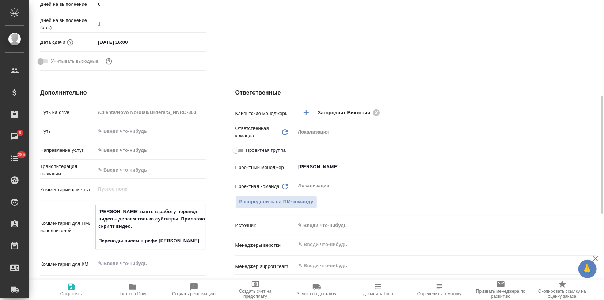
type textarea "[PERSON_NAME] взять в работу перевод видео – делаем только субтитры. Прилагаю с…"
type textarea "x"
type textarea "[PERSON_NAME] взять в работу перевод видео – делаем только субтитры. Прилагаю с…"
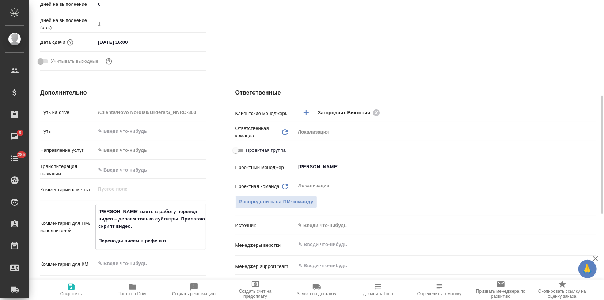
type textarea "x"
type textarea "[PERSON_NAME] взять в работу перевод видео – делаем только субтитры. Прилагаю с…"
type textarea "x"
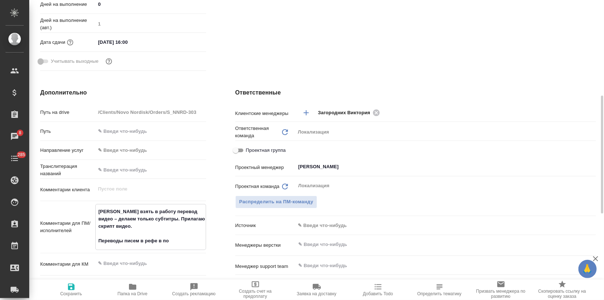
type textarea "x"
type textarea "Прошу взять в работу перевод видео – делаем только субтитры. Прилагаю скрипт ви…"
type textarea "x"
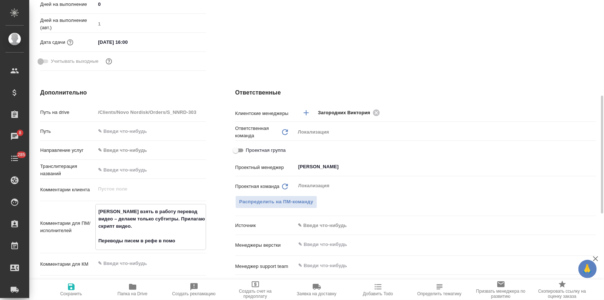
type textarea "x"
type textarea "Прошу взять в работу перевод видео – делаем только субтитры. Прилагаю скрипт ви…"
type textarea "x"
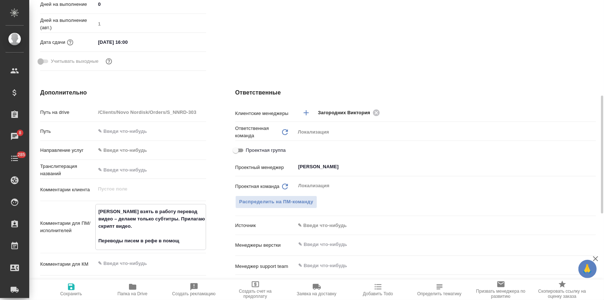
type textarea "Прошу взять в работу перевод видео – делаем только субтитры. Прилагаю скрипт ви…"
type textarea "x"
type textarea "Прошу взять в работу перевод видео – делаем только субтитры. Прилагаю скрипт ви…"
type textarea "x"
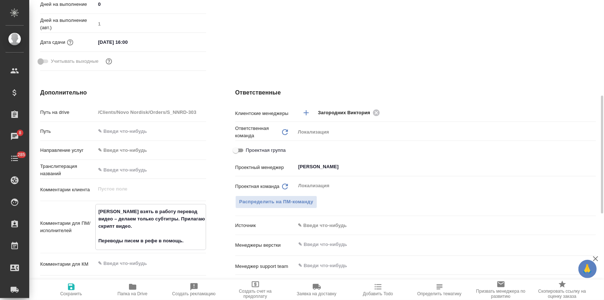
type textarea "x"
type textarea "Прошу взять в работу перевод видео – делаем только субтитры. Прилагаю скрипт ви…"
type textarea "x"
click at [67, 289] on icon "button" at bounding box center [71, 287] width 9 height 9
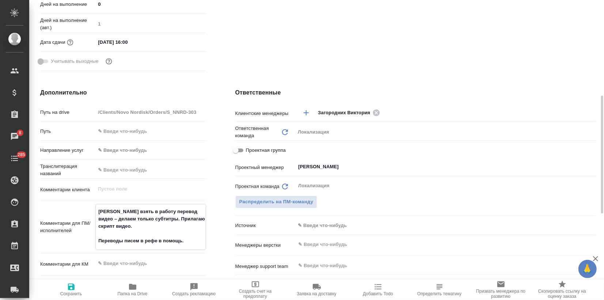
type textarea "x"
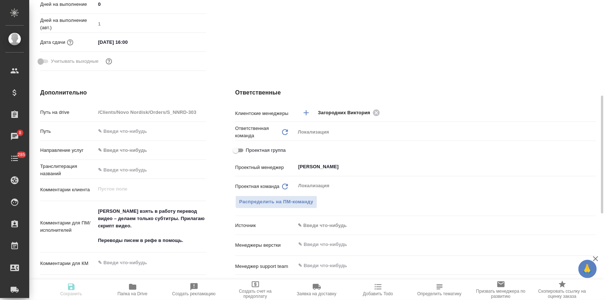
type textarea "x"
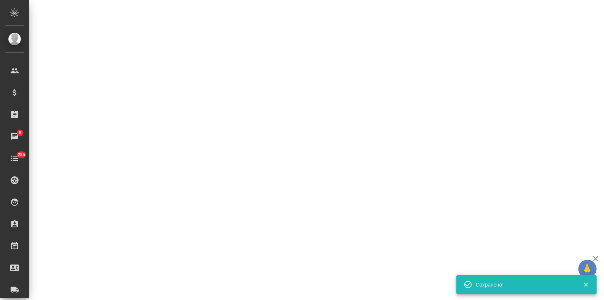
select select "RU"
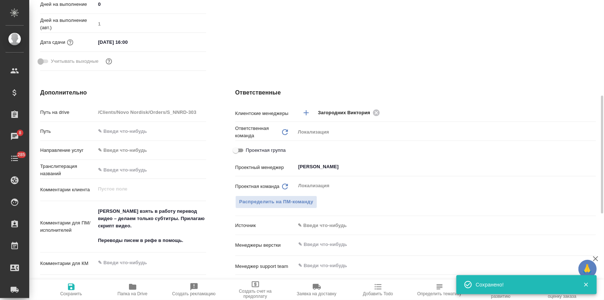
type textarea "x"
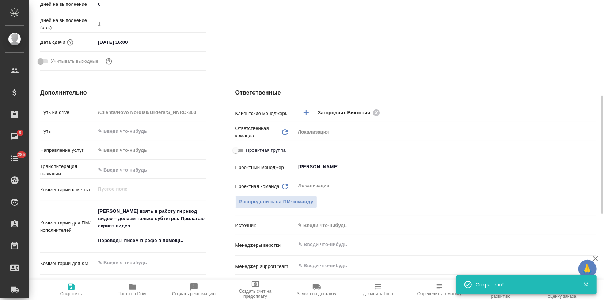
type textarea "x"
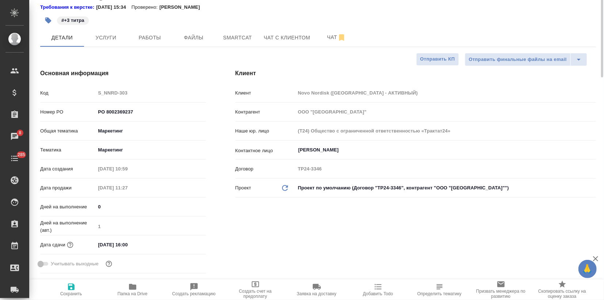
scroll to position [0, 0]
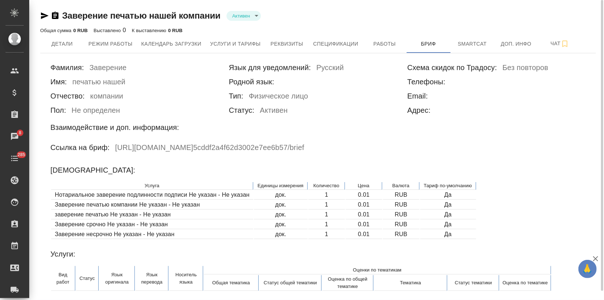
scroll to position [9, 0]
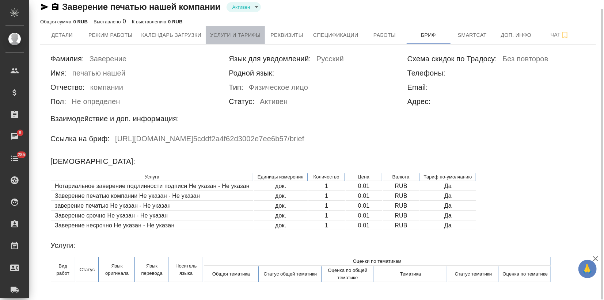
click at [243, 33] on span "Услуги и тарифы" at bounding box center [235, 35] width 50 height 9
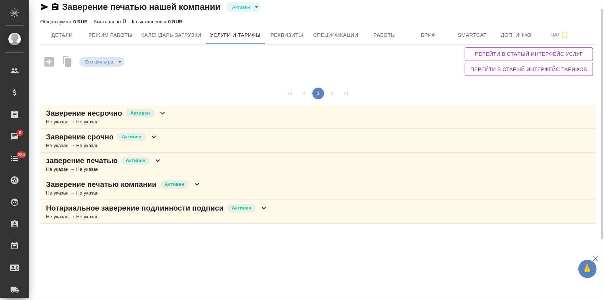
click at [162, 113] on icon at bounding box center [162, 113] width 4 height 3
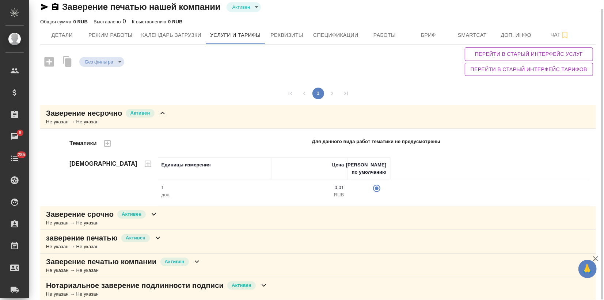
scroll to position [16, 0]
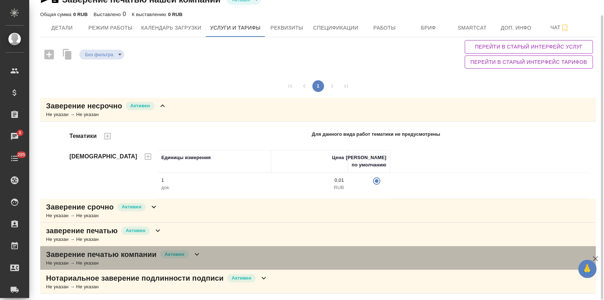
click at [195, 255] on icon at bounding box center [197, 254] width 9 height 9
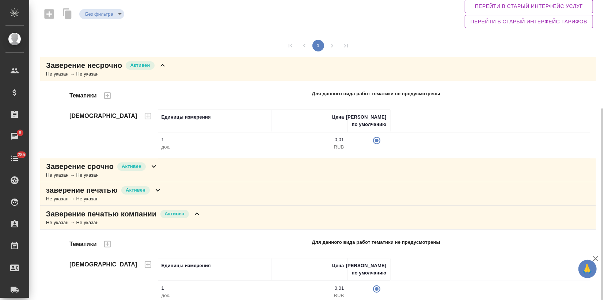
scroll to position [94, 0]
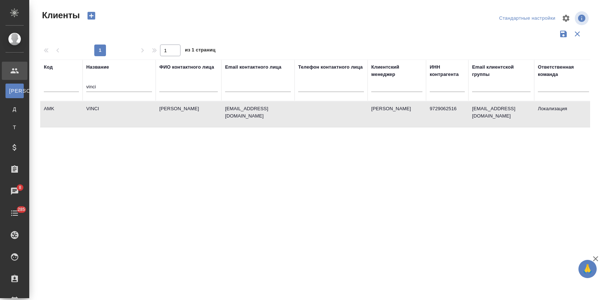
select select "RU"
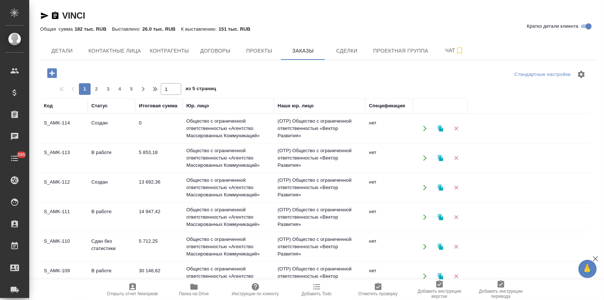
click at [66, 269] on td "S_AMK-109" at bounding box center [63, 277] width 47 height 26
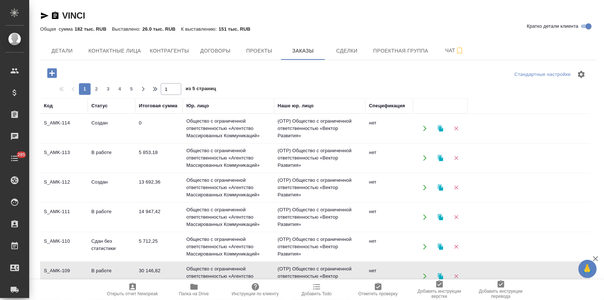
click at [66, 269] on td "S_AMK-109" at bounding box center [63, 277] width 47 height 26
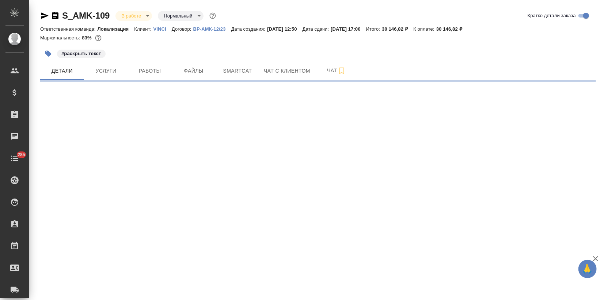
select select "RU"
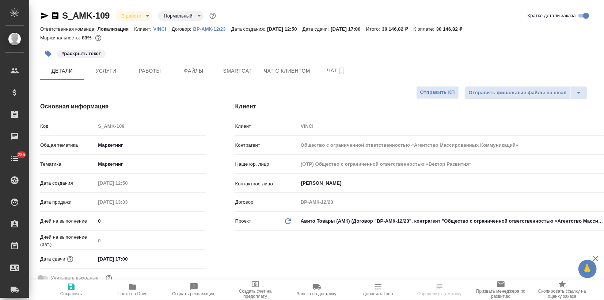
type textarea "x"
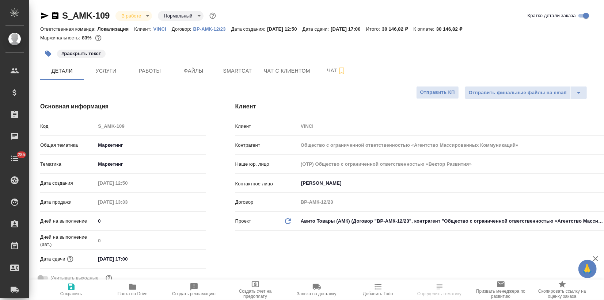
type textarea "x"
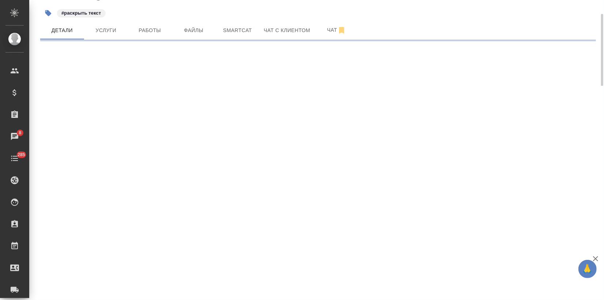
select select "RU"
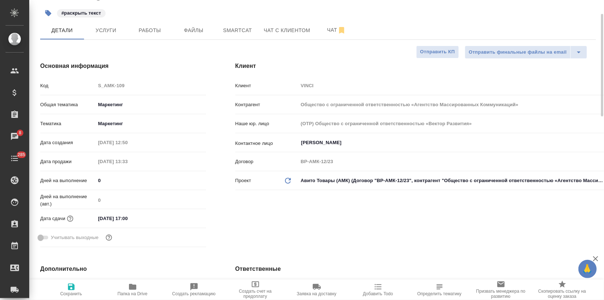
type textarea "x"
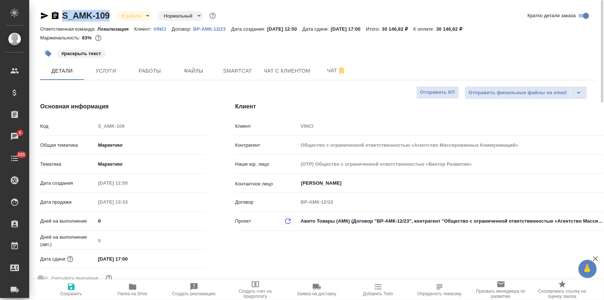
drag, startPoint x: 112, startPoint y: 15, endPoint x: 58, endPoint y: 14, distance: 53.7
click at [58, 14] on div "S_AMK-109 В работе inProgress Нормальный normal" at bounding box center [128, 16] width 177 height 12
copy link "S_AMK-109"
type textarea "x"
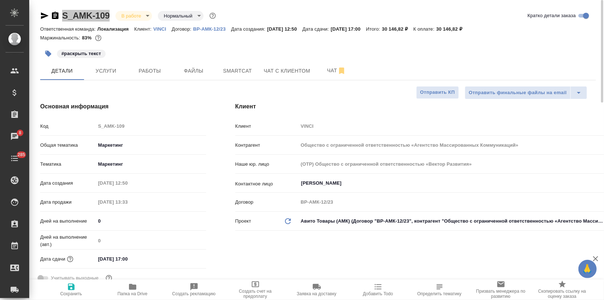
type textarea "x"
click at [166, 72] on span "Работы" at bounding box center [149, 70] width 35 height 9
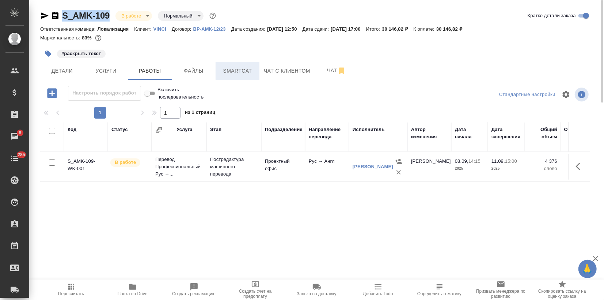
click at [244, 73] on span "Smartcat" at bounding box center [237, 70] width 35 height 9
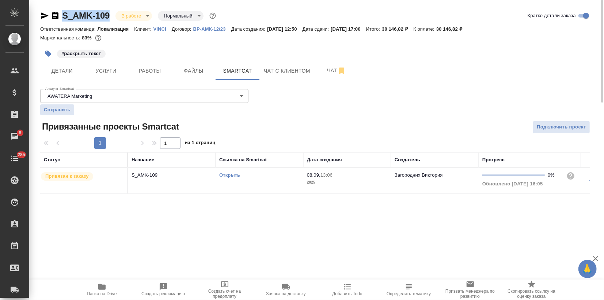
click at [234, 176] on link "Открыть" at bounding box center [229, 174] width 21 height 5
click at [65, 65] on button "Детали" at bounding box center [62, 71] width 44 height 18
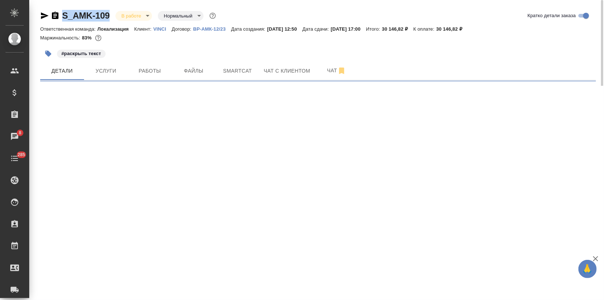
select select "RU"
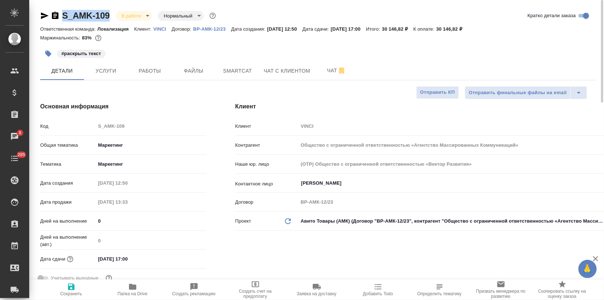
type textarea "x"
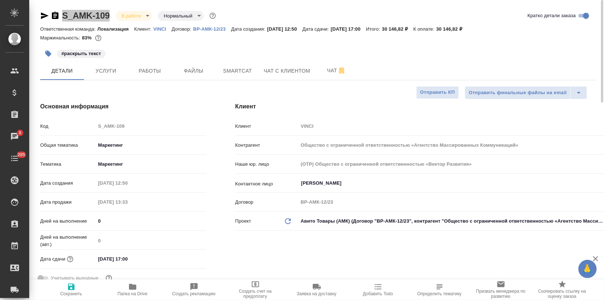
type textarea "x"
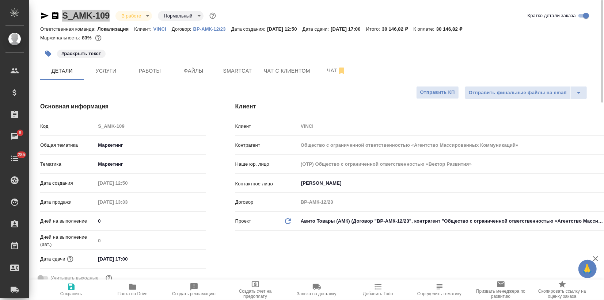
type textarea "x"
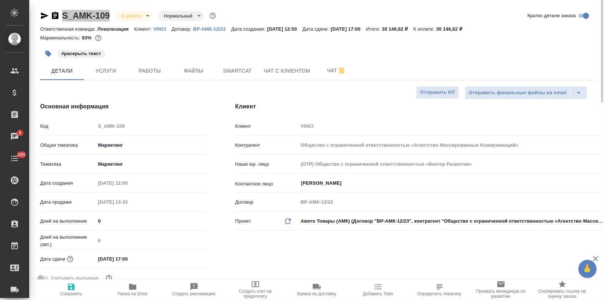
type textarea "x"
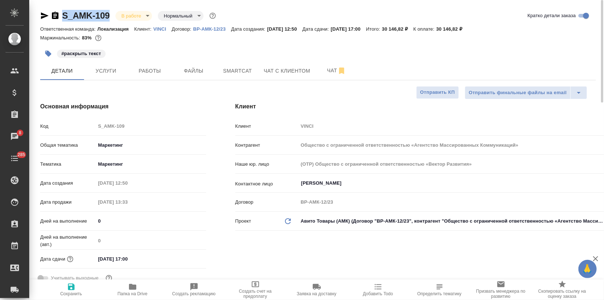
type textarea "x"
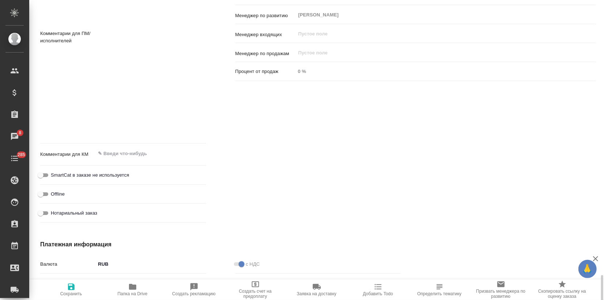
scroll to position [577, 0]
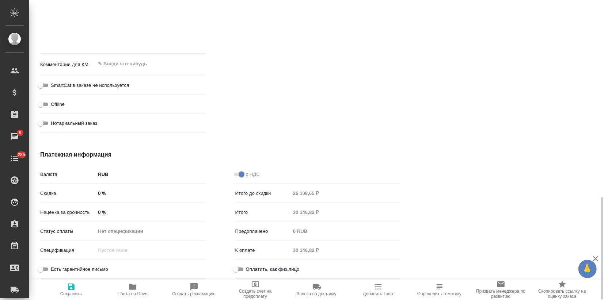
click at [98, 211] on input "0 %" at bounding box center [150, 212] width 110 height 11
type input "30 %"
type textarea "x"
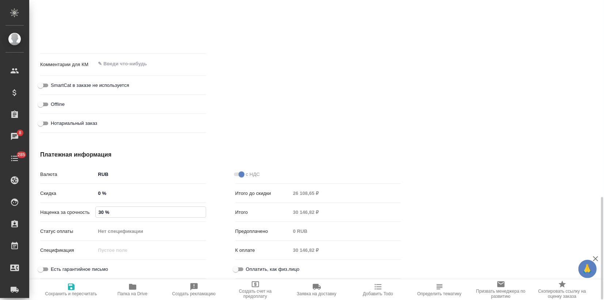
type input "30 %"
click icon "button"
type textarea "x"
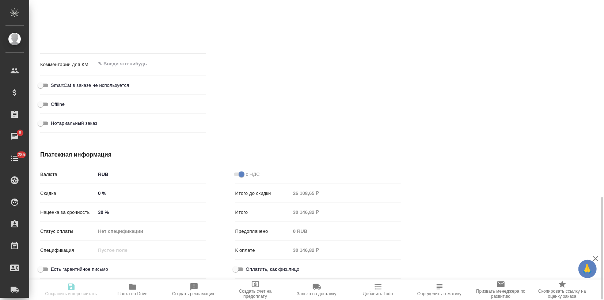
type textarea "x"
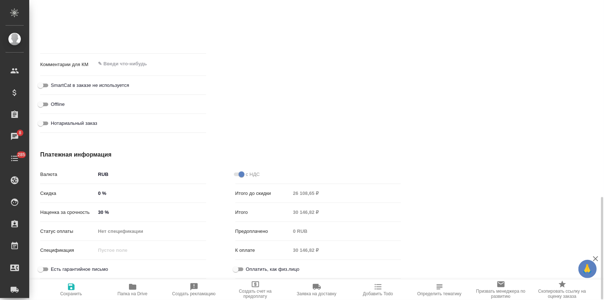
type textarea "x"
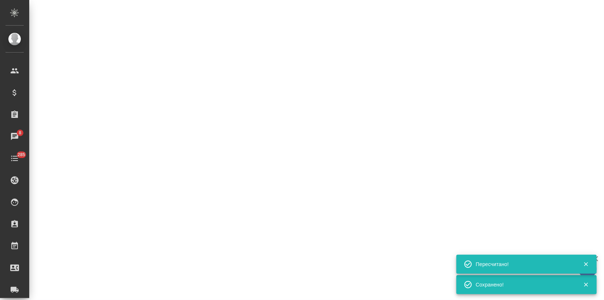
select select "RU"
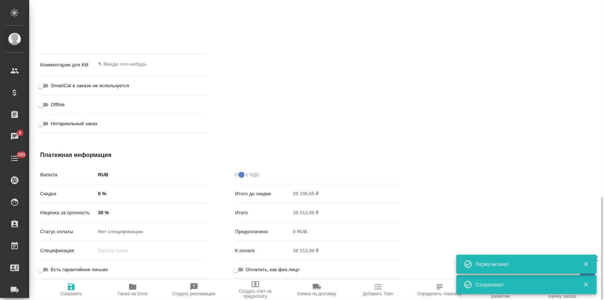
type textarea "x"
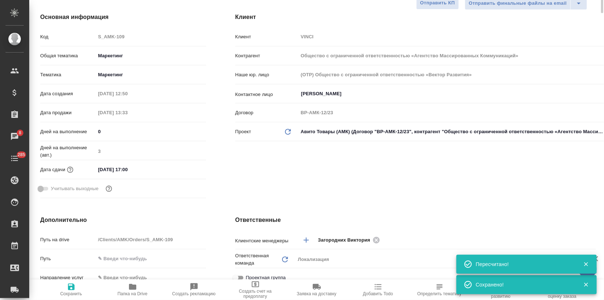
scroll to position [0, 0]
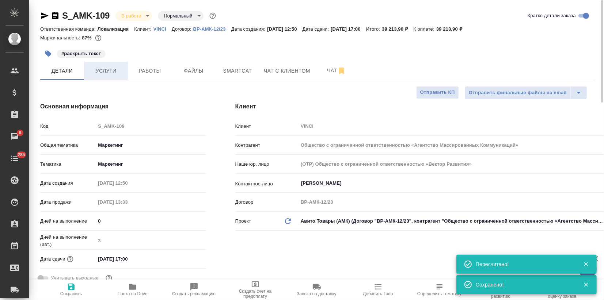
click button "Услуги"
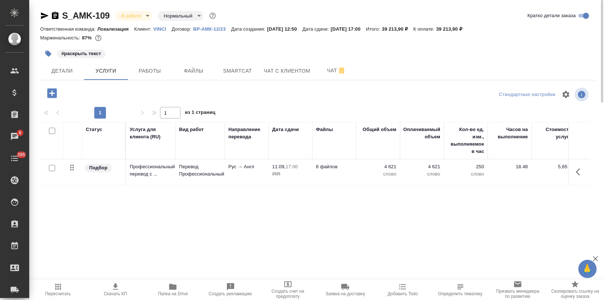
click icon "button"
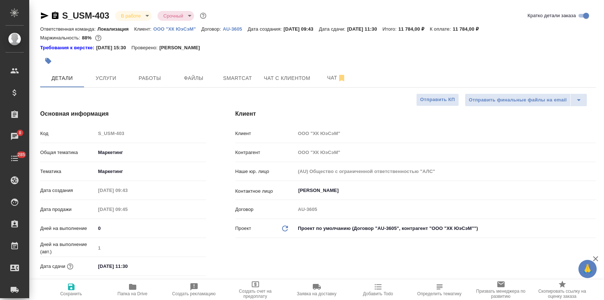
select select "RU"
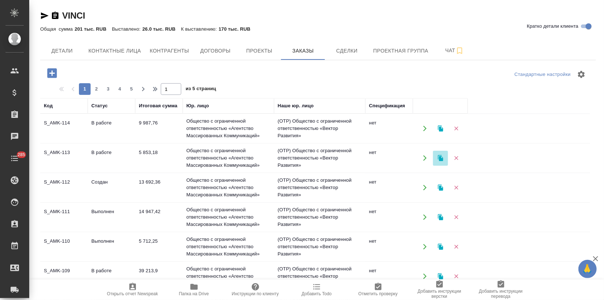
click at [440, 158] on icon "button" at bounding box center [440, 158] width 5 height 6
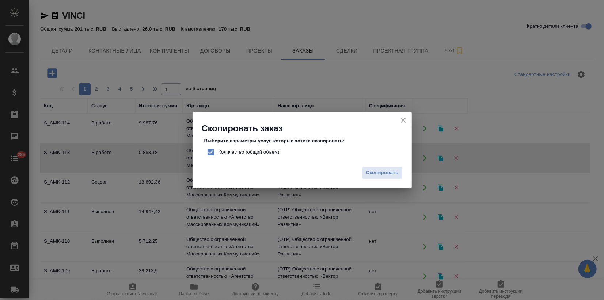
click at [211, 153] on input "Количество (общий объем)" at bounding box center [210, 152] width 15 height 15
checkbox input "false"
click at [392, 175] on span "Скопировать" at bounding box center [382, 173] width 33 height 8
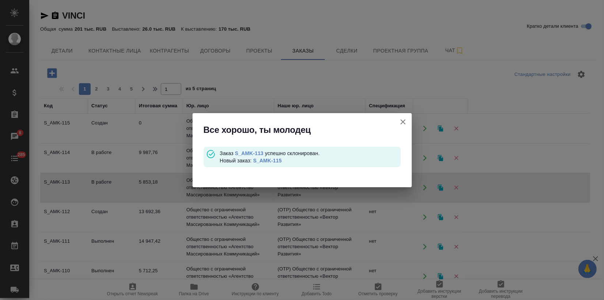
click at [269, 163] on link "S_AMK-115" at bounding box center [267, 161] width 28 height 6
click at [404, 121] on icon "button" at bounding box center [403, 122] width 9 height 9
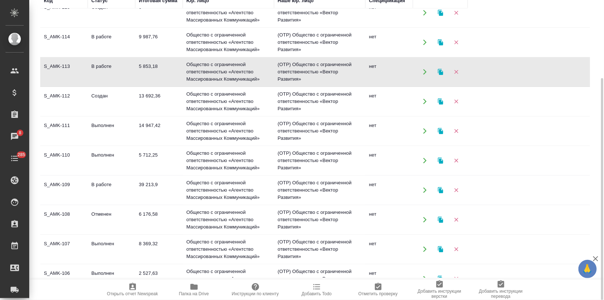
scroll to position [26, 0]
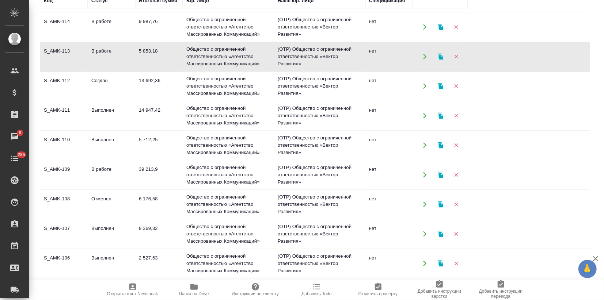
click at [594, 259] on icon "button" at bounding box center [595, 259] width 9 height 9
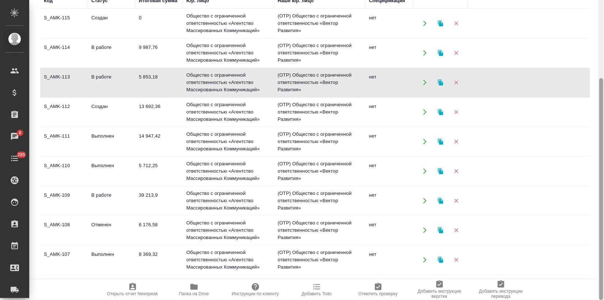
scroll to position [0, 0]
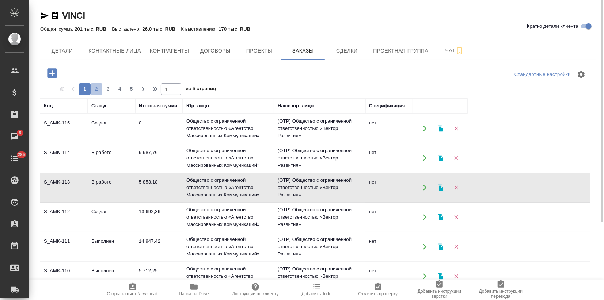
click at [97, 88] on span "2" at bounding box center [97, 88] width 12 height 7
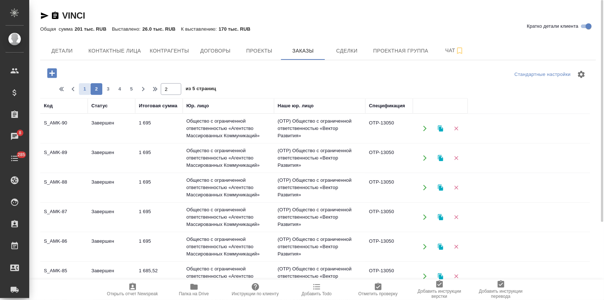
click at [85, 88] on span "1" at bounding box center [85, 88] width 12 height 7
type input "1"
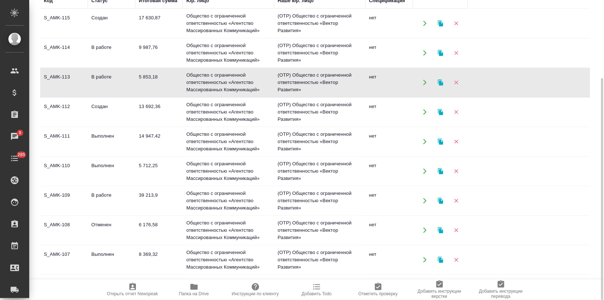
click at [93, 81] on td "В работе" at bounding box center [111, 83] width 47 height 26
click at [80, 56] on td "S_AMK-114" at bounding box center [63, 53] width 47 height 26
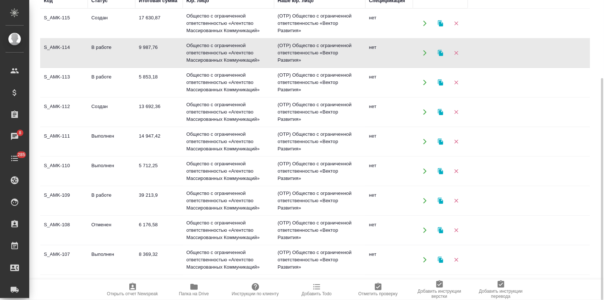
click at [80, 56] on td "S_AMK-114" at bounding box center [63, 53] width 47 height 26
click at [91, 29] on td "Создан" at bounding box center [111, 24] width 47 height 26
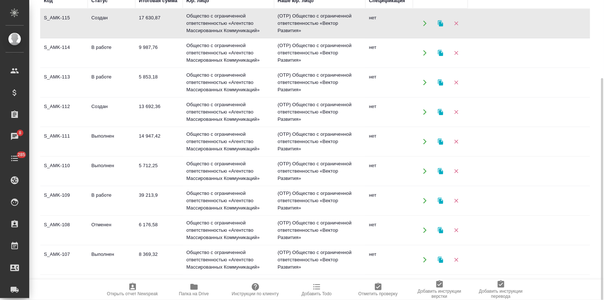
click at [91, 29] on td "Создан" at bounding box center [111, 24] width 47 height 26
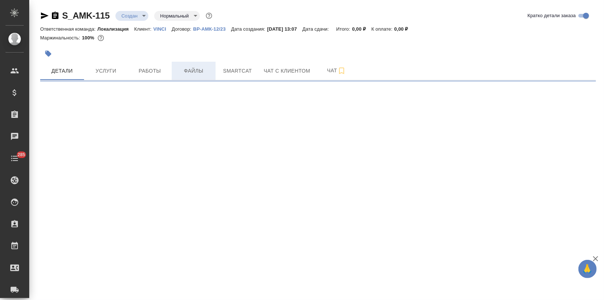
select select "RU"
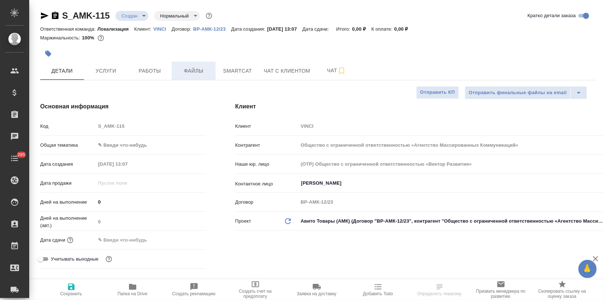
type textarea "x"
type input "[PERSON_NAME]"
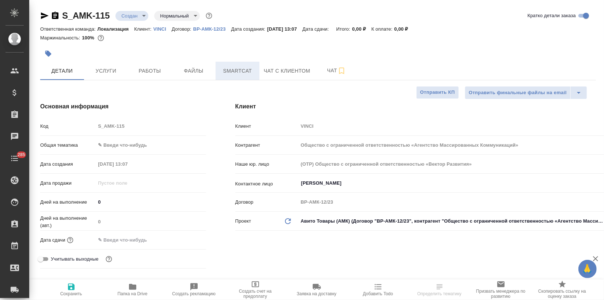
type textarea "x"
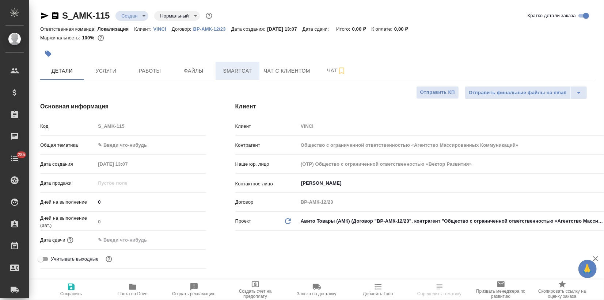
type textarea "x"
click at [202, 71] on span "Файлы" at bounding box center [193, 70] width 35 height 9
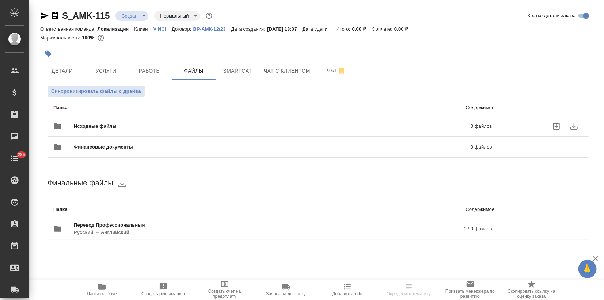
click at [79, 126] on span "Исходные файлы" at bounding box center [184, 126] width 220 height 7
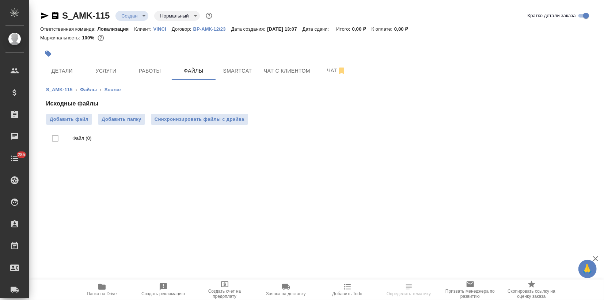
click at [57, 110] on div "Исходные файлы Добавить файл Добавить папку Синхронизировать файлы с драйва Фай…" at bounding box center [318, 125] width 544 height 53
click at [58, 118] on span "Добавить файл" at bounding box center [69, 119] width 39 height 7
click at [0, 0] on input "Добавить файл" at bounding box center [0, 0] width 0 height 0
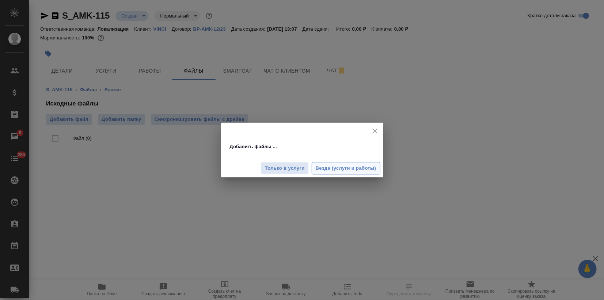
click at [345, 172] on span "Везде (услуги и работы)" at bounding box center [346, 168] width 61 height 8
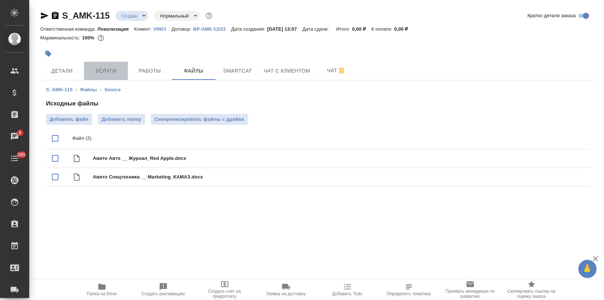
click at [115, 74] on span "Услуги" at bounding box center [105, 70] width 35 height 9
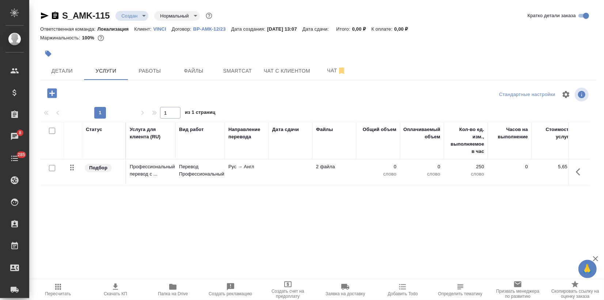
click at [53, 168] on input "checkbox" at bounding box center [52, 168] width 6 height 6
checkbox input "true"
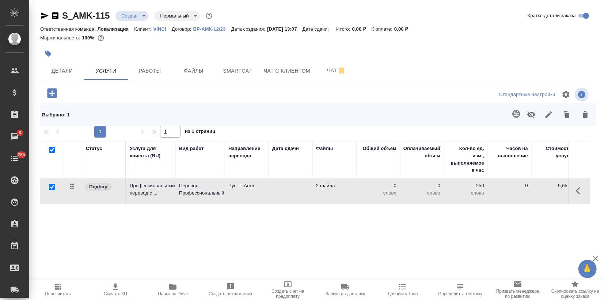
click at [513, 117] on icon "button" at bounding box center [516, 114] width 9 height 9
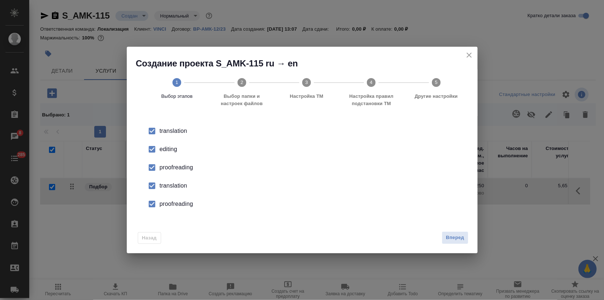
click at [165, 160] on li "proofreading" at bounding box center [301, 168] width 327 height 18
click at [164, 167] on div "proofreading" at bounding box center [310, 167] width 300 height 9
click at [168, 149] on div "editing" at bounding box center [310, 149] width 300 height 9
click at [171, 169] on div "proofreading" at bounding box center [310, 167] width 300 height 9
click at [170, 177] on li "translation" at bounding box center [301, 186] width 327 height 18
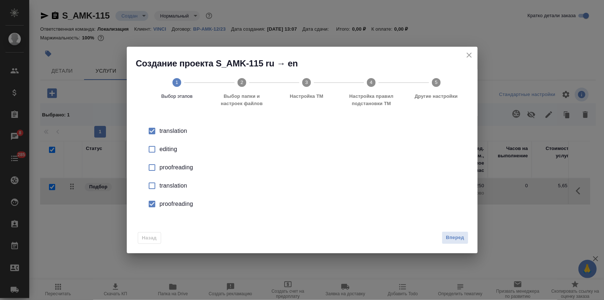
click at [172, 198] on li "proofreading" at bounding box center [301, 204] width 327 height 18
click at [457, 237] on span "Вперед" at bounding box center [455, 238] width 18 height 8
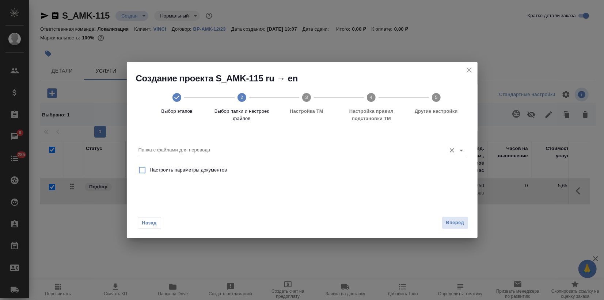
click at [325, 147] on input "Папка с файлами для перевода" at bounding box center [290, 150] width 304 height 9
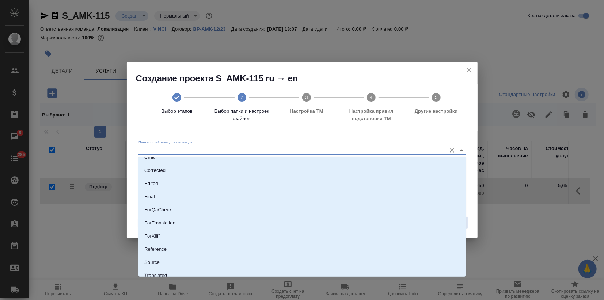
scroll to position [53, 0]
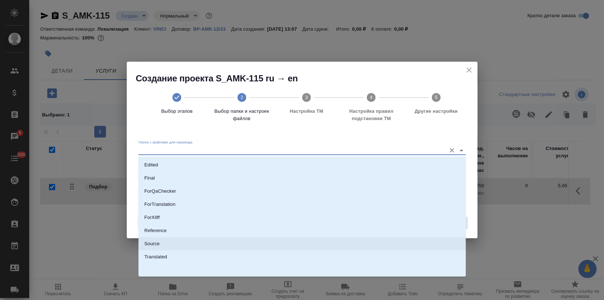
click at [180, 246] on li "Source" at bounding box center [301, 243] width 327 height 13
type input "Source"
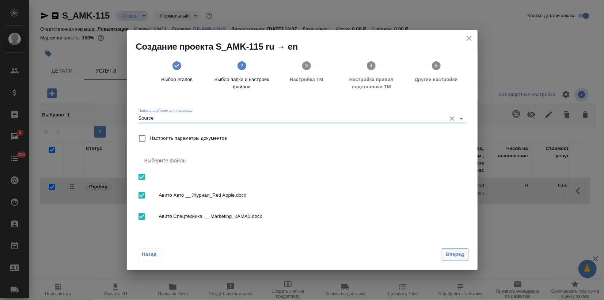
click at [448, 255] on span "Вперед" at bounding box center [455, 255] width 18 height 8
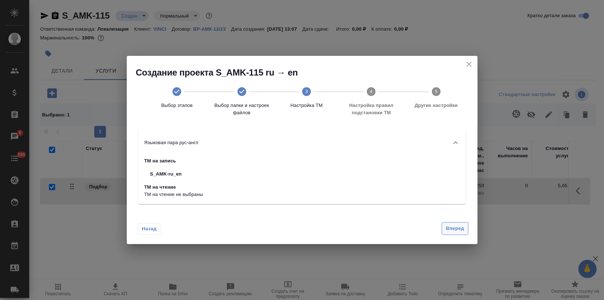
click at [450, 232] on span "Вперед" at bounding box center [455, 229] width 18 height 8
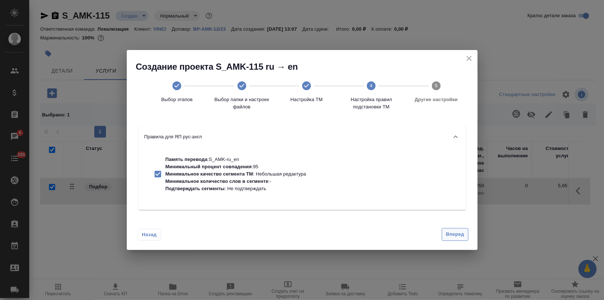
click at [450, 232] on span "Вперед" at bounding box center [455, 235] width 18 height 8
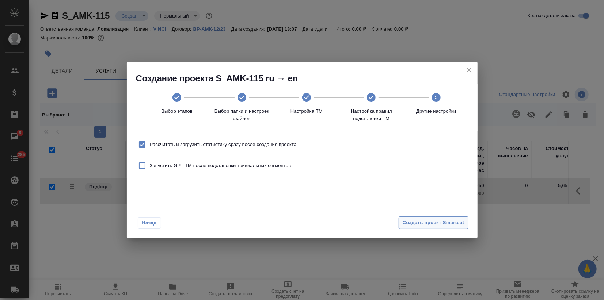
click at [450, 225] on span "Создать проект Smartcat" at bounding box center [434, 223] width 62 height 8
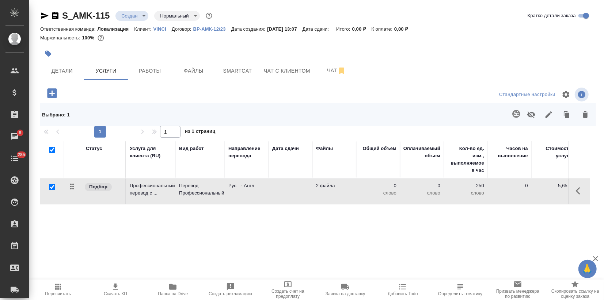
click at [152, 181] on td "Профессиональный перевод с ..." at bounding box center [150, 192] width 49 height 26
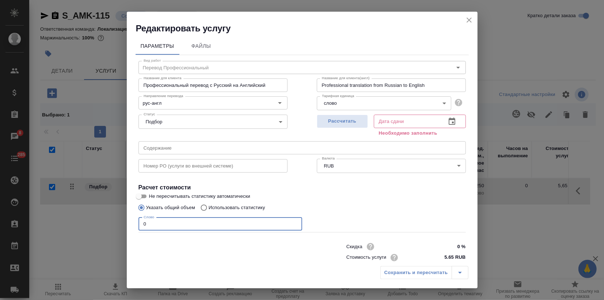
drag, startPoint x: 167, startPoint y: 224, endPoint x: 46, endPoint y: 227, distance: 121.3
click at [76, 227] on div "Редактировать услугу Параметры Файлы Вид работ Перевод Профессиональный Вид раб…" at bounding box center [302, 150] width 604 height 300
click at [327, 116] on button "Рассчитать" at bounding box center [342, 122] width 51 height 14
type input "[DATE] 13:08"
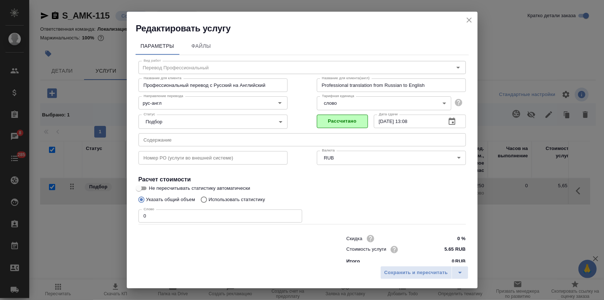
click at [227, 202] on p "Использовать статистику" at bounding box center [237, 199] width 57 height 7
click at [209, 202] on input "Использовать статистику" at bounding box center [203, 200] width 12 height 14
radio input "true"
radio input "false"
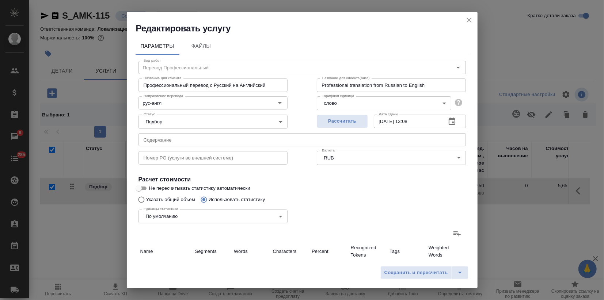
click at [453, 235] on icon at bounding box center [456, 234] width 7 height 5
click at [0, 0] on input "file" at bounding box center [0, 0] width 0 height 0
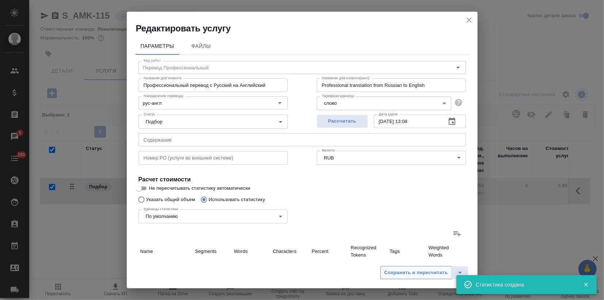
click at [403, 273] on span "Сохранить и пересчитать" at bounding box center [416, 273] width 64 height 8
type input "3"
type input "15"
type input "138"
type input "5"
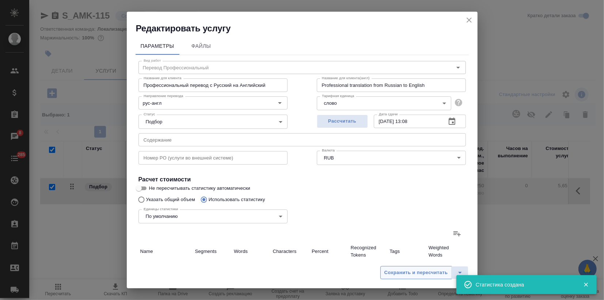
type input "7"
type input "58"
type input "2"
type input "4"
type input "55"
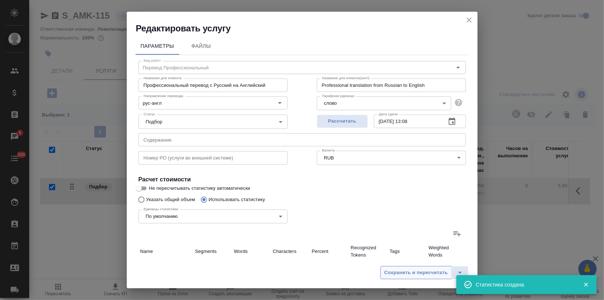
type input "205"
type input "2591"
type input "19532"
type input "212"
type input "2602"
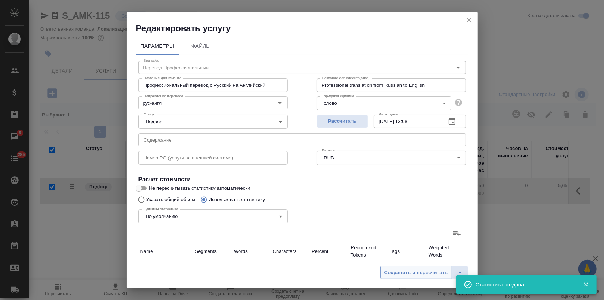
type input "19645"
type input "215"
type input "2617"
type input "19783"
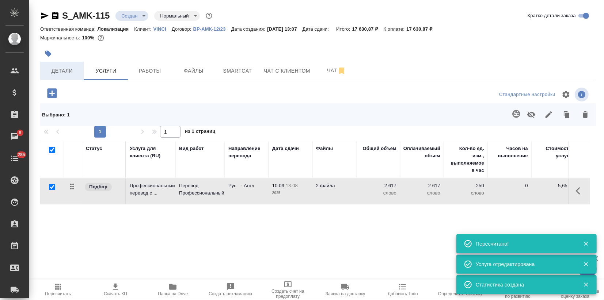
click at [61, 70] on span "Детали" at bounding box center [62, 70] width 35 height 9
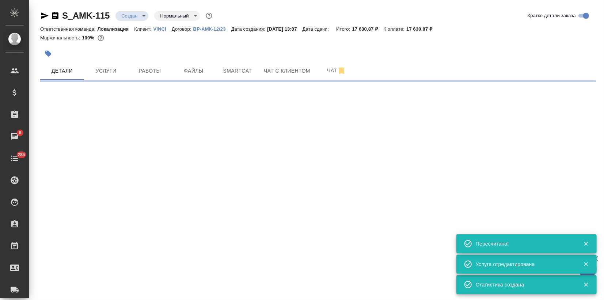
select select "RU"
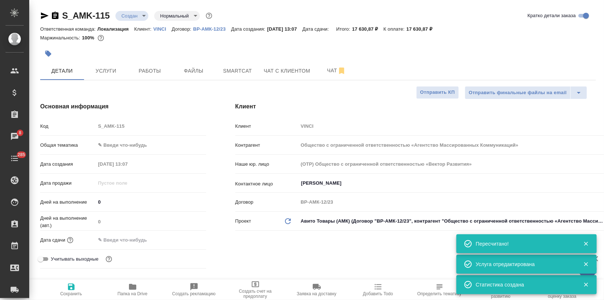
type textarea "x"
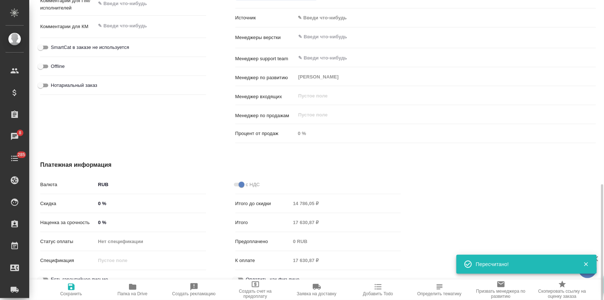
scroll to position [416, 0]
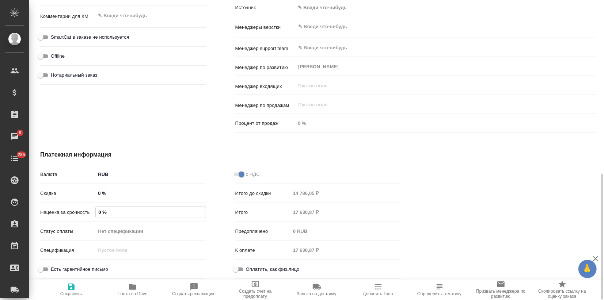
click at [98, 211] on input "0 %" at bounding box center [151, 212] width 110 height 11
type input "10 %"
type textarea "x"
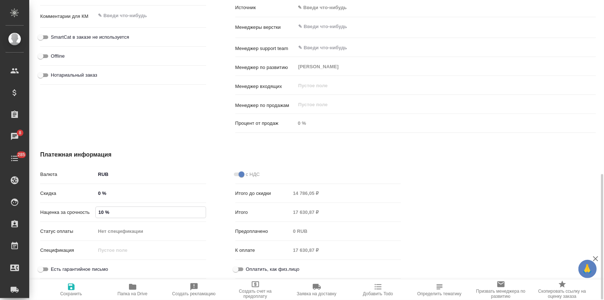
type textarea "x"
type input "100 %"
click at [69, 293] on span "Сохранить и пересчитать" at bounding box center [71, 294] width 52 height 5
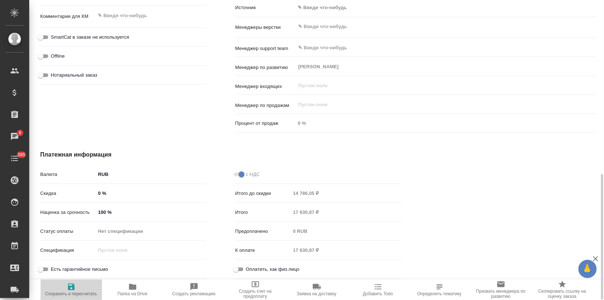
type textarea "x"
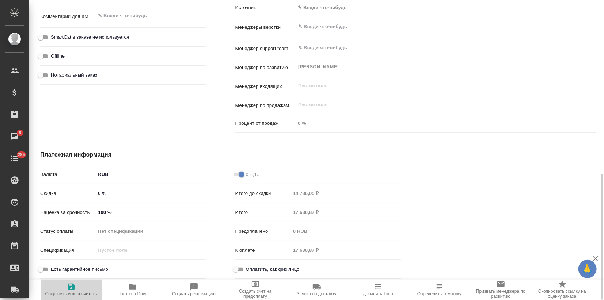
type textarea "x"
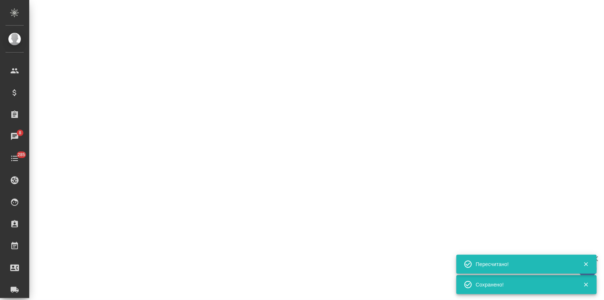
select select "RU"
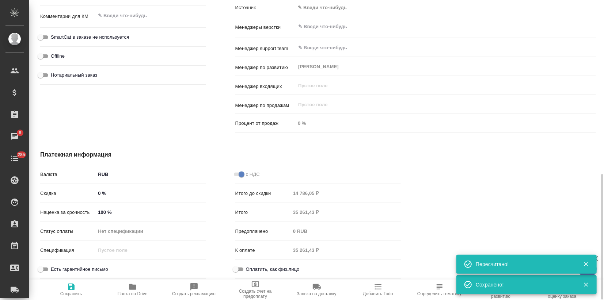
type textarea "x"
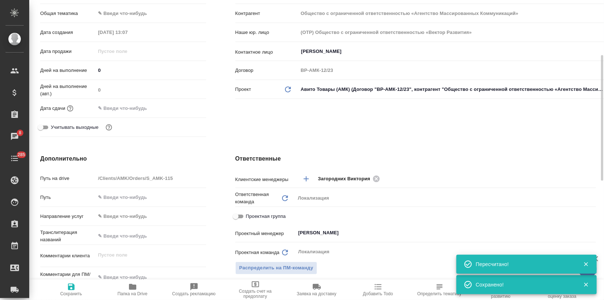
scroll to position [0, 0]
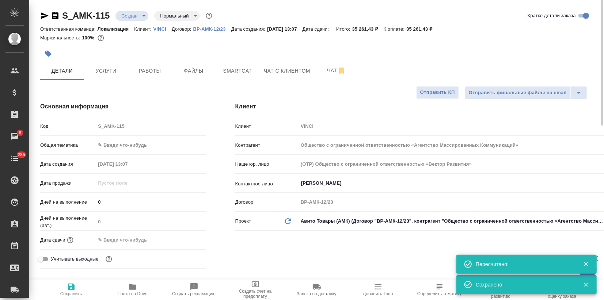
click at [111, 148] on body "🙏 .cls-1 fill:#fff; AWATERA Zagorodnikh [PERSON_NAME] Спецификации Заказы 8 Чат…" at bounding box center [302, 150] width 604 height 300
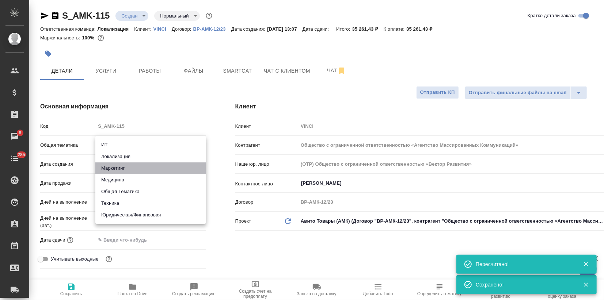
drag, startPoint x: 117, startPoint y: 168, endPoint x: 113, endPoint y: 141, distance: 27.0
click at [117, 168] on li "Маркетинг" at bounding box center [150, 169] width 111 height 12
type input "marketing"
type textarea "x"
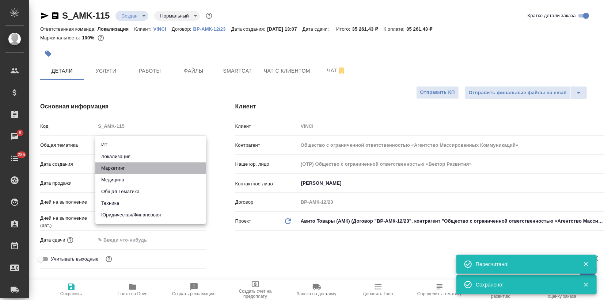
type textarea "x"
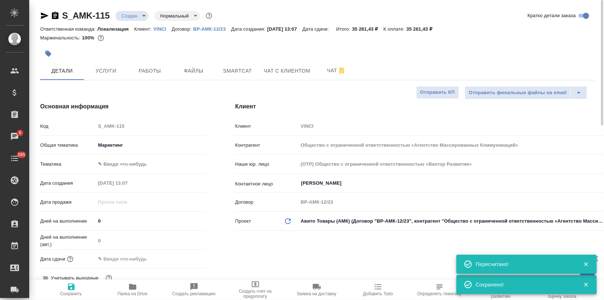
click at [100, 161] on body "🙏 .cls-1 fill:#fff; AWATERA Zagorodnikh [PERSON_NAME] Спецификации Заказы 8 Чат…" at bounding box center [302, 150] width 604 height 300
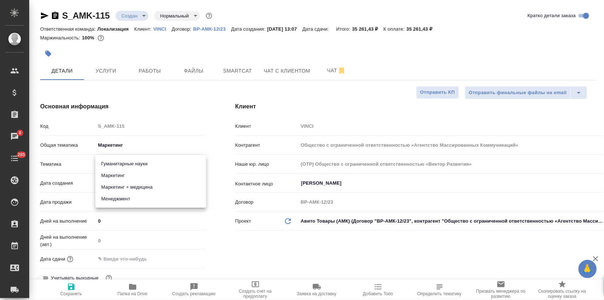
click at [131, 175] on li "Маркетинг" at bounding box center [150, 176] width 111 height 12
type textarea "x"
type input "5a8b8b956a9677013d343d63"
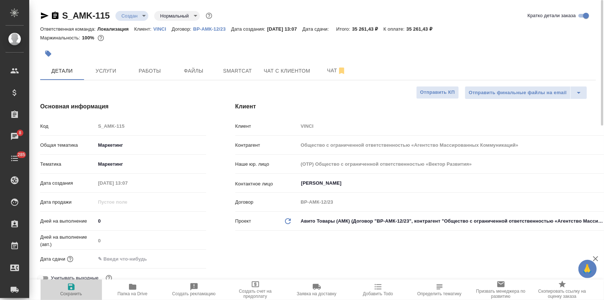
click at [77, 288] on span "Сохранить" at bounding box center [71, 290] width 53 height 14
type textarea "x"
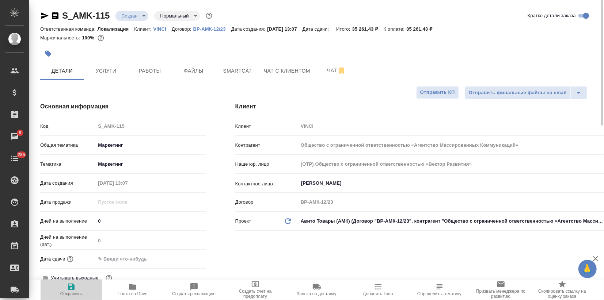
type textarea "x"
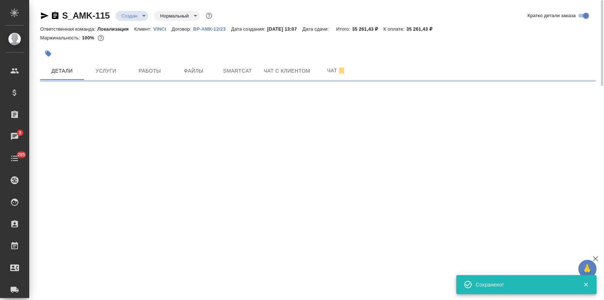
select select "RU"
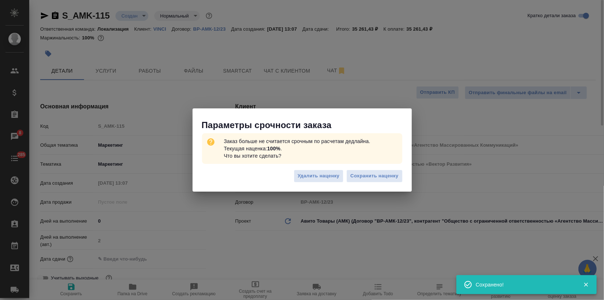
type textarea "x"
click at [353, 178] on span "Сохранить наценку" at bounding box center [374, 176] width 48 height 8
type textarea "x"
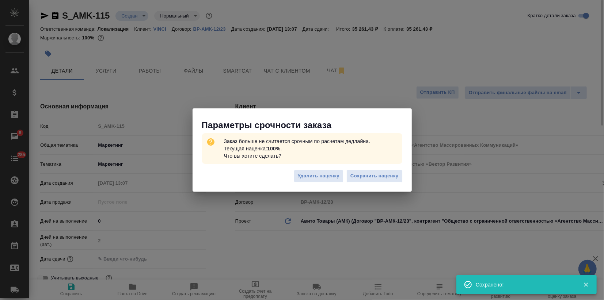
type textarea "x"
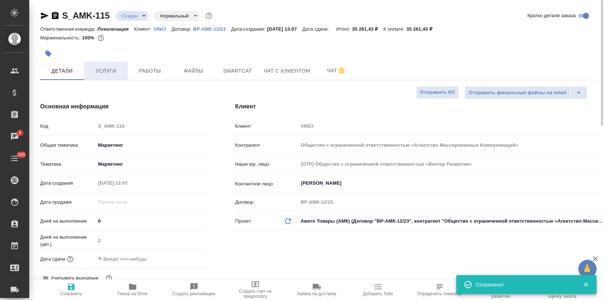
click at [104, 66] on span "Услуги" at bounding box center [105, 70] width 35 height 9
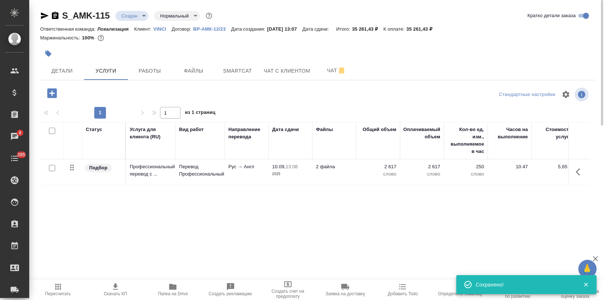
click at [116, 287] on icon "button" at bounding box center [115, 287] width 5 height 6
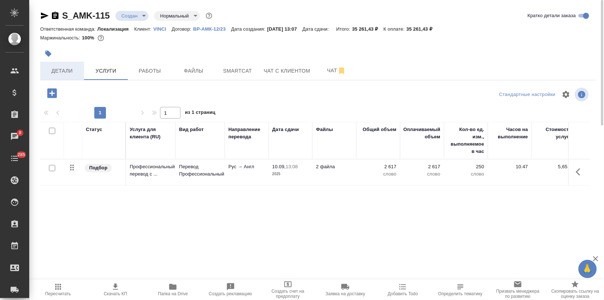
drag, startPoint x: 58, startPoint y: 70, endPoint x: 61, endPoint y: 77, distance: 7.1
click at [58, 70] on span "Детали" at bounding box center [62, 70] width 35 height 9
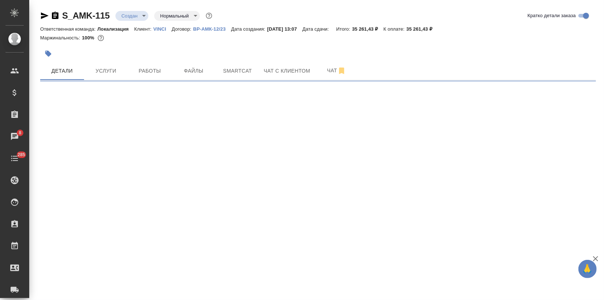
select select "RU"
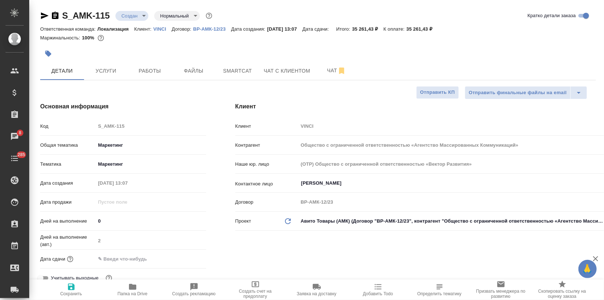
type textarea "x"
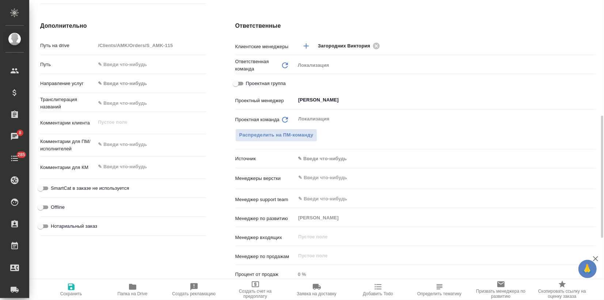
scroll to position [436, 0]
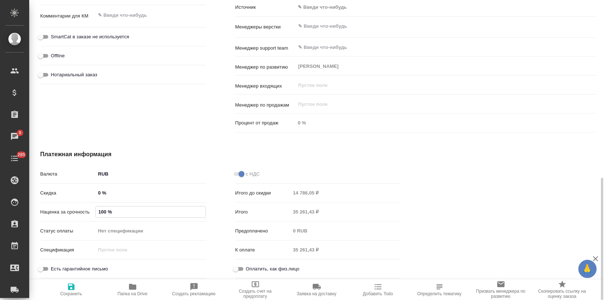
drag, startPoint x: 98, startPoint y: 210, endPoint x: 106, endPoint y: 214, distance: 8.7
click at [106, 214] on input "100 %" at bounding box center [151, 212] width 110 height 11
type input "0 %"
type textarea "x"
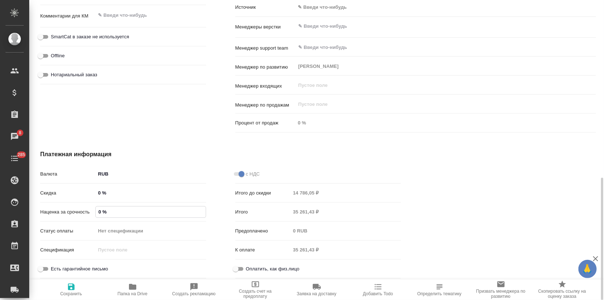
type textarea "x"
type input "0 %"
click at [75, 291] on icon "button" at bounding box center [71, 287] width 9 height 9
type textarea "x"
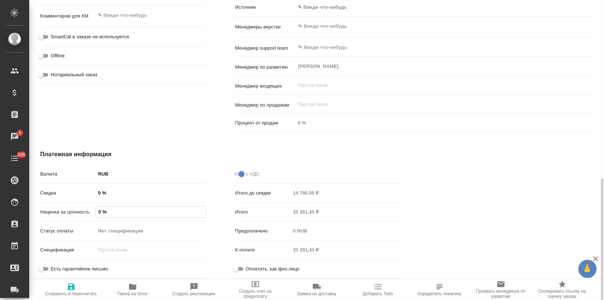
type textarea "x"
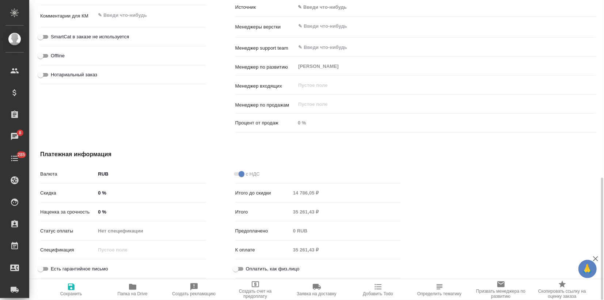
type textarea "x"
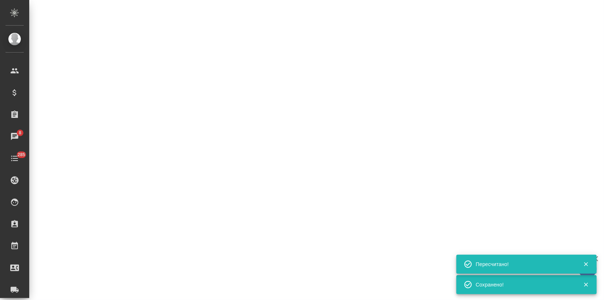
select select "RU"
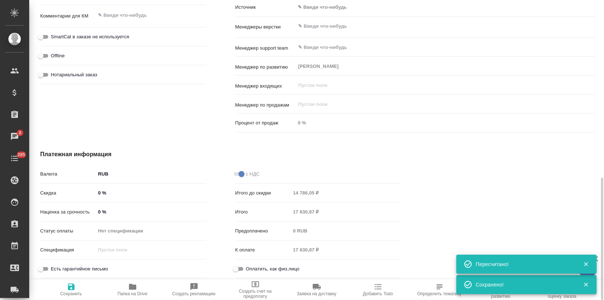
type textarea "x"
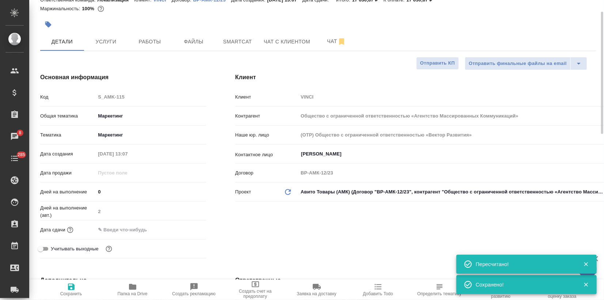
scroll to position [0, 0]
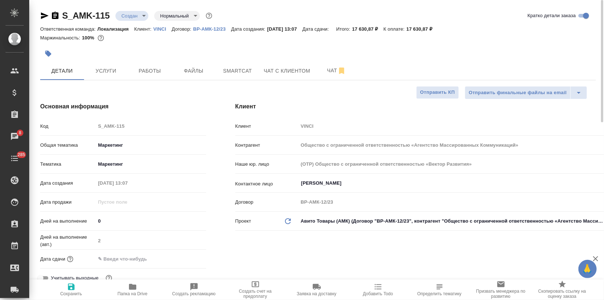
type textarea "x"
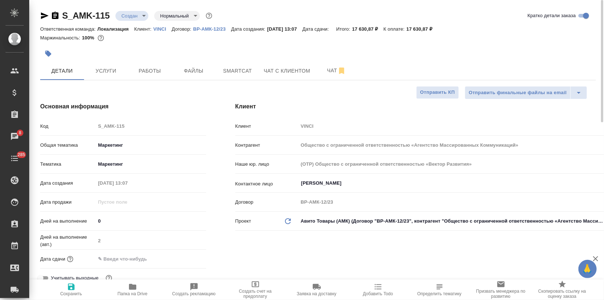
type textarea "x"
click at [132, 285] on icon "button" at bounding box center [132, 287] width 7 height 6
type textarea "x"
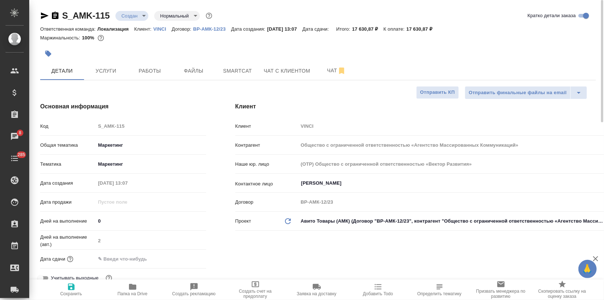
type textarea "x"
click at [50, 55] on icon "button" at bounding box center [48, 53] width 7 height 7
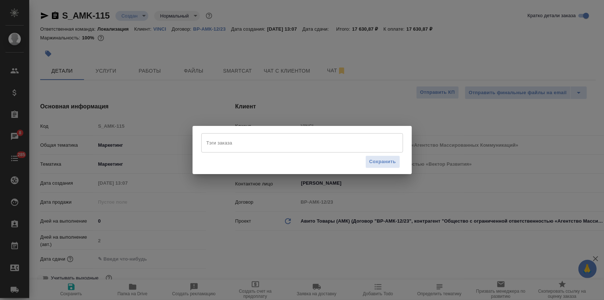
click at [213, 137] on input "Тэги заказа" at bounding box center [295, 143] width 181 height 12
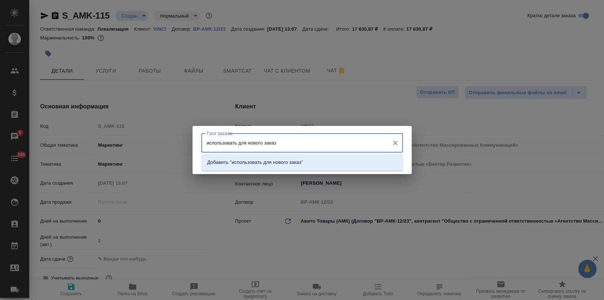
type input "использовать для нового заказа"
click at [243, 163] on p "Добавить "использовать для нового заказа"" at bounding box center [256, 162] width 98 height 7
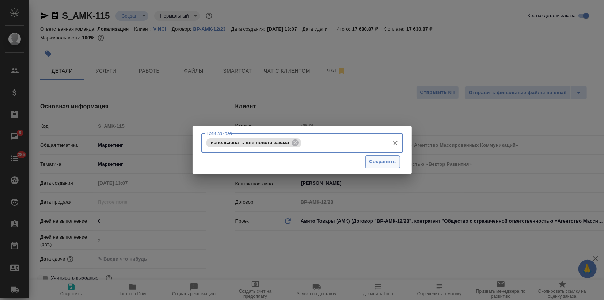
click at [378, 165] on span "Сохранить" at bounding box center [382, 162] width 27 height 8
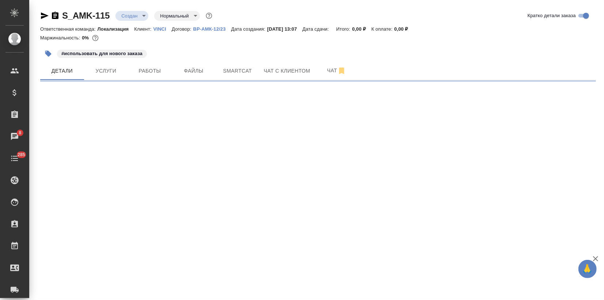
select select "RU"
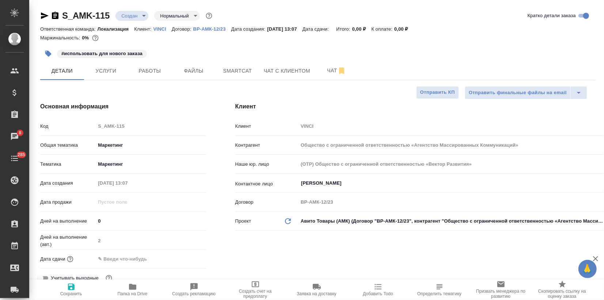
type textarea "x"
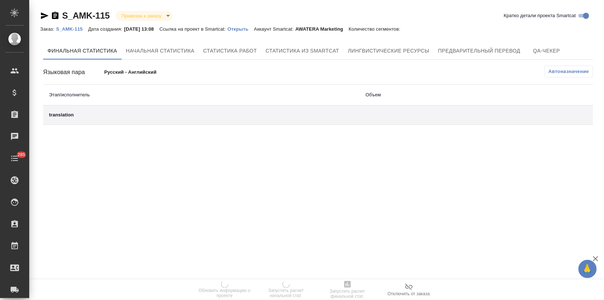
click at [247, 31] on link "Открыть" at bounding box center [241, 29] width 26 height 6
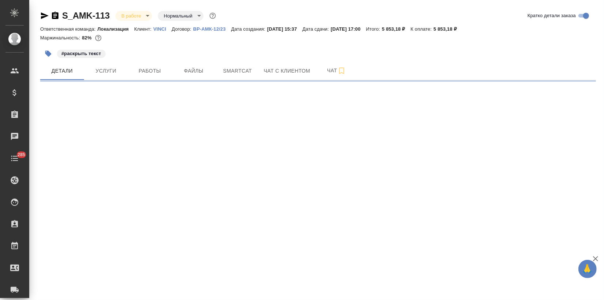
select select "RU"
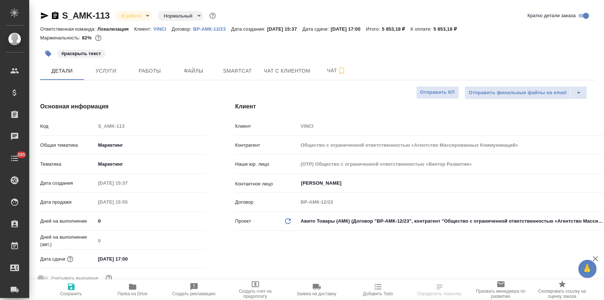
type textarea "x"
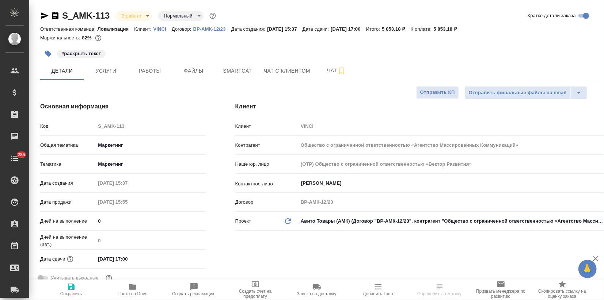
type textarea "x"
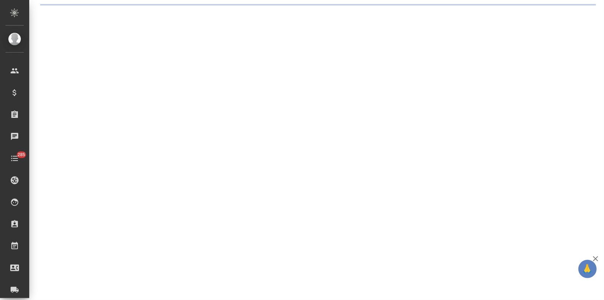
select select "RU"
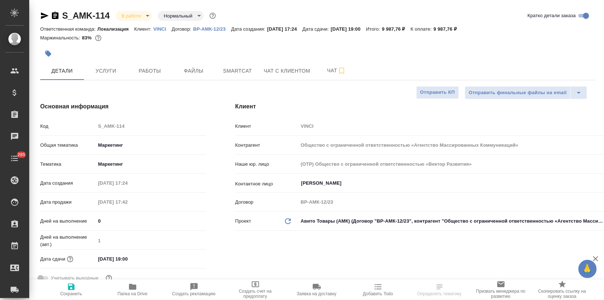
type textarea "x"
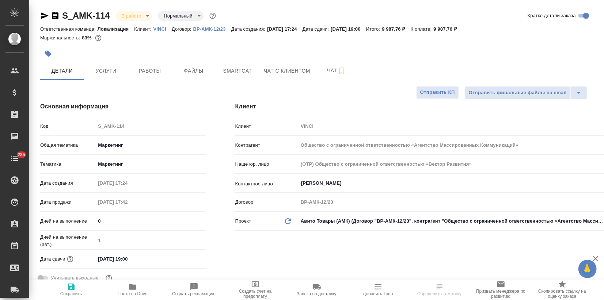
type textarea "x"
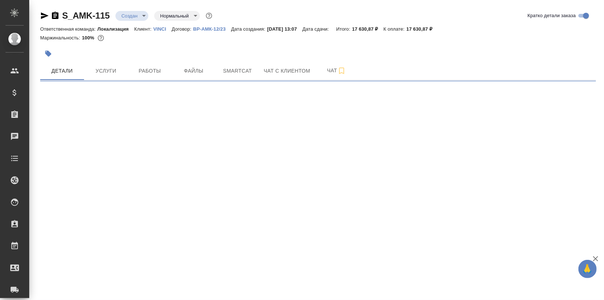
select select "RU"
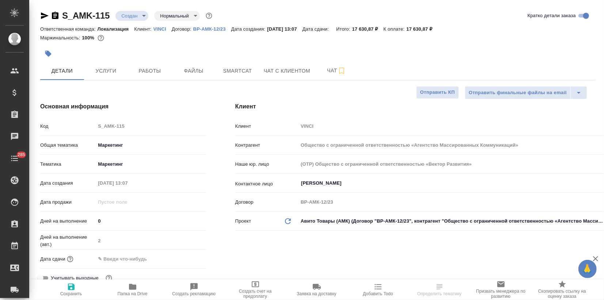
type textarea "x"
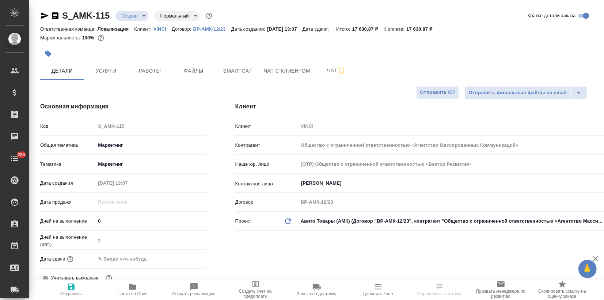
type textarea "x"
click at [186, 71] on span "Файлы" at bounding box center [193, 70] width 35 height 9
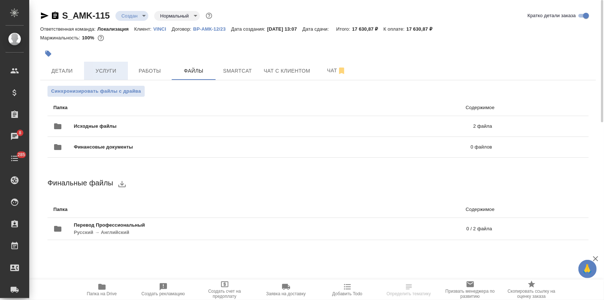
click at [111, 71] on span "Услуги" at bounding box center [105, 70] width 35 height 9
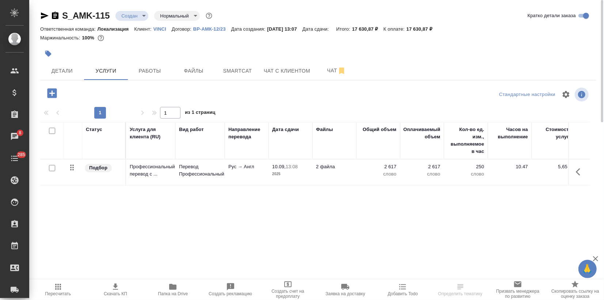
click at [184, 175] on p "Перевод Профессиональный" at bounding box center [200, 170] width 42 height 15
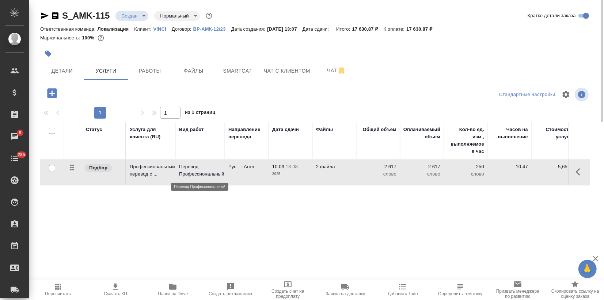
click at [184, 175] on p "Перевод Профессиональный" at bounding box center [200, 170] width 42 height 15
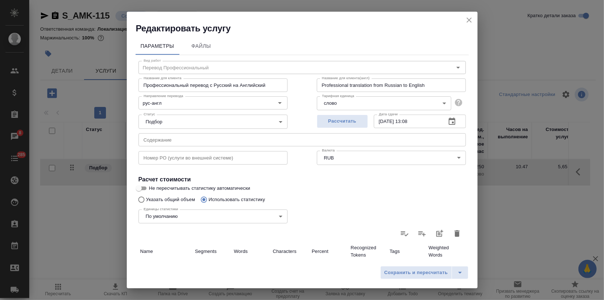
click at [455, 232] on icon "button" at bounding box center [457, 234] width 5 height 7
type input "0"
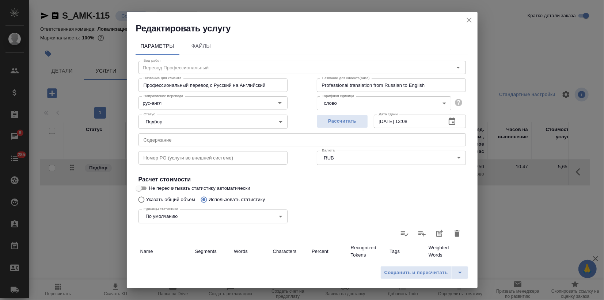
type input "0"
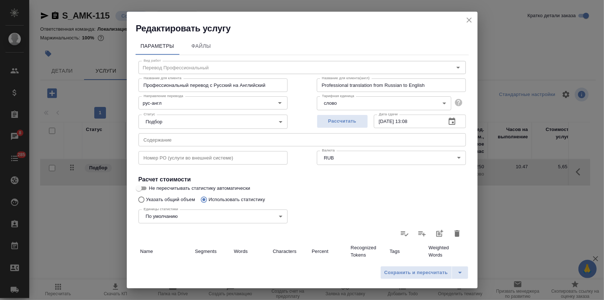
type input "0"
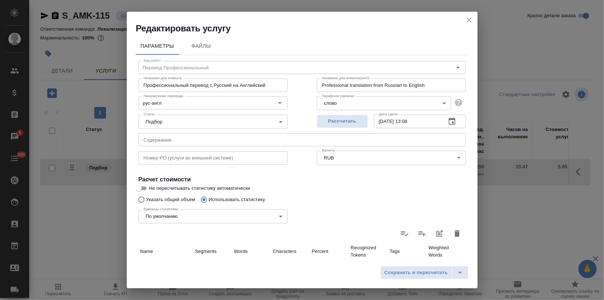
type input "0"
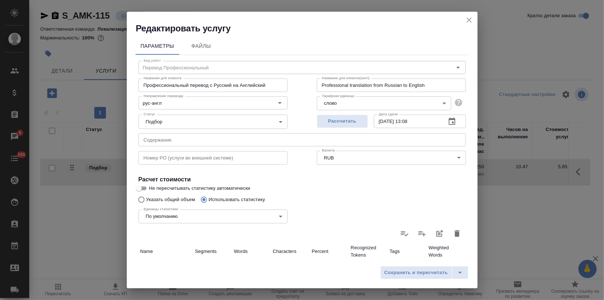
type input "0"
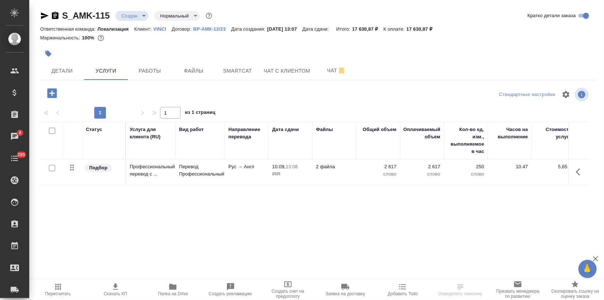
click at [59, 288] on icon "button" at bounding box center [58, 287] width 6 height 6
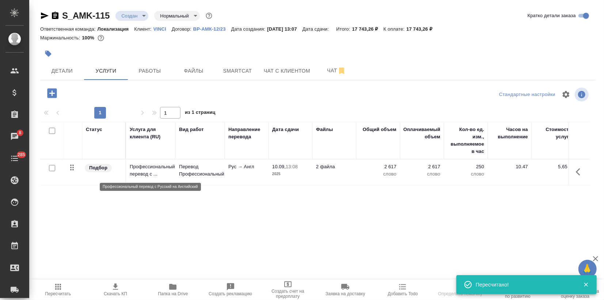
click at [154, 175] on p "Профессиональный перевод с ..." at bounding box center [151, 170] width 42 height 15
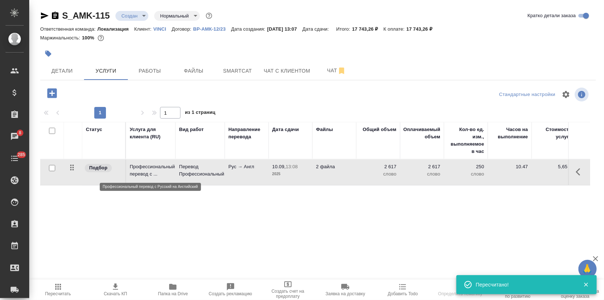
click at [154, 175] on p "Профессиональный перевод с ..." at bounding box center [151, 170] width 42 height 15
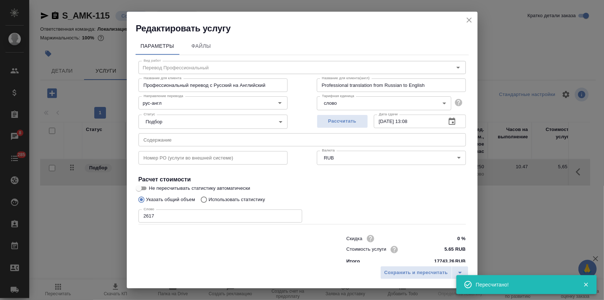
drag, startPoint x: 169, startPoint y: 222, endPoint x: 99, endPoint y: 218, distance: 69.9
click at [99, 218] on div "Редактировать услугу Параметры Файлы Вид работ Перевод Профессиональный Вид раб…" at bounding box center [302, 150] width 604 height 300
drag, startPoint x: 154, startPoint y: 216, endPoint x: 116, endPoint y: 215, distance: 38.4
click at [116, 215] on div "Редактировать услугу Параметры Файлы Вид работ Перевод Профессиональный Вид раб…" at bounding box center [302, 150] width 604 height 300
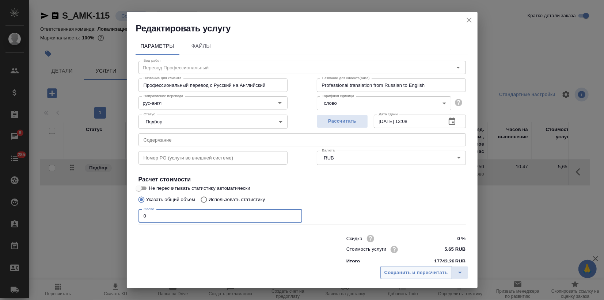
type input "0"
click at [409, 268] on button "Сохранить и пересчитать" at bounding box center [416, 272] width 72 height 13
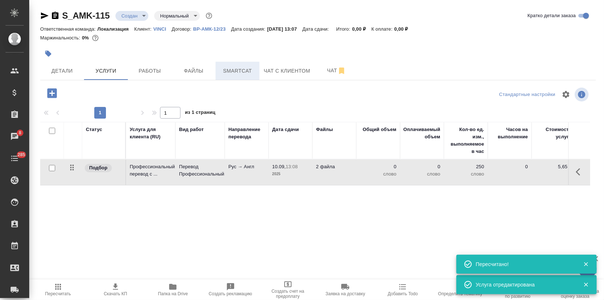
click at [237, 68] on span "Smartcat" at bounding box center [237, 70] width 35 height 9
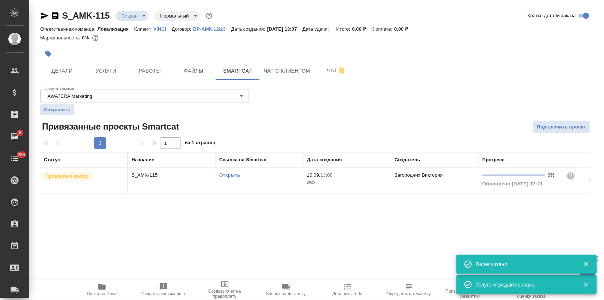
click at [234, 185] on td "Открыть" at bounding box center [260, 181] width 88 height 26
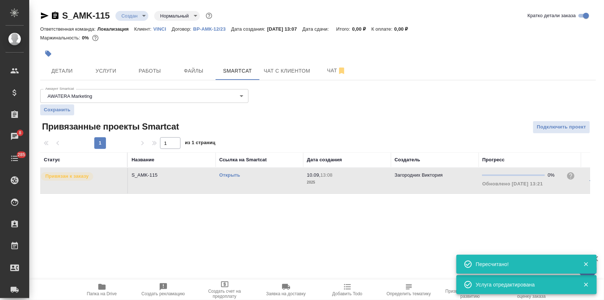
click at [234, 185] on td "Открыть" at bounding box center [260, 181] width 88 height 26
click at [227, 174] on link "Открыть" at bounding box center [229, 174] width 21 height 5
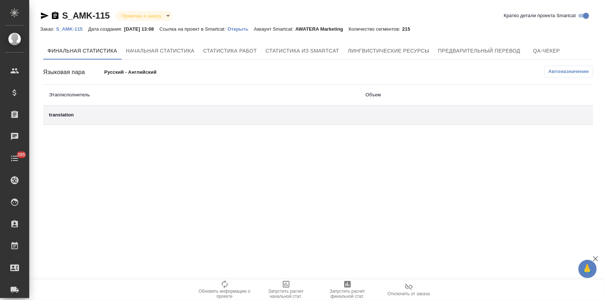
click at [248, 29] on p "Открыть" at bounding box center [241, 28] width 26 height 5
